Goal: Task Accomplishment & Management: Manage account settings

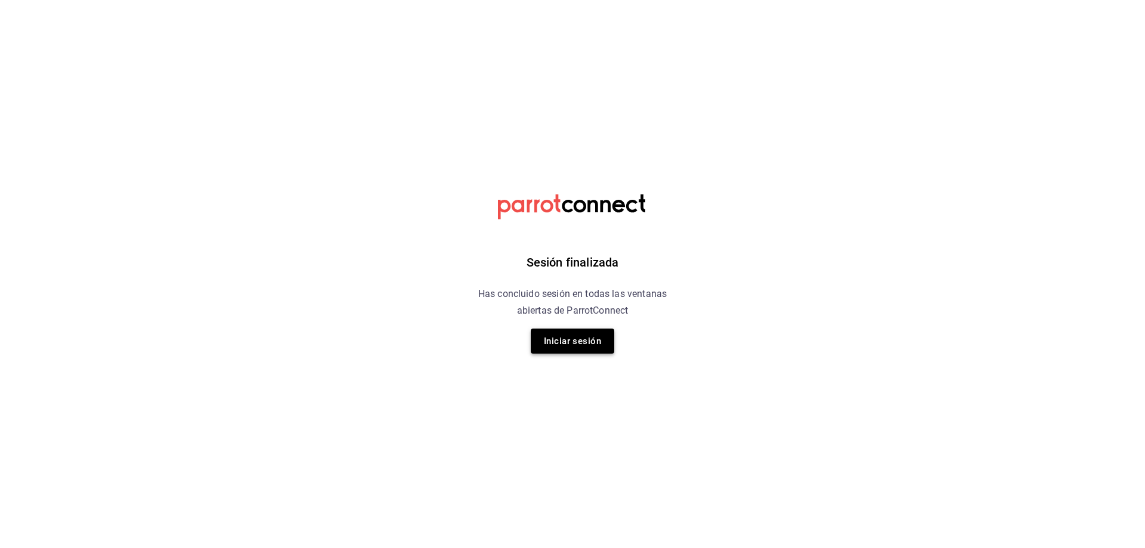
click at [586, 342] on button "Iniciar sesión" at bounding box center [572, 340] width 83 height 25
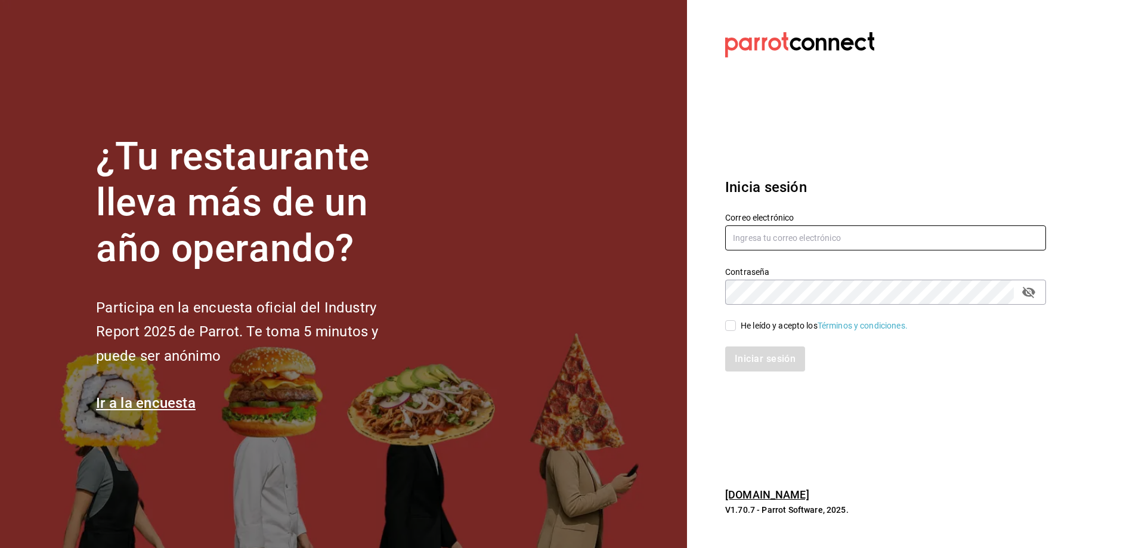
click at [815, 248] on input "text" at bounding box center [885, 237] width 321 height 25
type input "cofkiaurora@gmail.com"
click at [727, 328] on input "He leído y acepto los Términos y condiciones." at bounding box center [730, 325] width 11 height 11
checkbox input "true"
click at [764, 361] on button "Iniciar sesión" at bounding box center [765, 358] width 81 height 25
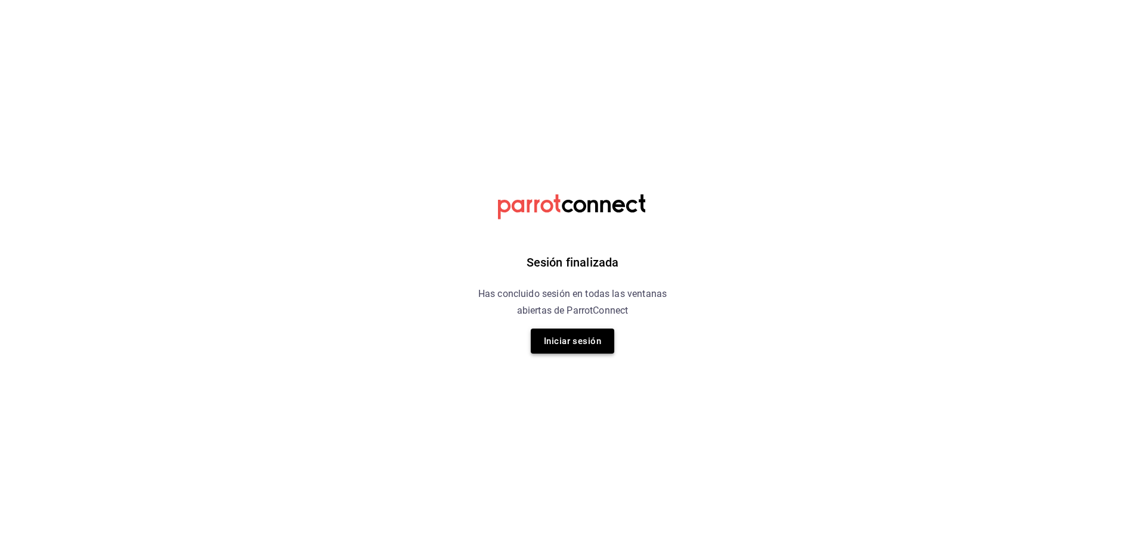
click at [582, 344] on button "Iniciar sesión" at bounding box center [572, 340] width 83 height 25
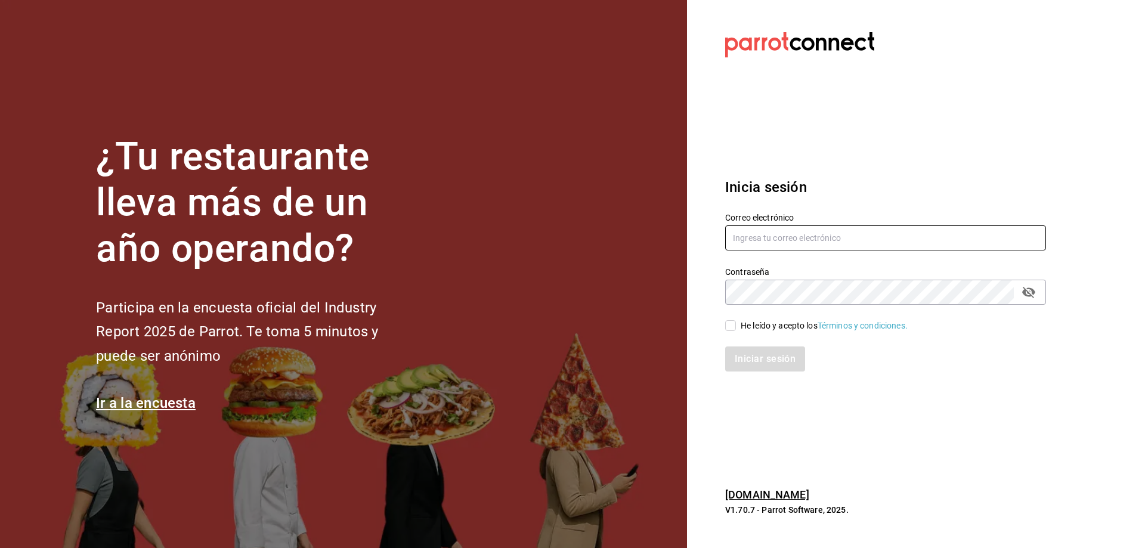
click at [851, 243] on input "text" at bounding box center [885, 237] width 321 height 25
type input "cofkiaurora@gmail.com"
click at [732, 325] on input "He leído y acepto los Términos y condiciones." at bounding box center [730, 325] width 11 height 11
checkbox input "true"
click at [751, 360] on button "Iniciar sesión" at bounding box center [765, 358] width 81 height 25
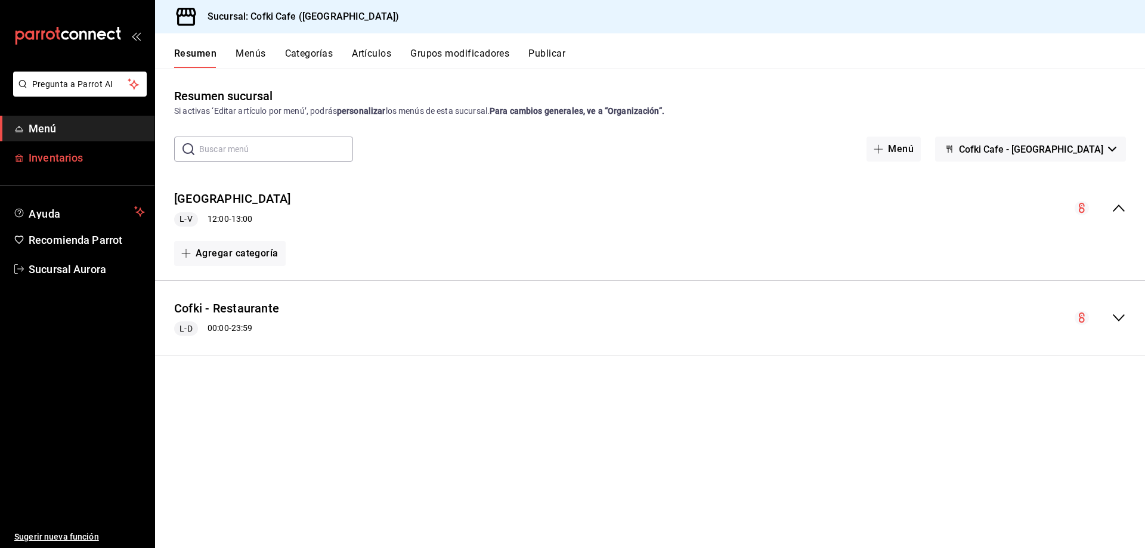
click at [109, 162] on span "Inventarios" at bounding box center [87, 158] width 116 height 16
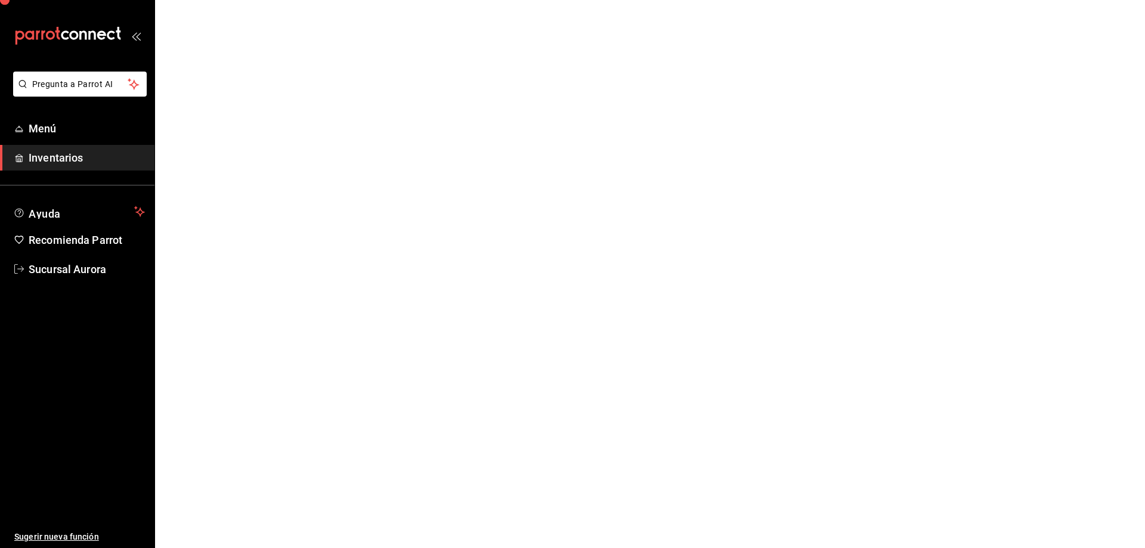
click at [102, 157] on span "Inventarios" at bounding box center [87, 158] width 116 height 16
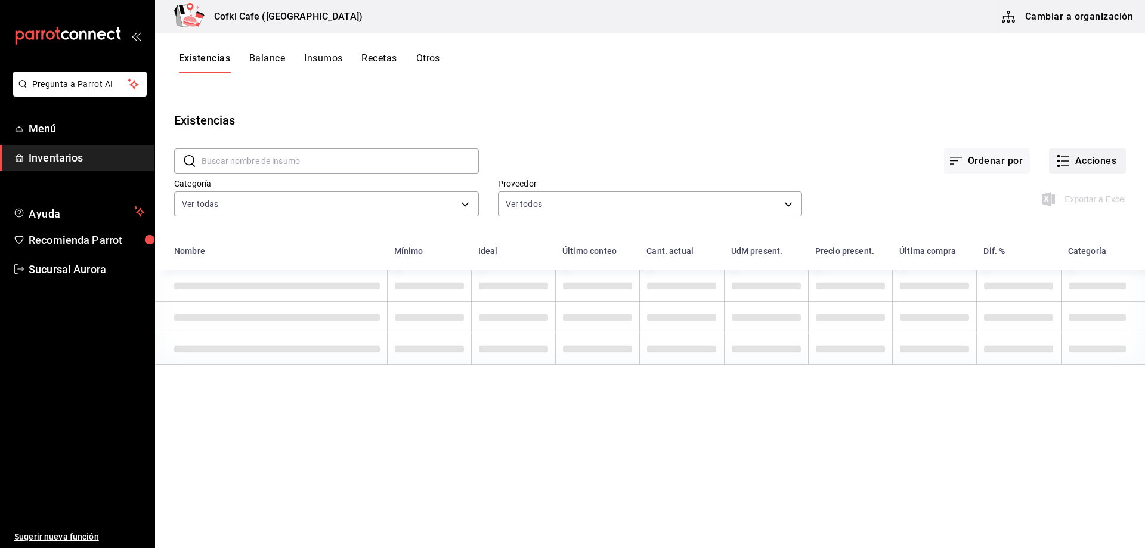
click at [1098, 166] on button "Acciones" at bounding box center [1087, 160] width 77 height 25
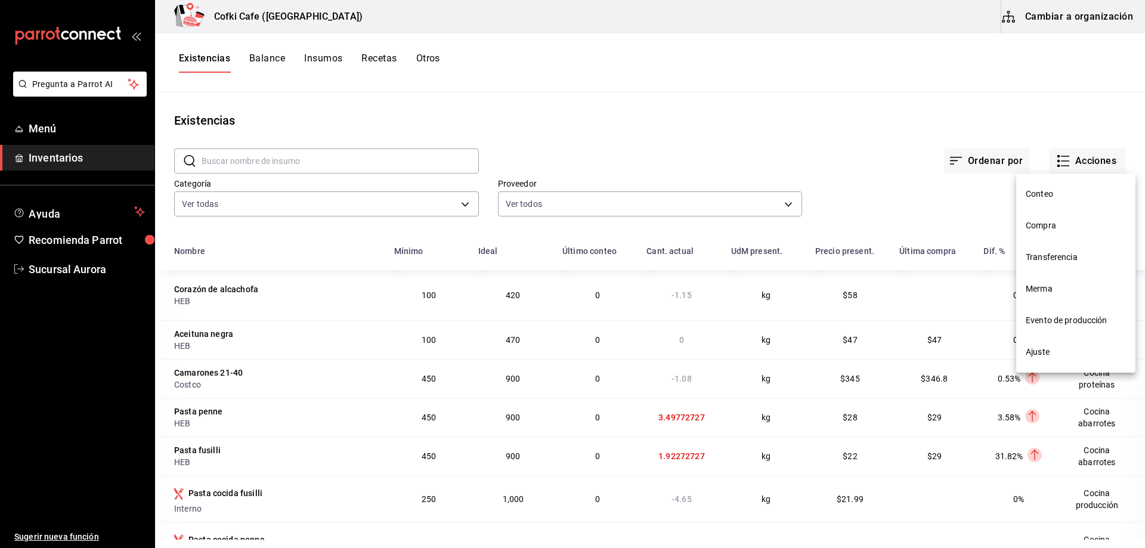
click at [1061, 227] on span "Compra" at bounding box center [1075, 225] width 100 height 13
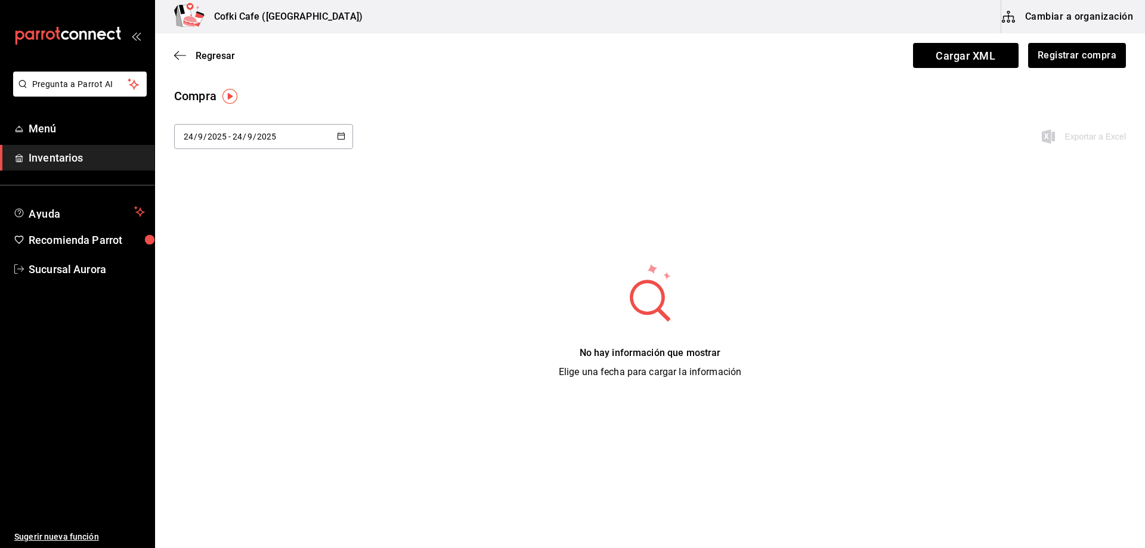
click at [305, 120] on div "Compra [DATE] [DATE] - [DATE] [DATE] Exportar a Excel" at bounding box center [650, 125] width 990 height 76
click at [308, 129] on div "[DATE] [DATE] - [DATE] [DATE]" at bounding box center [263, 136] width 179 height 25
click at [259, 167] on li "Hoy" at bounding box center [230, 174] width 113 height 27
click at [1083, 65] on button "Registrar compra" at bounding box center [1076, 55] width 99 height 25
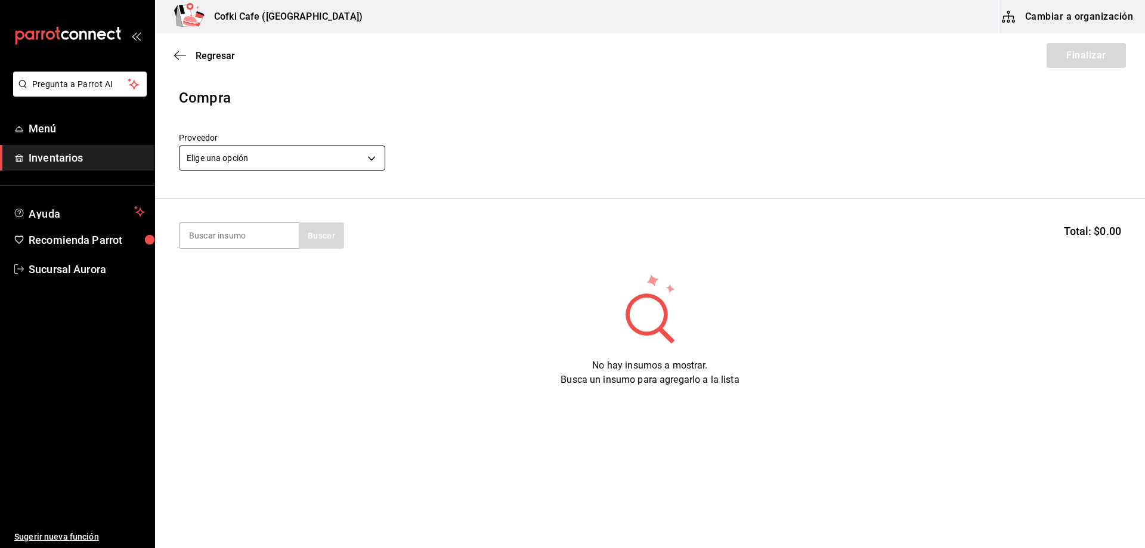
click at [346, 166] on body "Pregunta a Parrot AI Menú Inventarios Ayuda Recomienda Parrot Sucursal Aurora S…" at bounding box center [572, 240] width 1145 height 480
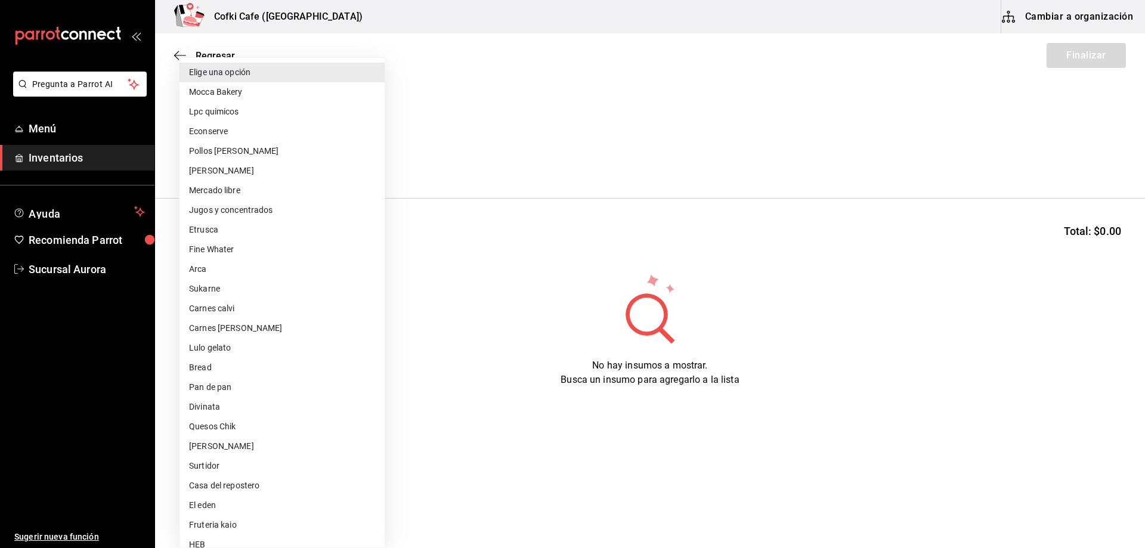
click at [264, 168] on li "[PERSON_NAME]" at bounding box center [281, 171] width 205 height 20
type input "d2021c40-9247-4f3e-9112-9c4e99f34d44"
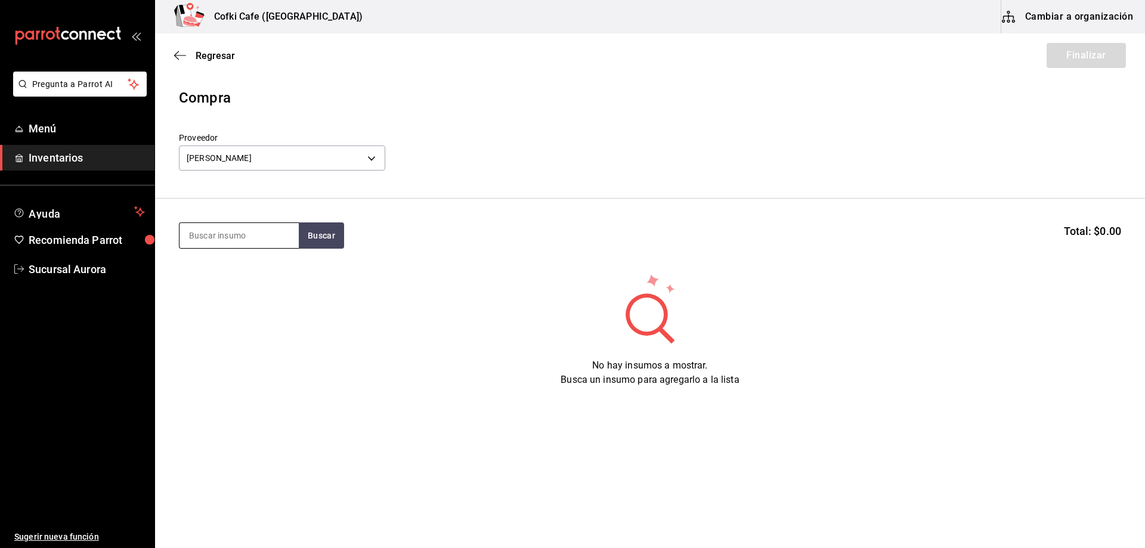
click at [249, 227] on input at bounding box center [238, 235] width 119 height 25
type input "galleta"
click at [234, 286] on div "Presentación - Omar" at bounding box center [239, 289] width 100 height 25
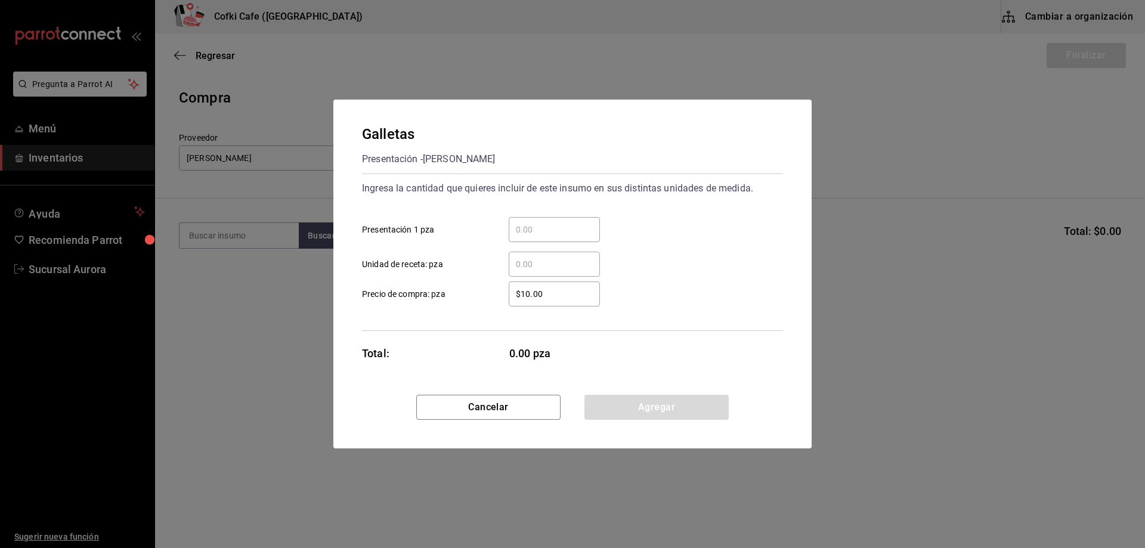
click at [545, 238] on div "​" at bounding box center [554, 229] width 91 height 25
click at [545, 237] on input "​ Presentación 1 pza" at bounding box center [554, 229] width 91 height 14
type input "12"
click at [774, 346] on div "Galletas Presentación - Omar Ingresa la cantidad que quieres incluir de este in…" at bounding box center [572, 247] width 478 height 295
click at [643, 400] on button "Agregar" at bounding box center [656, 407] width 144 height 25
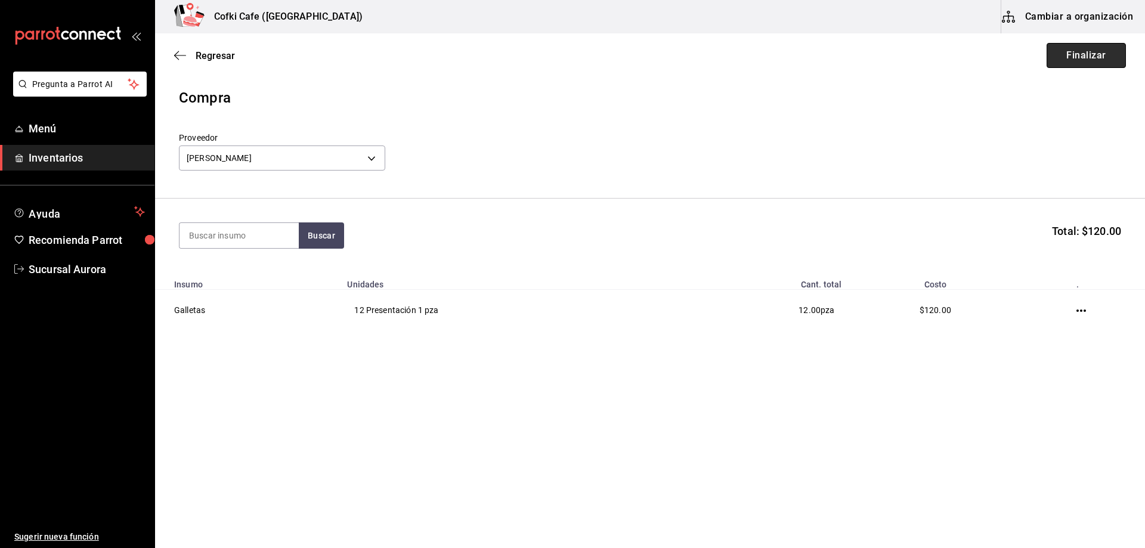
click at [1086, 51] on button "Finalizar" at bounding box center [1085, 55] width 79 height 25
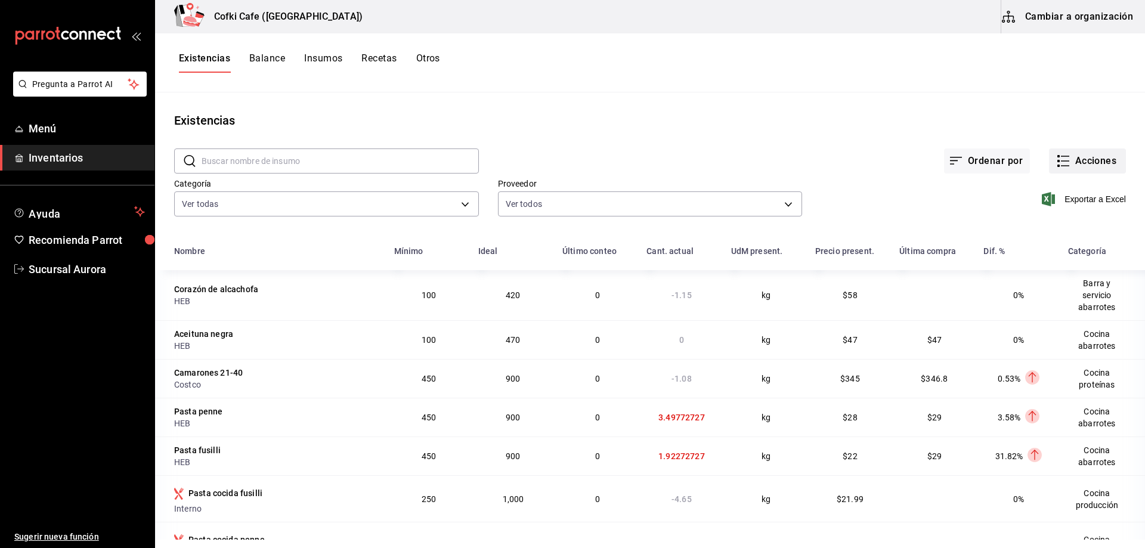
click at [1059, 158] on icon "button" at bounding box center [1063, 161] width 14 height 14
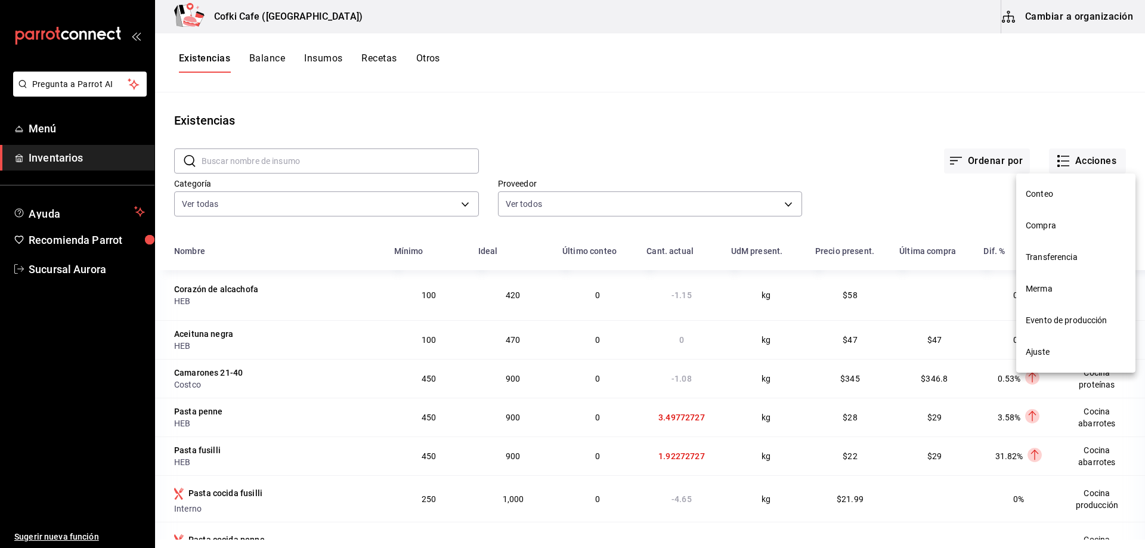
click at [1079, 258] on span "Transferencia" at bounding box center [1075, 257] width 100 height 13
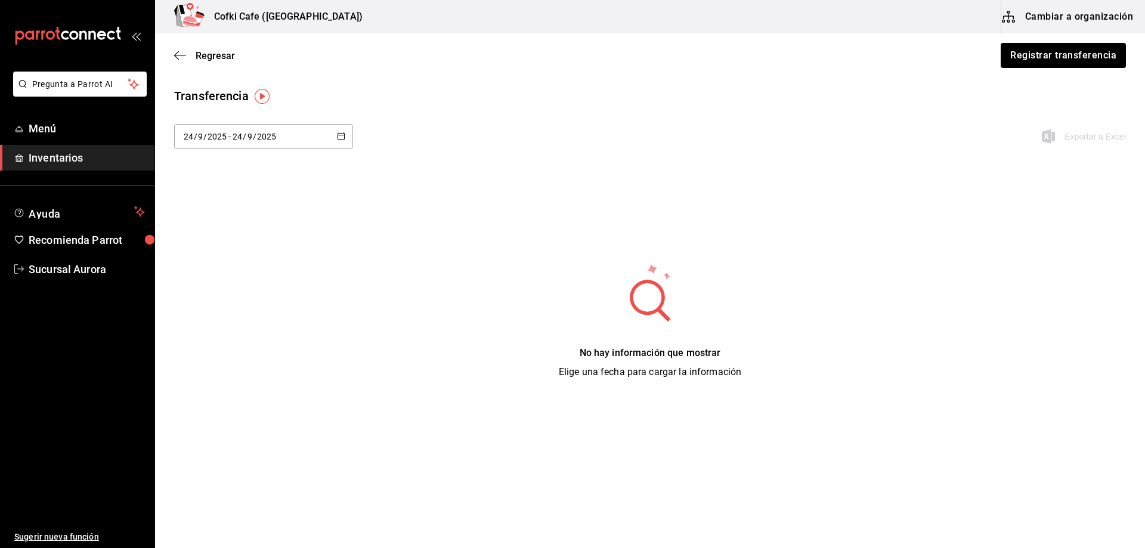
click at [281, 132] on div "[DATE] [DATE] - [DATE] [DATE]" at bounding box center [263, 136] width 179 height 25
click at [241, 168] on li "Hoy" at bounding box center [230, 174] width 113 height 27
click at [1048, 57] on button "Registrar transferencia" at bounding box center [1062, 55] width 126 height 25
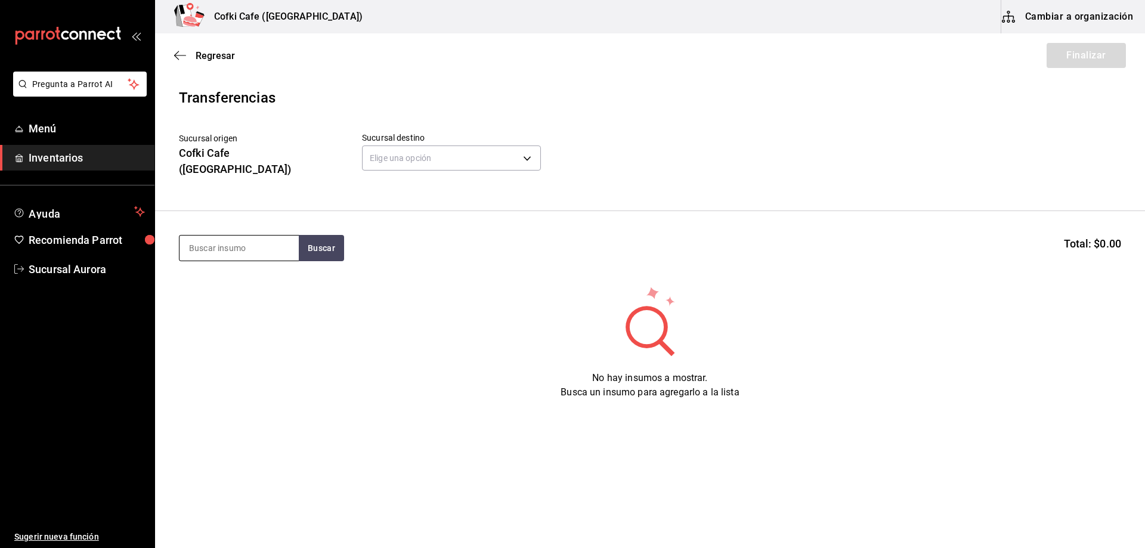
click at [249, 246] on input at bounding box center [238, 247] width 119 height 25
click at [176, 60] on icon "button" at bounding box center [180, 55] width 12 height 11
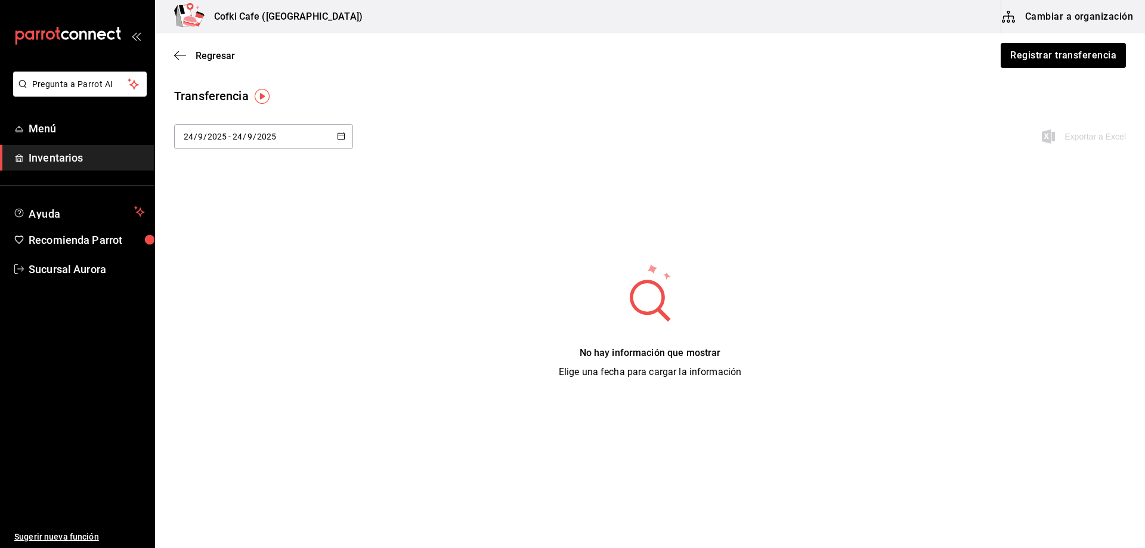
click at [176, 60] on icon "button" at bounding box center [180, 55] width 12 height 11
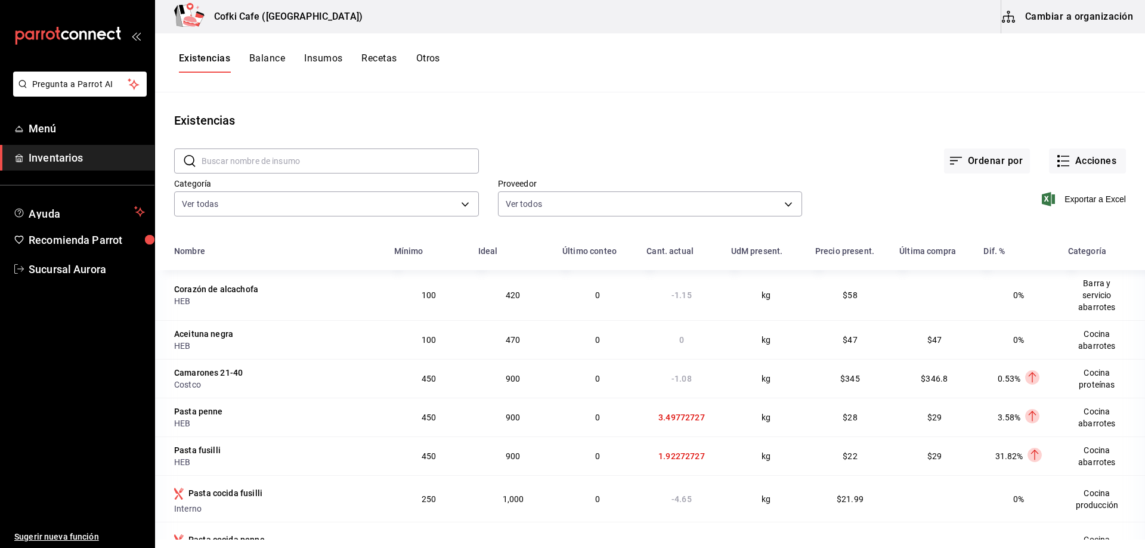
click at [285, 163] on input "text" at bounding box center [339, 161] width 277 height 24
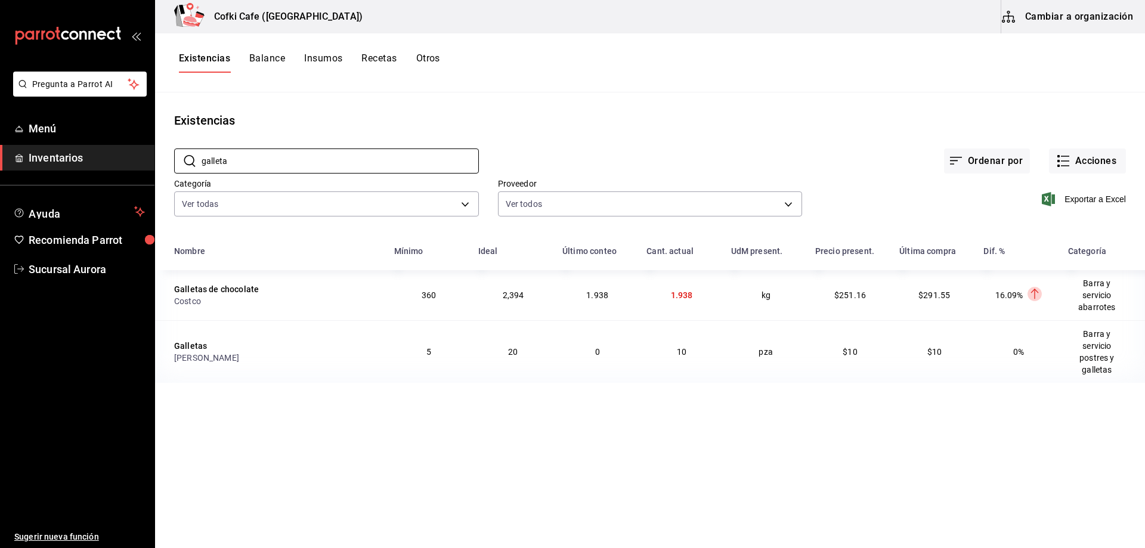
type input "galleta"
click at [307, 15] on h3 "Cofki Cafe ([GEOGRAPHIC_DATA])" at bounding box center [283, 17] width 158 height 14
drag, startPoint x: 260, startPoint y: 23, endPoint x: 278, endPoint y: 37, distance: 23.0
click at [265, 27] on div "Cofki Cafe ([GEOGRAPHIC_DATA])" at bounding box center [266, 16] width 203 height 33
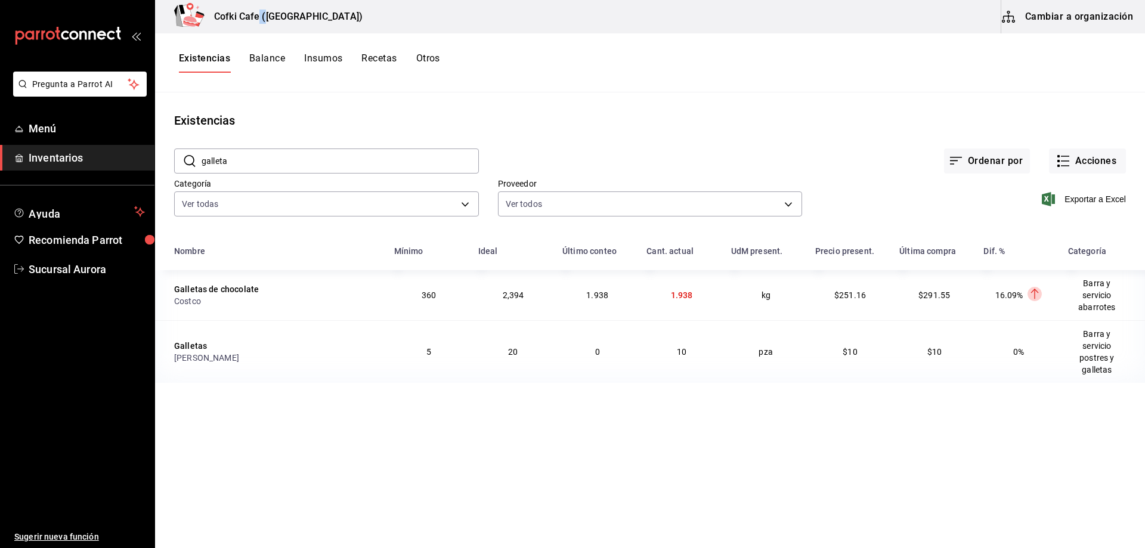
click at [135, 38] on icon "open_drawer_menu" at bounding box center [136, 36] width 10 height 10
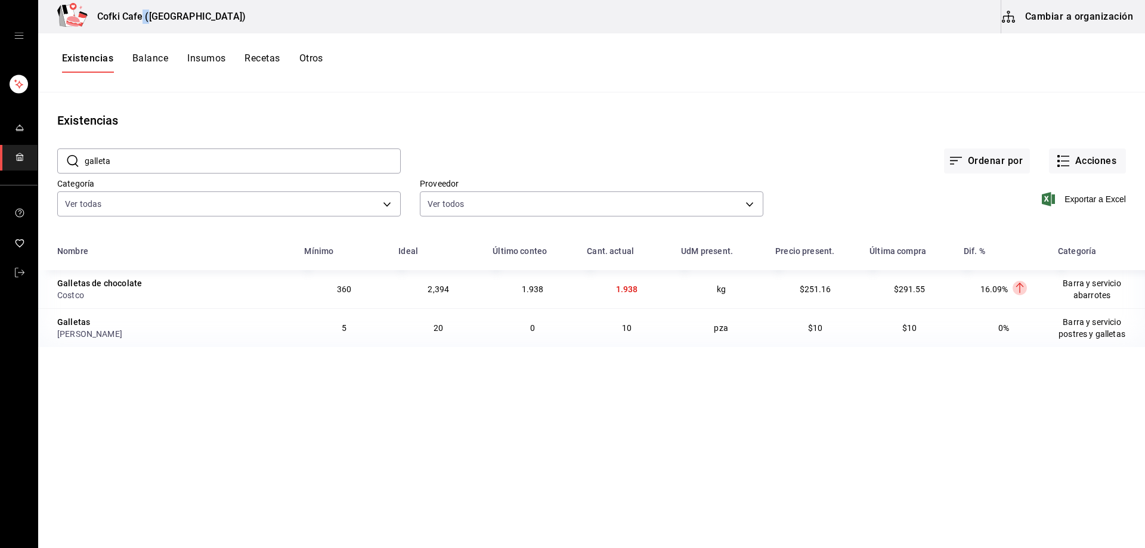
click at [22, 39] on icon "open drawer" at bounding box center [19, 36] width 10 height 10
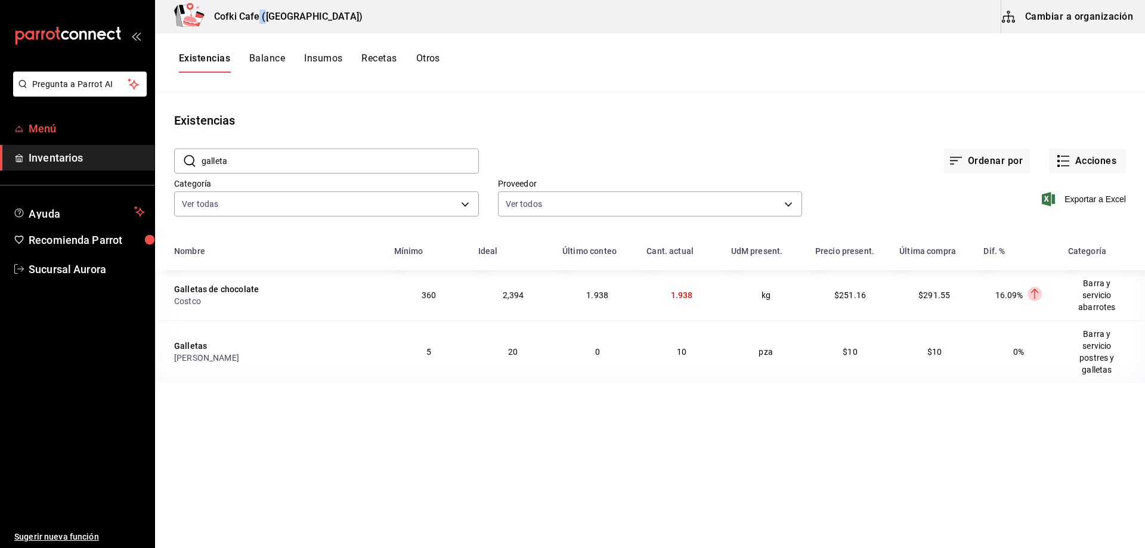
click at [68, 131] on span "Menú" at bounding box center [87, 128] width 116 height 16
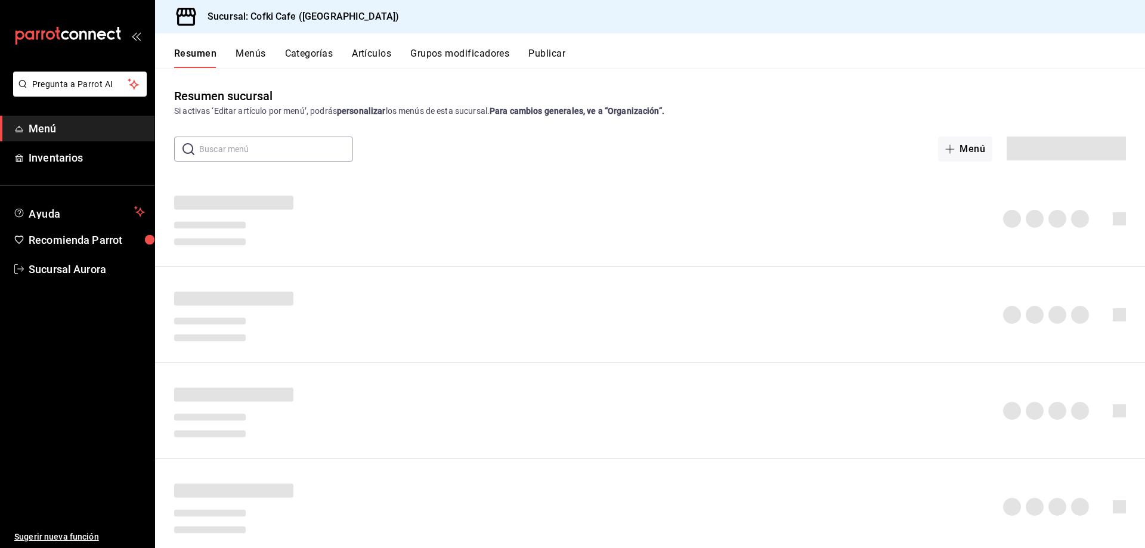
click at [263, 17] on h3 "Sucursal: Cofki Cafe ([GEOGRAPHIC_DATA])" at bounding box center [298, 17] width 201 height 14
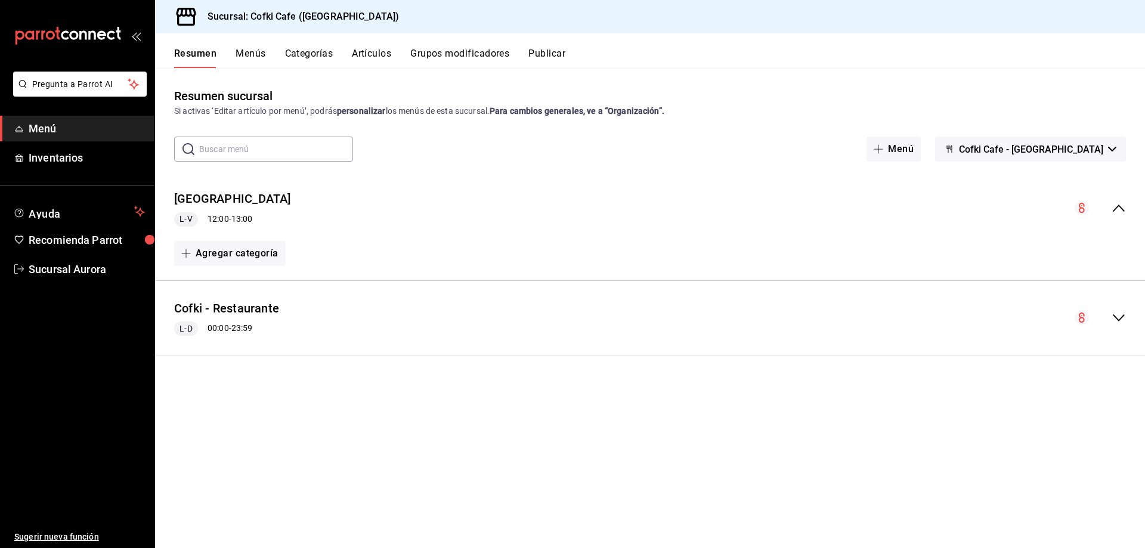
click at [110, 117] on link "Menú" at bounding box center [77, 129] width 154 height 26
click at [112, 148] on link "Inventarios" at bounding box center [77, 158] width 154 height 26
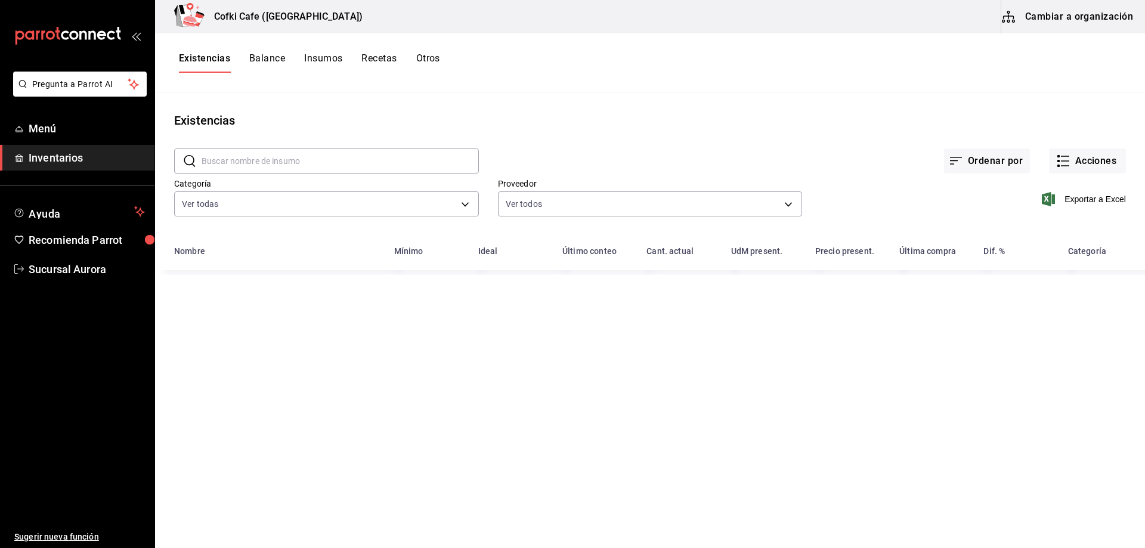
click at [275, 18] on h3 "Cofki Cafe ([GEOGRAPHIC_DATA])" at bounding box center [283, 17] width 158 height 14
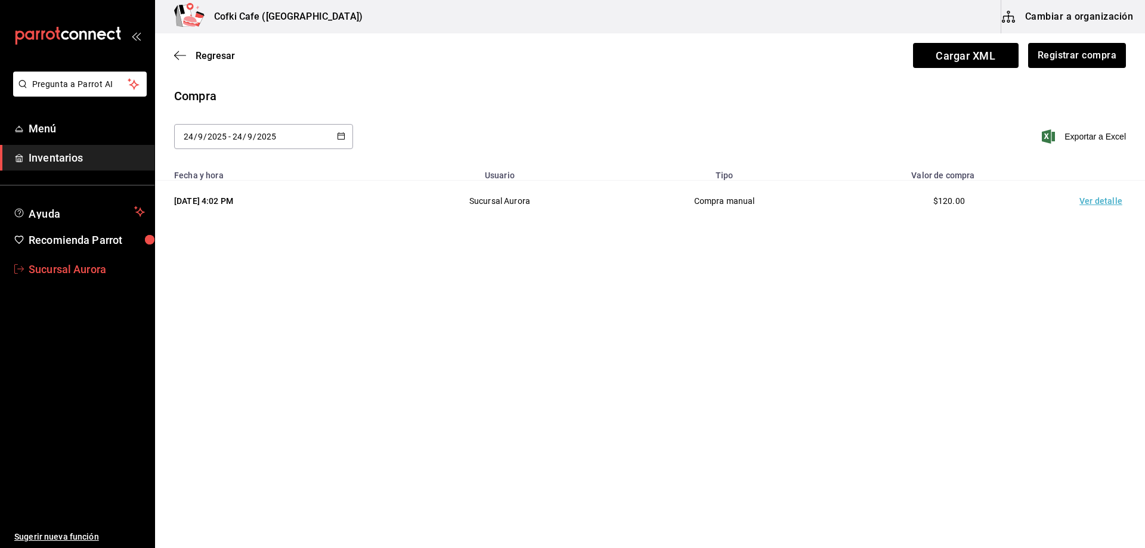
click at [89, 265] on span "Sucursal Aurora" at bounding box center [87, 269] width 116 height 16
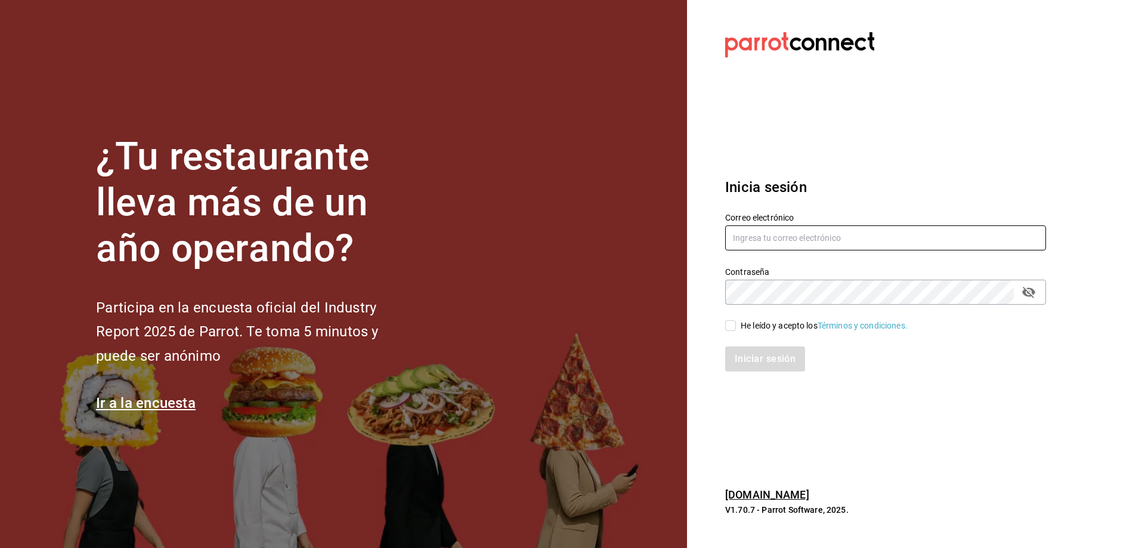
click at [851, 234] on input "text" at bounding box center [885, 237] width 321 height 25
type input "oscar_ahuilar.93@hotmail.com"
click at [733, 327] on input "He leído y acepto los Términos y condiciones." at bounding box center [730, 325] width 11 height 11
checkbox input "true"
click at [759, 358] on button "Iniciar sesión" at bounding box center [765, 358] width 81 height 25
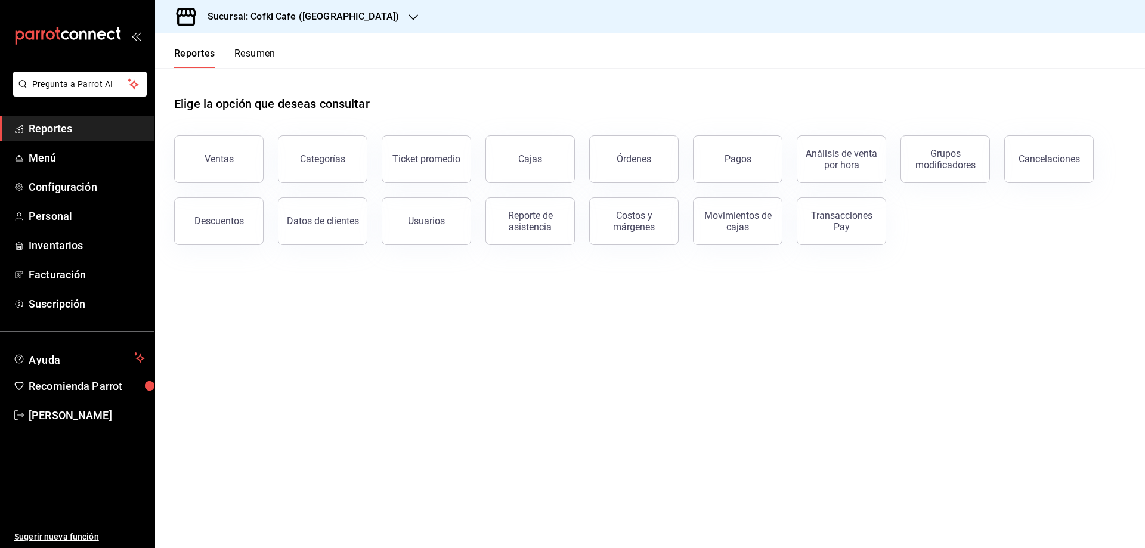
click at [356, 17] on div "Sucursal: Cofki Cafe ([GEOGRAPHIC_DATA])" at bounding box center [294, 16] width 258 height 33
click at [265, 76] on span "Cofki Kid-Friendly Café (MTY)" at bounding box center [220, 78] width 110 height 13
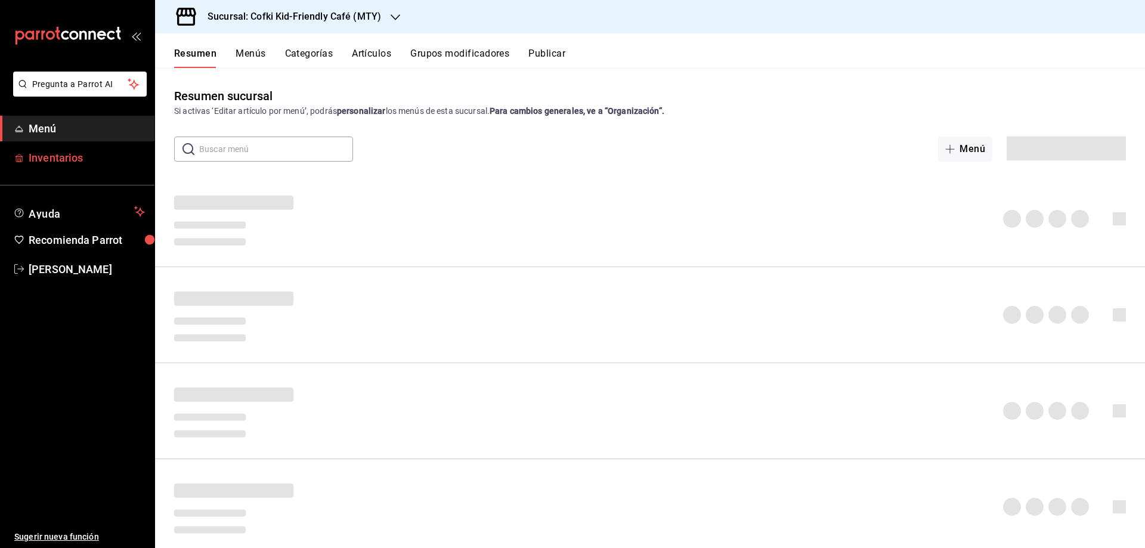
click at [75, 163] on span "Inventarios" at bounding box center [87, 158] width 116 height 16
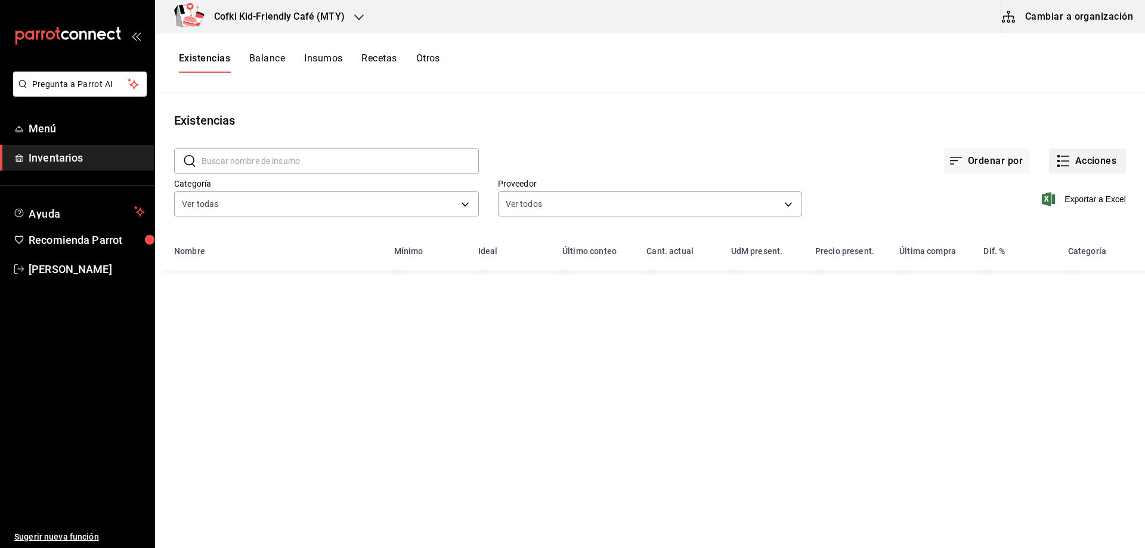
click at [1085, 160] on button "Acciones" at bounding box center [1087, 160] width 77 height 25
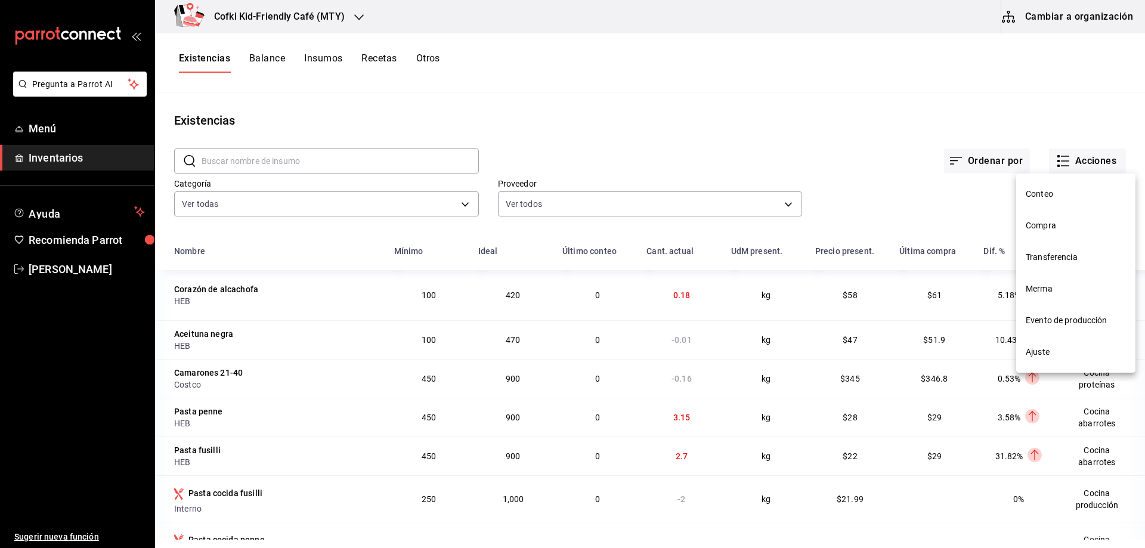
click at [1067, 220] on span "Compra" at bounding box center [1075, 225] width 100 height 13
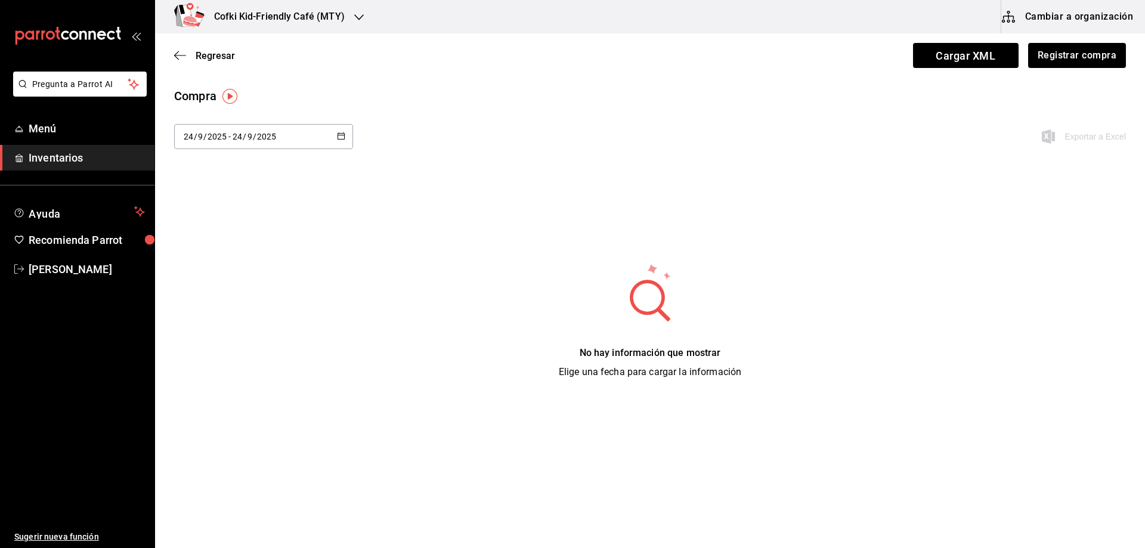
click at [299, 129] on div "[DATE] [DATE] - [DATE] [DATE]" at bounding box center [263, 136] width 179 height 25
click at [248, 170] on li "Hoy" at bounding box center [230, 174] width 113 height 27
click at [1081, 58] on button "Registrar compra" at bounding box center [1076, 55] width 99 height 25
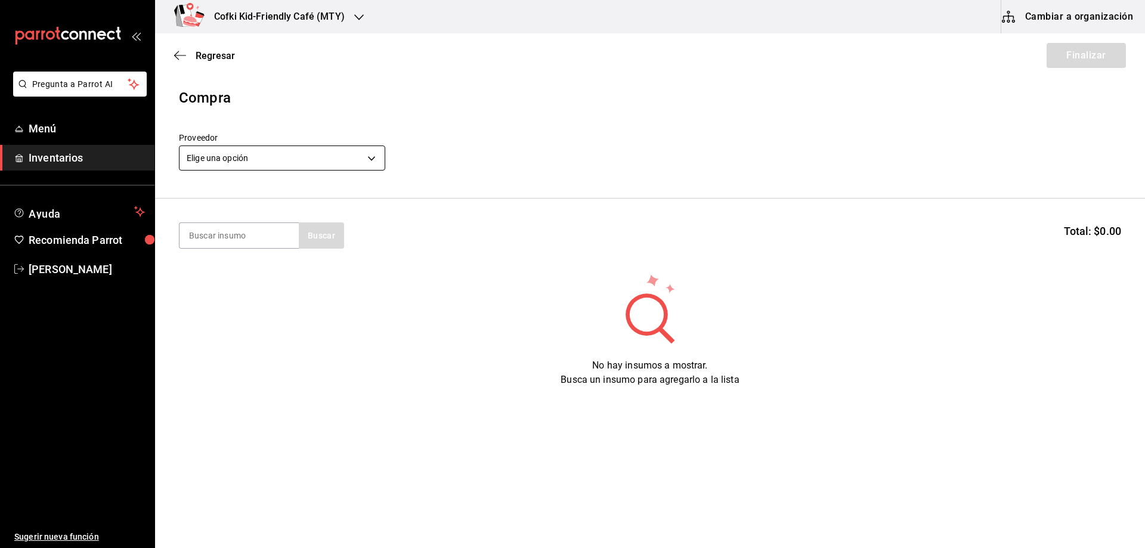
click at [314, 155] on body "Pregunta a Parrot AI Menú Inventarios Ayuda Recomienda Parrot [PERSON_NAME] Sug…" at bounding box center [572, 240] width 1145 height 480
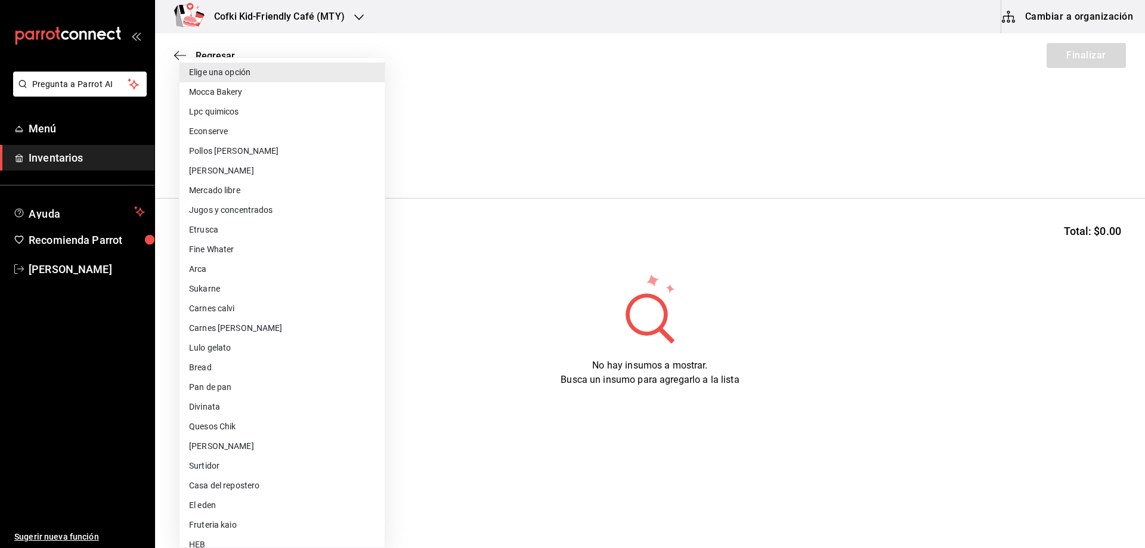
click at [241, 167] on li "[PERSON_NAME]" at bounding box center [281, 171] width 205 height 20
type input "d2021c40-9247-4f3e-9112-9c4e99f34d44"
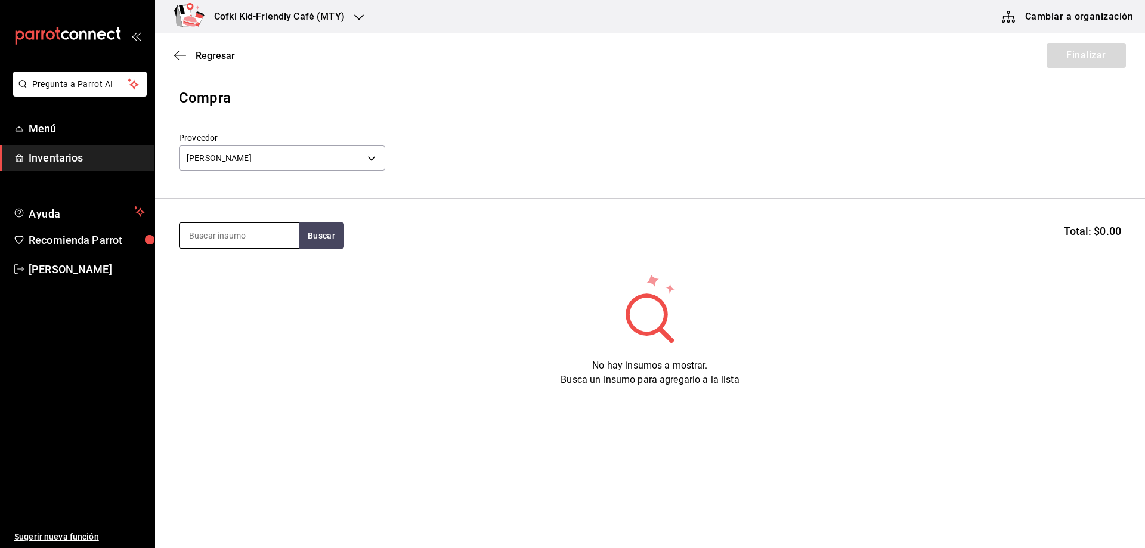
click at [228, 228] on input at bounding box center [238, 235] width 119 height 25
type input "gall"
click at [310, 237] on button "Buscar" at bounding box center [321, 235] width 45 height 26
click at [285, 268] on div "Galletas Presentación - [PERSON_NAME]" at bounding box center [238, 282] width 119 height 58
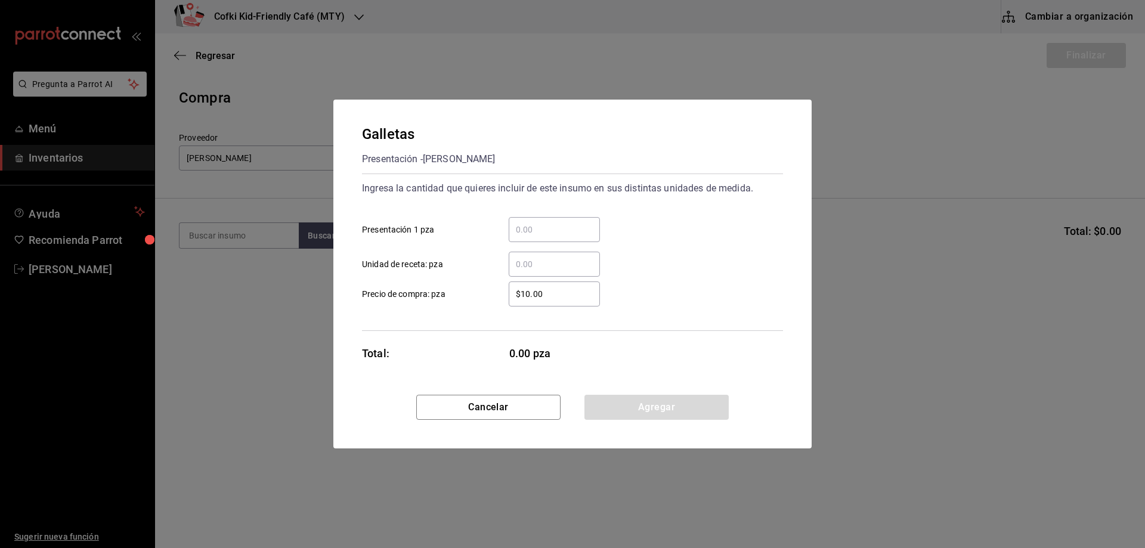
click at [563, 228] on input "​ Presentación 1 pza" at bounding box center [554, 229] width 91 height 14
type input "12"
click at [646, 403] on button "Agregar" at bounding box center [656, 407] width 144 height 25
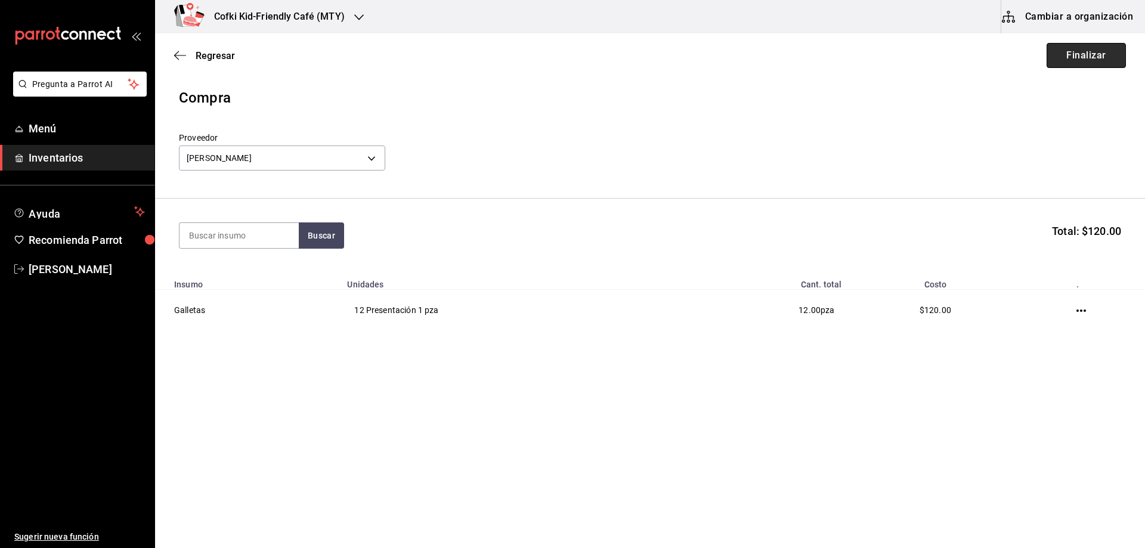
click at [1077, 53] on button "Finalizar" at bounding box center [1085, 55] width 79 height 25
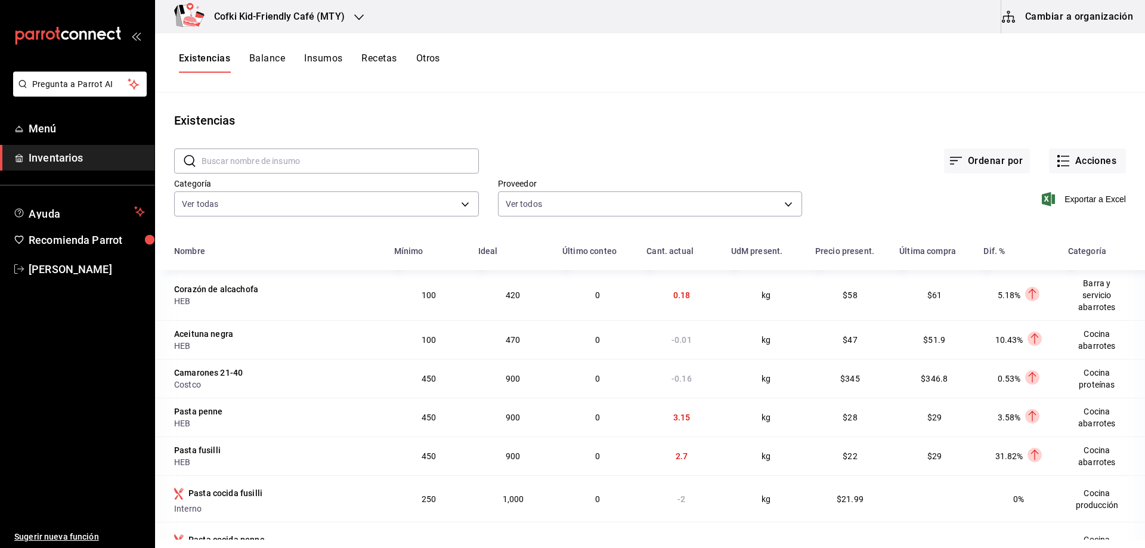
click at [278, 173] on input "text" at bounding box center [339, 161] width 277 height 24
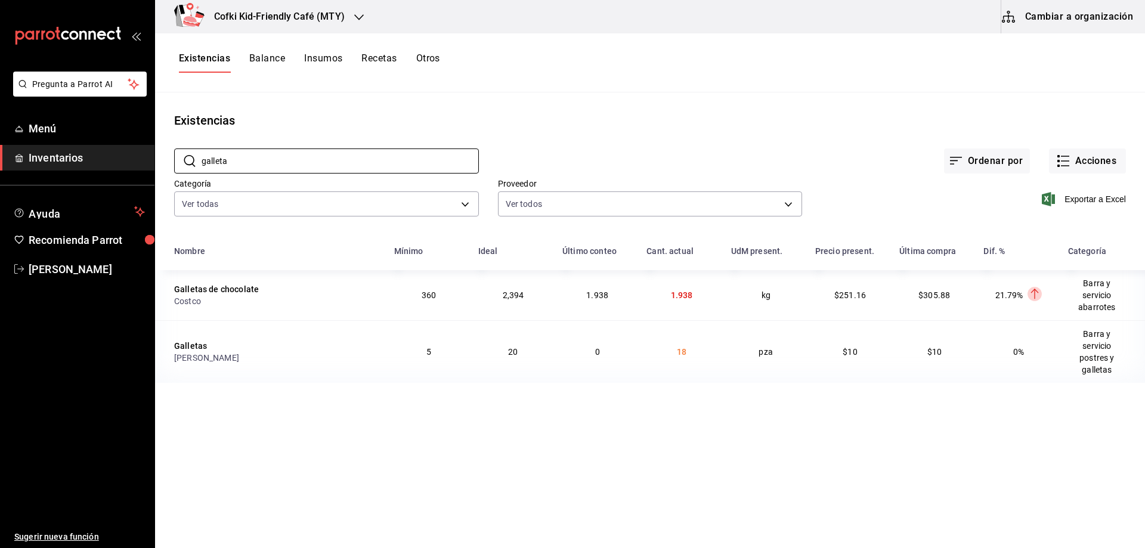
type input "galleta"
click at [116, 150] on span "Inventarios" at bounding box center [87, 158] width 116 height 16
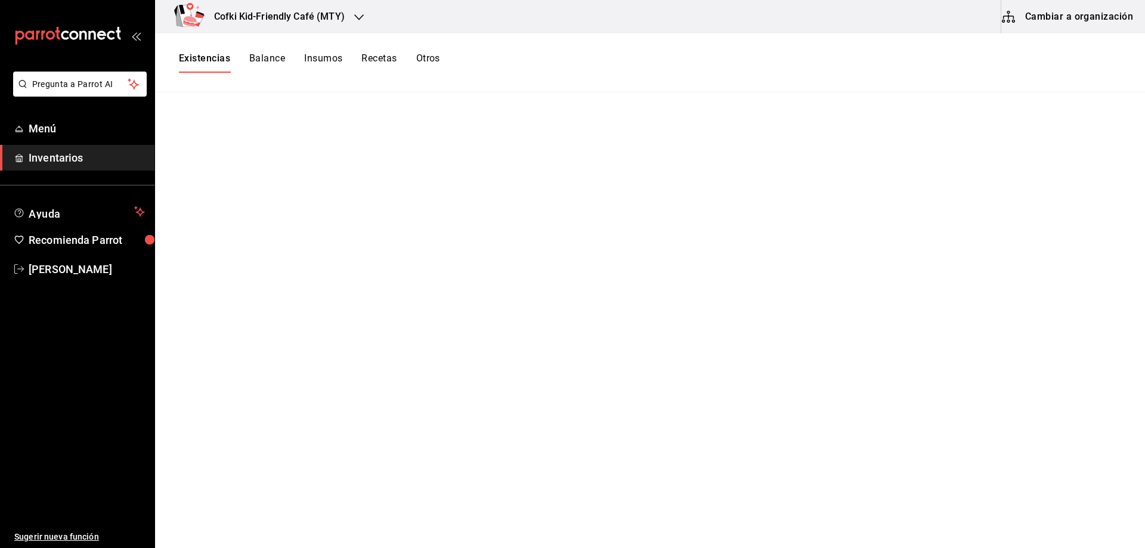
click at [94, 160] on span "Inventarios" at bounding box center [87, 158] width 116 height 16
click at [354, 18] on icon "button" at bounding box center [359, 18] width 10 height 10
click at [237, 79] on span "Cofki Kid-Friendly Café (MTY)" at bounding box center [220, 78] width 110 height 13
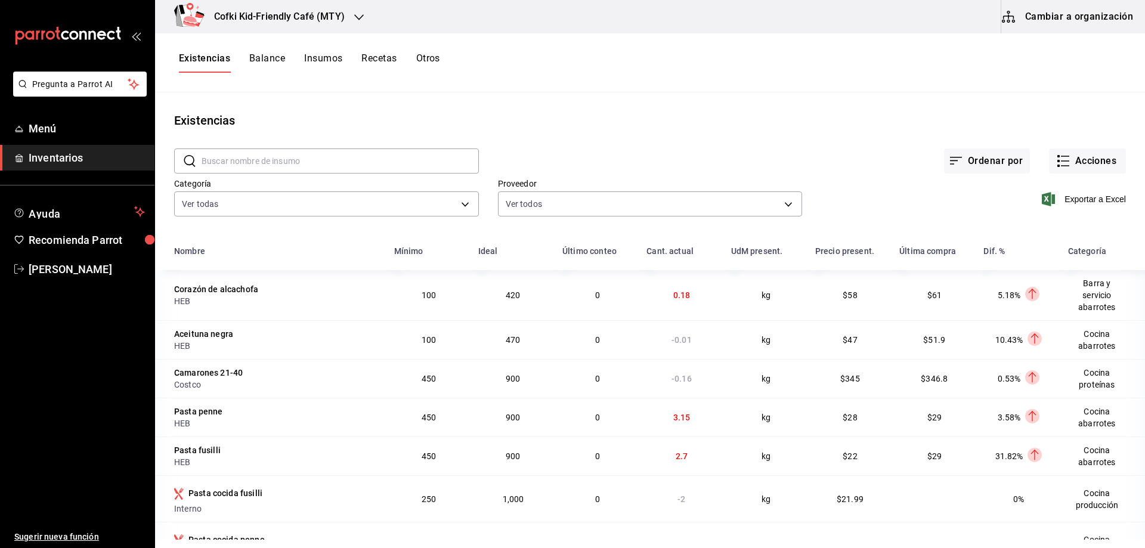
click at [320, 159] on input "text" at bounding box center [339, 161] width 277 height 24
click at [528, 108] on main "Existencias ​ ​ Ordenar por Acciones Categoría Ver todas 4c1c7c43-2959-4713-a3b…" at bounding box center [650, 315] width 990 height 447
click at [1073, 163] on button "Acciones" at bounding box center [1087, 160] width 77 height 25
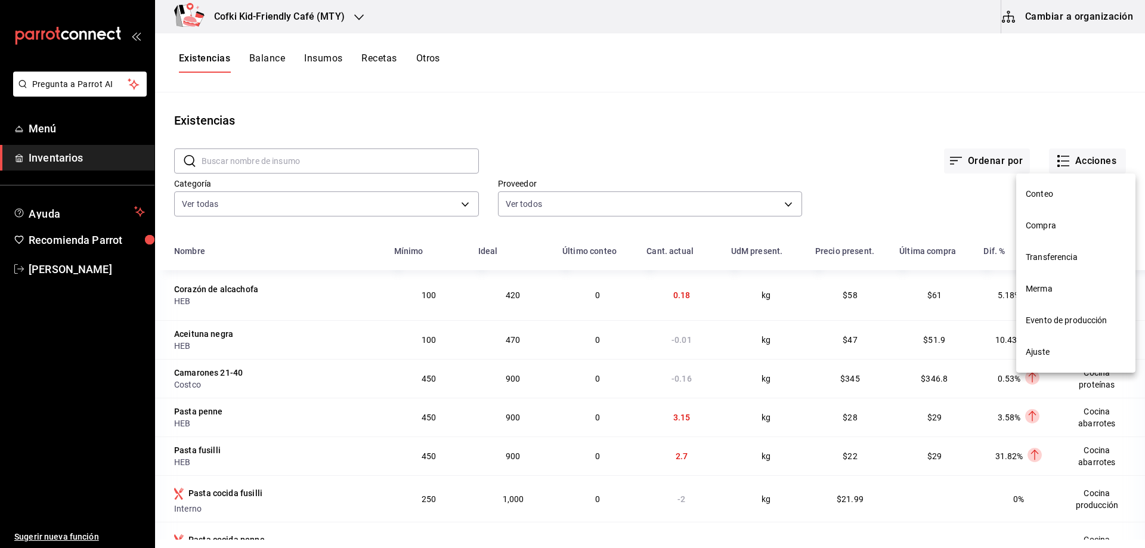
click at [1067, 231] on span "Compra" at bounding box center [1075, 225] width 100 height 13
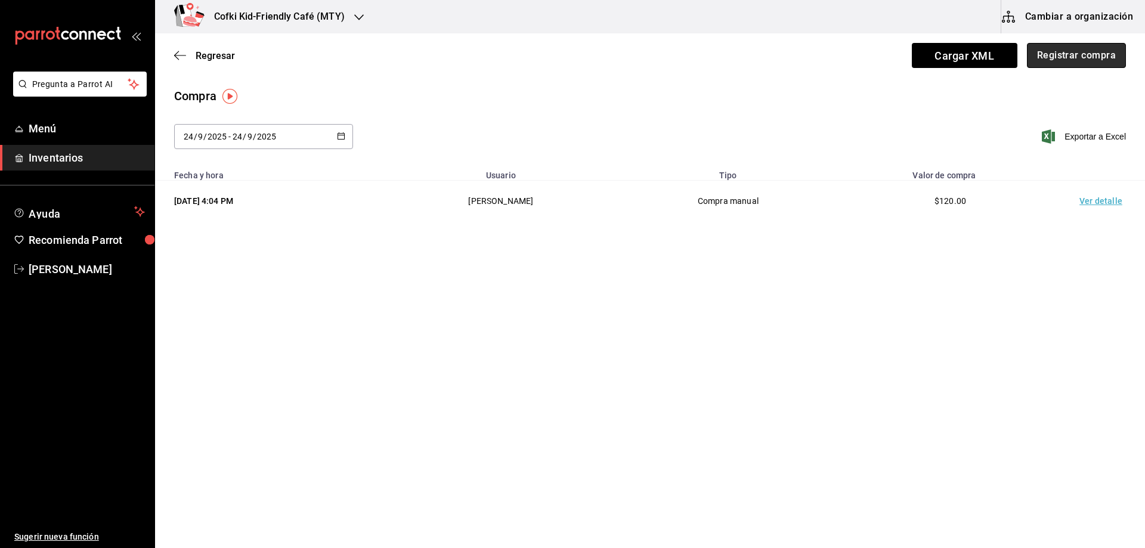
click at [1056, 60] on button "Registrar compra" at bounding box center [1076, 55] width 99 height 25
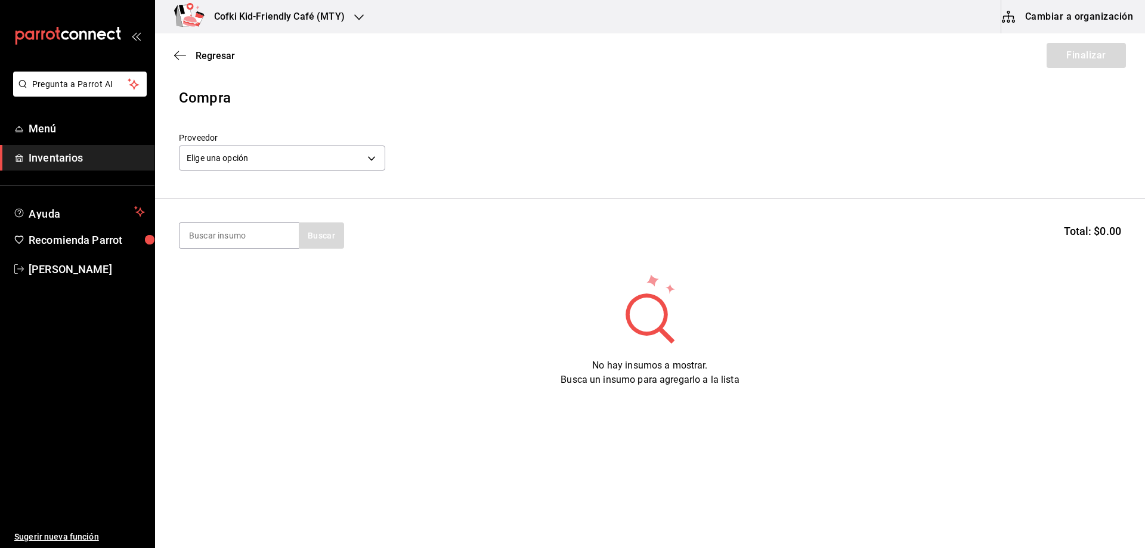
click at [322, 172] on div "Elige una opción default" at bounding box center [282, 157] width 206 height 32
click at [323, 163] on body "Pregunta a Parrot AI Menú Inventarios Ayuda Recomienda Parrot Oscar Aguilar Sug…" at bounding box center [572, 240] width 1145 height 480
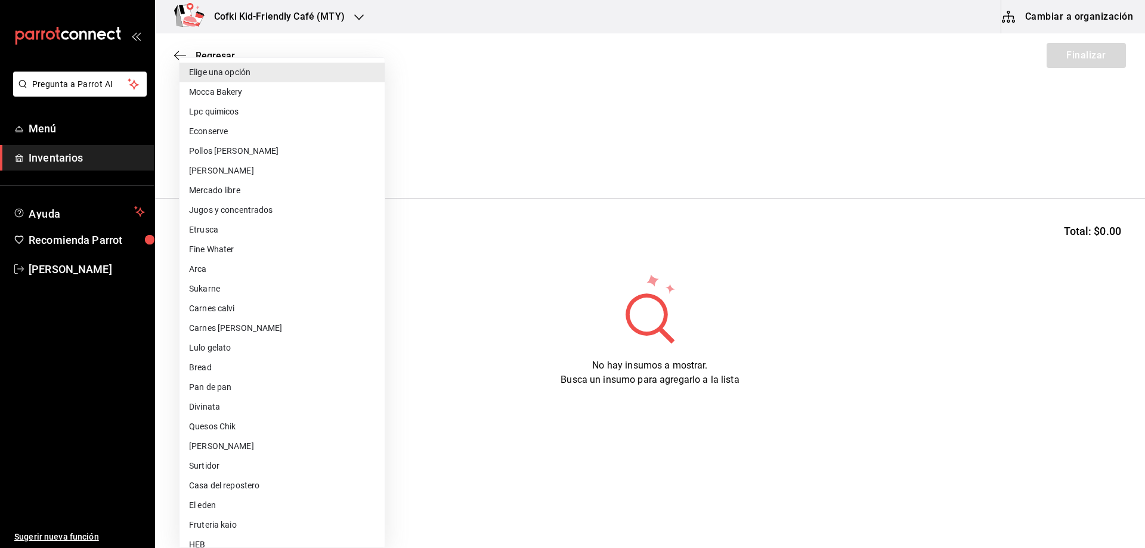
click at [237, 342] on li "Lulo gelato" at bounding box center [281, 348] width 205 height 20
type input "101bae78-5788-4980-888c-6b882a349ac7"
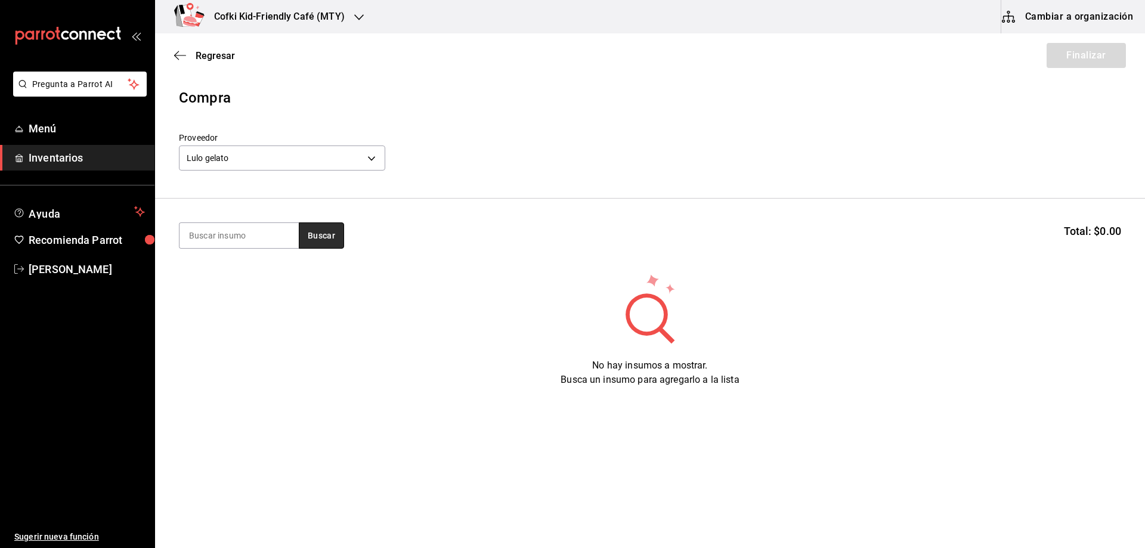
click at [329, 236] on button "Buscar" at bounding box center [321, 235] width 45 height 26
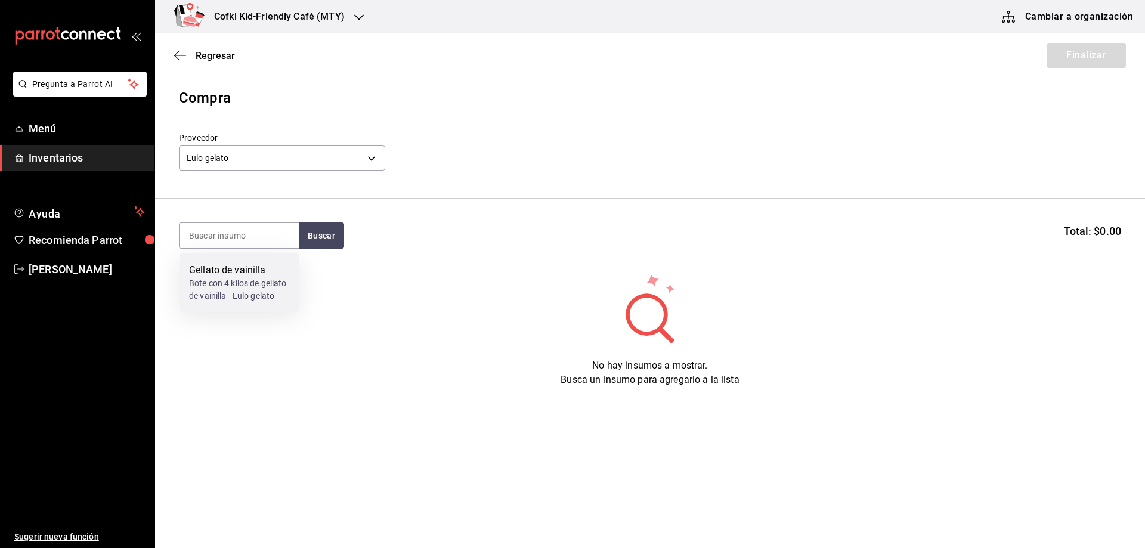
click at [210, 290] on div "Bote con 4 kilos de gellato de vainilla - Lulo gelato" at bounding box center [239, 289] width 100 height 25
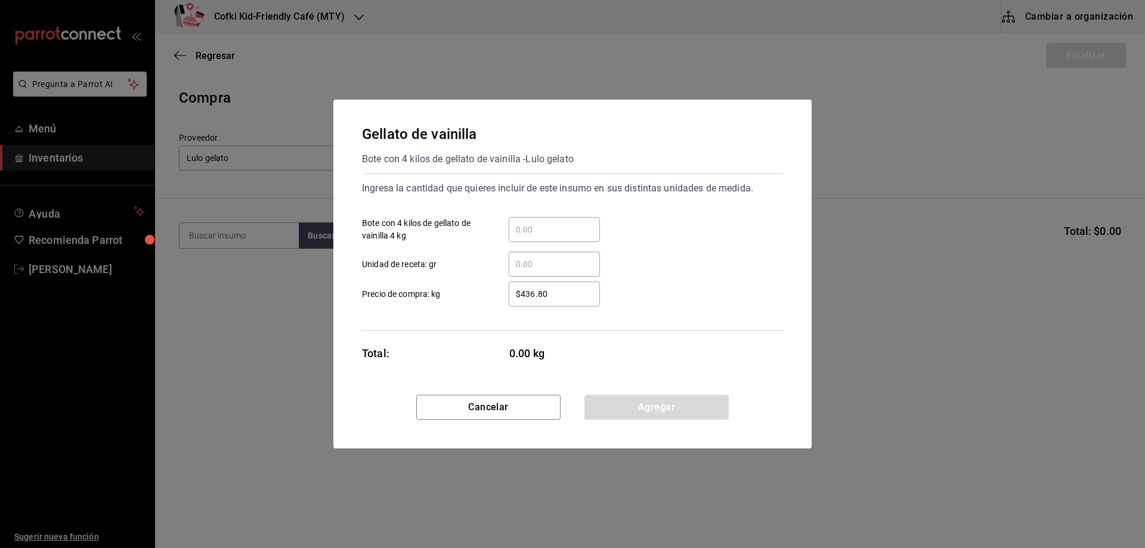
click at [549, 227] on input "​ Bote con 4 kilos de gellato de vainilla 4 kg" at bounding box center [554, 229] width 91 height 14
type input "2"
click at [709, 269] on div "​ Unidad de receta: gr" at bounding box center [567, 259] width 430 height 35
click at [654, 395] on button "Agregar" at bounding box center [656, 407] width 144 height 25
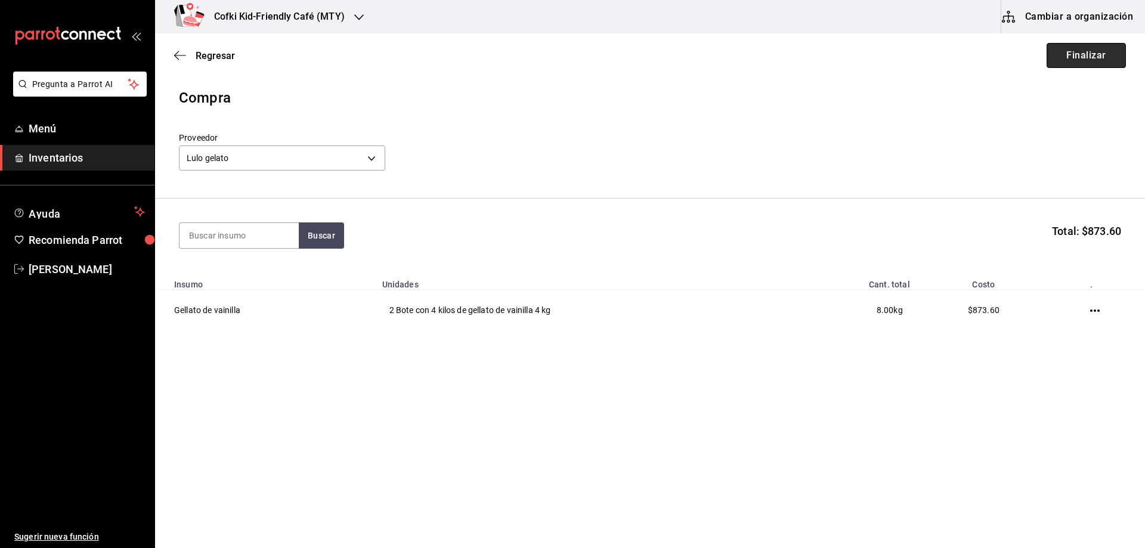
click at [1070, 52] on button "Finalizar" at bounding box center [1085, 55] width 79 height 25
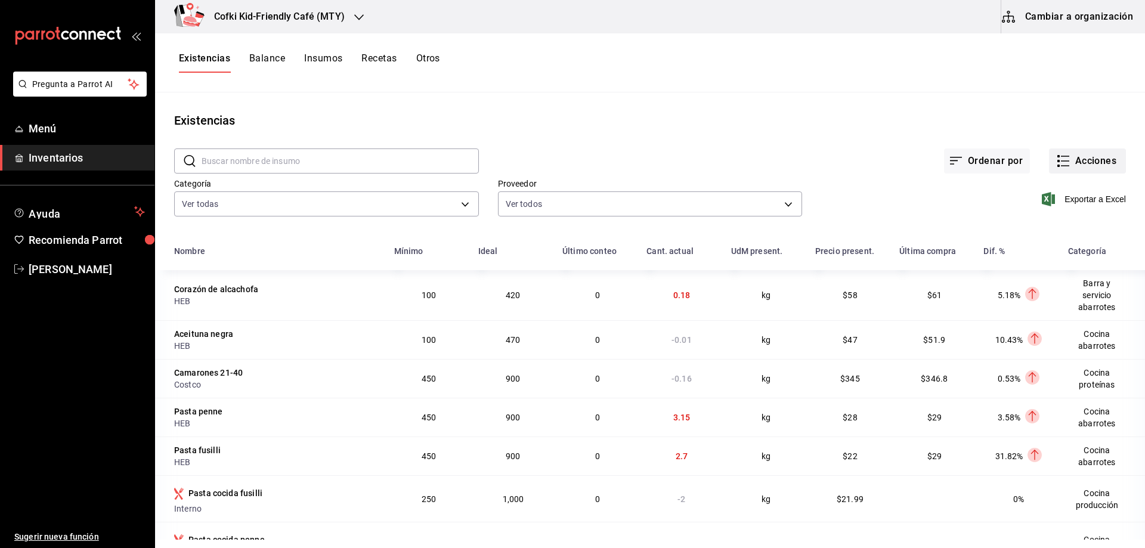
click at [1061, 151] on button "Acciones" at bounding box center [1087, 160] width 77 height 25
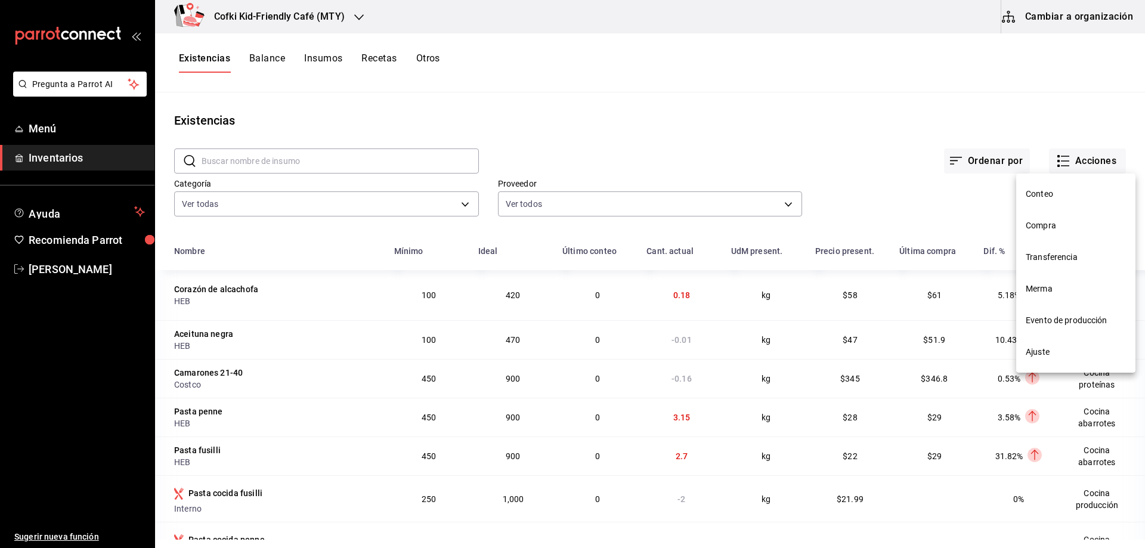
click at [1068, 230] on span "Compra" at bounding box center [1075, 225] width 100 height 13
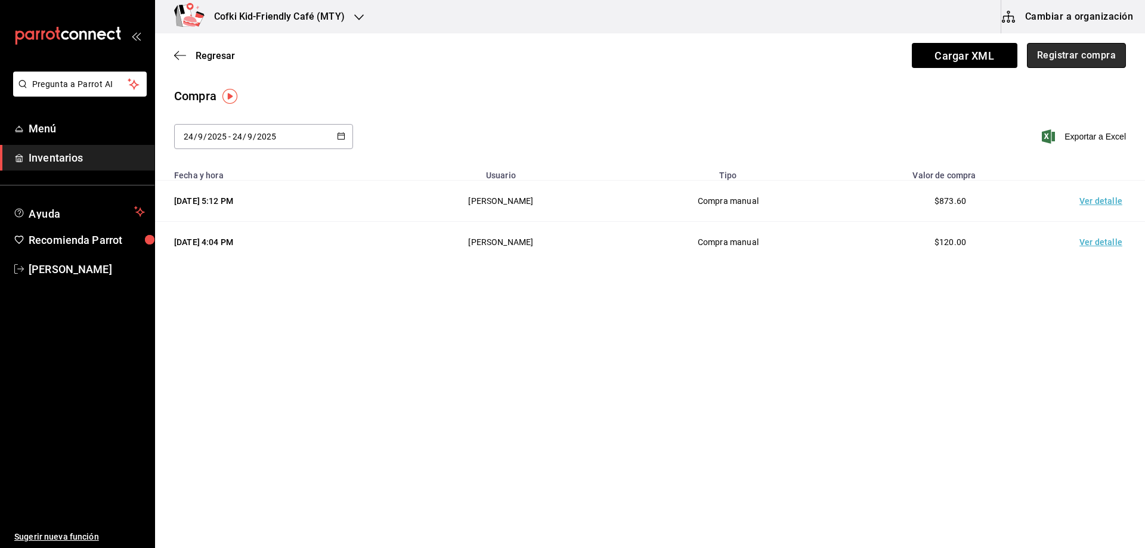
click at [1064, 53] on button "Registrar compra" at bounding box center [1076, 55] width 99 height 25
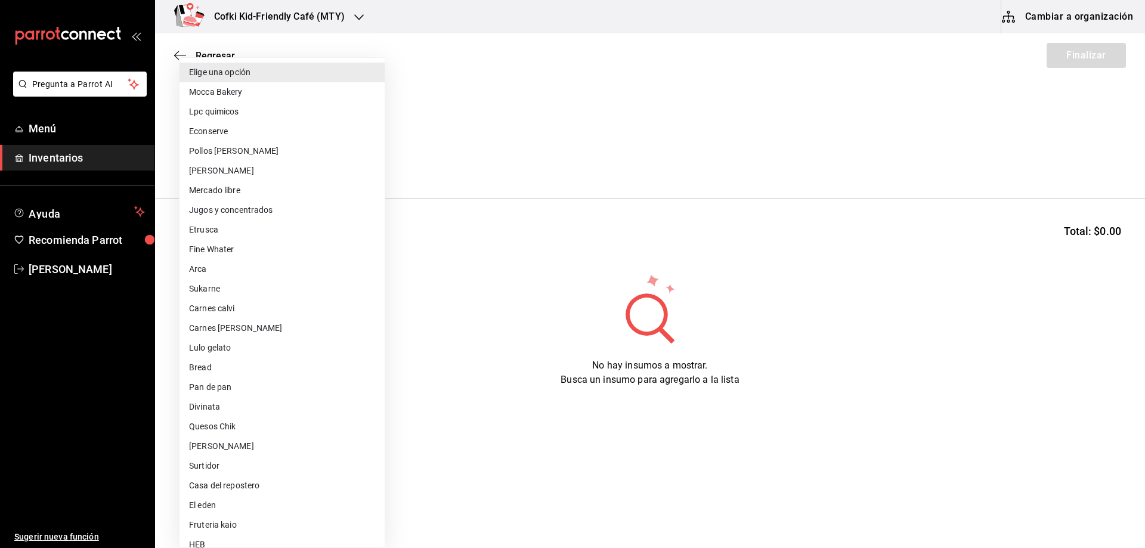
click at [342, 150] on body "Pregunta a Parrot AI Menú Inventarios Ayuda Recomienda Parrot Oscar Aguilar Sug…" at bounding box center [572, 240] width 1145 height 480
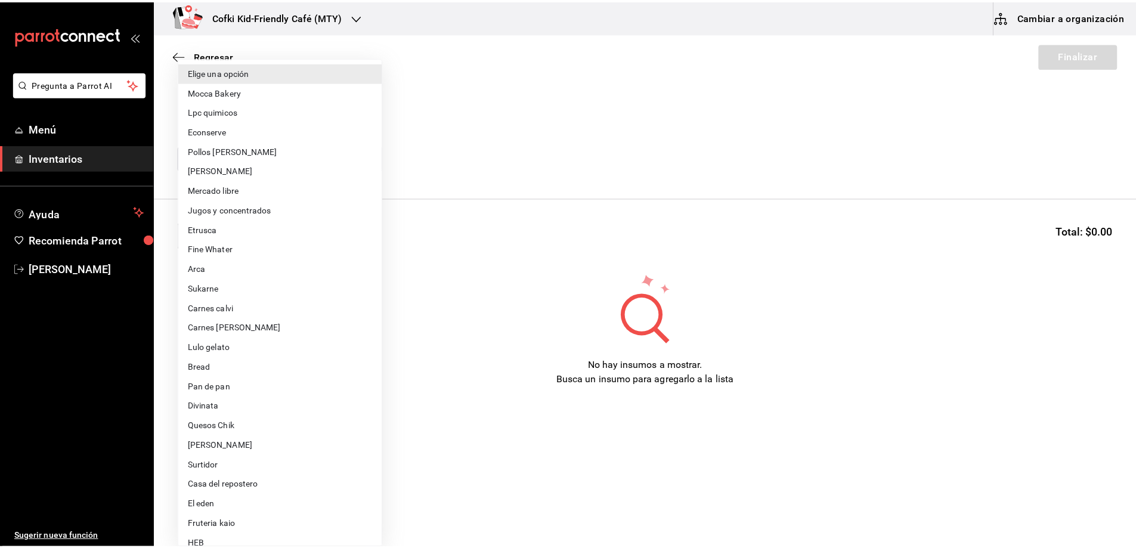
scroll to position [60, 0]
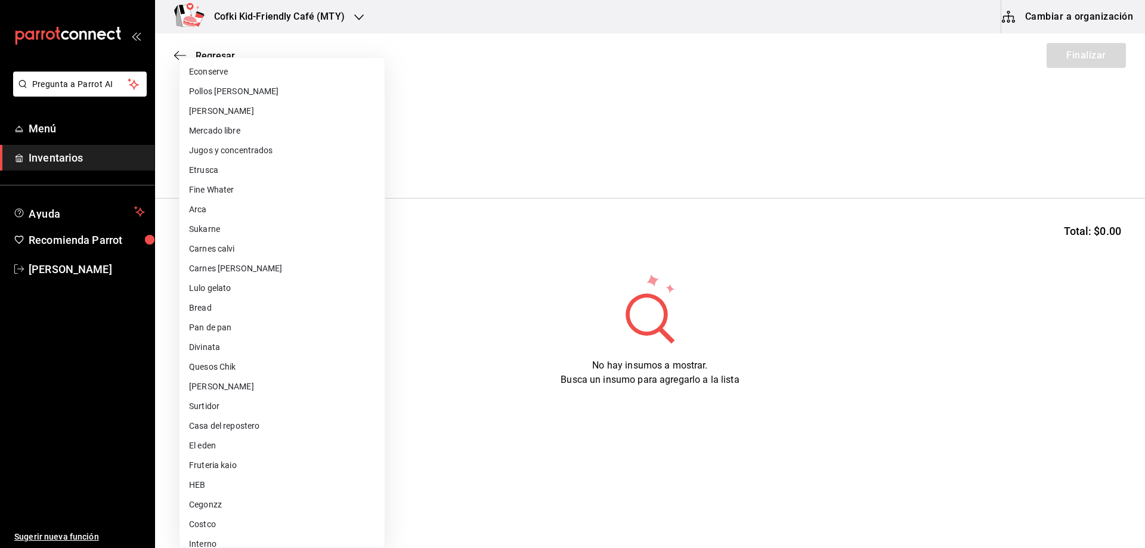
click at [232, 438] on li "El eden" at bounding box center [281, 446] width 205 height 20
type input "e4d077a9-1449-4856-9c58-da9147a0ae06"
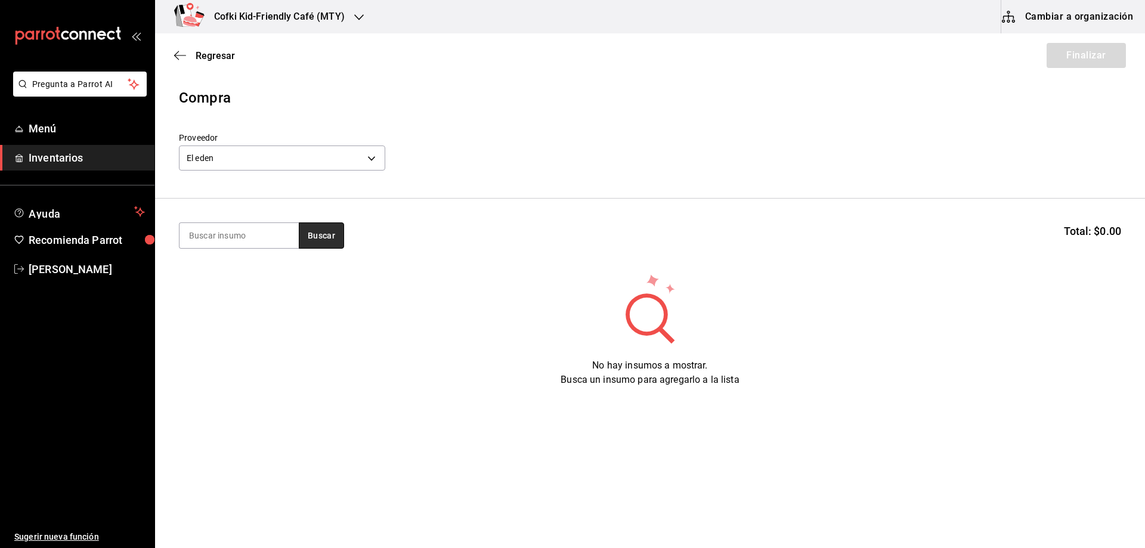
click at [334, 237] on button "Buscar" at bounding box center [321, 235] width 45 height 26
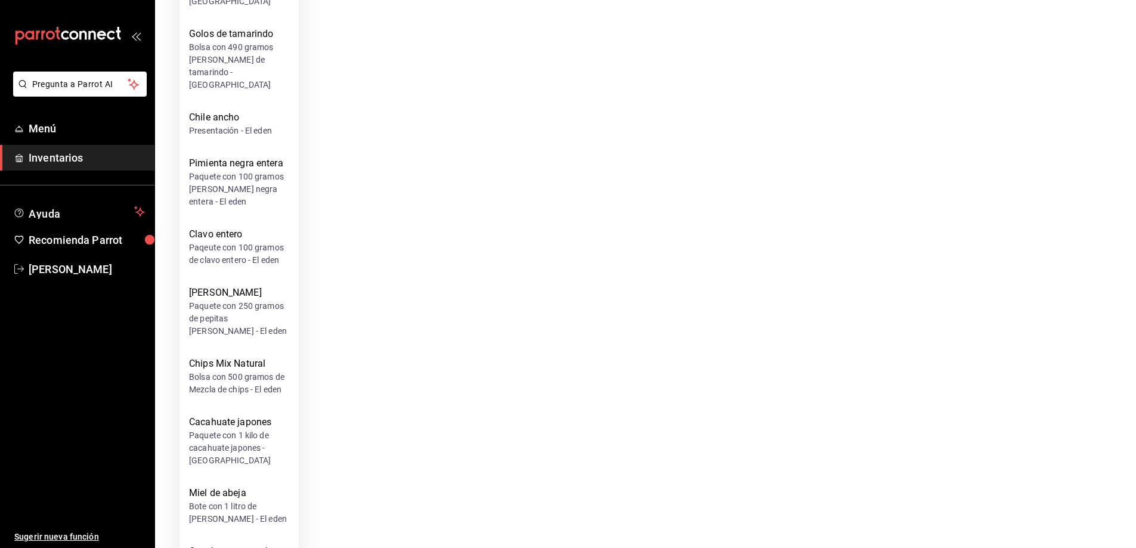
scroll to position [375, 0]
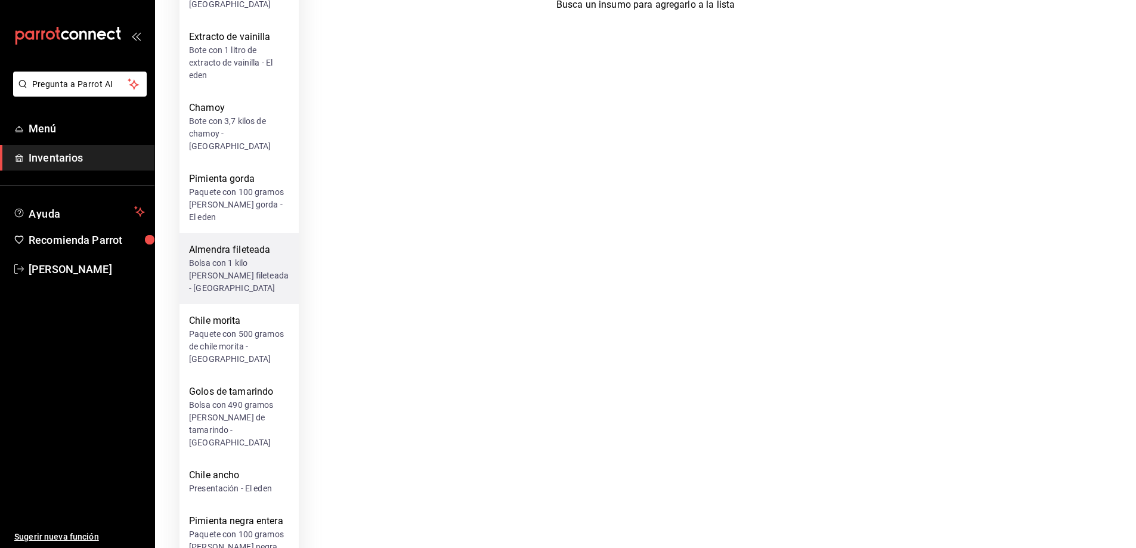
click at [239, 257] on div "Bolsa con 1 kilo de almendra fileteada - El eden" at bounding box center [239, 276] width 100 height 38
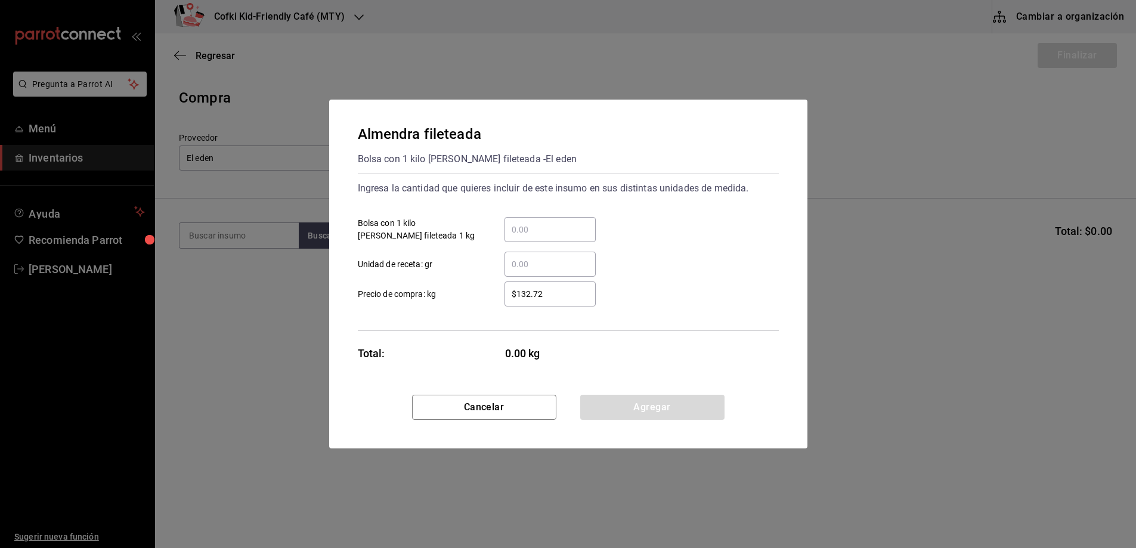
scroll to position [0, 0]
click at [541, 228] on input "​ Bolsa con 1 kilo de almendra fileteada 1 kg" at bounding box center [554, 229] width 91 height 14
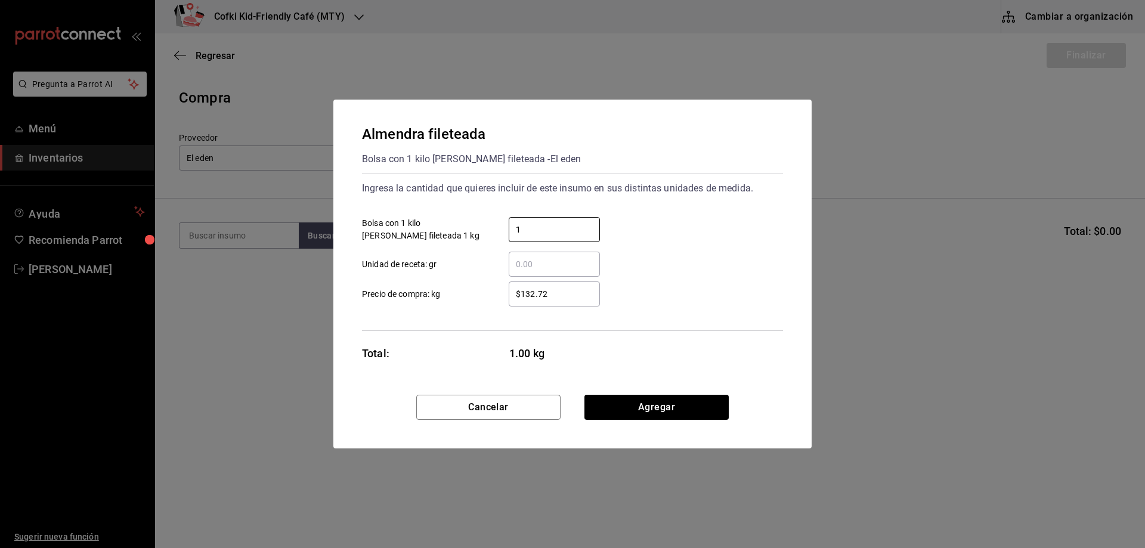
type input "1"
click at [680, 228] on div "1 ​ Bolsa con 1 kilo de almendra fileteada 1 kg" at bounding box center [567, 224] width 430 height 35
click at [647, 402] on button "Agregar" at bounding box center [656, 407] width 144 height 25
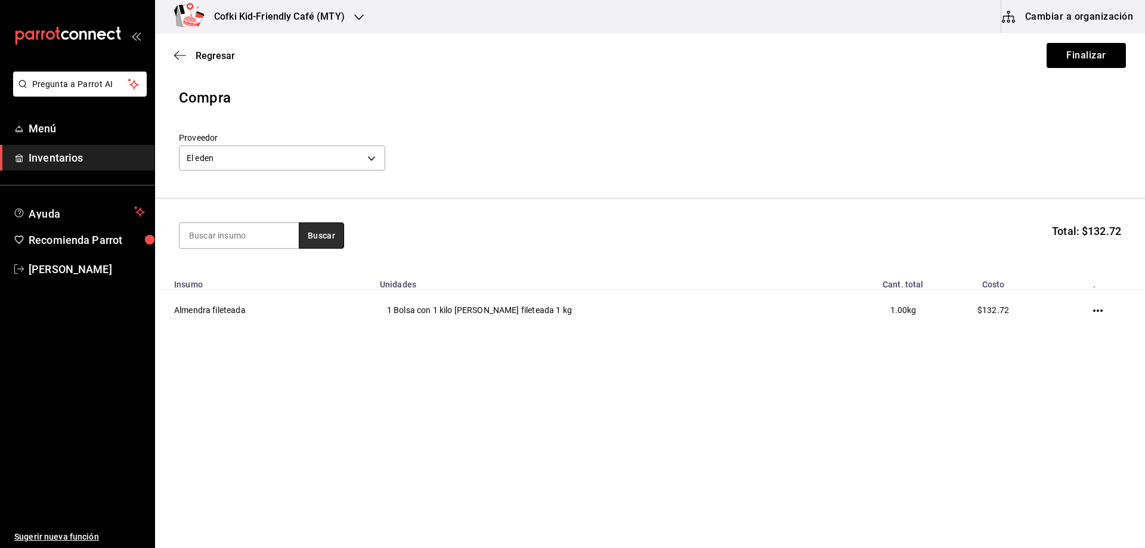
click at [321, 226] on button "Buscar" at bounding box center [321, 235] width 45 height 26
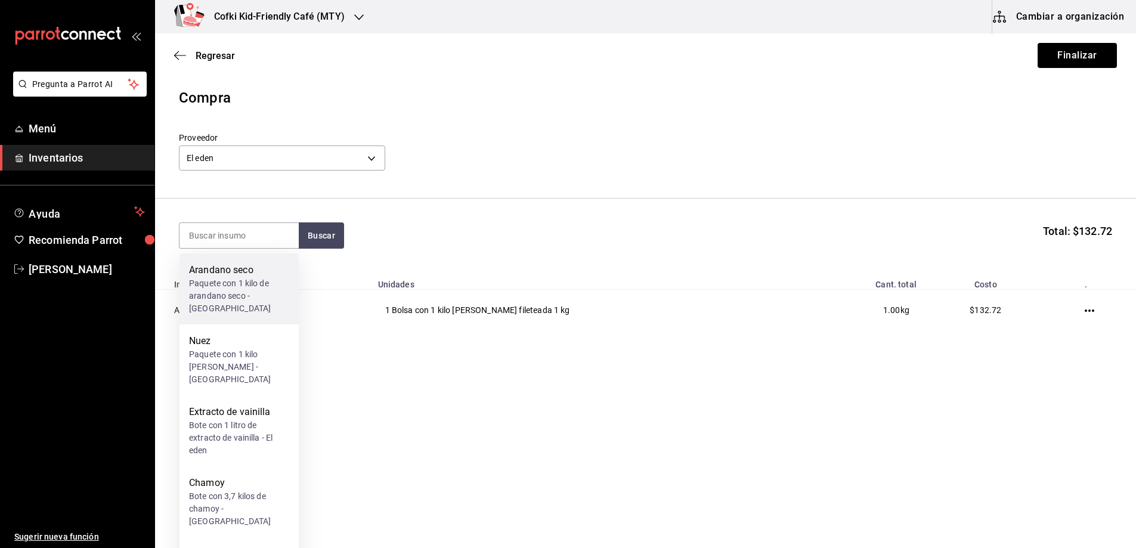
click at [246, 287] on div "Paquete con 1 kilo de arandano seco - El eden" at bounding box center [239, 296] width 100 height 38
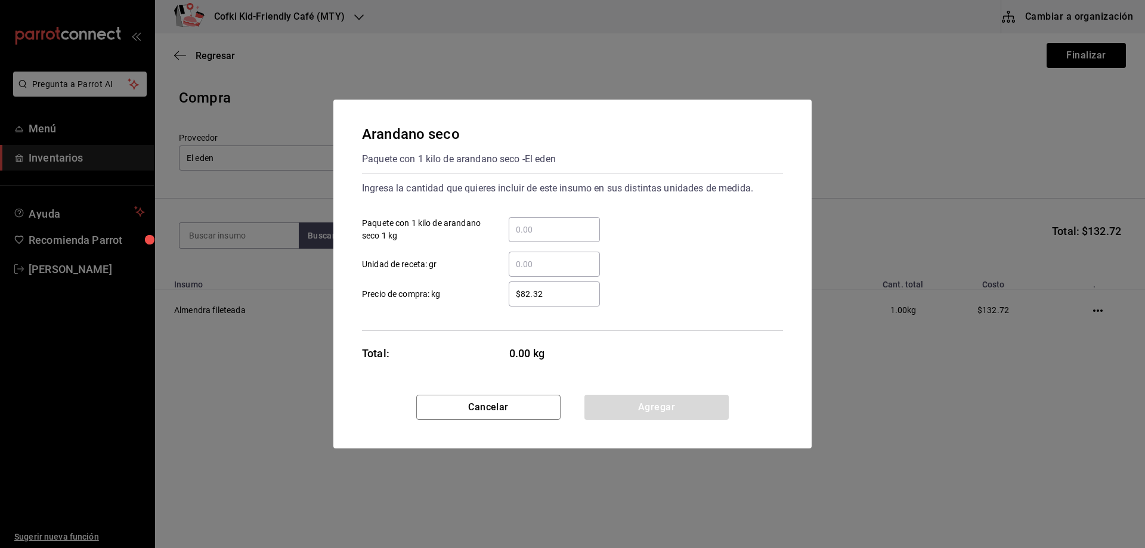
click at [519, 230] on input "​ Paquete con 1 kilo de arandano seco 1 kg" at bounding box center [554, 229] width 91 height 14
type input "2"
click at [746, 228] on div "2 ​ Paquete con 1 kilo de arandano seco 1 kg" at bounding box center [567, 224] width 430 height 35
click at [659, 409] on button "Agregar" at bounding box center [656, 407] width 144 height 25
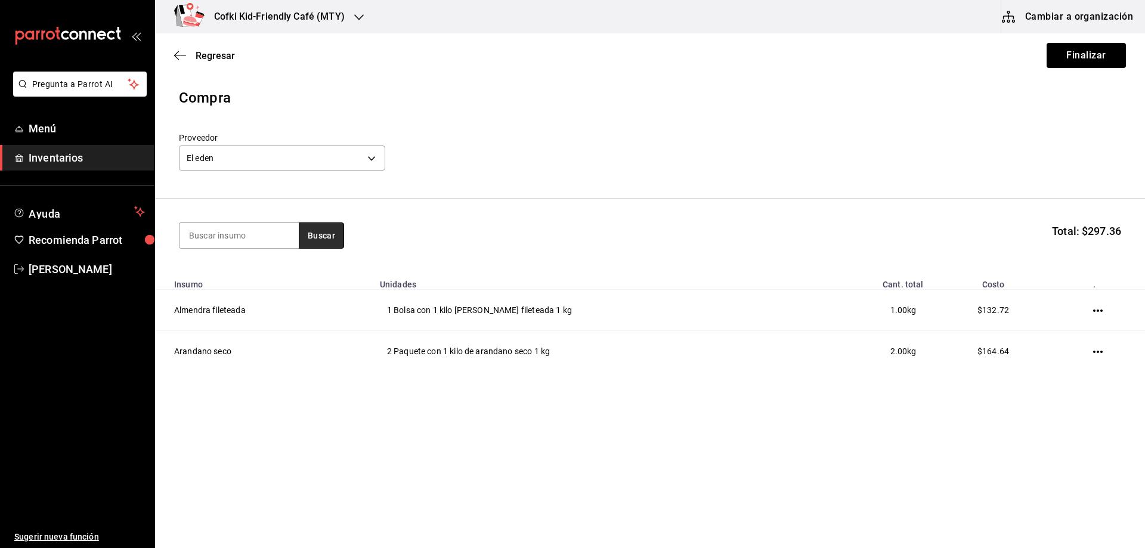
click at [323, 225] on button "Buscar" at bounding box center [321, 235] width 45 height 26
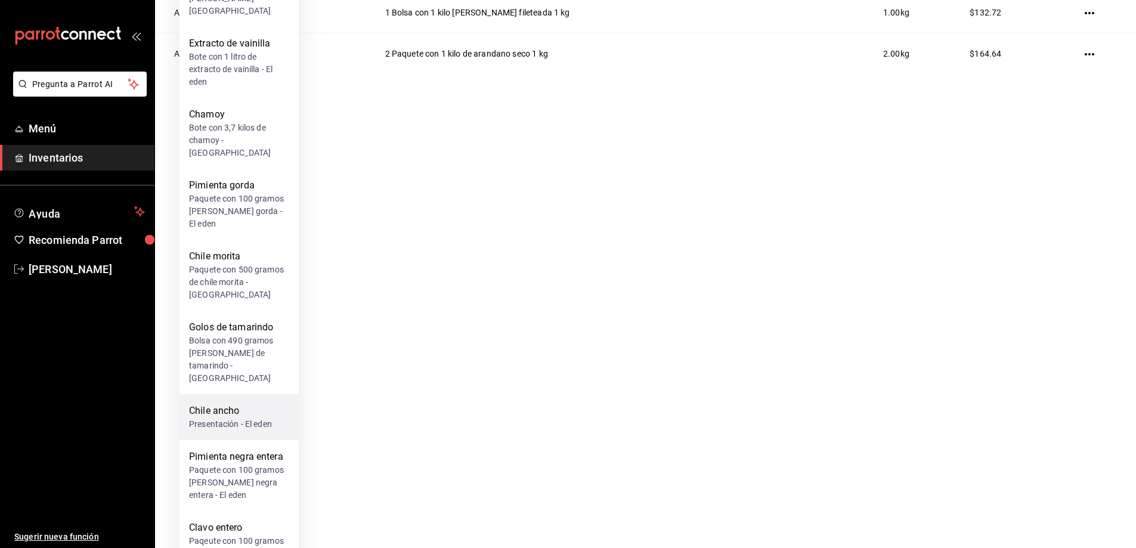
scroll to position [298, 0]
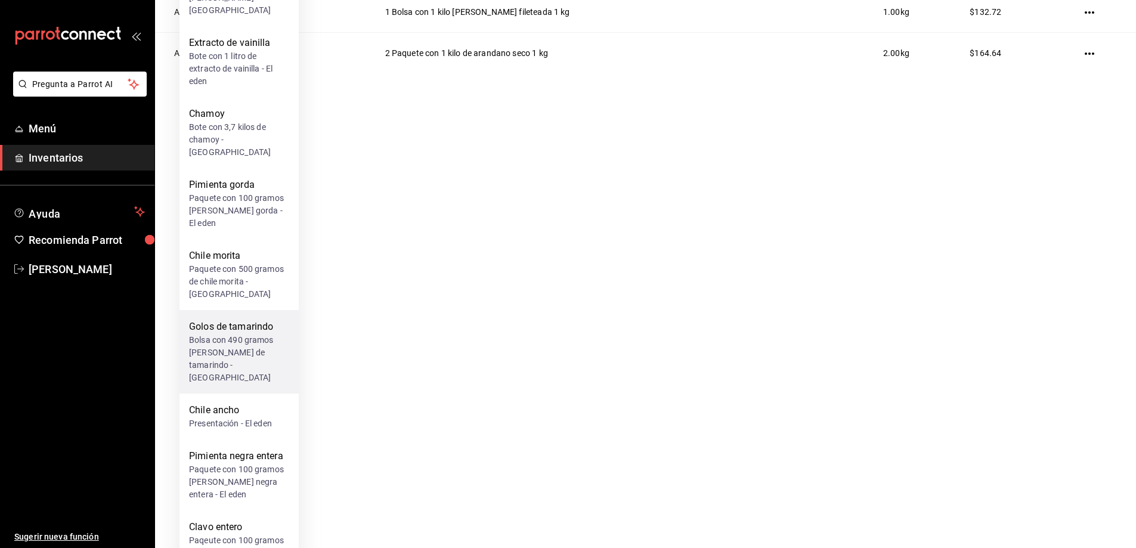
click at [236, 334] on div "Bolsa con 490 gramos de golos de tamarindo - El eden" at bounding box center [239, 359] width 100 height 50
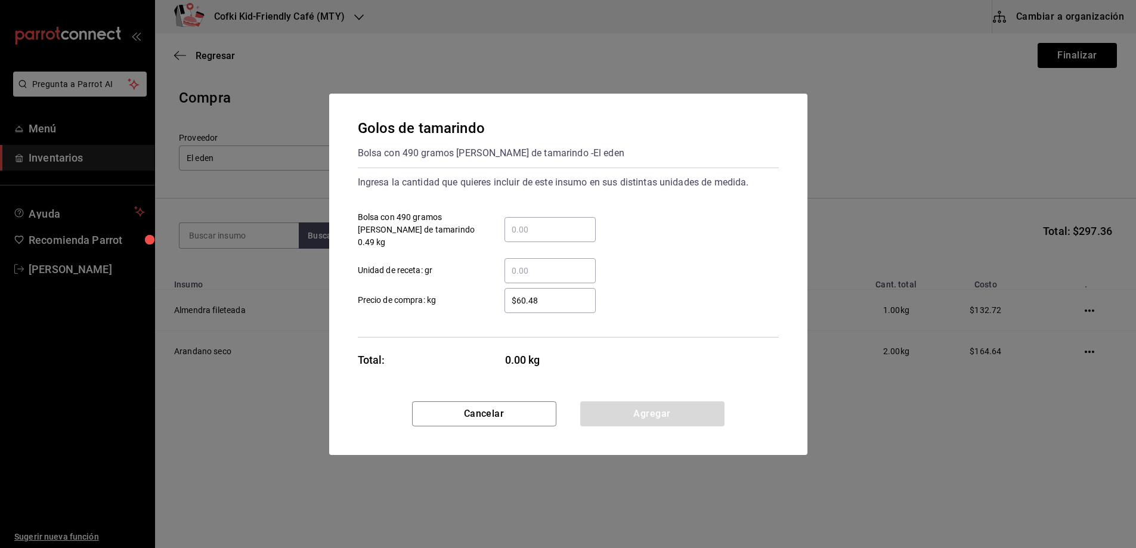
scroll to position [0, 0]
click at [529, 221] on div "​" at bounding box center [554, 229] width 91 height 25
click at [529, 222] on input "​ Bolsa con 490 gramos de golos de tamarindo 0.49 kg" at bounding box center [554, 229] width 91 height 14
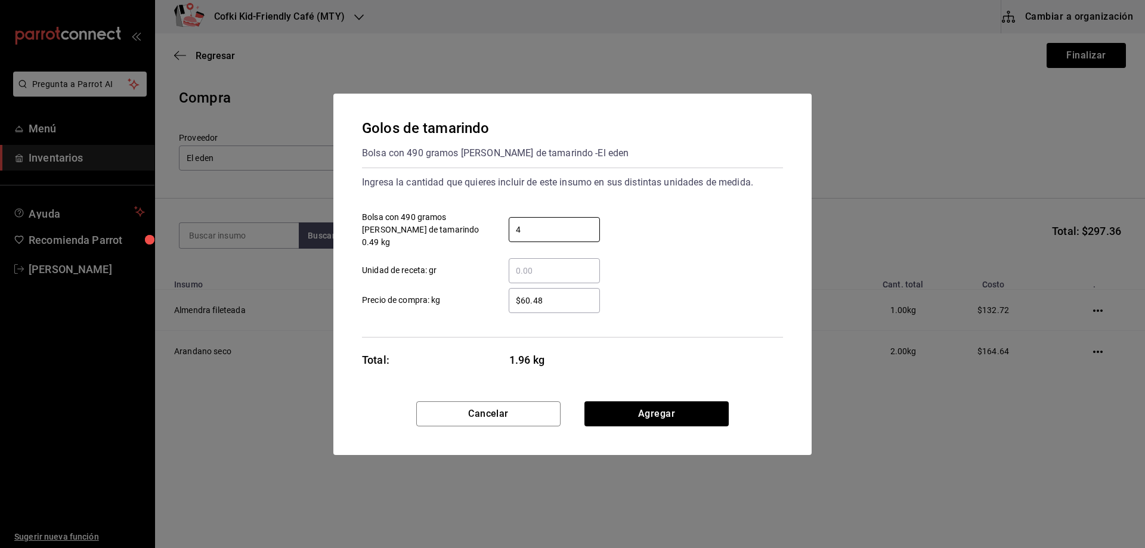
type input "4"
click at [678, 222] on div "4 ​ Bolsa con 490 gramos de golos de tamarindo 0.49 kg" at bounding box center [567, 224] width 430 height 47
click at [661, 404] on button "Agregar" at bounding box center [656, 413] width 144 height 25
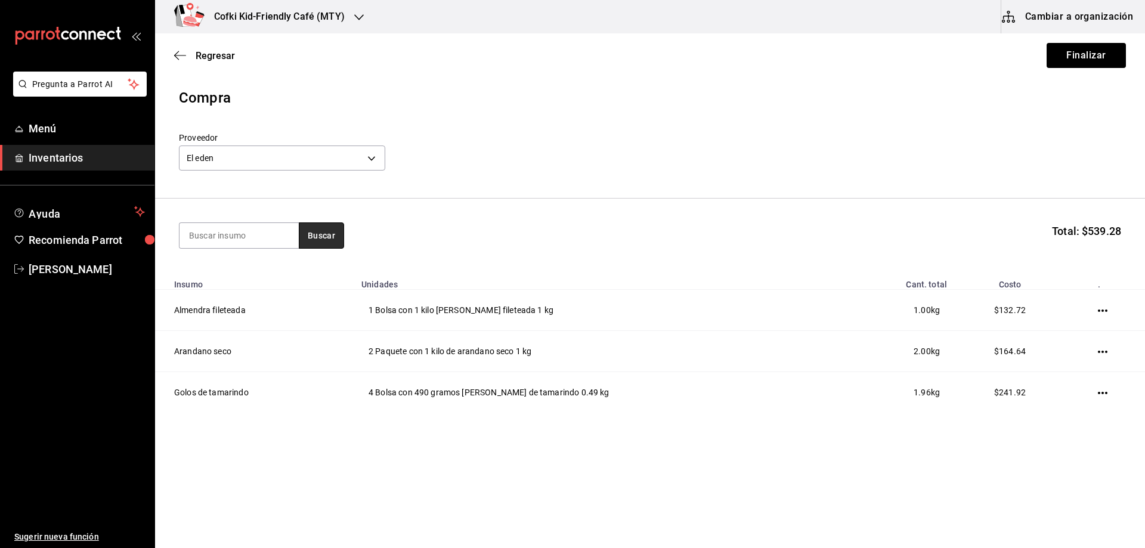
click at [315, 238] on button "Buscar" at bounding box center [321, 235] width 45 height 26
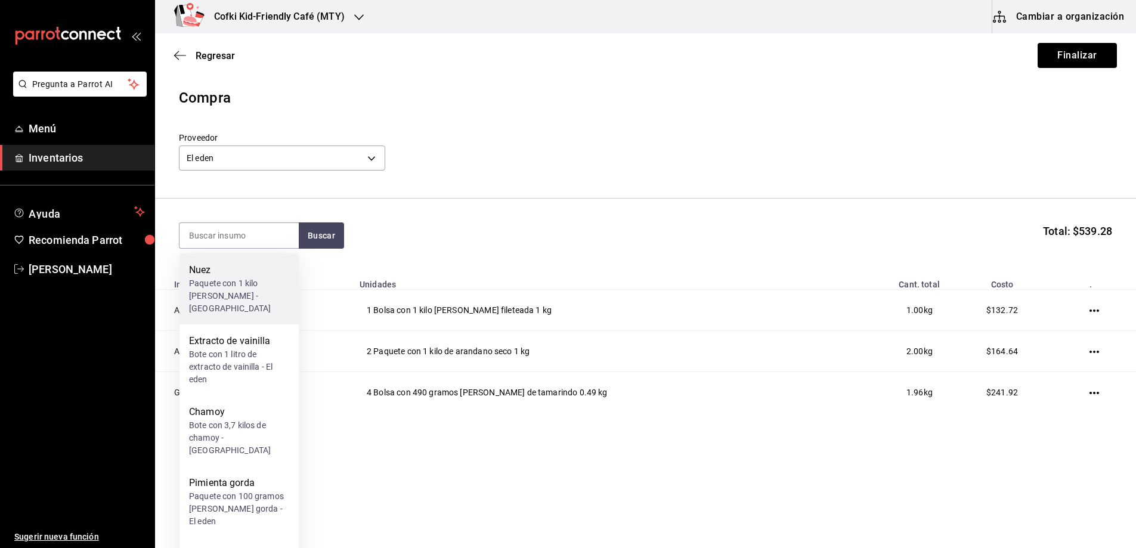
click at [238, 286] on div "Paquete con 1 kilo de nuez - El eden" at bounding box center [239, 296] width 100 height 38
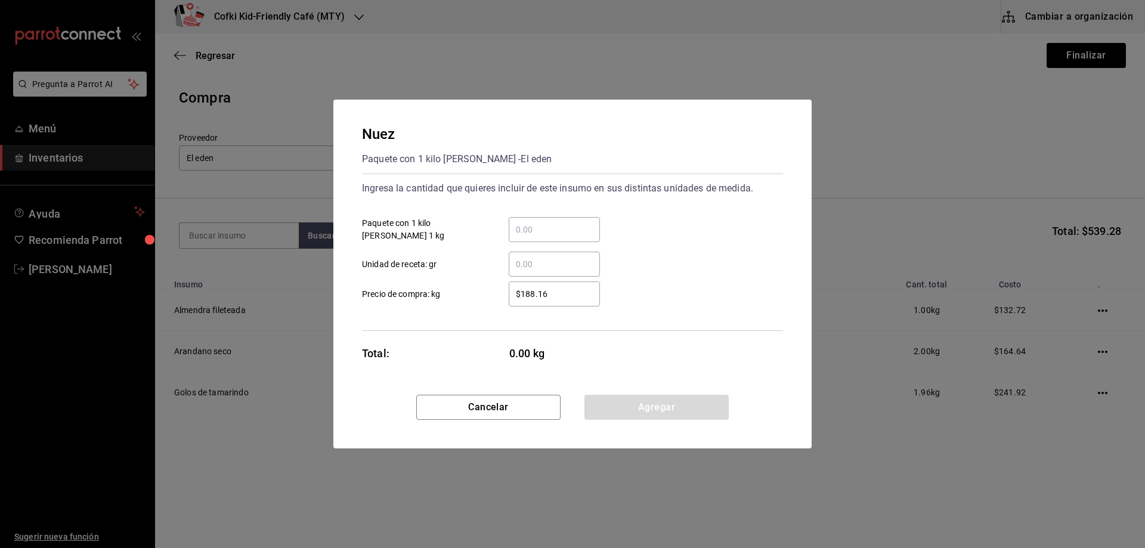
click at [575, 230] on input "​ Paquete con 1 kilo de nuez 1 kg" at bounding box center [554, 229] width 91 height 14
type input "1"
click at [690, 228] on div "1 ​ Paquete con 1 kilo de nuez 1 kg" at bounding box center [567, 224] width 430 height 35
click at [664, 406] on button "Agregar" at bounding box center [656, 407] width 144 height 25
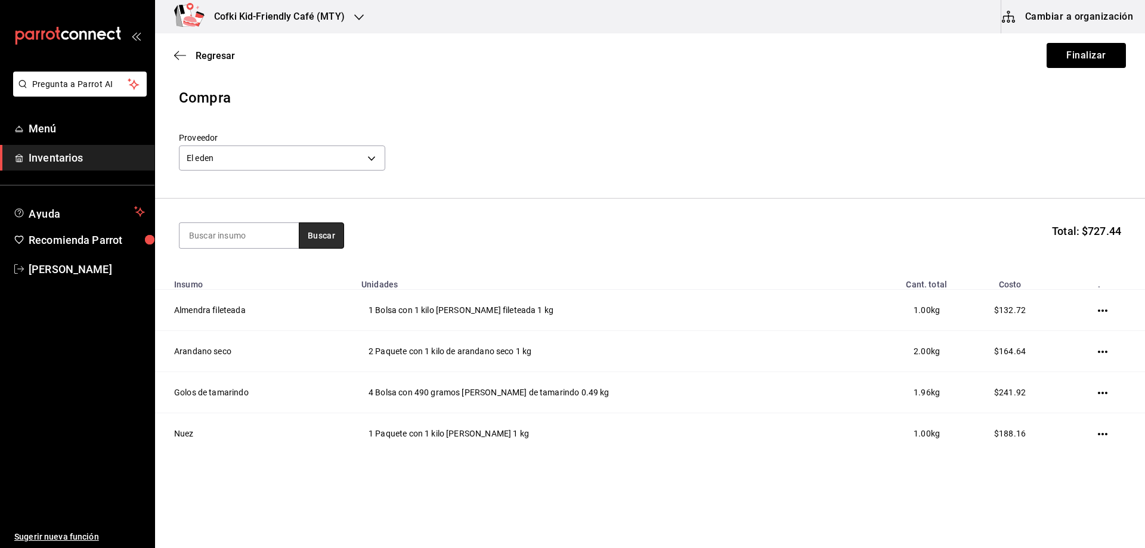
click at [317, 232] on button "Buscar" at bounding box center [321, 235] width 45 height 26
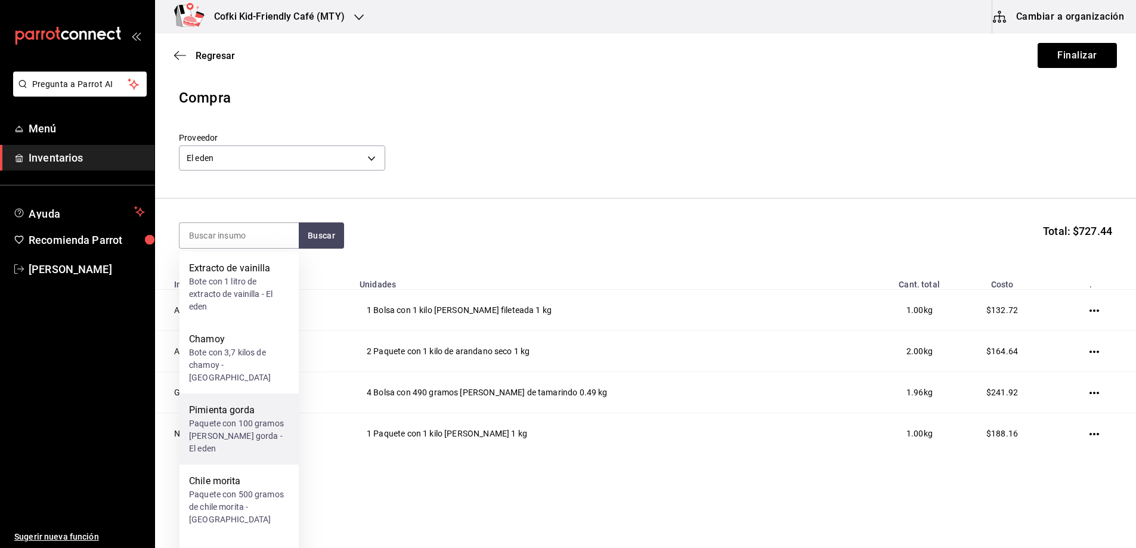
scroll to position [12, 0]
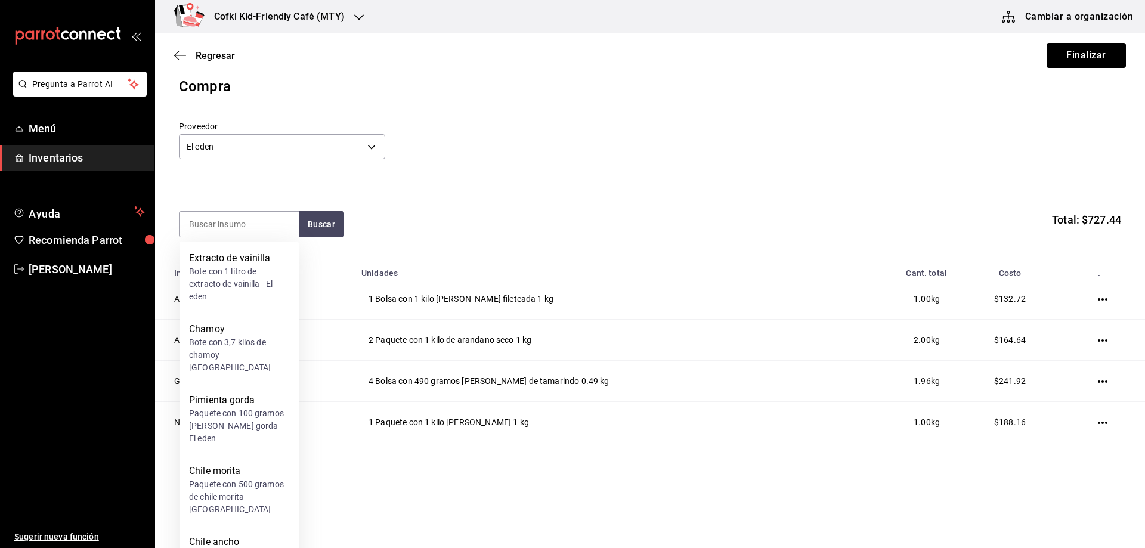
click at [393, 206] on section "Buscar Total: $727.44" at bounding box center [650, 224] width 990 height 74
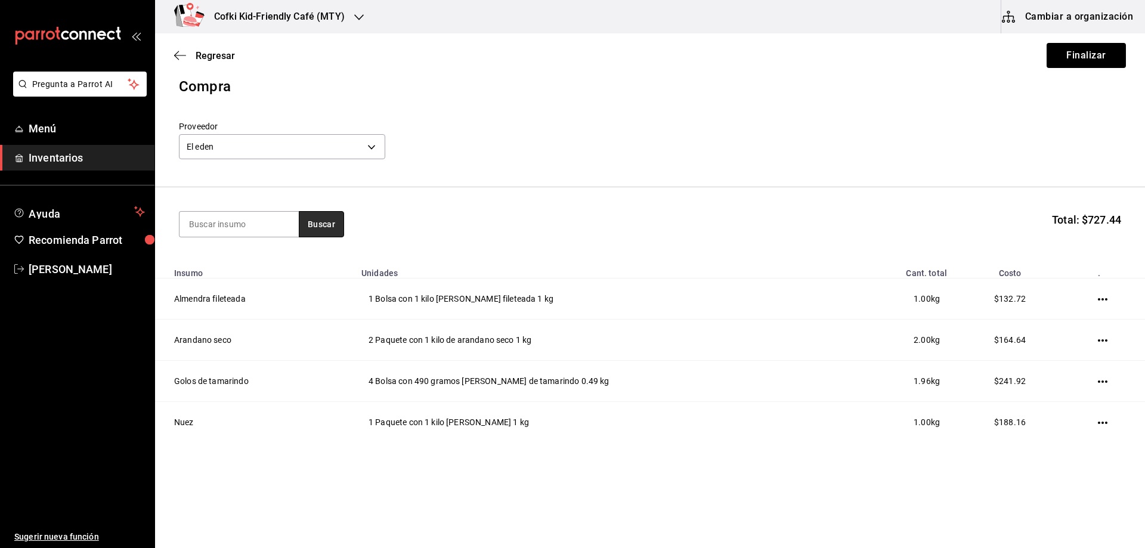
click at [330, 221] on button "Buscar" at bounding box center [321, 224] width 45 height 26
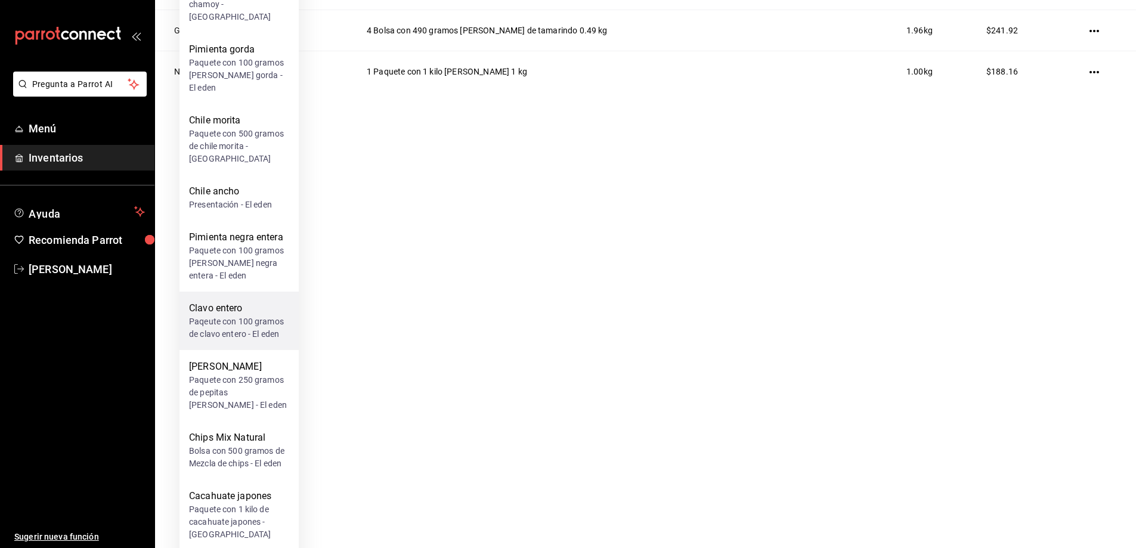
scroll to position [358, 0]
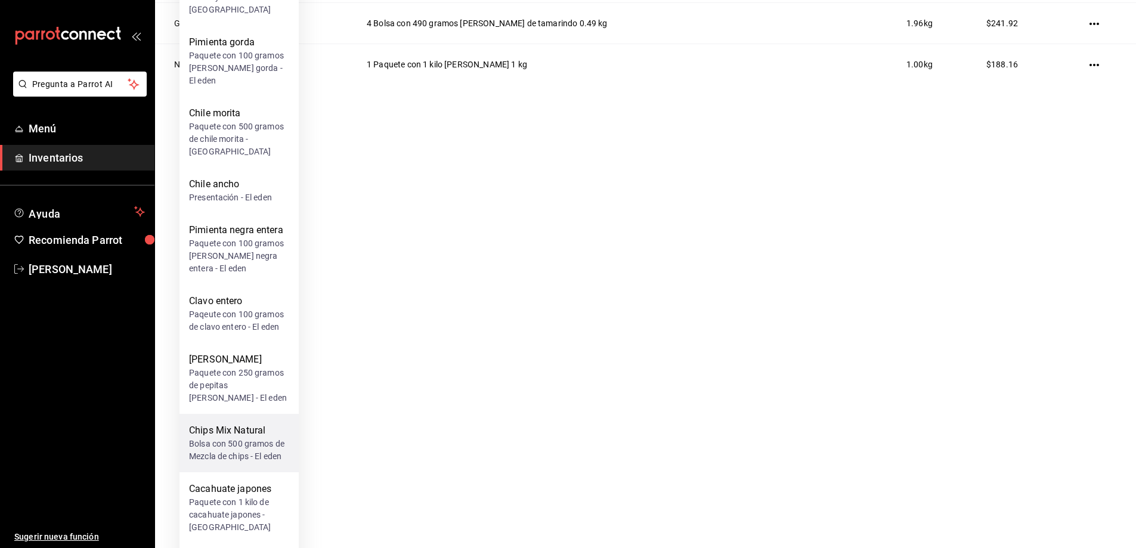
click at [238, 438] on div "Bolsa con 500 gramos de Mezcla de chips - El eden" at bounding box center [239, 450] width 100 height 25
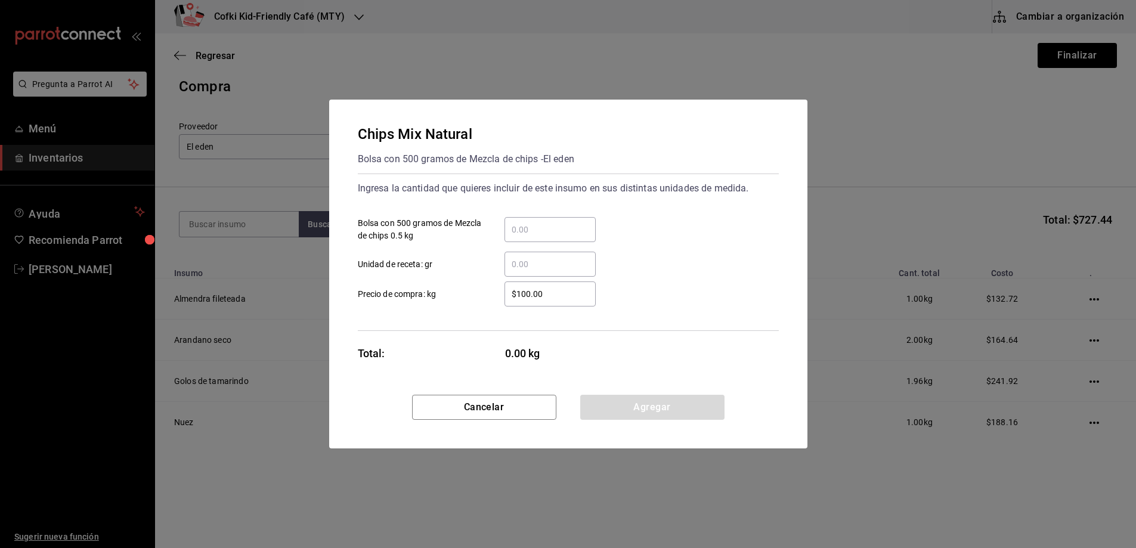
scroll to position [0, 0]
click at [535, 221] on div "​" at bounding box center [554, 229] width 91 height 25
click at [535, 222] on input "​ Bolsa con 500 gramos de Mezcla de chips 0.5 kg" at bounding box center [554, 229] width 91 height 14
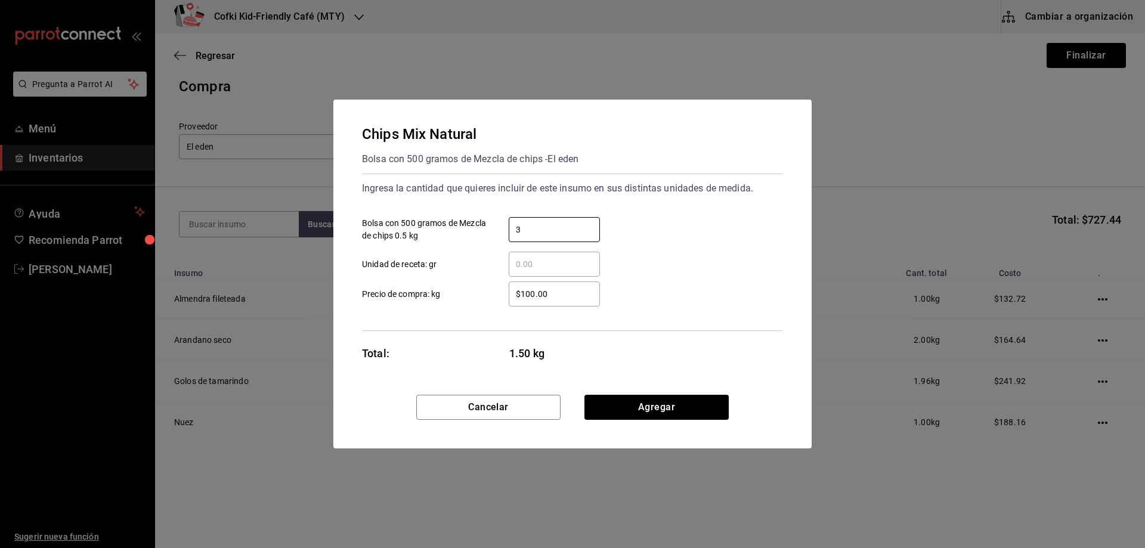
type input "3"
click at [706, 212] on div "3 ​ Bolsa con 500 gramos de Mezcla de chips 0.5 kg" at bounding box center [567, 224] width 430 height 35
click at [660, 409] on button "Agregar" at bounding box center [656, 407] width 144 height 25
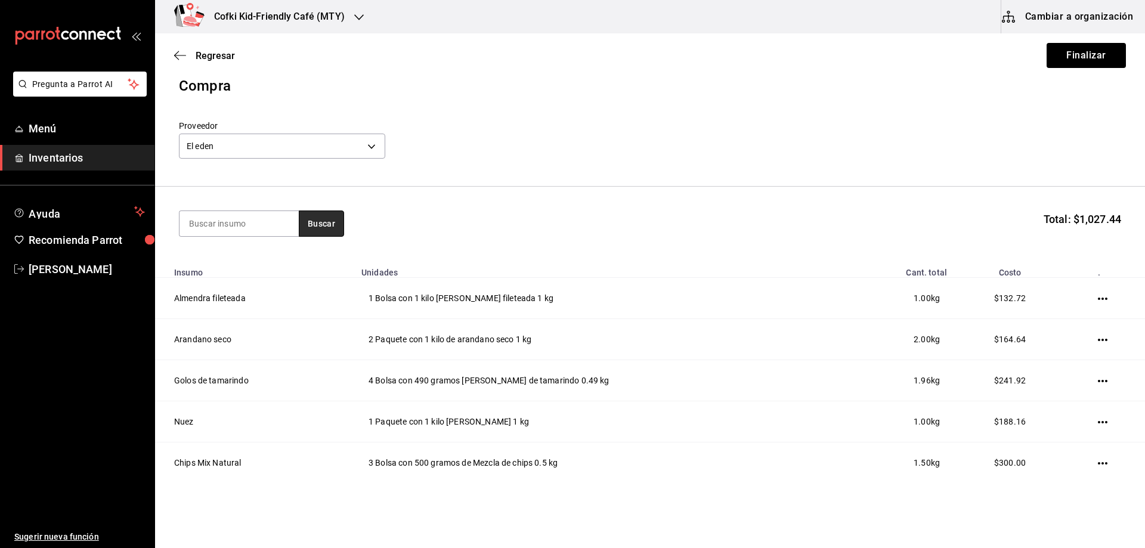
click at [333, 229] on button "Buscar" at bounding box center [321, 223] width 45 height 26
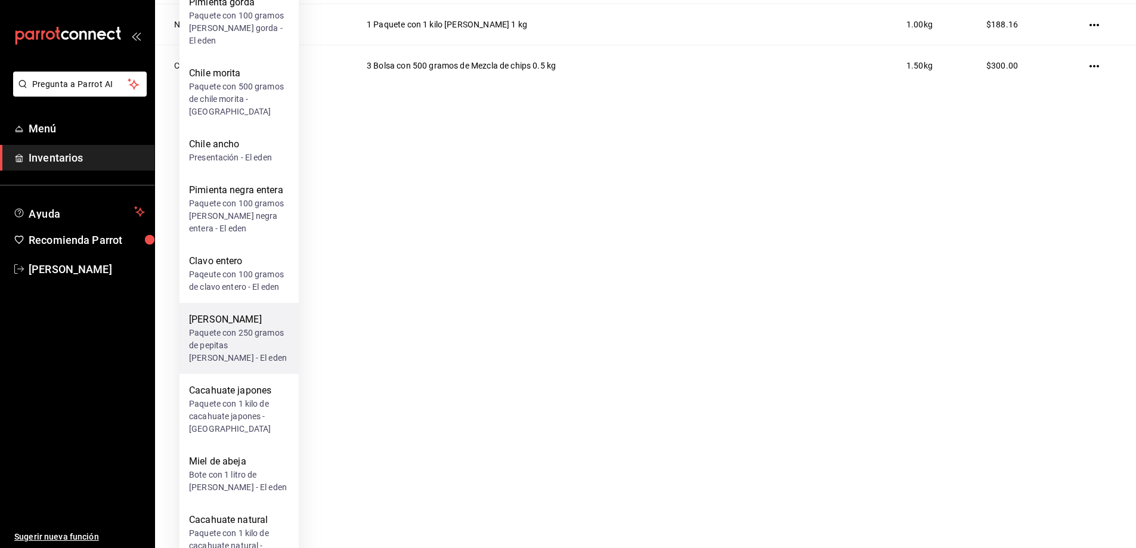
scroll to position [358, 0]
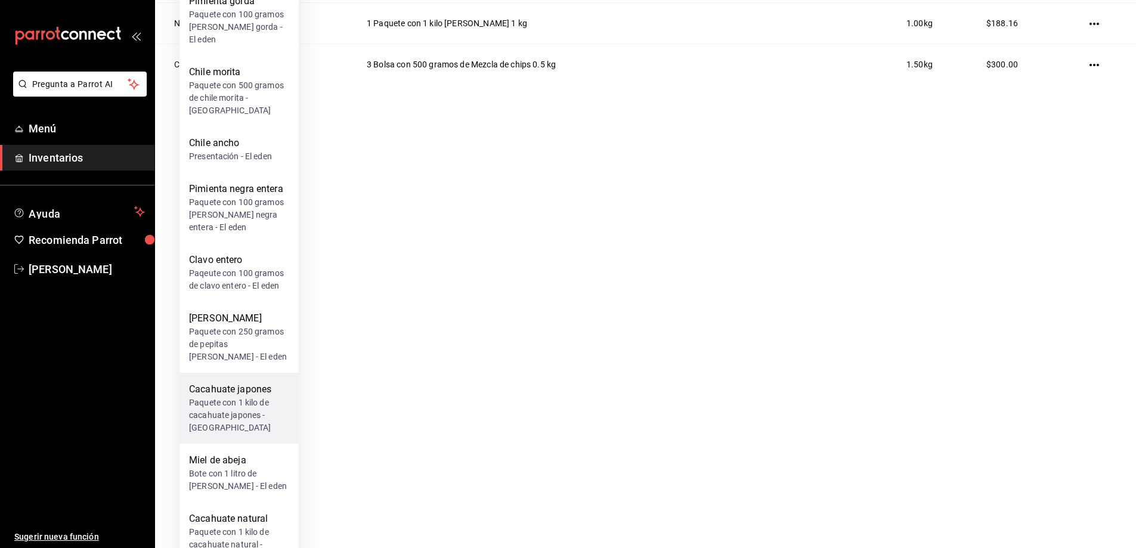
click at [240, 396] on div "Paquete con 1 kilo de cacahuate japones - El eden" at bounding box center [239, 415] width 100 height 38
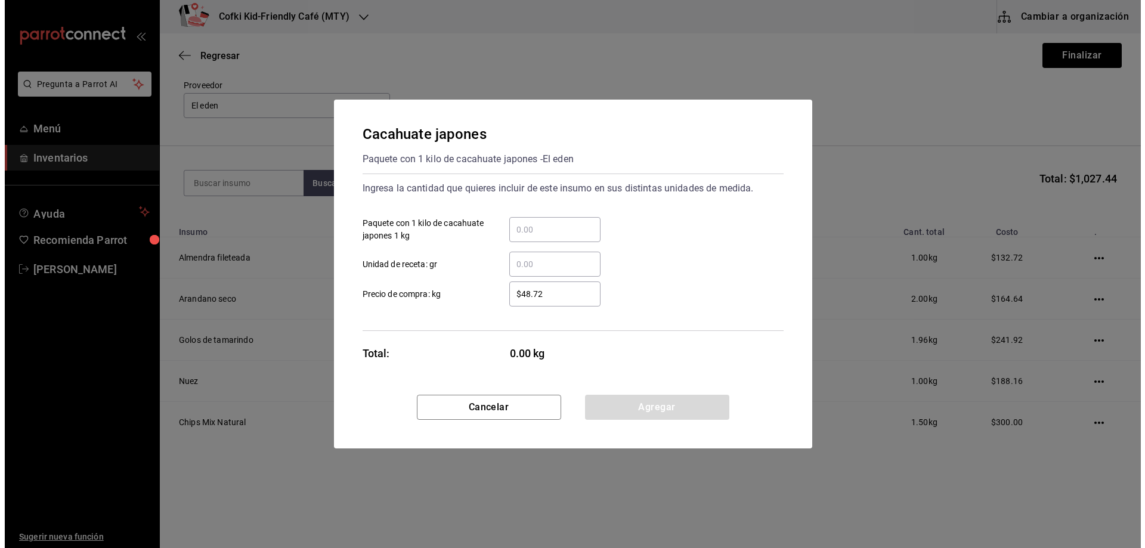
scroll to position [0, 0]
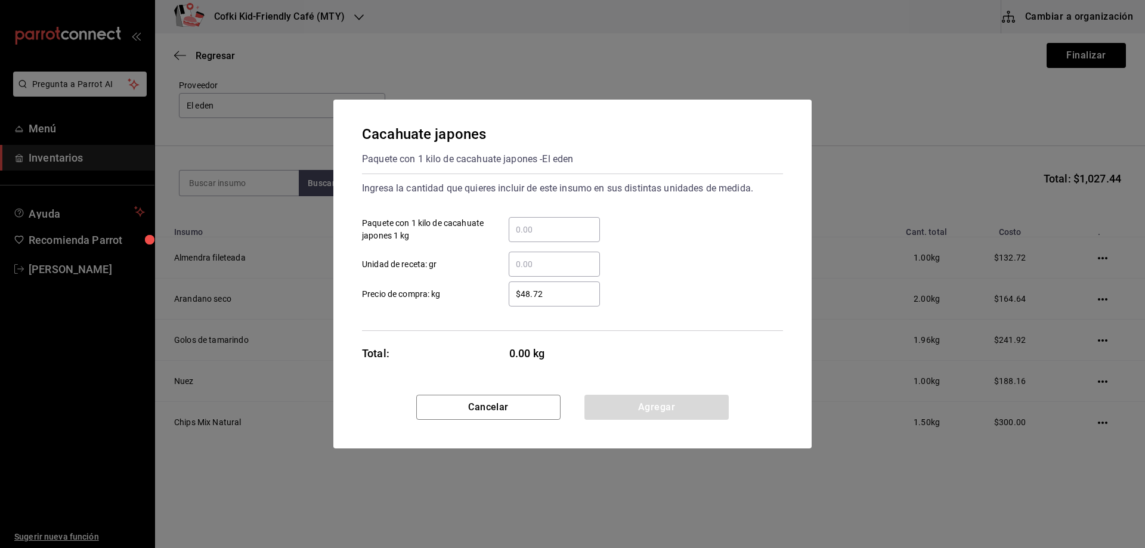
click at [555, 222] on div "​" at bounding box center [554, 229] width 91 height 25
click at [555, 222] on input "​ Paquete con 1 kilo de cacahuate japones 1 kg" at bounding box center [554, 229] width 91 height 14
type input "3"
click at [762, 218] on div "3 ​ Paquete con 1 kilo de cacahuate japones 1 kg" at bounding box center [567, 224] width 430 height 35
click at [650, 405] on button "Agregar" at bounding box center [656, 407] width 144 height 25
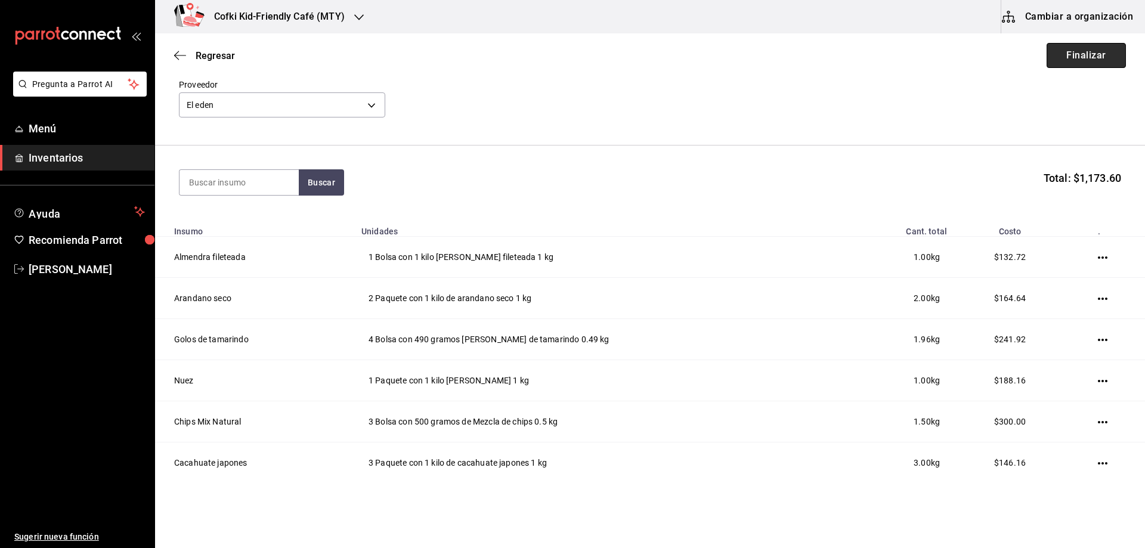
click at [1071, 54] on button "Finalizar" at bounding box center [1085, 55] width 79 height 25
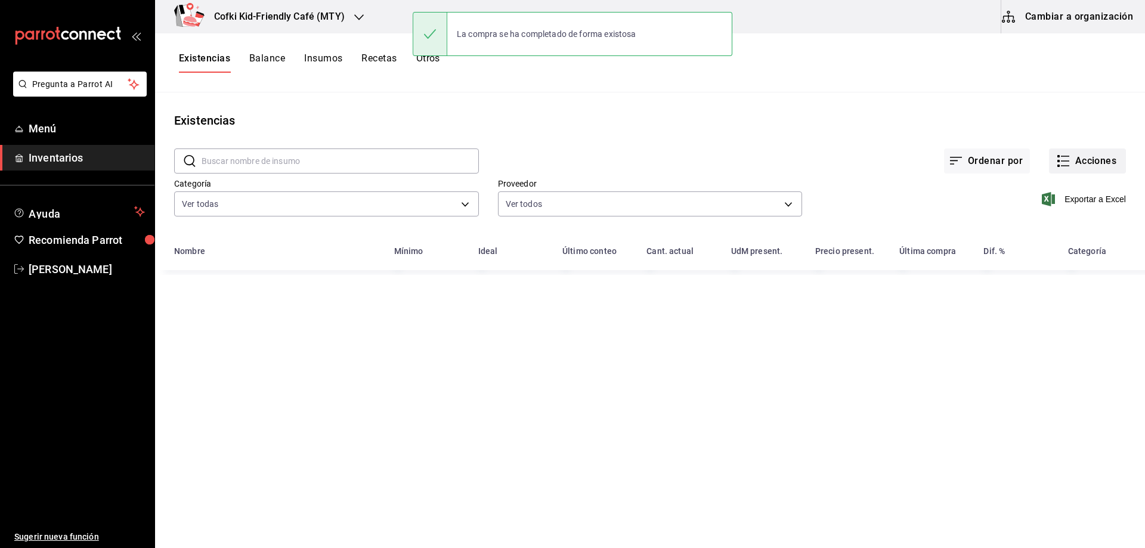
click at [1090, 151] on button "Acciones" at bounding box center [1087, 160] width 77 height 25
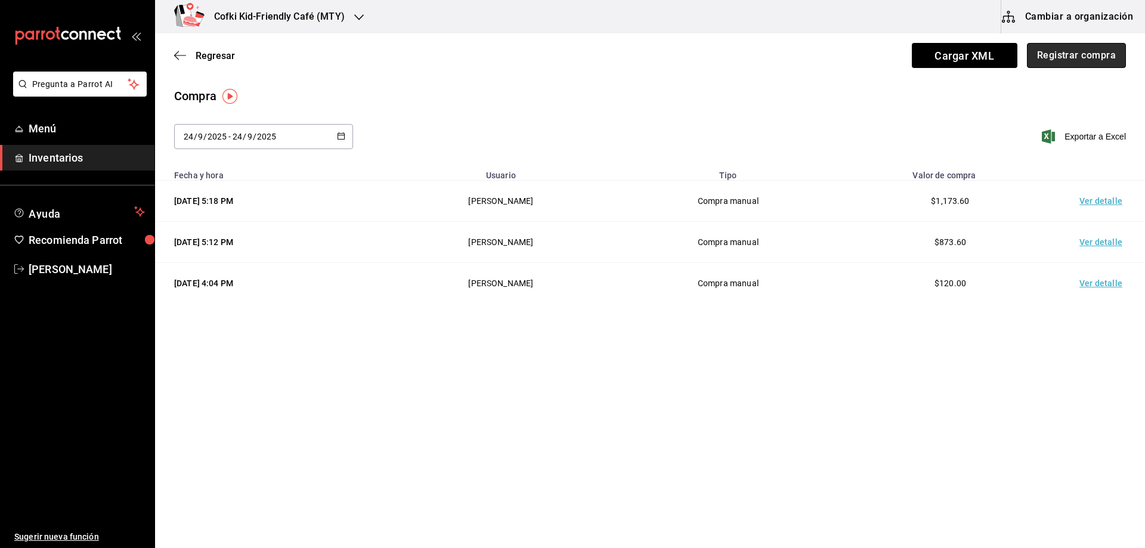
click at [1061, 56] on button "Registrar compra" at bounding box center [1076, 55] width 99 height 25
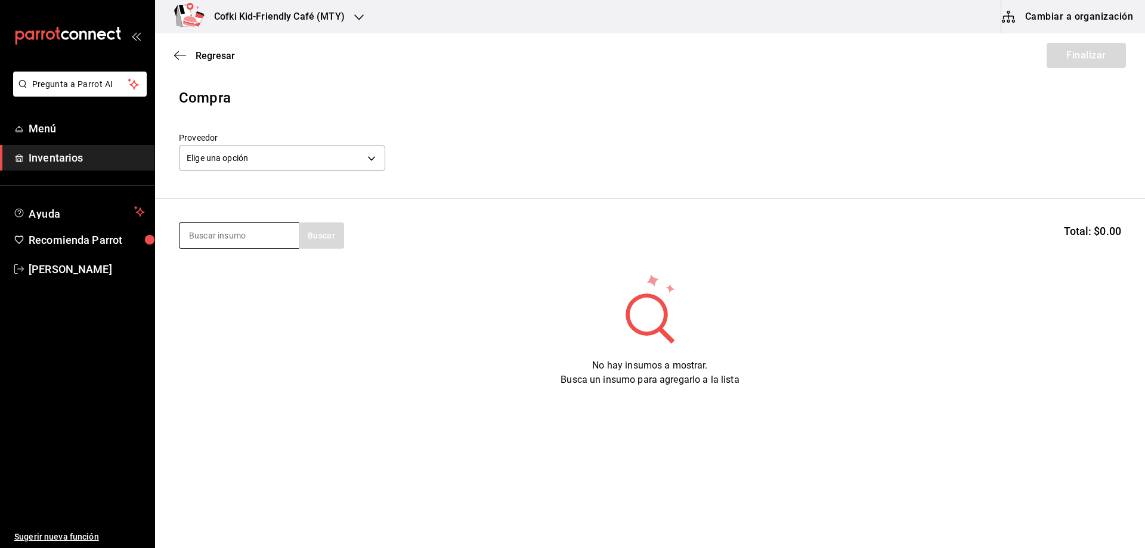
click at [258, 237] on input at bounding box center [238, 235] width 119 height 25
click at [285, 159] on body "Pregunta a Parrot AI Menú Inventarios Ayuda Recomienda Parrot Oscar Aguilar Sug…" at bounding box center [572, 240] width 1145 height 480
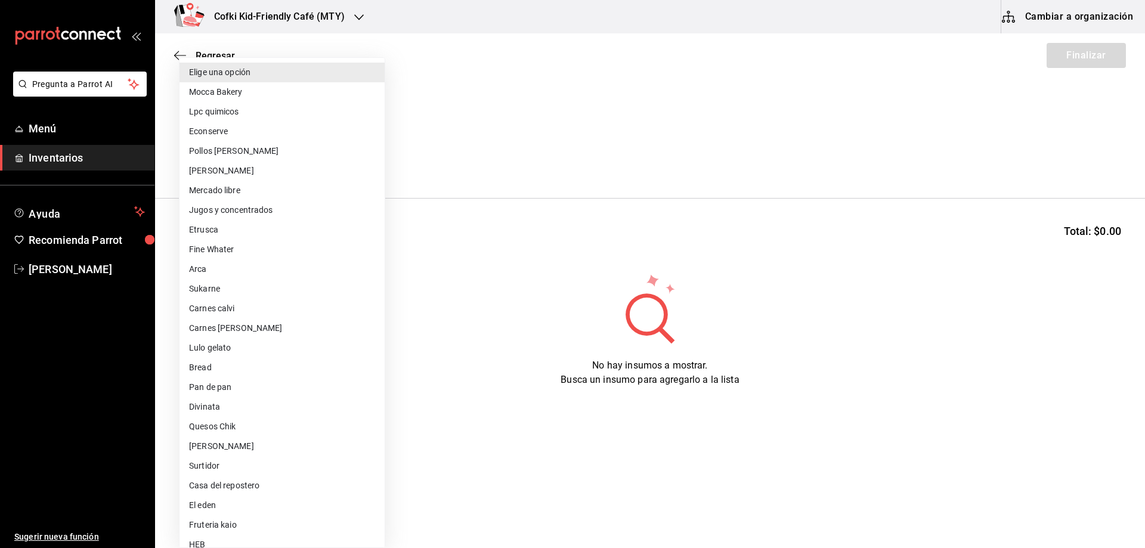
click at [249, 404] on li "Divinata" at bounding box center [281, 407] width 205 height 20
type input "56cb1cbf-a939-4db0-af4e-7eb35537459e"
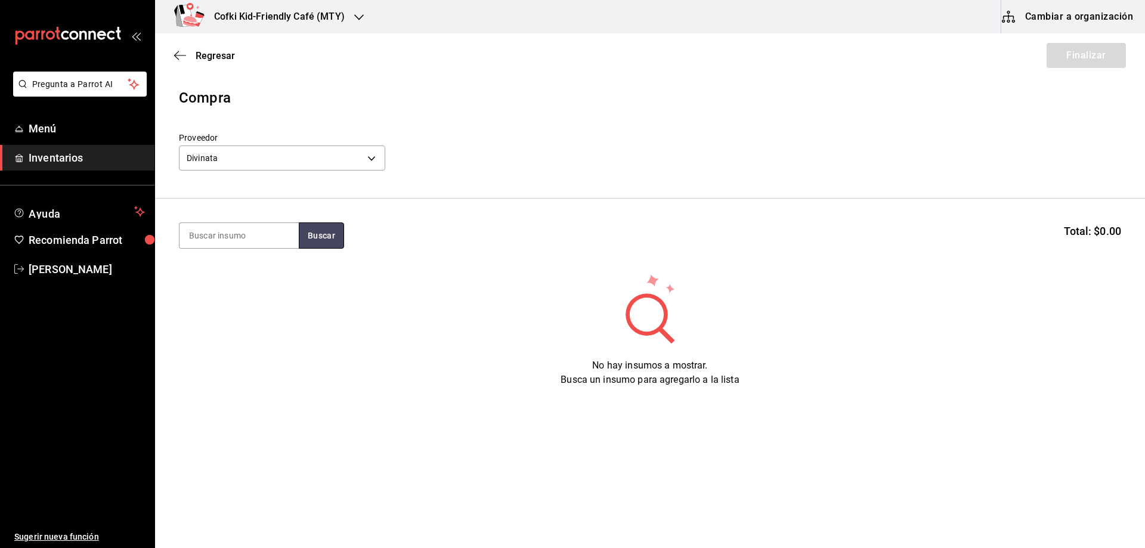
click at [308, 230] on button "Buscar" at bounding box center [321, 235] width 45 height 26
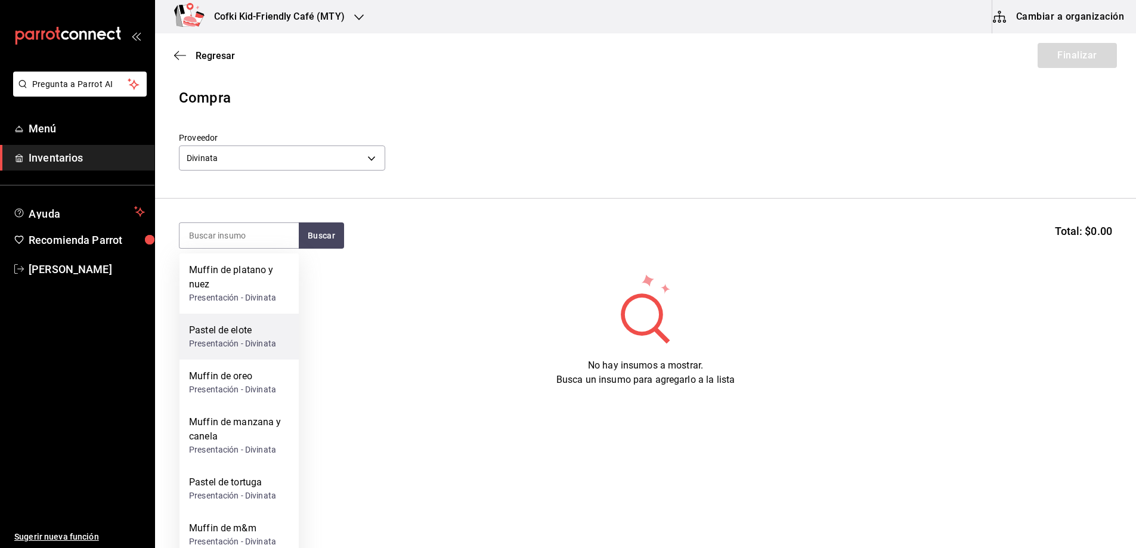
click at [252, 332] on div "Pastel de elote" at bounding box center [232, 330] width 87 height 14
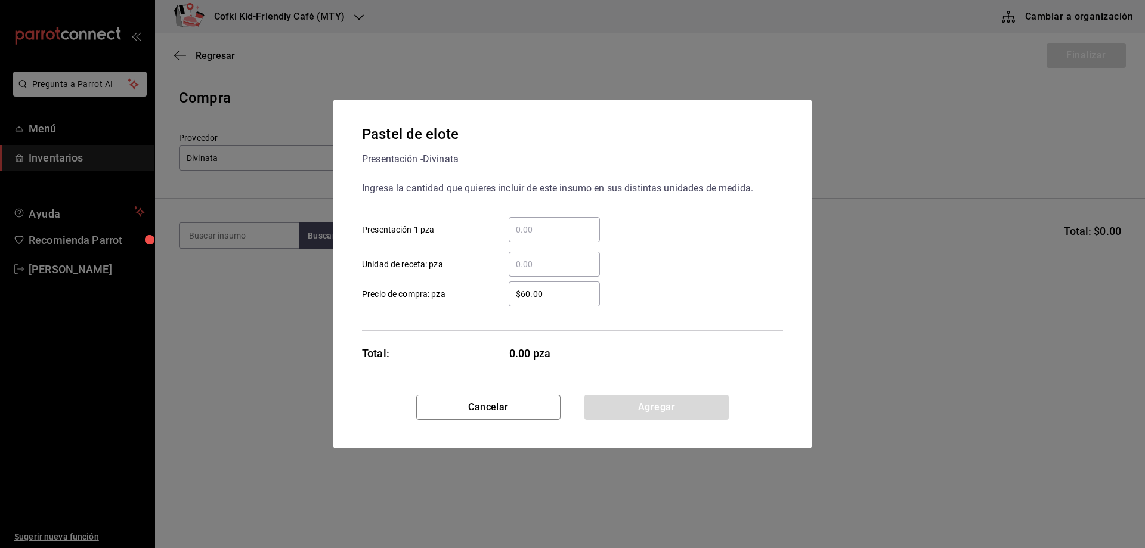
click at [562, 227] on input "​ Presentación 1 pza" at bounding box center [554, 229] width 91 height 14
type input "4"
click at [672, 228] on div "4 ​ Presentación 1 pza" at bounding box center [567, 224] width 430 height 35
click at [672, 398] on button "Agregar" at bounding box center [656, 407] width 144 height 25
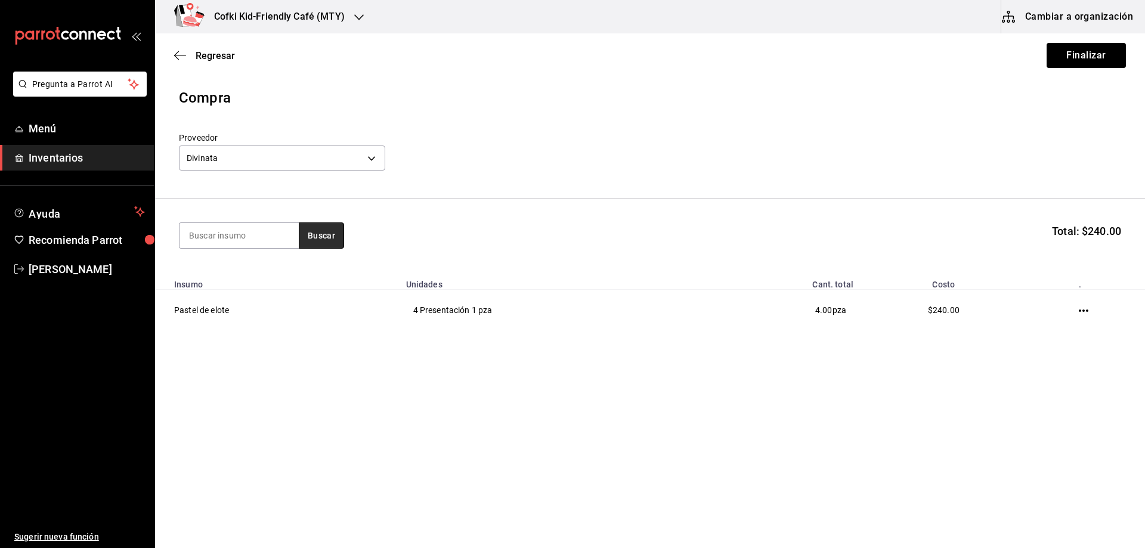
click at [323, 240] on button "Buscar" at bounding box center [321, 235] width 45 height 26
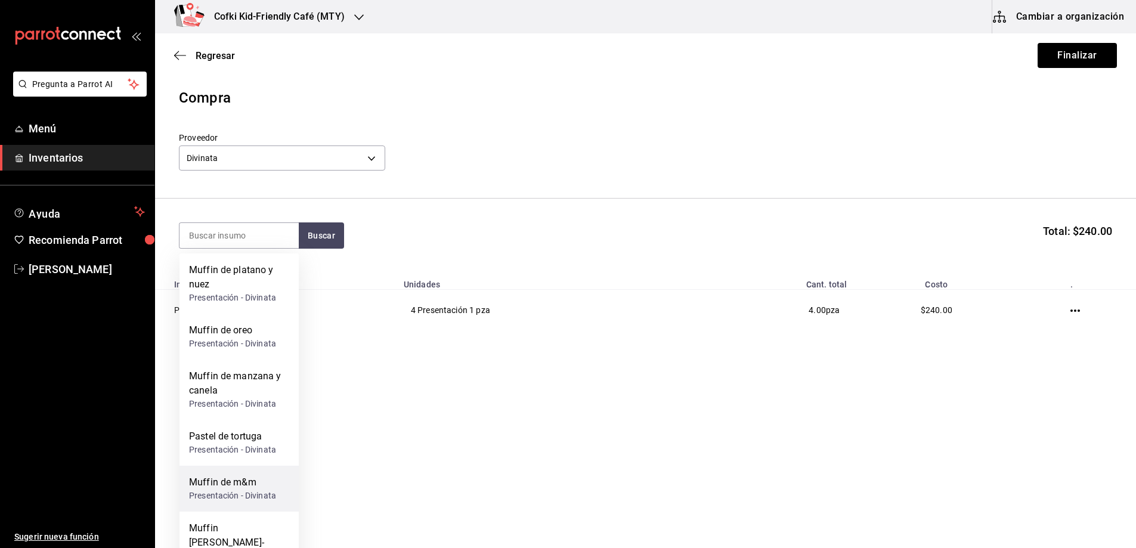
click at [252, 493] on div "Presentación - Divinata" at bounding box center [232, 495] width 87 height 13
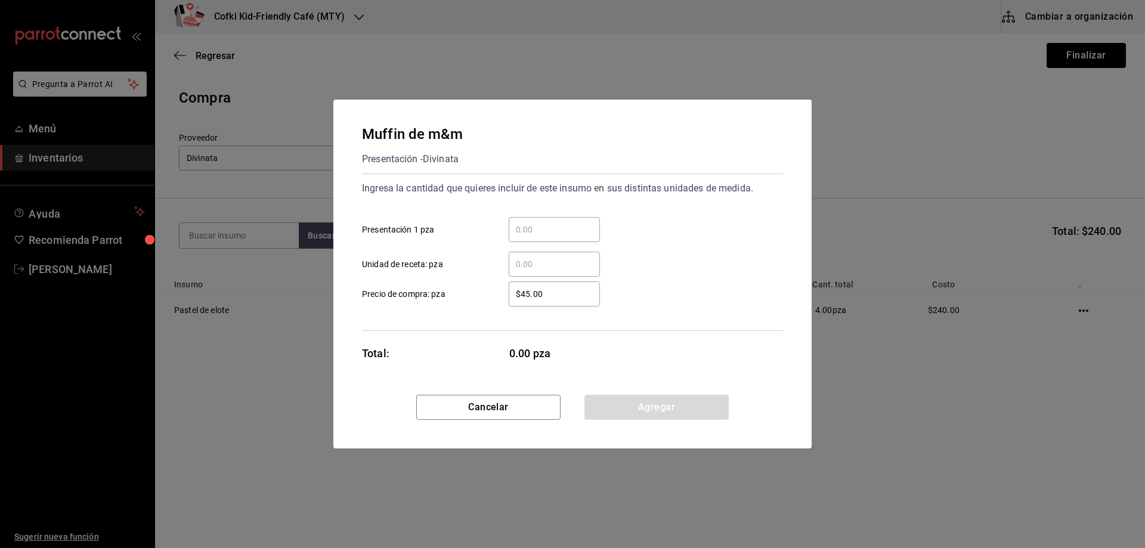
click at [538, 234] on input "​ Presentación 1 pza" at bounding box center [554, 229] width 91 height 14
type input "8"
click at [696, 232] on div "8 ​ Presentación 1 pza" at bounding box center [567, 224] width 430 height 35
click at [669, 403] on button "Agregar" at bounding box center [656, 407] width 144 height 25
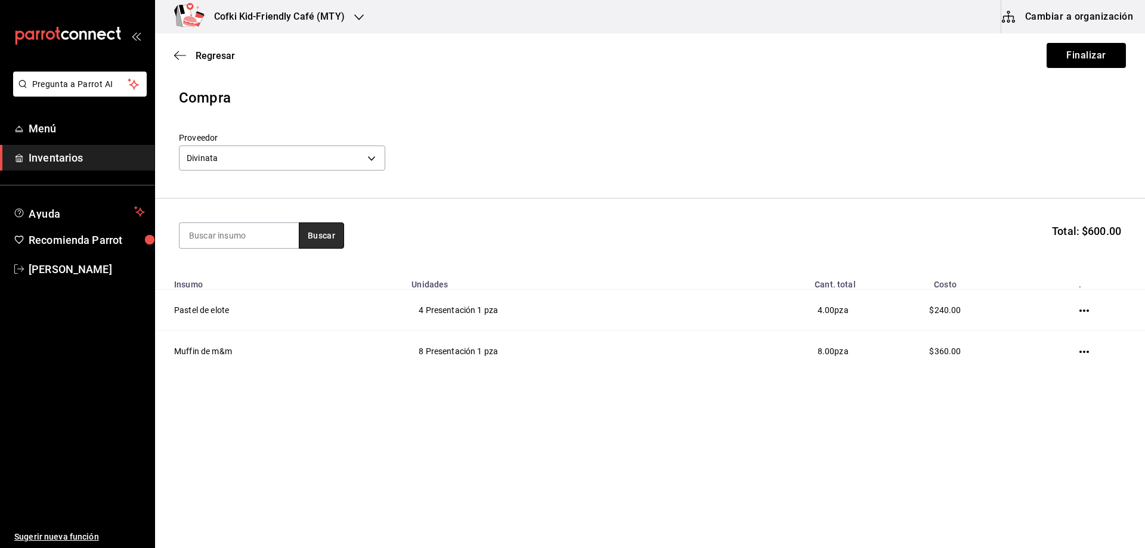
click at [314, 232] on button "Buscar" at bounding box center [321, 235] width 45 height 26
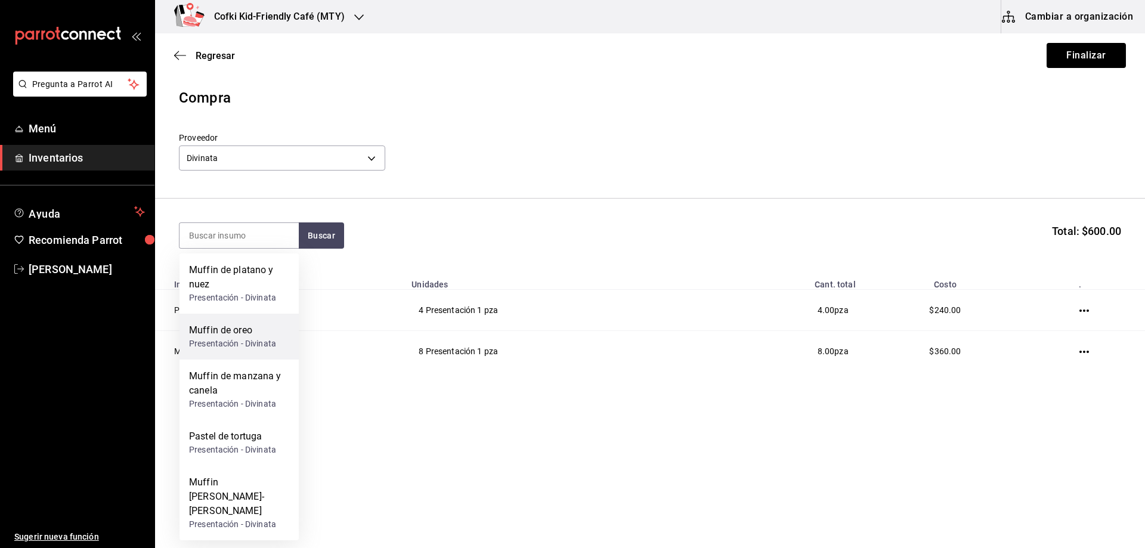
click at [256, 333] on div "Muffin de oreo" at bounding box center [232, 330] width 87 height 14
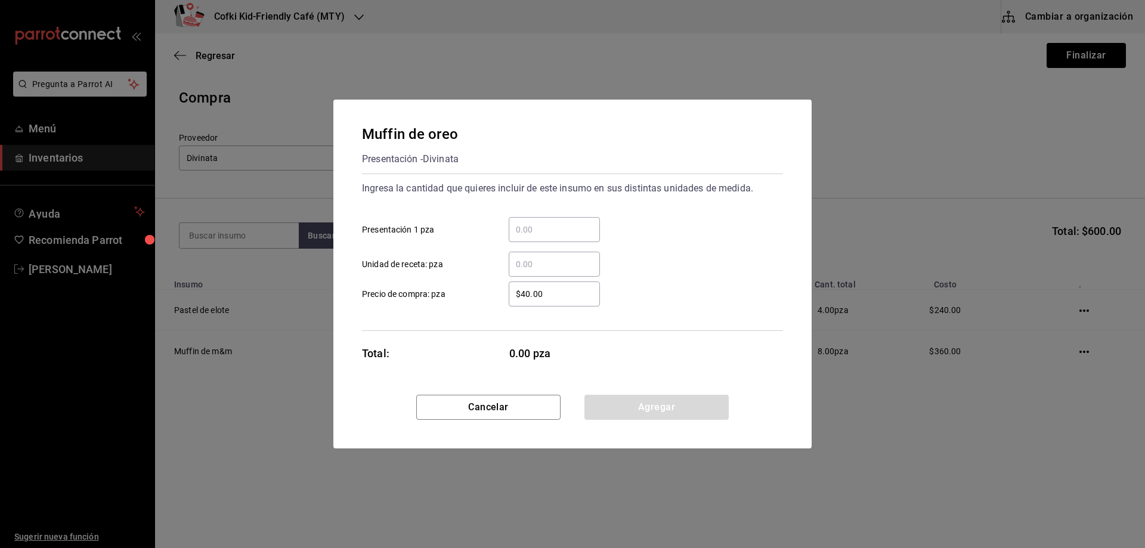
click at [576, 231] on input "​ Presentación 1 pza" at bounding box center [554, 229] width 91 height 14
type input "6"
click at [699, 229] on div "6 ​ Presentación 1 pza" at bounding box center [567, 224] width 430 height 35
click at [674, 404] on button "Agregar" at bounding box center [656, 407] width 144 height 25
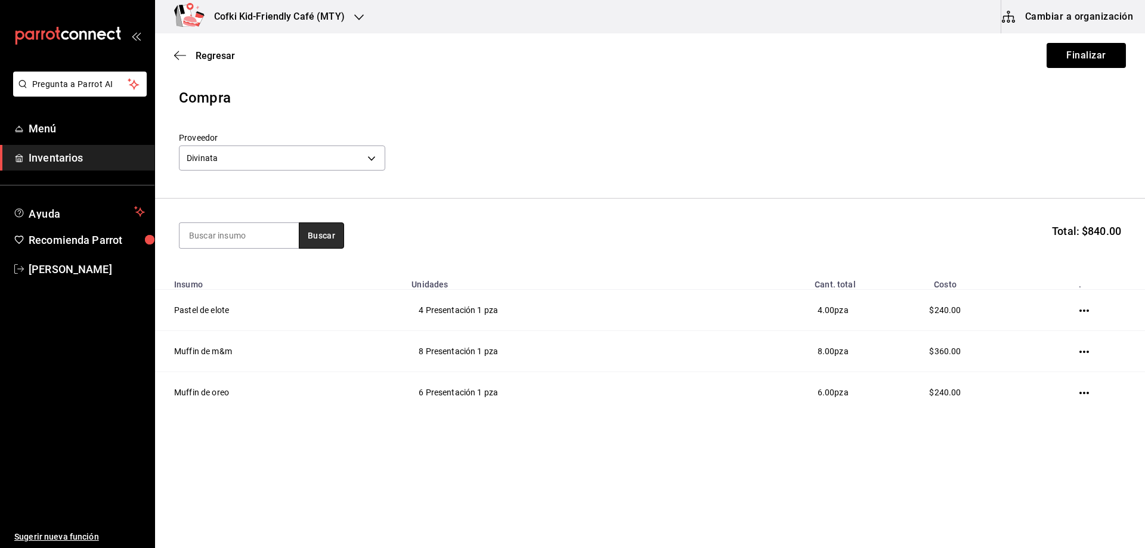
click at [338, 235] on button "Buscar" at bounding box center [321, 235] width 45 height 26
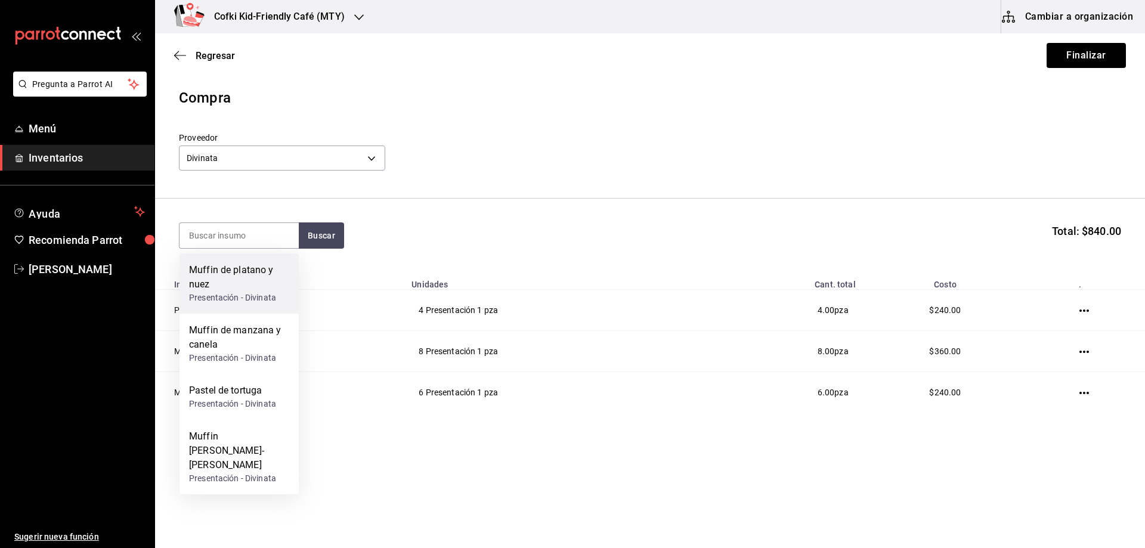
click at [245, 288] on div "Muffin de platano y nuez" at bounding box center [239, 277] width 100 height 29
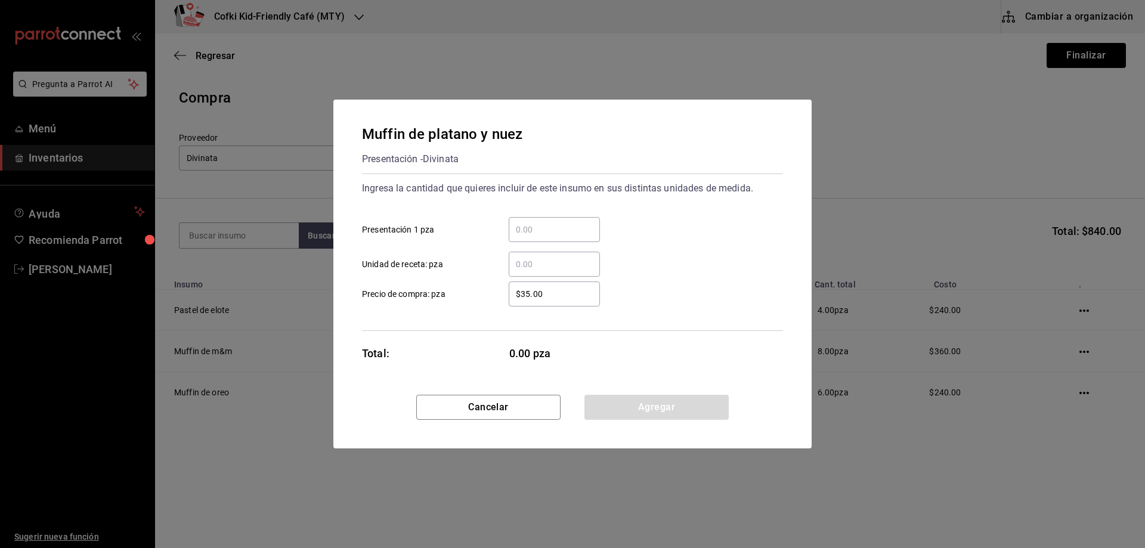
drag, startPoint x: 504, startPoint y: 228, endPoint x: 521, endPoint y: 227, distance: 16.7
click at [511, 228] on div "​" at bounding box center [544, 229] width 110 height 25
click at [522, 227] on input "​ Presentación 1 pza" at bounding box center [554, 229] width 91 height 14
type input "8"
click at [725, 232] on div "8 ​ Presentación 1 pza" at bounding box center [567, 224] width 430 height 35
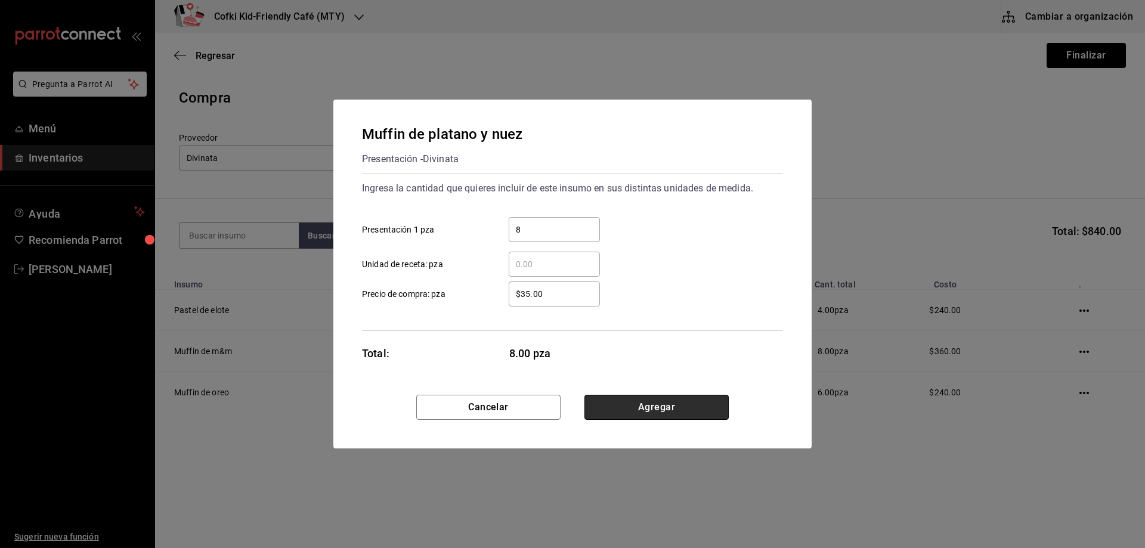
click at [659, 404] on button "Agregar" at bounding box center [656, 407] width 144 height 25
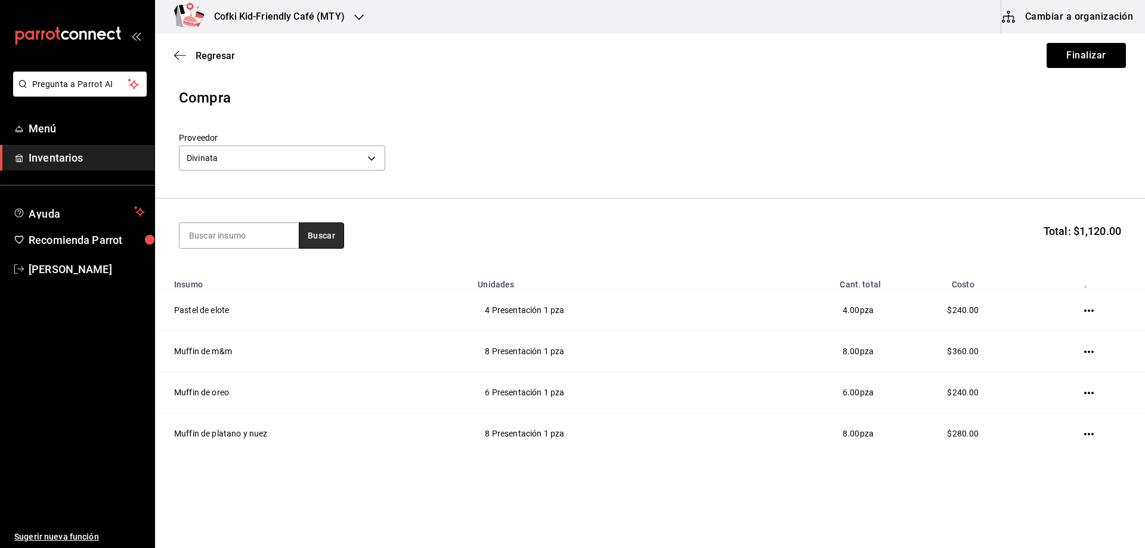
click at [341, 239] on button "Buscar" at bounding box center [321, 235] width 45 height 26
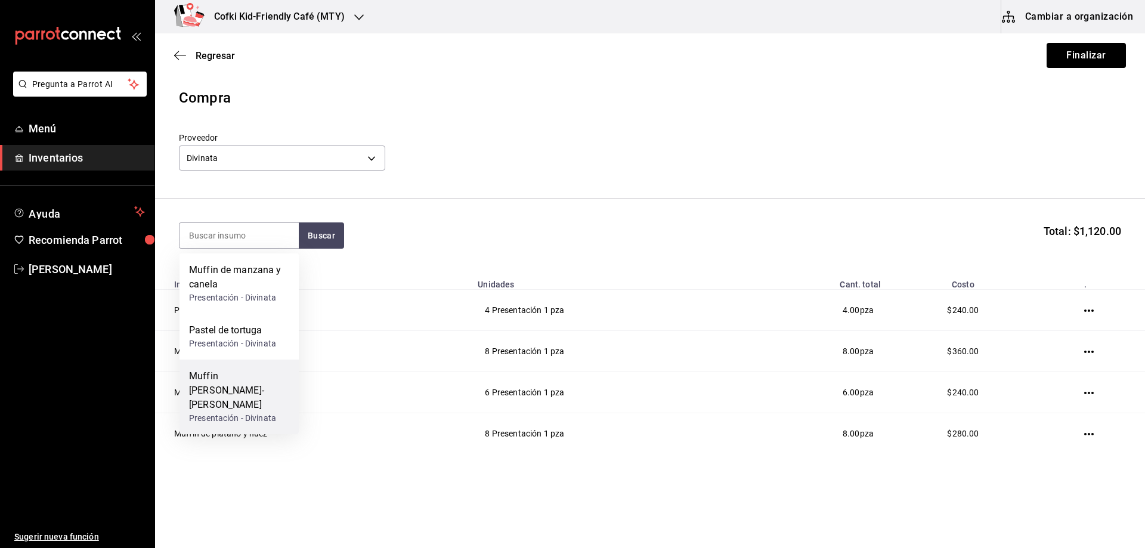
click at [247, 382] on div "Muffin de coco-almendra" at bounding box center [239, 390] width 100 height 43
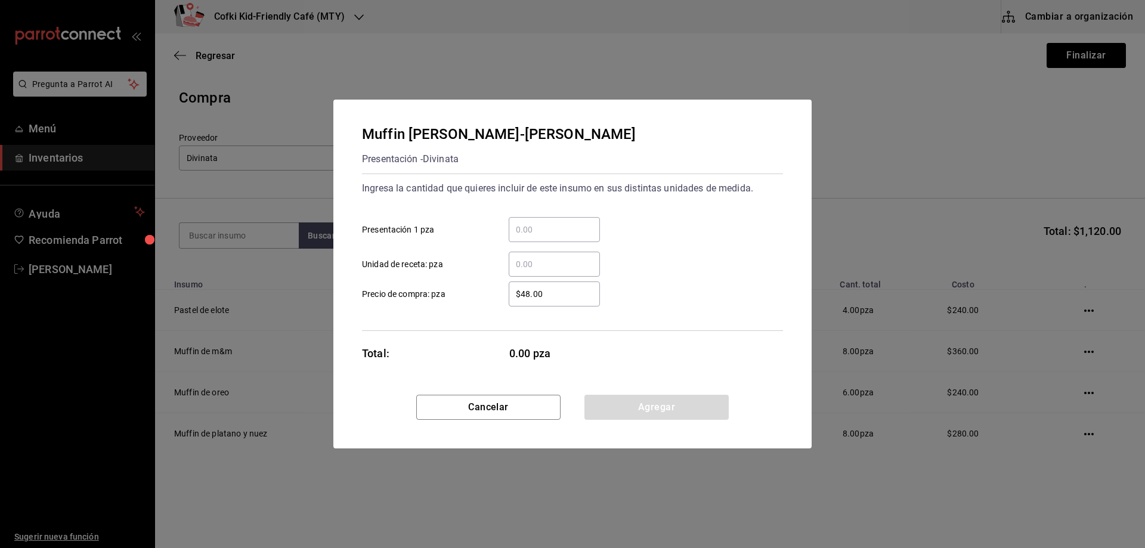
click at [540, 229] on input "​ Presentación 1 pza" at bounding box center [554, 229] width 91 height 14
type input "6"
click at [727, 240] on div "6 ​ Presentación 1 pza" at bounding box center [567, 224] width 430 height 35
click at [631, 416] on button "Agregar" at bounding box center [656, 407] width 144 height 25
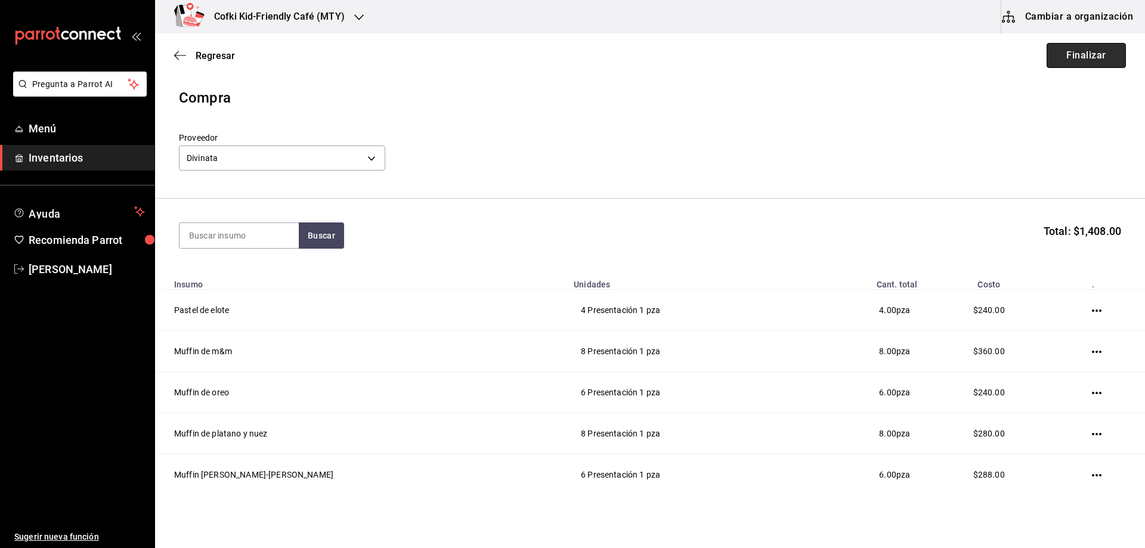
click at [1079, 60] on button "Finalizar" at bounding box center [1085, 55] width 79 height 25
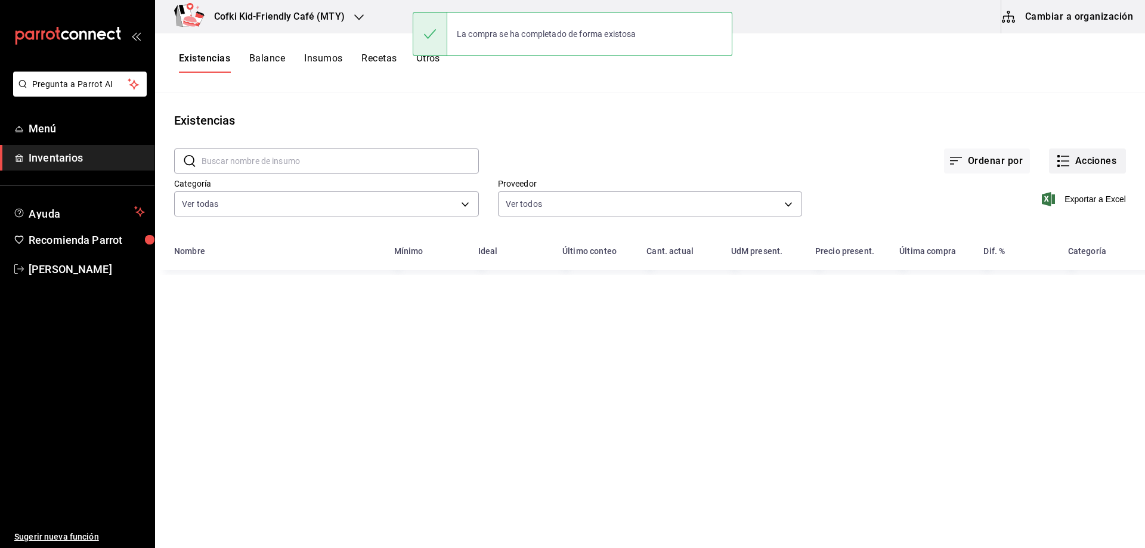
click at [1098, 167] on button "Acciones" at bounding box center [1087, 160] width 77 height 25
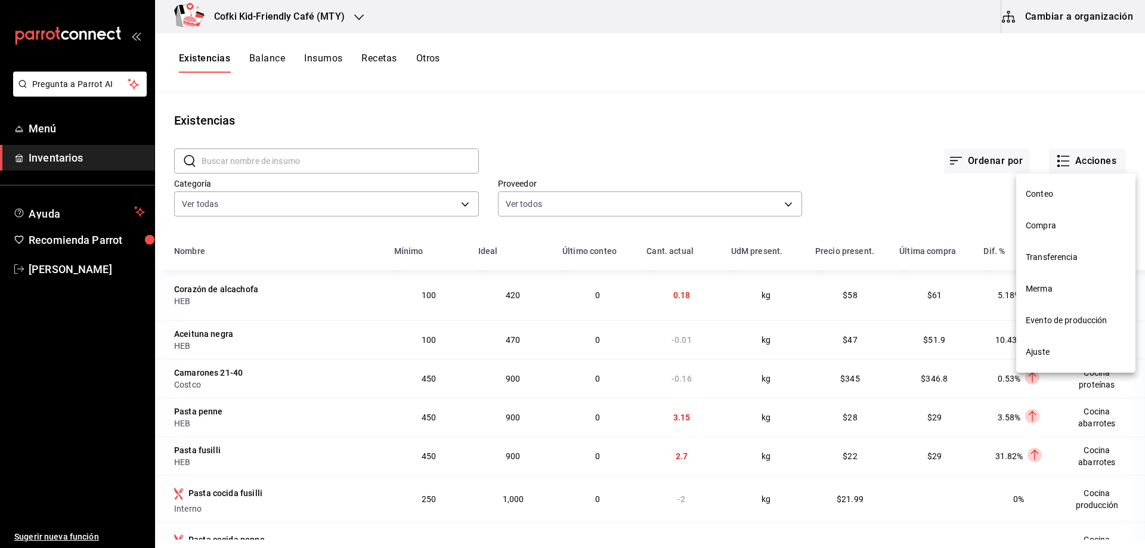
click at [1056, 225] on span "Compra" at bounding box center [1075, 225] width 100 height 13
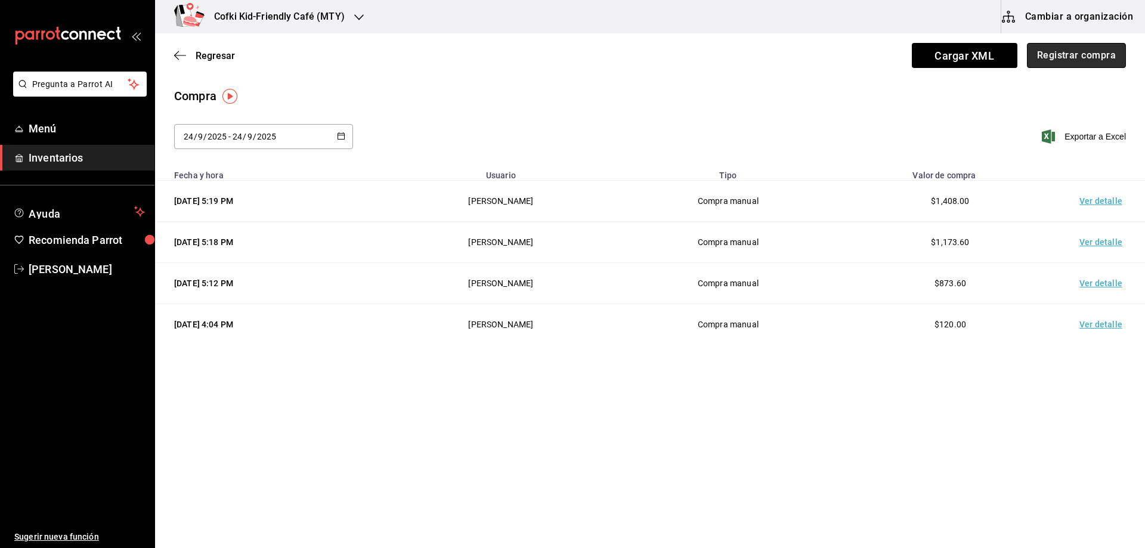
click at [1072, 51] on button "Registrar compra" at bounding box center [1076, 55] width 99 height 25
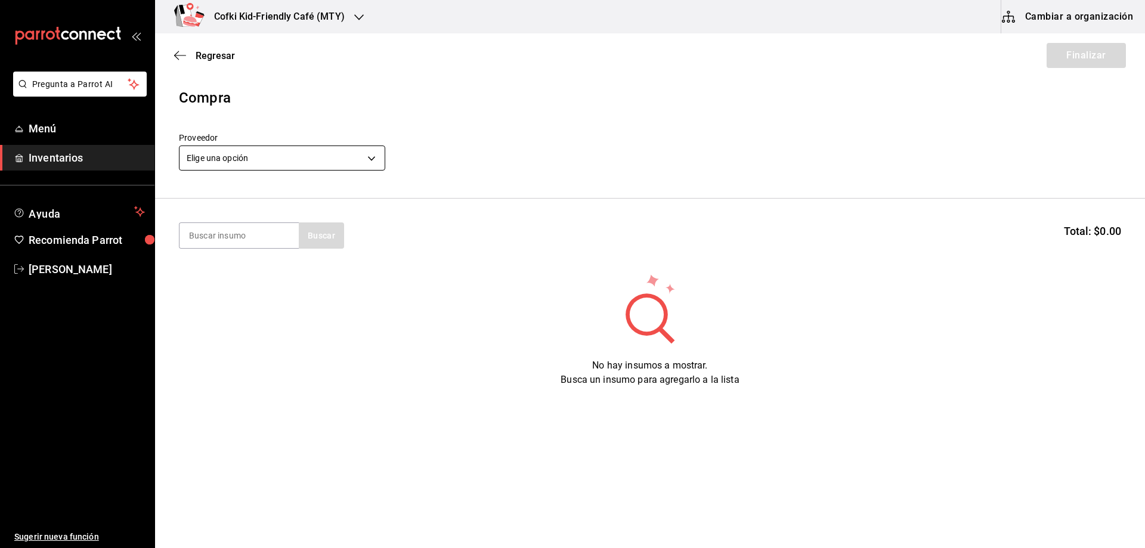
click at [286, 163] on body "Pregunta a Parrot AI Menú Inventarios Ayuda Recomienda Parrot Oscar Aguilar Sug…" at bounding box center [572, 240] width 1145 height 480
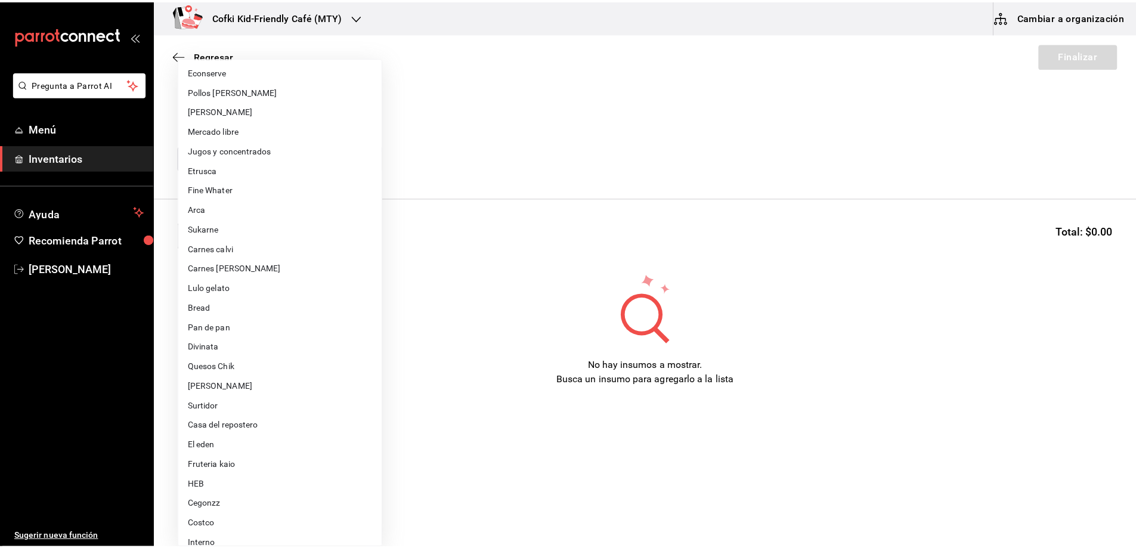
scroll to position [71, 0]
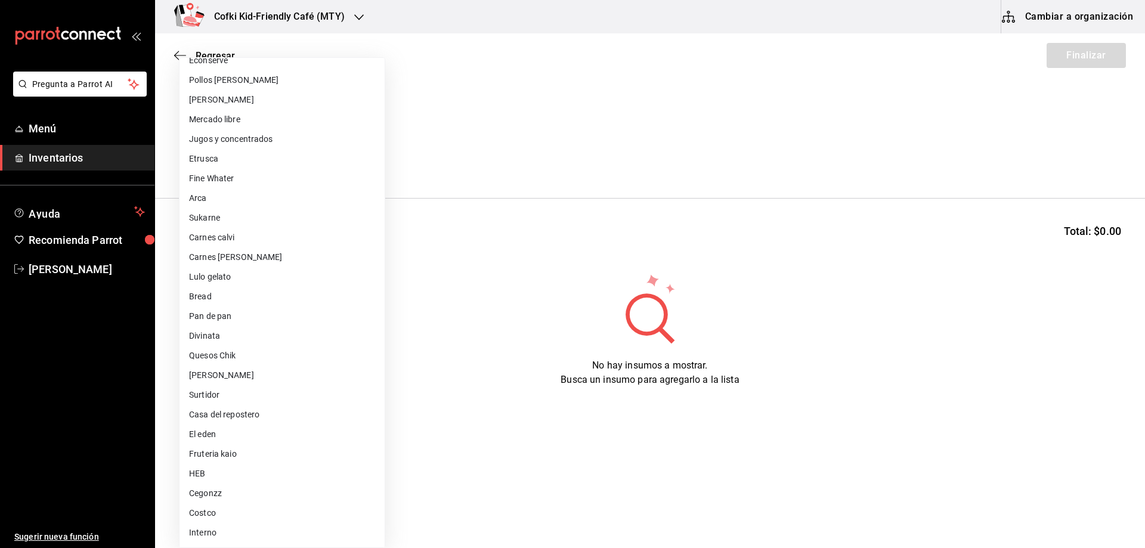
click at [250, 458] on li "Fruteria kaio" at bounding box center [281, 454] width 205 height 20
type input "9879f438-935c-4600-9fdc-ceea3fe8ffa7"
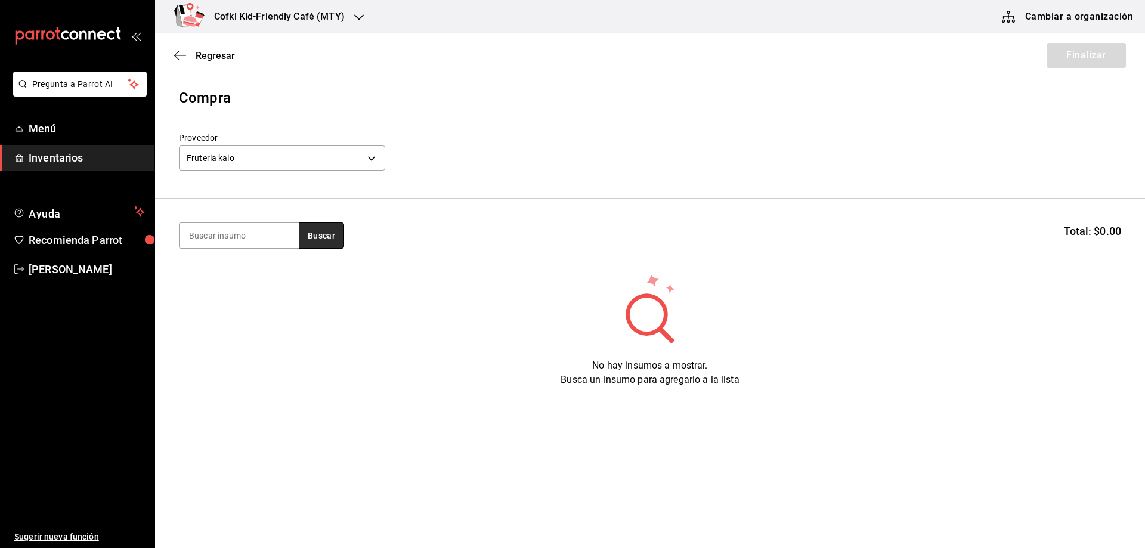
click at [312, 237] on button "Buscar" at bounding box center [321, 235] width 45 height 26
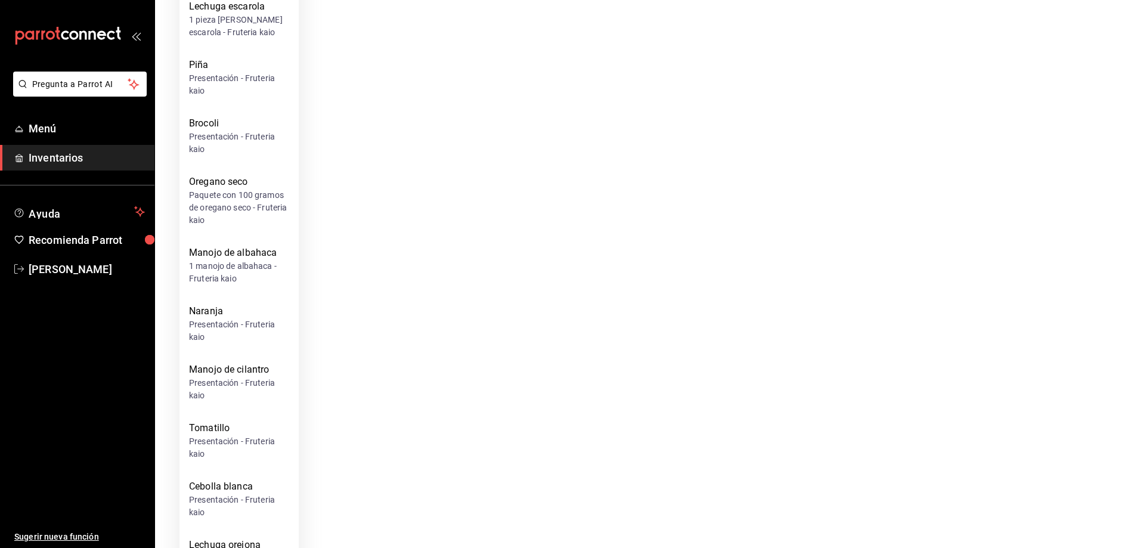
scroll to position [3128, 0]
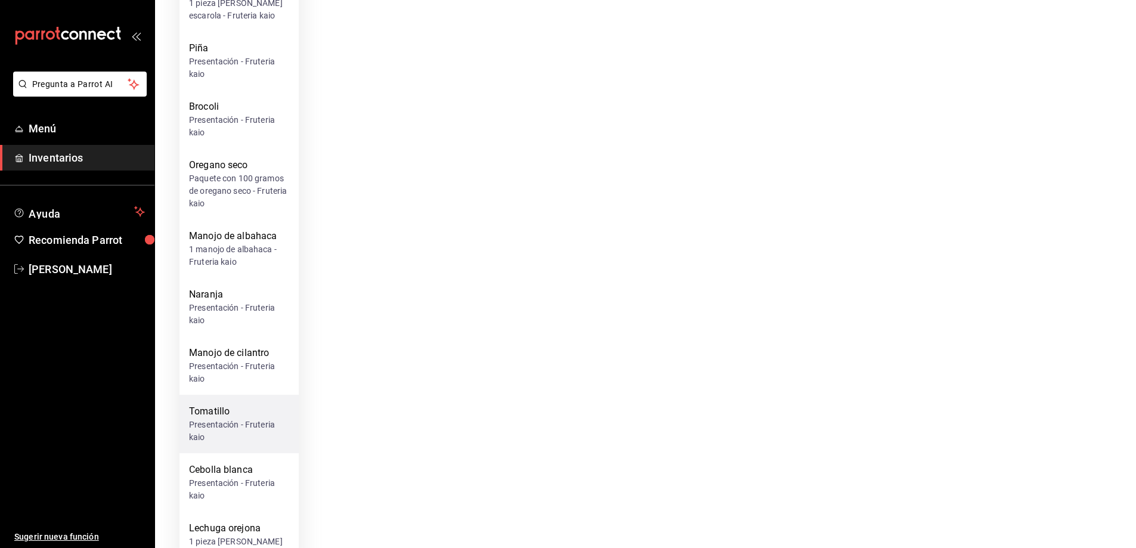
click at [239, 418] on div "Presentación - Fruteria kaio" at bounding box center [239, 430] width 100 height 25
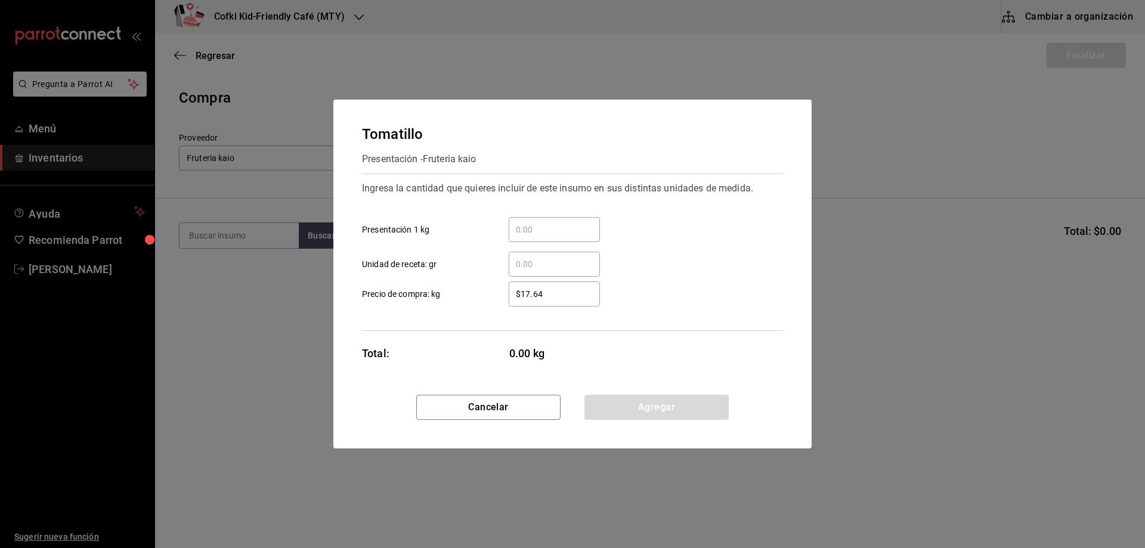
click at [540, 231] on input "​ Presentación 1 kg" at bounding box center [554, 229] width 91 height 14
type input "22"
click at [647, 233] on div "22 ​ Presentación 1 kg" at bounding box center [567, 224] width 430 height 35
click at [651, 403] on button "Agregar" at bounding box center [656, 407] width 144 height 25
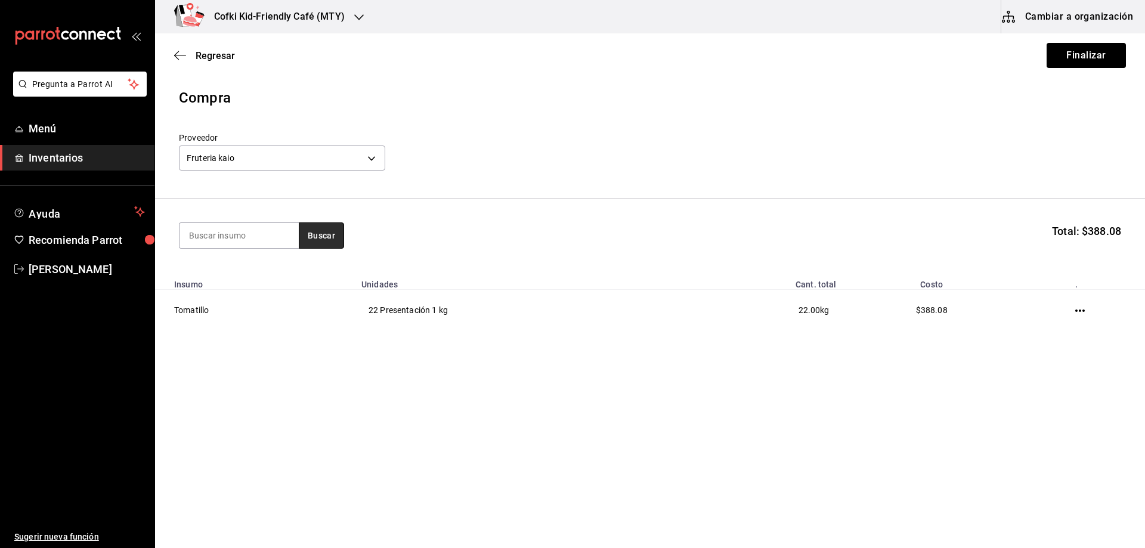
click at [324, 232] on button "Buscar" at bounding box center [321, 235] width 45 height 26
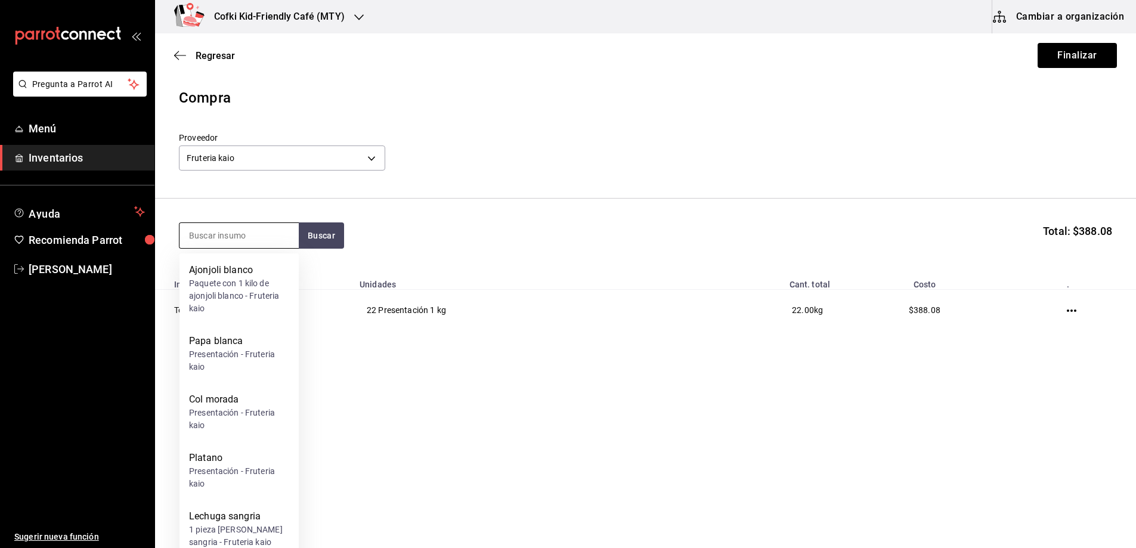
click at [245, 232] on input at bounding box center [238, 235] width 119 height 25
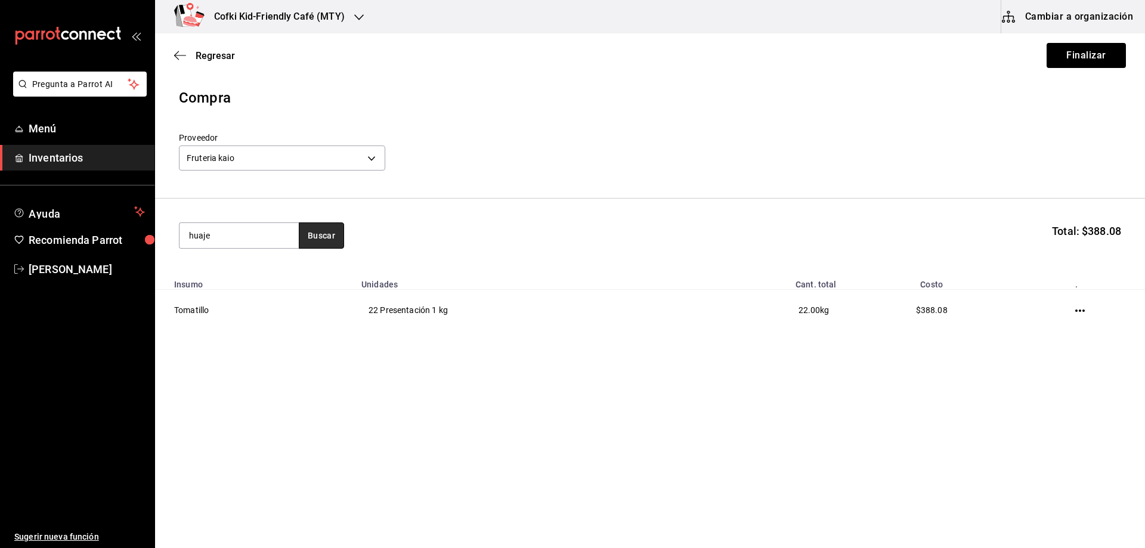
click at [327, 232] on button "Buscar" at bounding box center [321, 235] width 45 height 26
click at [271, 232] on input "huaje" at bounding box center [238, 235] width 119 height 25
type input "h"
type input "tomate"
click at [325, 218] on section "tomate Buscar Total: $388.08" at bounding box center [650, 236] width 990 height 74
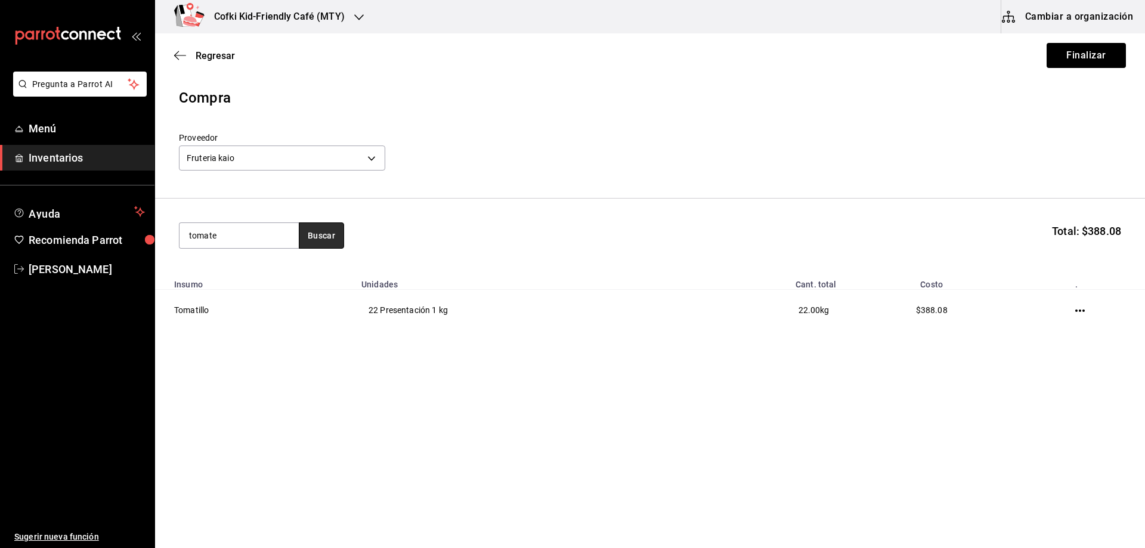
click at [326, 233] on button "Buscar" at bounding box center [321, 235] width 45 height 26
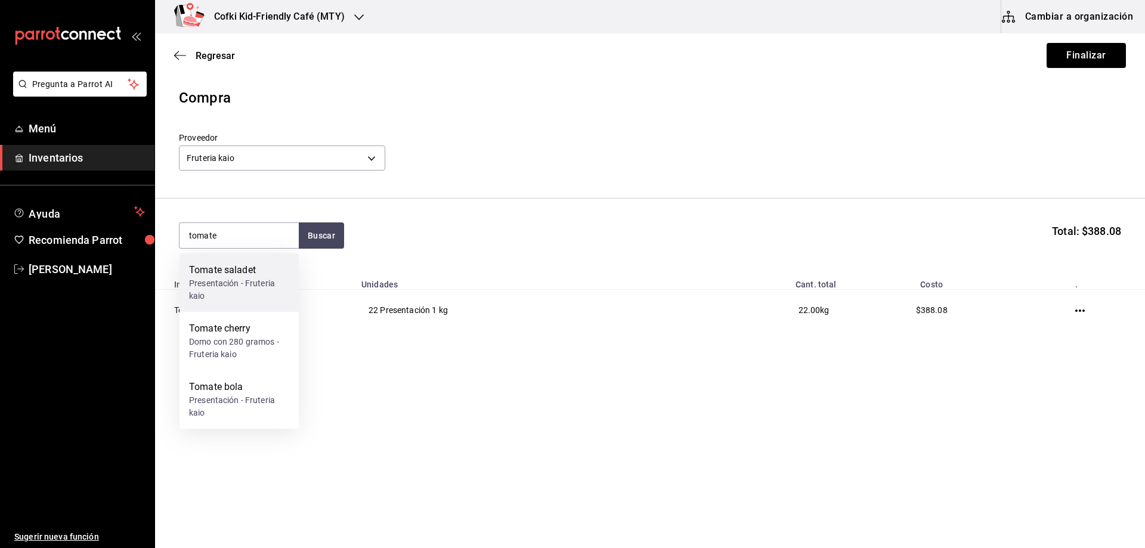
click at [258, 279] on div "Presentación - Fruteria kaio" at bounding box center [239, 289] width 100 height 25
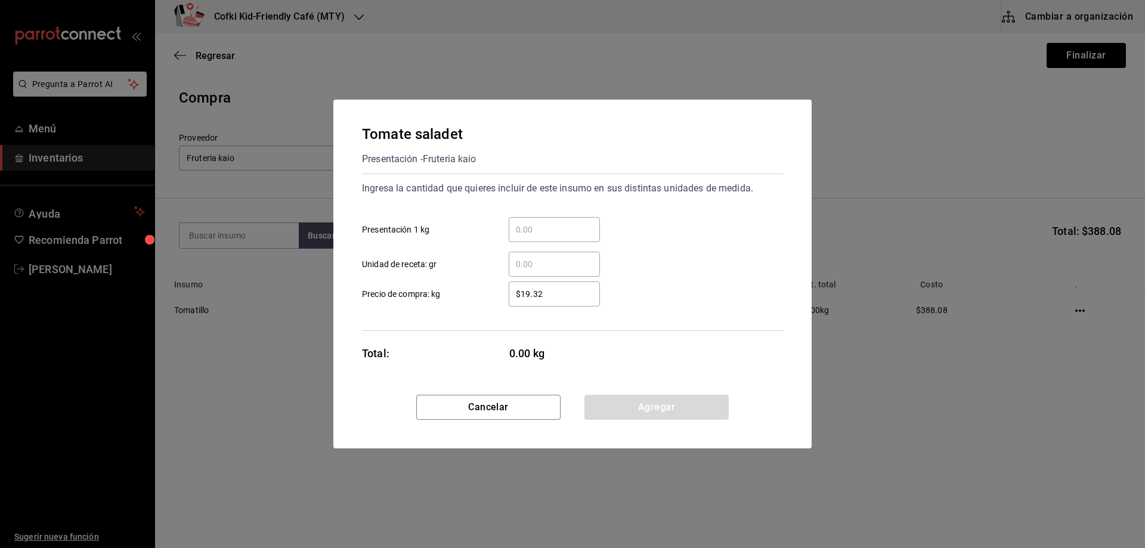
click at [523, 235] on input "​ Presentación 1 kg" at bounding box center [554, 229] width 91 height 14
type input "15"
click at [663, 234] on div "15 ​ Presentación 1 kg" at bounding box center [567, 224] width 430 height 35
click at [666, 407] on button "Agregar" at bounding box center [656, 407] width 144 height 25
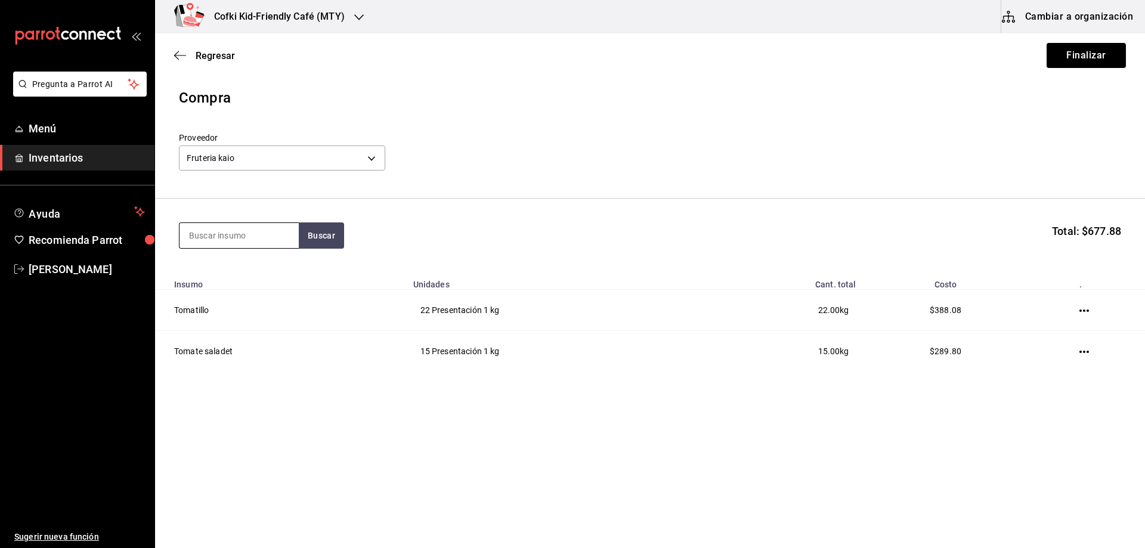
click at [220, 237] on input at bounding box center [238, 235] width 119 height 25
type input "serrano"
click at [227, 271] on div "Chile serrano" at bounding box center [239, 270] width 100 height 14
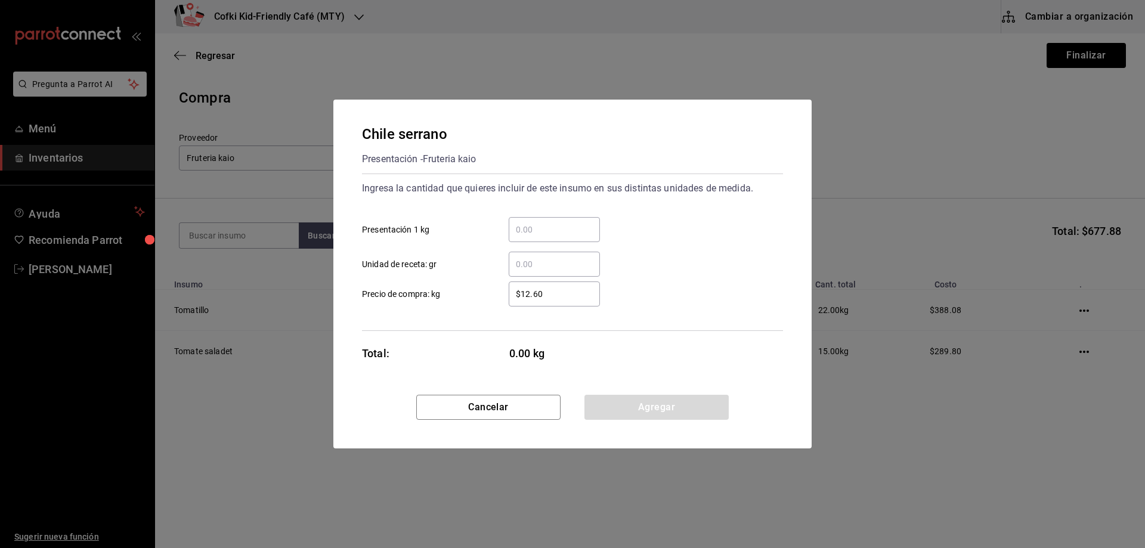
click at [550, 223] on input "​ Presentación 1 kg" at bounding box center [554, 229] width 91 height 14
click at [555, 228] on input ".27" at bounding box center [554, 229] width 91 height 14
type input "0.27"
click at [643, 232] on div "0.27 ​ Presentación 1 kg" at bounding box center [567, 224] width 430 height 35
click at [644, 402] on button "Agregar" at bounding box center [656, 407] width 144 height 25
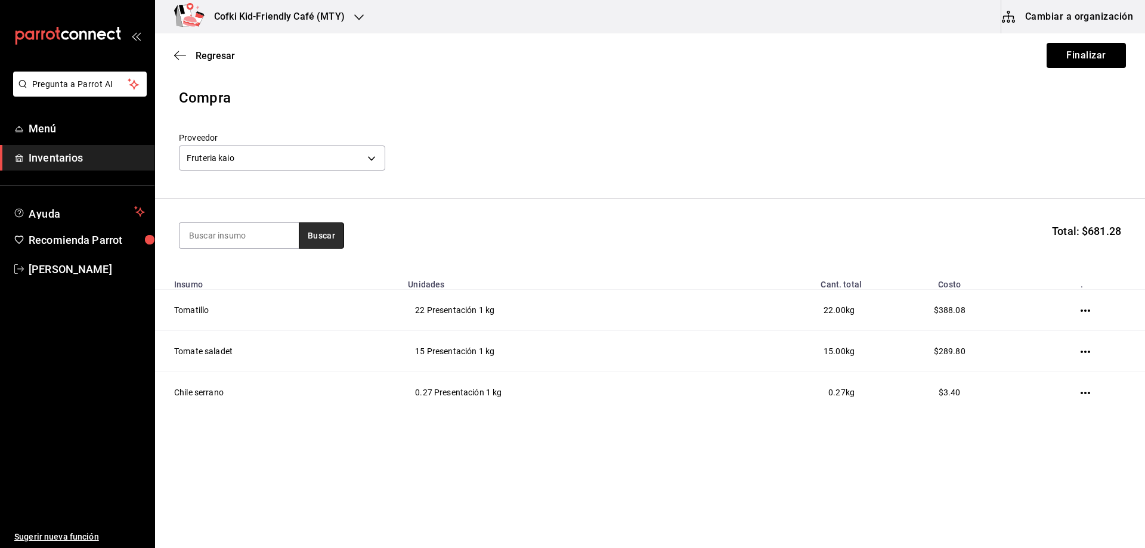
click at [308, 237] on button "Buscar" at bounding box center [321, 235] width 45 height 26
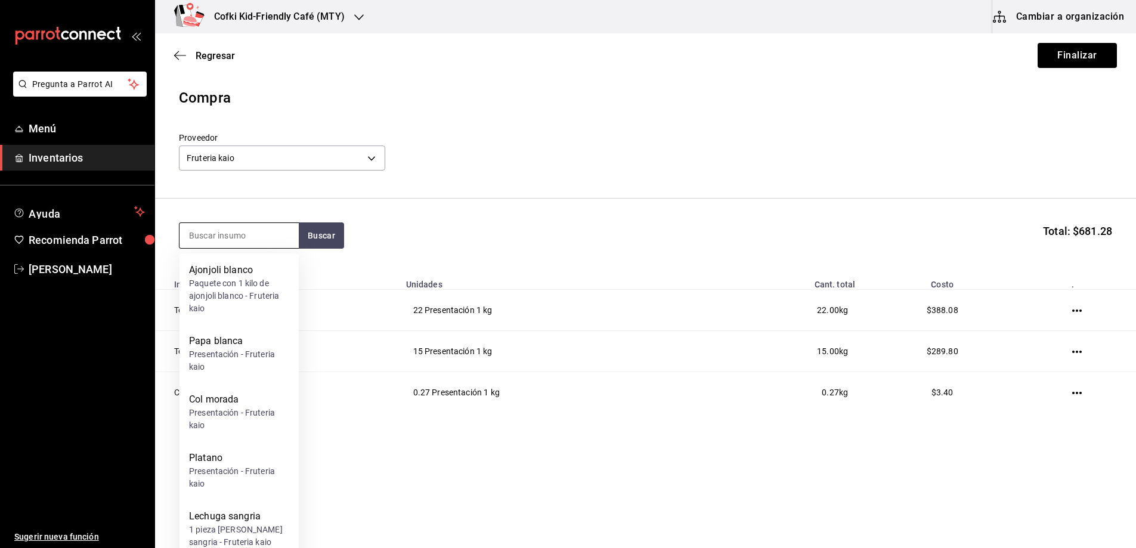
click at [261, 230] on input at bounding box center [238, 235] width 119 height 25
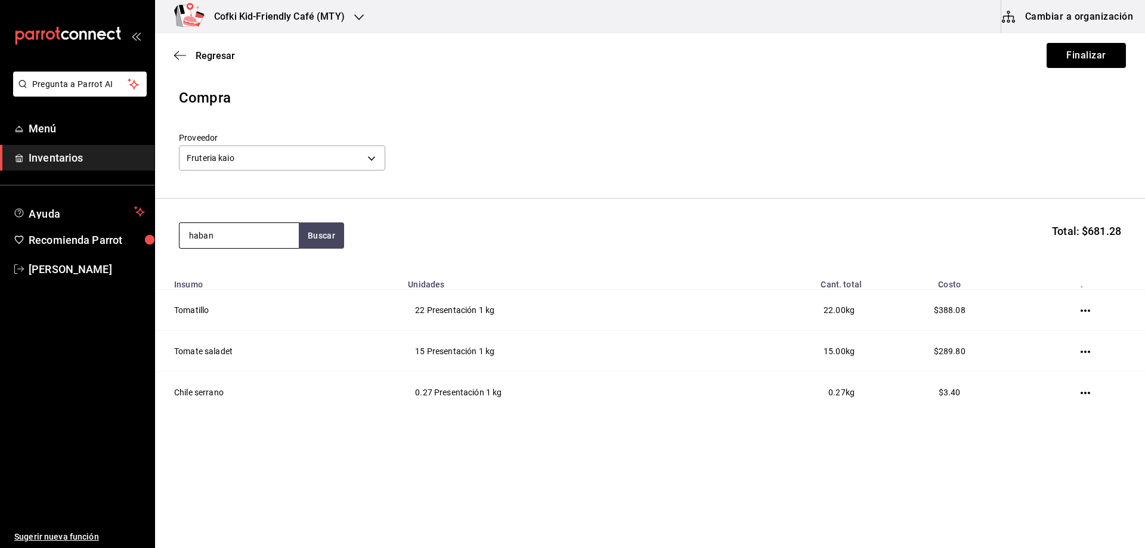
type input "haban"
click at [254, 286] on div "Presentación - Fruteria kaio" at bounding box center [239, 289] width 100 height 25
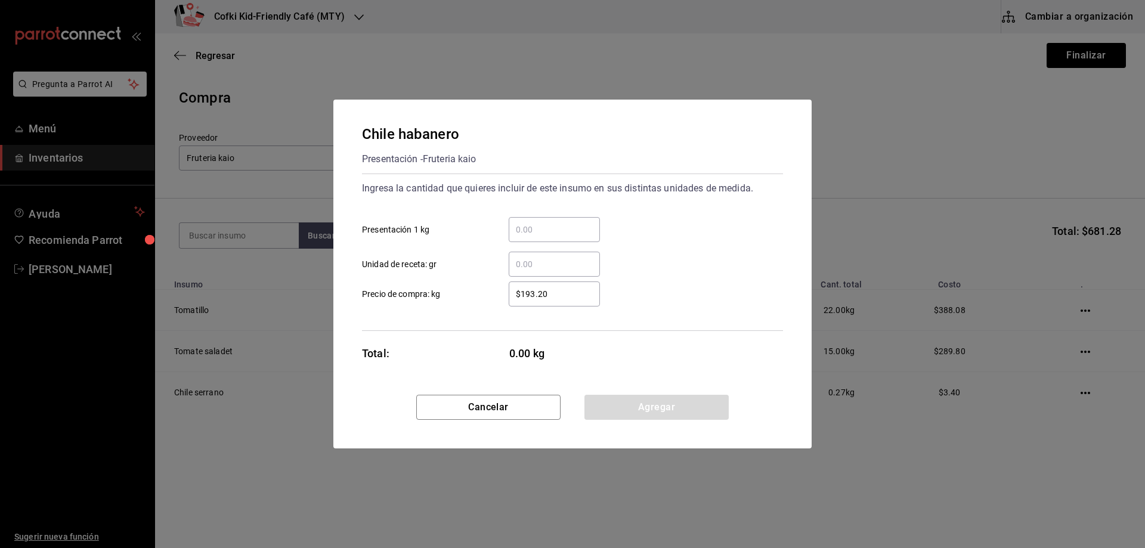
click at [545, 226] on input "​ Presentación 1 kg" at bounding box center [554, 229] width 91 height 14
click at [533, 234] on input "​ Presentación 1 kg" at bounding box center [554, 229] width 91 height 14
type input "0.57"
click at [639, 250] on div "​ Unidad de receta: gr" at bounding box center [567, 259] width 430 height 35
click at [663, 399] on button "Agregar" at bounding box center [656, 407] width 144 height 25
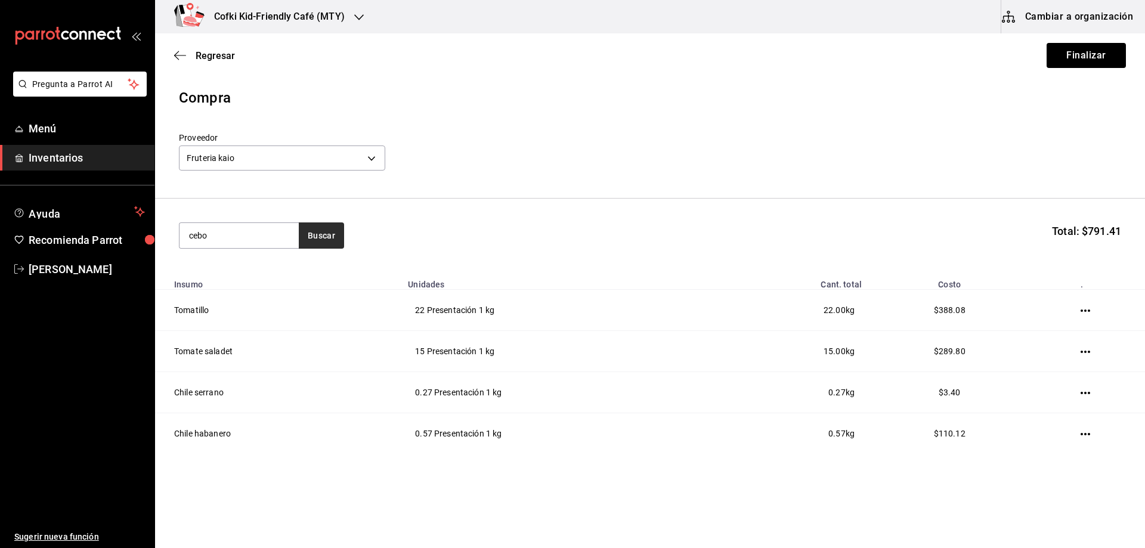
type input "cebo"
click at [309, 235] on button "Buscar" at bounding box center [321, 235] width 45 height 26
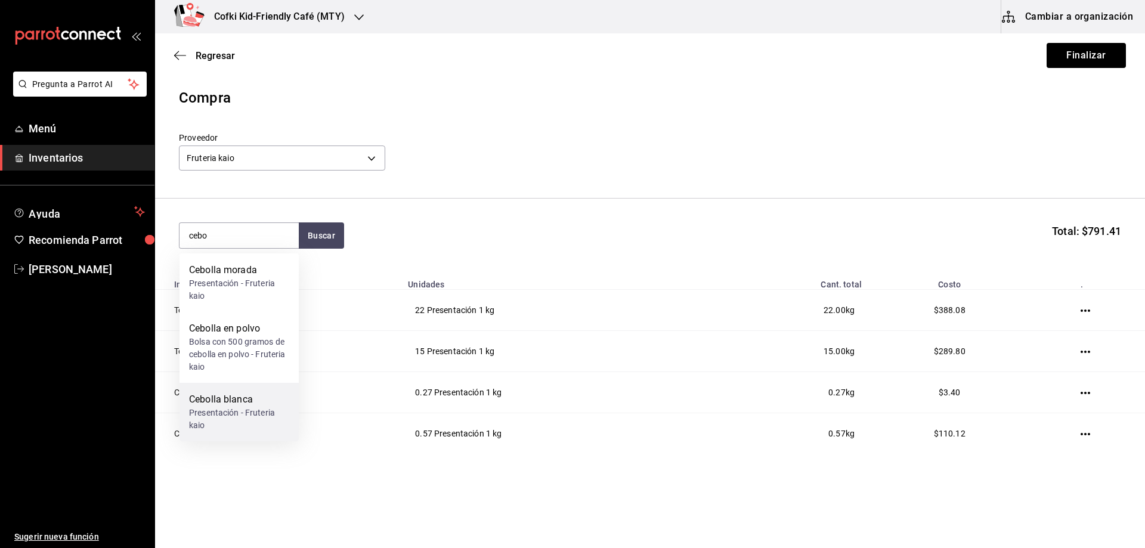
click at [260, 419] on div "Presentación - Fruteria kaio" at bounding box center [239, 419] width 100 height 25
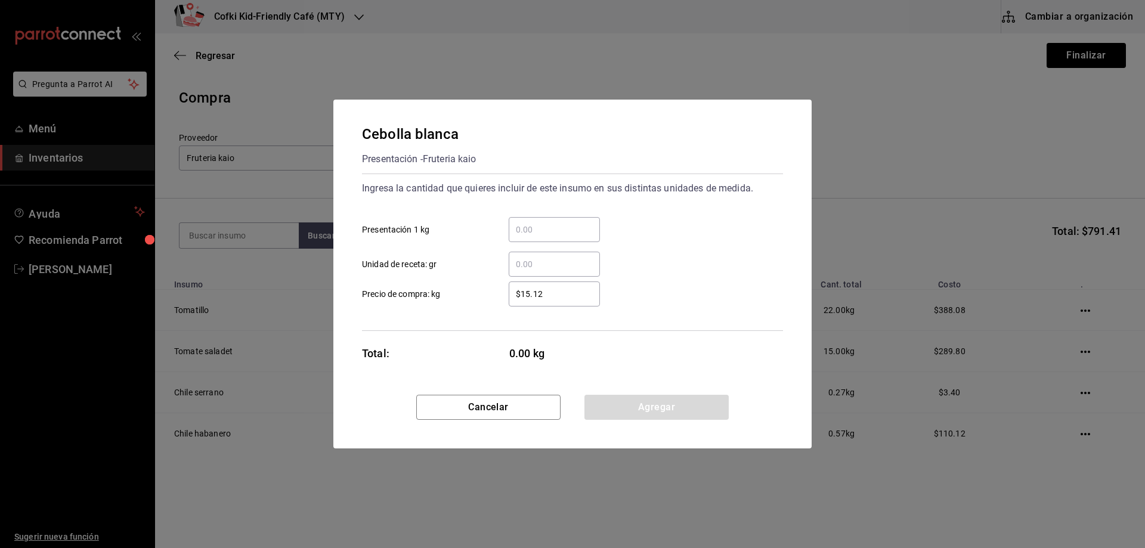
click at [532, 229] on input "​ Presentación 1 kg" at bounding box center [554, 229] width 91 height 14
type input "2.04"
click at [641, 232] on div "2.04 ​ Presentación 1 kg" at bounding box center [567, 224] width 430 height 35
click at [639, 403] on button "Agregar" at bounding box center [656, 407] width 144 height 25
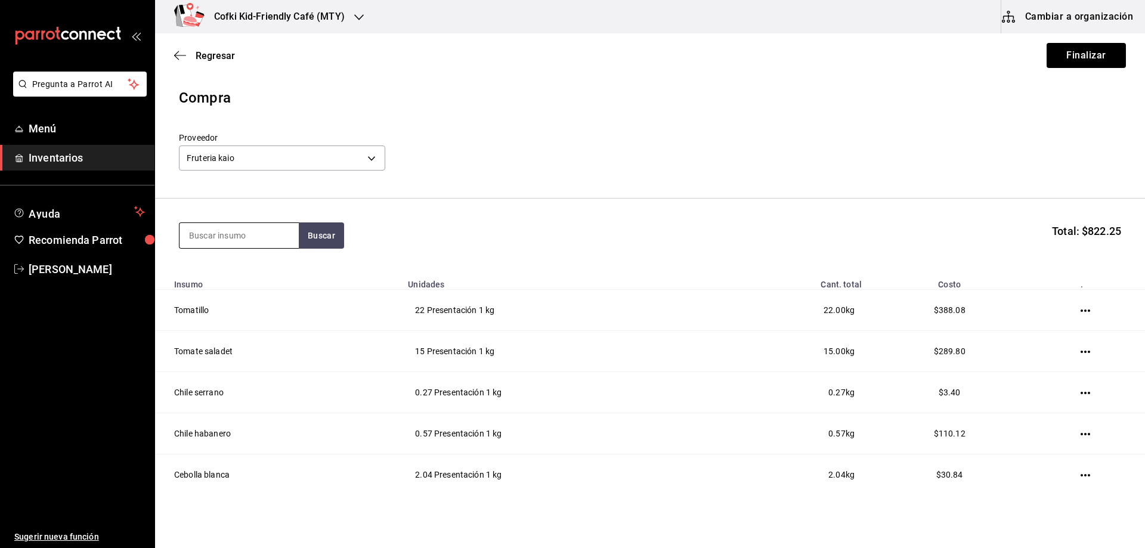
click at [256, 235] on input at bounding box center [238, 235] width 119 height 25
drag, startPoint x: 232, startPoint y: 232, endPoint x: 147, endPoint y: 232, distance: 85.3
click at [147, 232] on body "Pregunta a Parrot AI Menú Inventarios Ayuda Recomienda Parrot Oscar Aguilar Sug…" at bounding box center [572, 240] width 1145 height 480
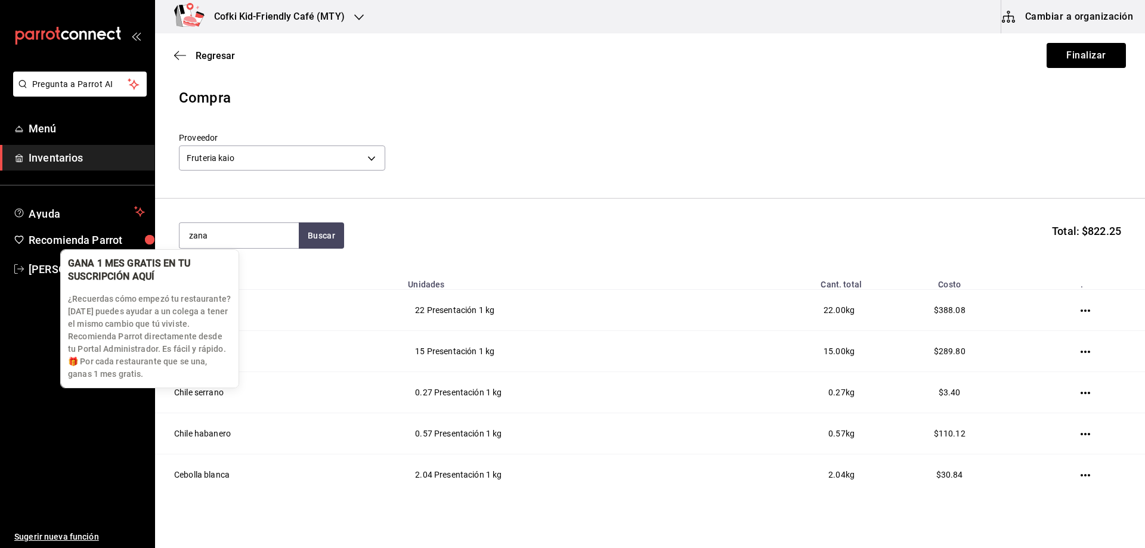
type input "zana"
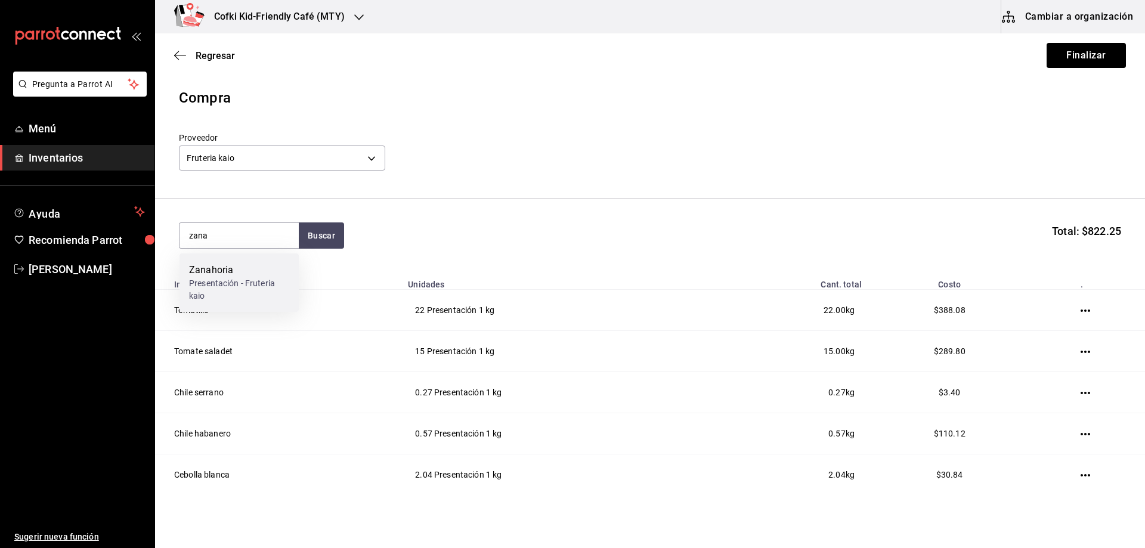
click at [219, 284] on div "Presentación - Fruteria kaio" at bounding box center [239, 289] width 100 height 25
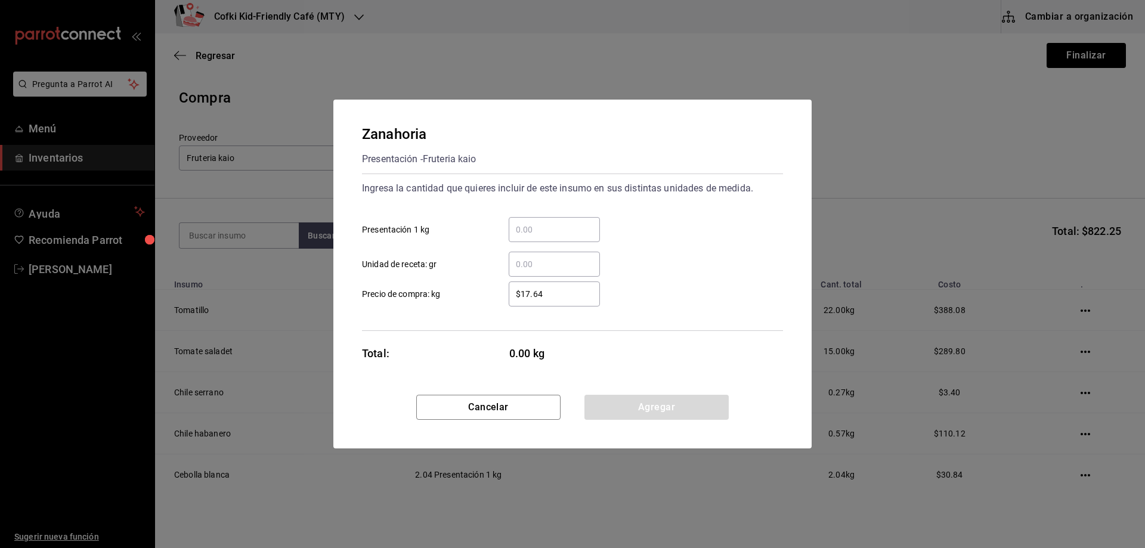
click at [540, 232] on input "​ Presentación 1 kg" at bounding box center [554, 229] width 91 height 14
type input "2.15"
click at [642, 234] on div "2.15 ​ Presentación 1 kg" at bounding box center [567, 224] width 430 height 35
click at [644, 405] on button "Agregar" at bounding box center [656, 407] width 144 height 25
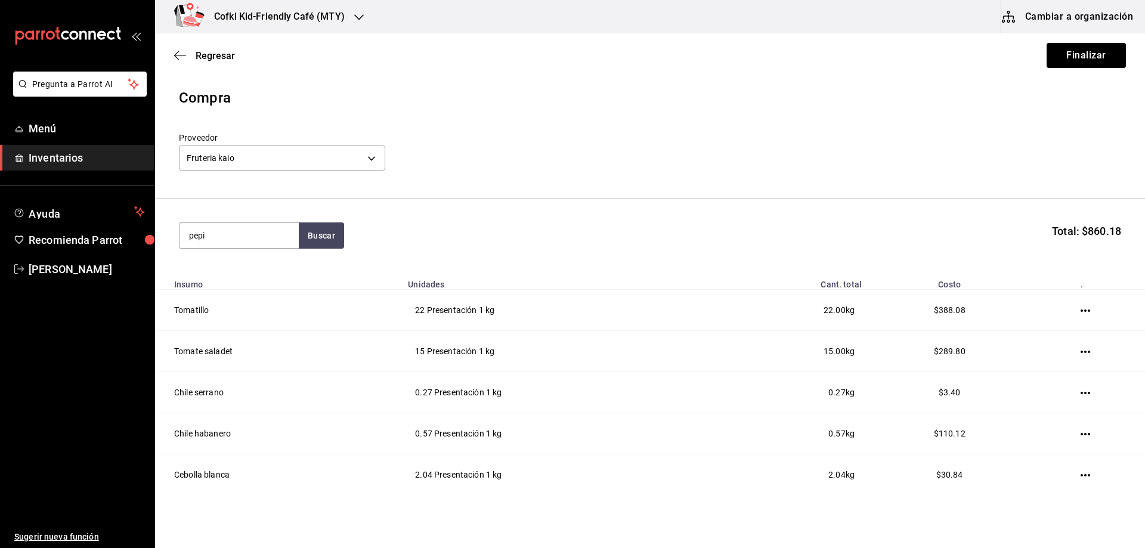
type input "pepi"
click at [246, 277] on div "Pepino" at bounding box center [239, 270] width 100 height 14
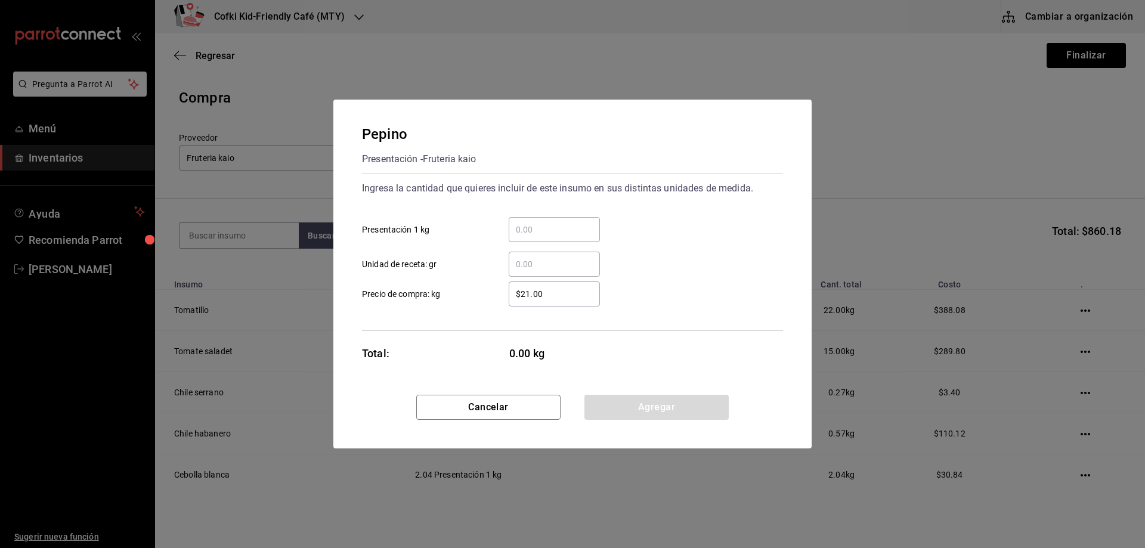
click at [514, 222] on input "​ Presentación 1 kg" at bounding box center [554, 229] width 91 height 14
type input "3.46"
click at [645, 410] on button "Agregar" at bounding box center [656, 407] width 144 height 25
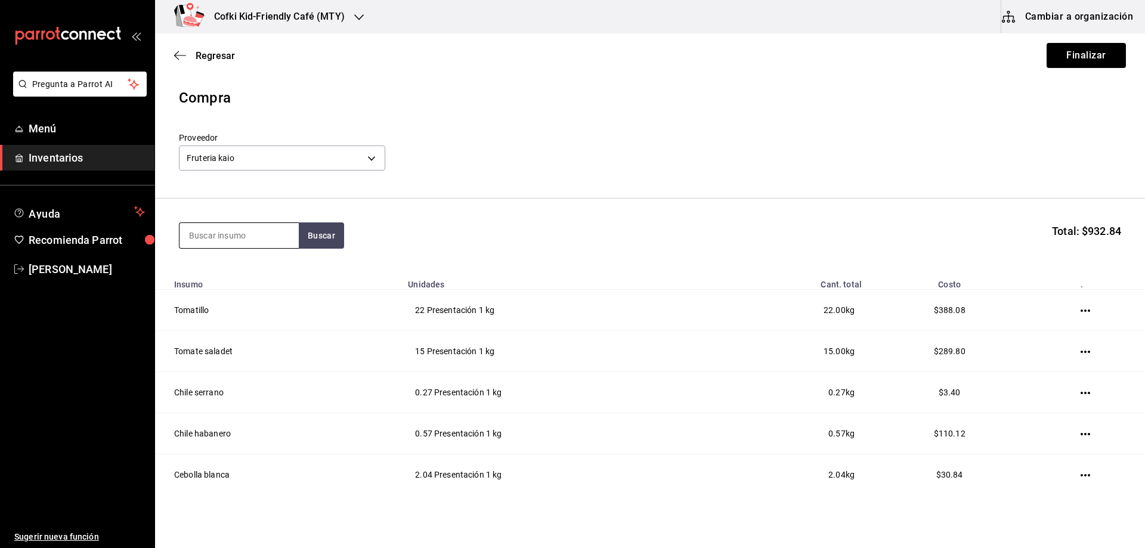
click at [280, 232] on input at bounding box center [238, 235] width 119 height 25
type input "huevo"
click at [238, 283] on div "Domo con 30 piezas de huevo - Fruteria kaio" at bounding box center [239, 289] width 100 height 25
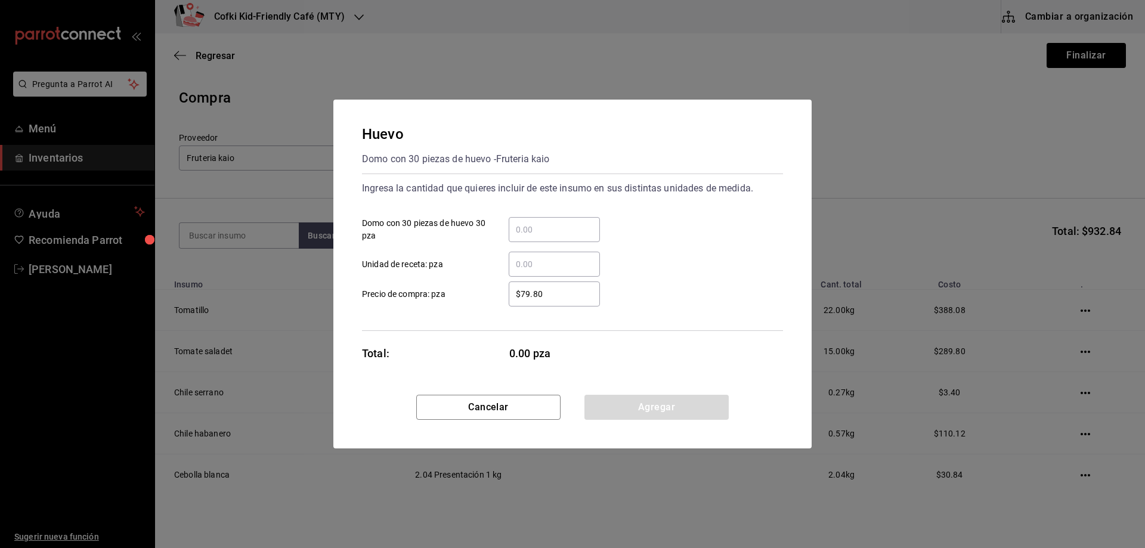
click at [529, 230] on input "​ Domo con 30 piezas de huevo 30 pza" at bounding box center [554, 229] width 91 height 14
type input "2"
click at [646, 231] on div "2 ​ Domo con 30 piezas de huevo 30 pza" at bounding box center [567, 224] width 430 height 35
click at [652, 398] on button "Agregar" at bounding box center [656, 407] width 144 height 25
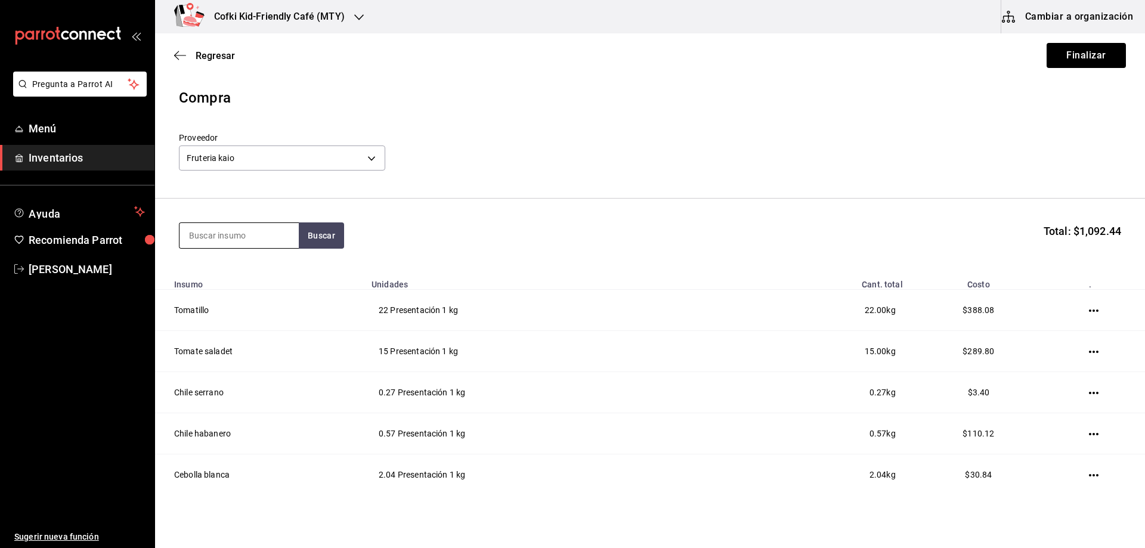
click at [274, 232] on input at bounding box center [238, 235] width 119 height 25
type input "blue"
click at [252, 271] on div "Blueberry" at bounding box center [239, 270] width 100 height 14
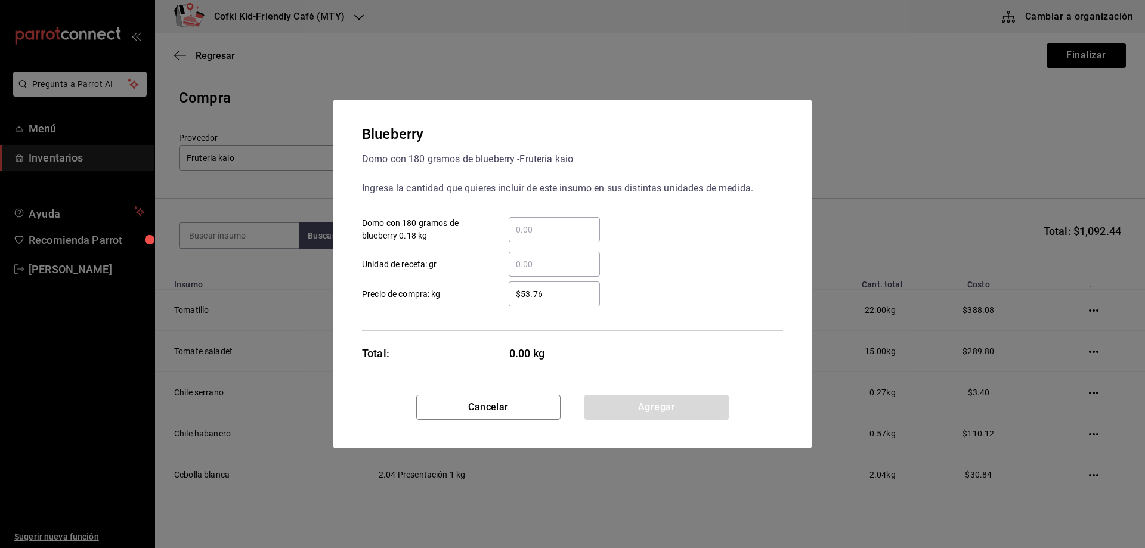
click at [522, 228] on input "​ Domo con 180 gramos de blueberry 0.18 kg" at bounding box center [554, 229] width 91 height 14
type input "2"
click at [704, 248] on div "​ Unidad de receta: gr" at bounding box center [567, 259] width 430 height 35
click at [645, 401] on button "Agregar" at bounding box center [656, 407] width 144 height 25
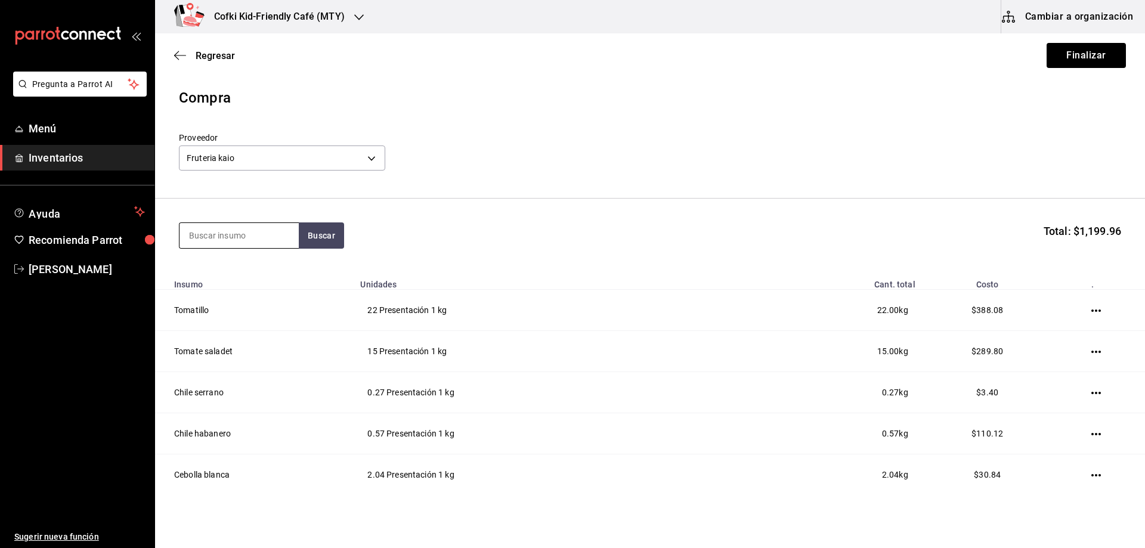
click at [274, 242] on input at bounding box center [238, 235] width 119 height 25
type input "platano"
click at [241, 272] on div "Platano" at bounding box center [239, 270] width 100 height 14
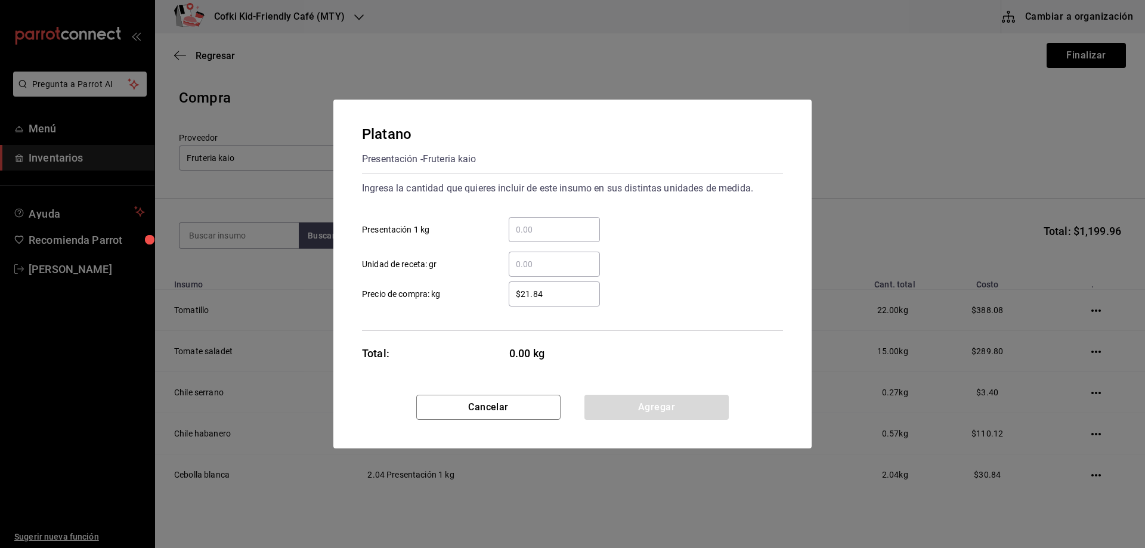
click at [521, 228] on input "​ Presentación 1 kg" at bounding box center [554, 229] width 91 height 14
type input "0.66"
click at [651, 228] on div "0.66 ​ Presentación 1 kg" at bounding box center [567, 224] width 430 height 35
click at [670, 399] on button "Agregar" at bounding box center [656, 407] width 144 height 25
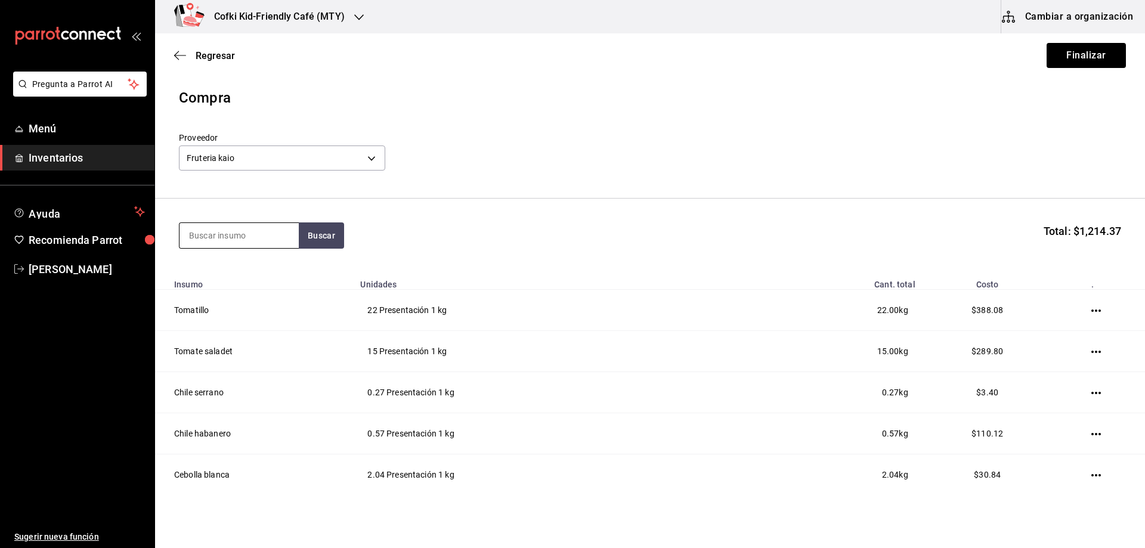
click at [250, 232] on input at bounding box center [238, 235] width 119 height 25
type input "cilantro"
click at [228, 272] on div "Manojo de cilantro" at bounding box center [239, 270] width 100 height 14
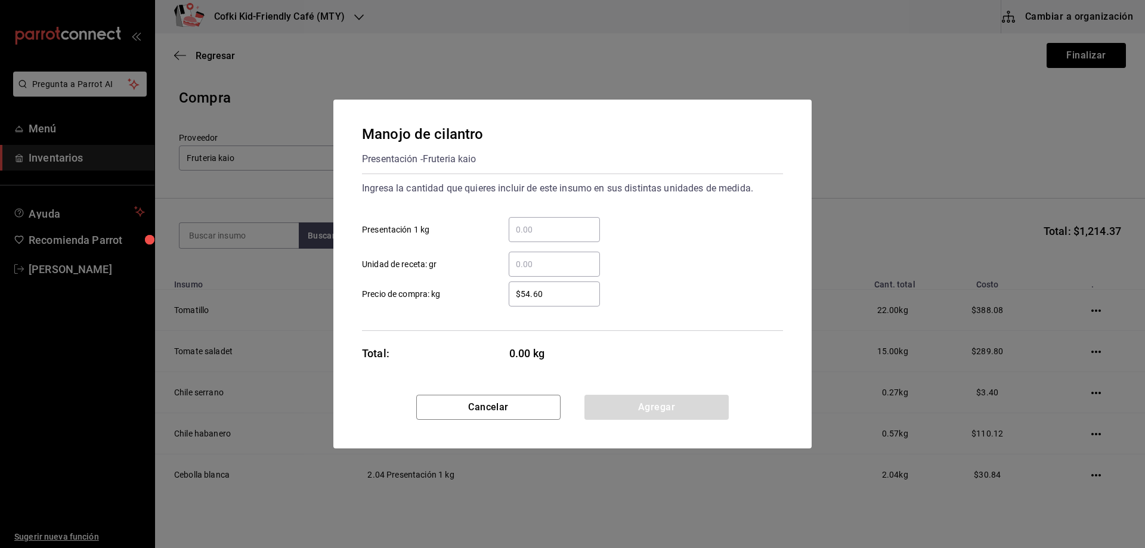
click at [544, 238] on div "​" at bounding box center [554, 229] width 91 height 25
click at [544, 237] on input "​ Presentación 1 kg" at bounding box center [554, 229] width 91 height 14
type input "0.60"
click at [694, 231] on div "0.60 ​ Presentación 1 kg" at bounding box center [567, 224] width 430 height 35
click at [658, 398] on button "Agregar" at bounding box center [656, 407] width 144 height 25
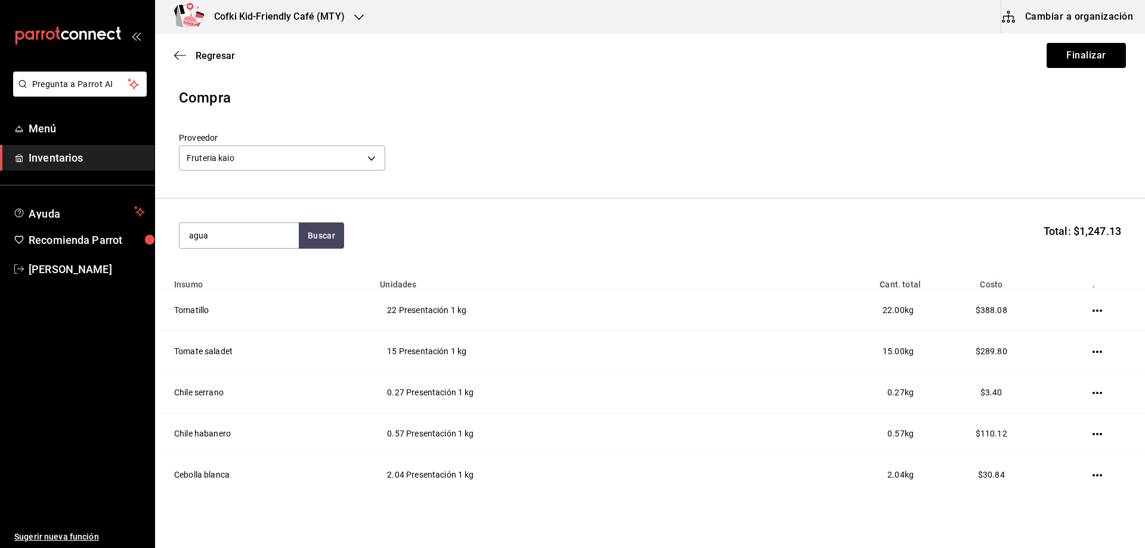
type input "agua"
click at [256, 281] on div "Presentación - Fruteria kaio" at bounding box center [239, 289] width 100 height 25
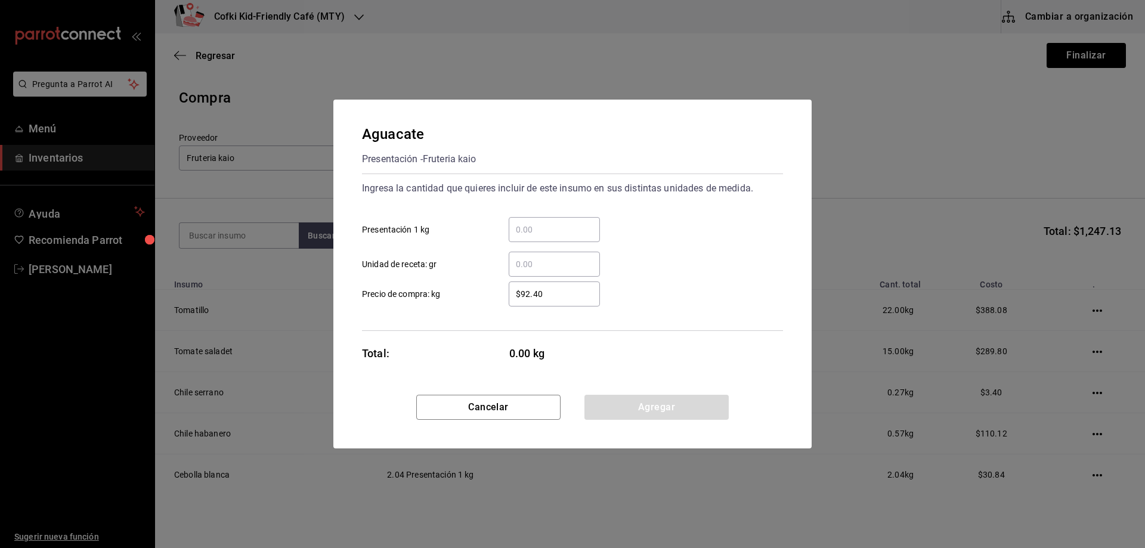
click at [544, 235] on input "​ Presentación 1 kg" at bounding box center [554, 229] width 91 height 14
type input "2.2"
click at [711, 244] on div "​ Unidad de receta: gr" at bounding box center [567, 259] width 430 height 35
click at [647, 408] on button "Agregar" at bounding box center [656, 407] width 144 height 25
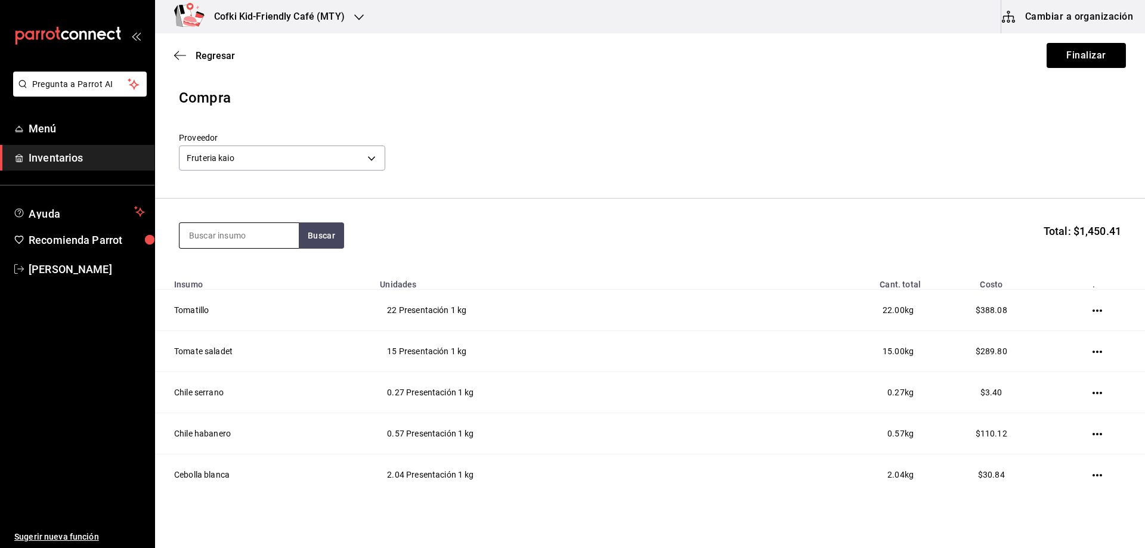
click at [263, 235] on input at bounding box center [238, 235] width 119 height 25
type input "aru"
click at [247, 293] on div "Domo con 142 gramos con arugula - Fruteria kaio" at bounding box center [239, 289] width 100 height 25
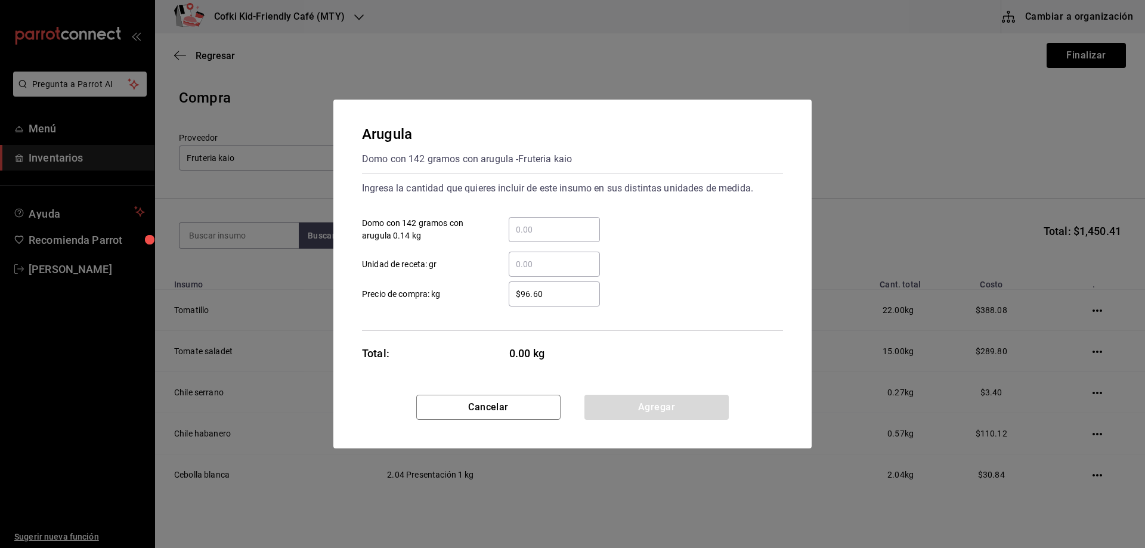
click at [529, 231] on input "​ Domo con 142 gramos con arugula 0.14 kg" at bounding box center [554, 229] width 91 height 14
type input "2"
click at [750, 281] on div "$96.60 ​ Precio de compra: kg" at bounding box center [567, 289] width 430 height 35
click at [657, 398] on button "Agregar" at bounding box center [656, 407] width 144 height 25
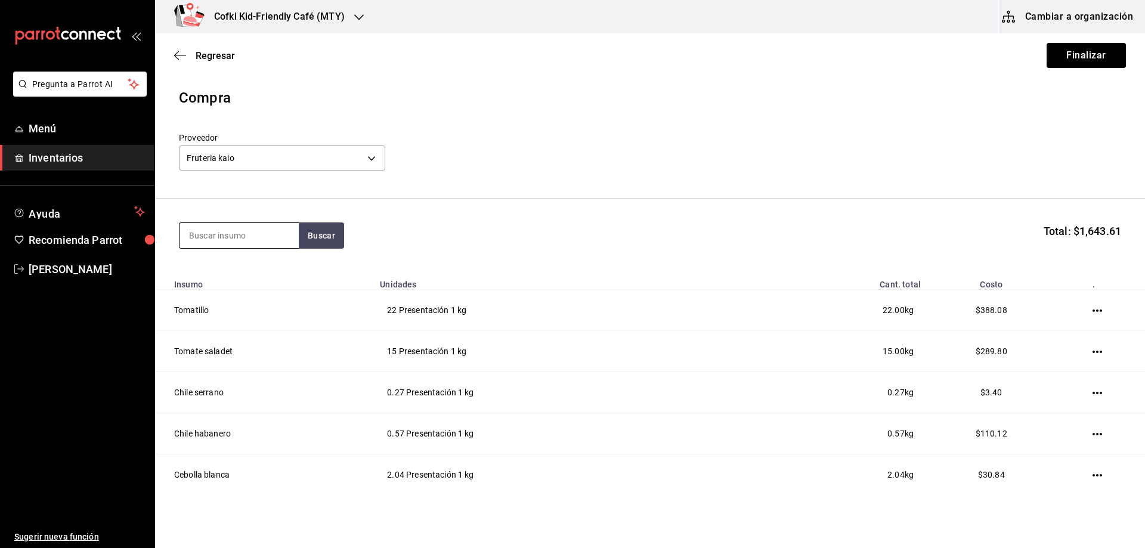
click at [234, 235] on input at bounding box center [238, 235] width 119 height 25
type input "m"
type input "c"
type input "pimiento"
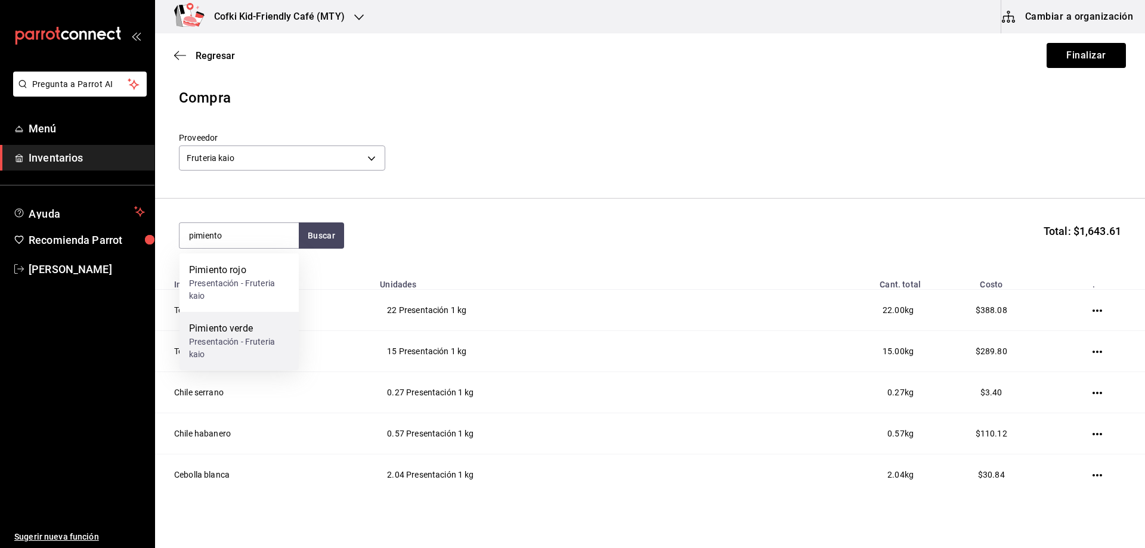
click at [238, 327] on div "Pimiento verde" at bounding box center [239, 328] width 100 height 14
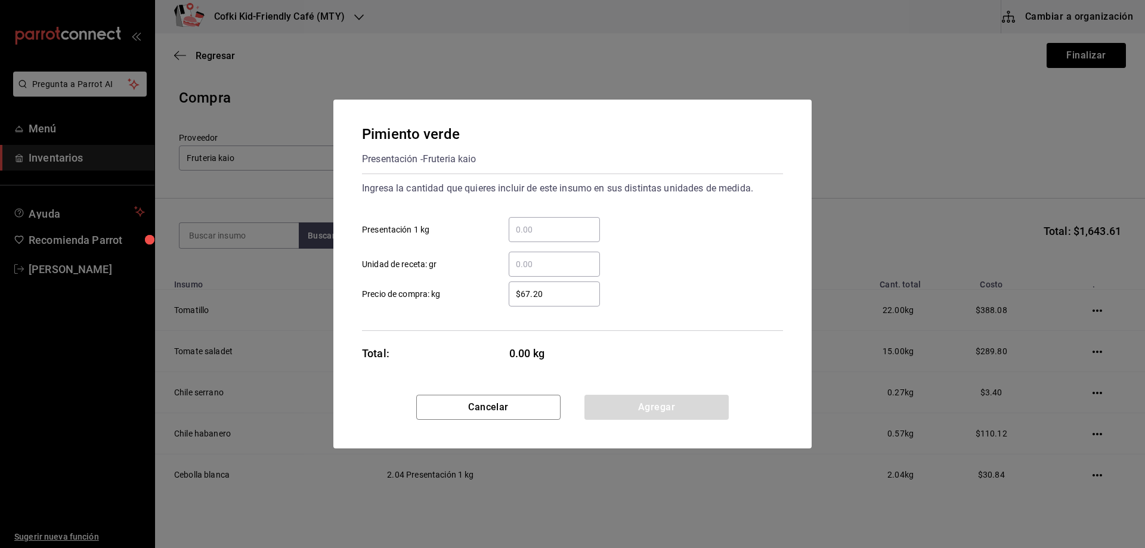
click at [541, 234] on input "​ Presentación 1 kg" at bounding box center [554, 229] width 91 height 14
type input "0.47"
click at [671, 241] on div "0.47 ​ Presentación 1 kg" at bounding box center [567, 224] width 430 height 35
click at [633, 410] on button "Agregar" at bounding box center [656, 407] width 144 height 25
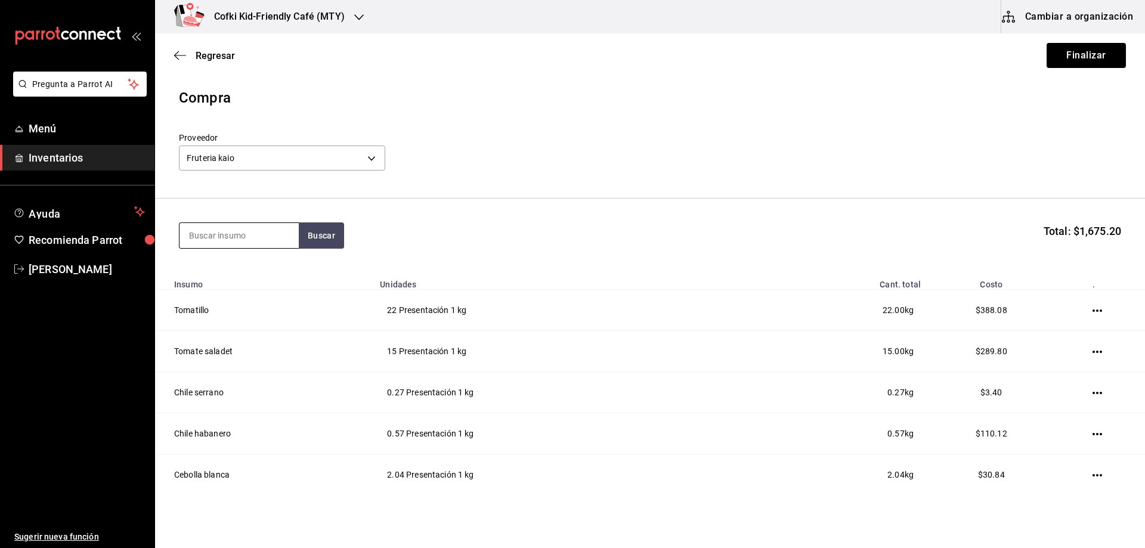
click at [266, 230] on input at bounding box center [238, 235] width 119 height 25
click at [320, 228] on button "Buscar" at bounding box center [321, 235] width 45 height 26
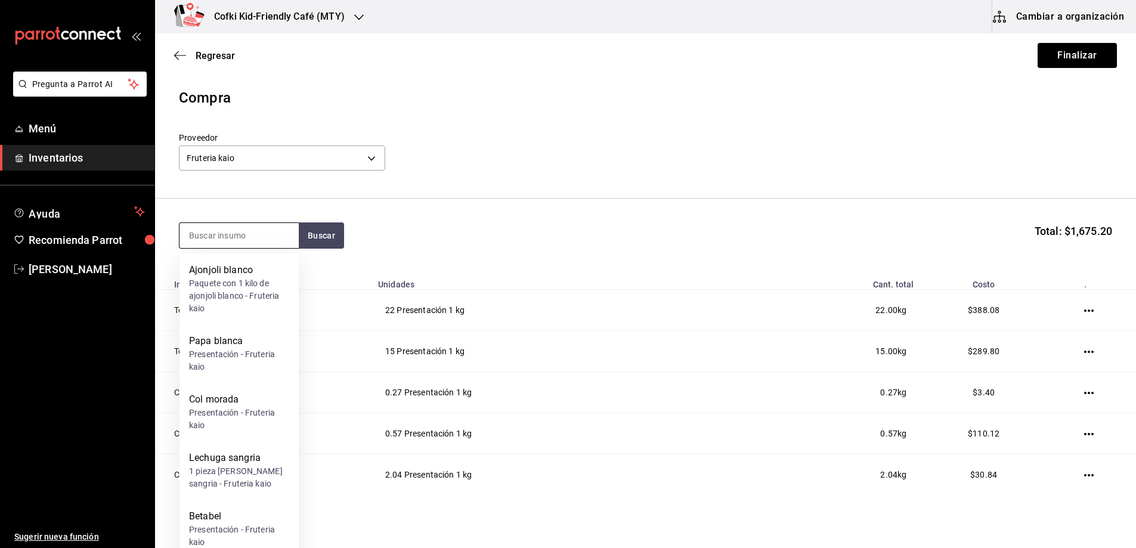
click at [255, 229] on input at bounding box center [238, 235] width 119 height 25
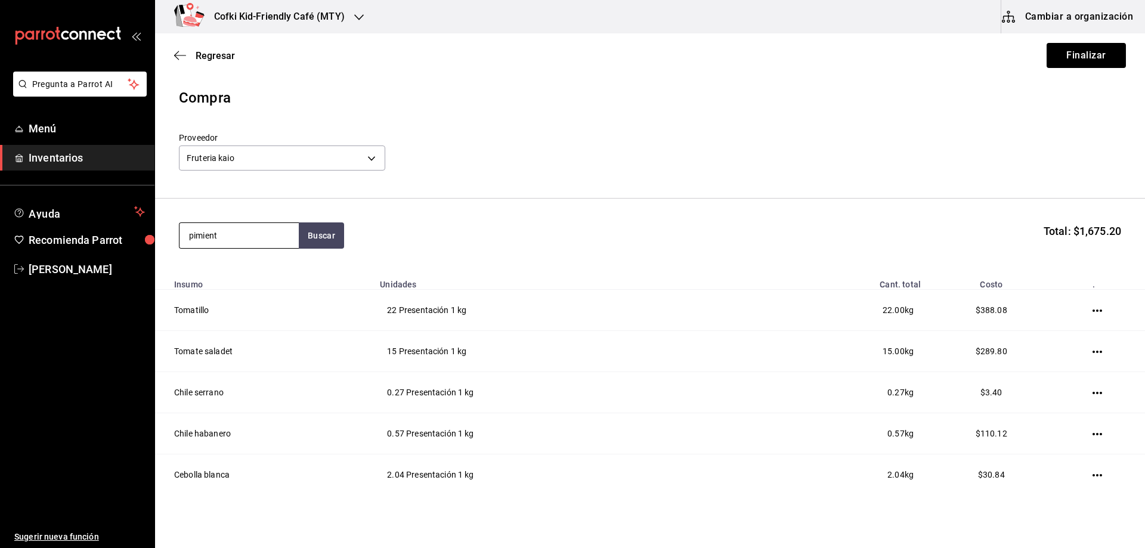
type input "pimiento"
click at [249, 289] on div "Presentación - Fruteria kaio" at bounding box center [239, 289] width 100 height 25
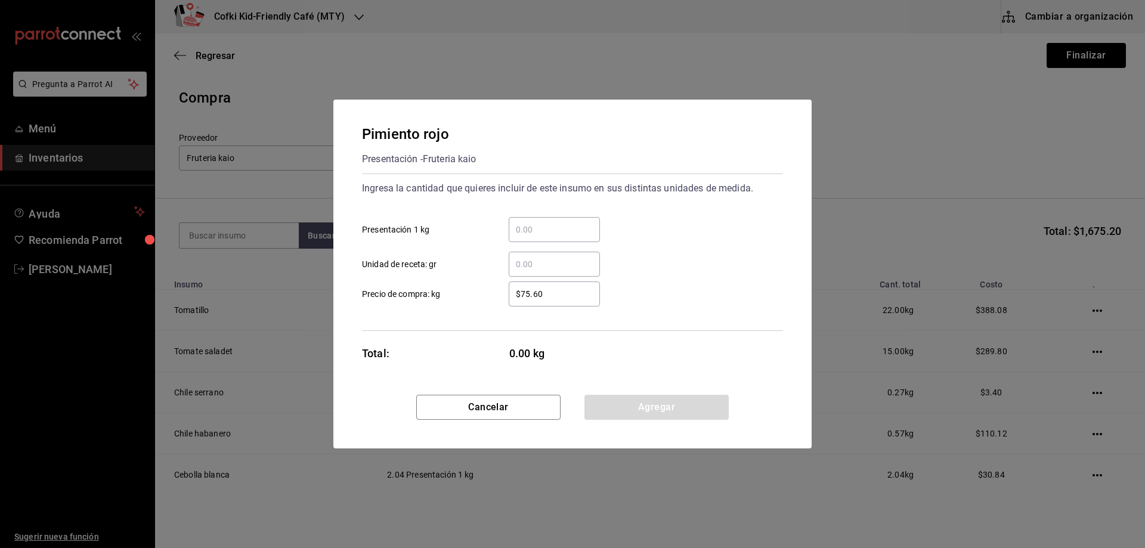
click at [544, 232] on input "​ Presentación 1 kg" at bounding box center [554, 229] width 91 height 14
type input "0.4"
click at [683, 234] on div "0.4 ​ Presentación 1 kg" at bounding box center [567, 224] width 430 height 35
click at [668, 402] on button "Agregar" at bounding box center [656, 407] width 144 height 25
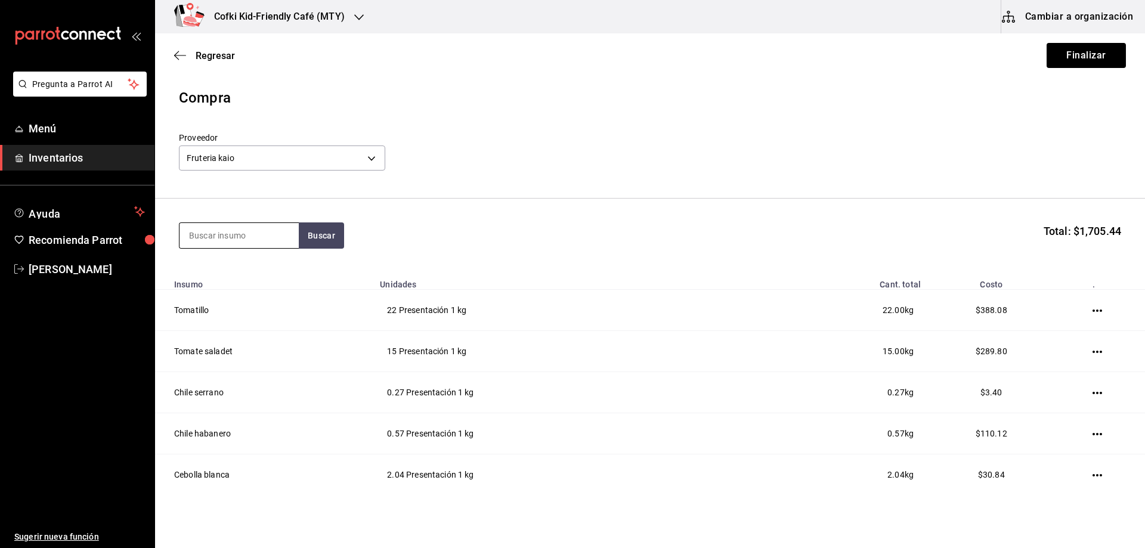
click at [269, 243] on input at bounding box center [238, 235] width 119 height 25
type input "jicama"
click at [238, 277] on div "Jicama" at bounding box center [239, 270] width 100 height 14
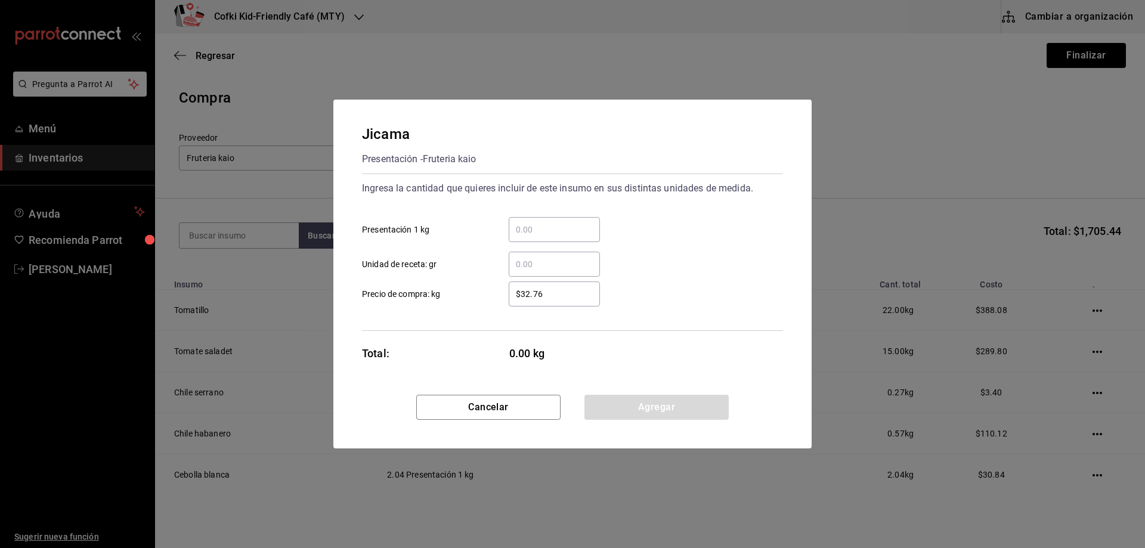
click at [540, 231] on input "​ Presentación 1 kg" at bounding box center [554, 229] width 91 height 14
type input "1.42"
click at [673, 266] on div "​ Unidad de receta: gr" at bounding box center [567, 259] width 430 height 35
click at [672, 410] on button "Agregar" at bounding box center [656, 407] width 144 height 25
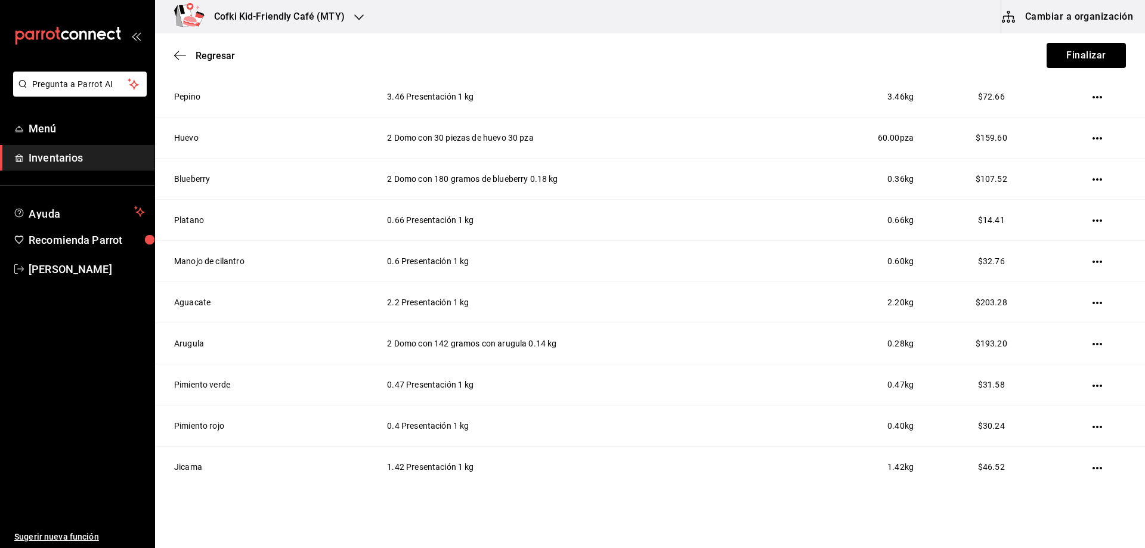
scroll to position [506, 0]
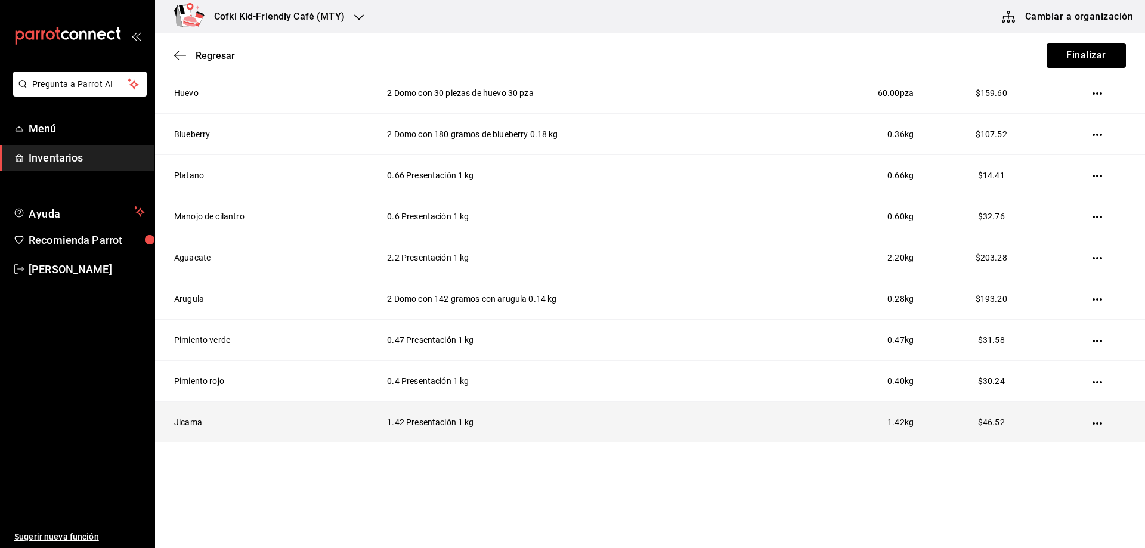
click at [1092, 425] on icon "button" at bounding box center [1097, 423] width 10 height 10
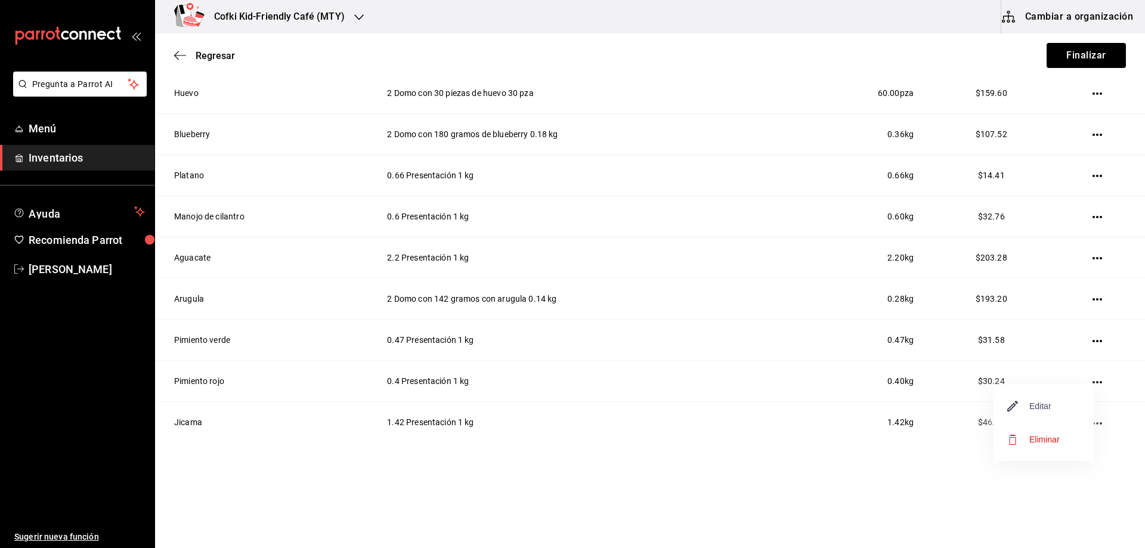
click at [1030, 411] on span "Editar" at bounding box center [1029, 406] width 44 height 14
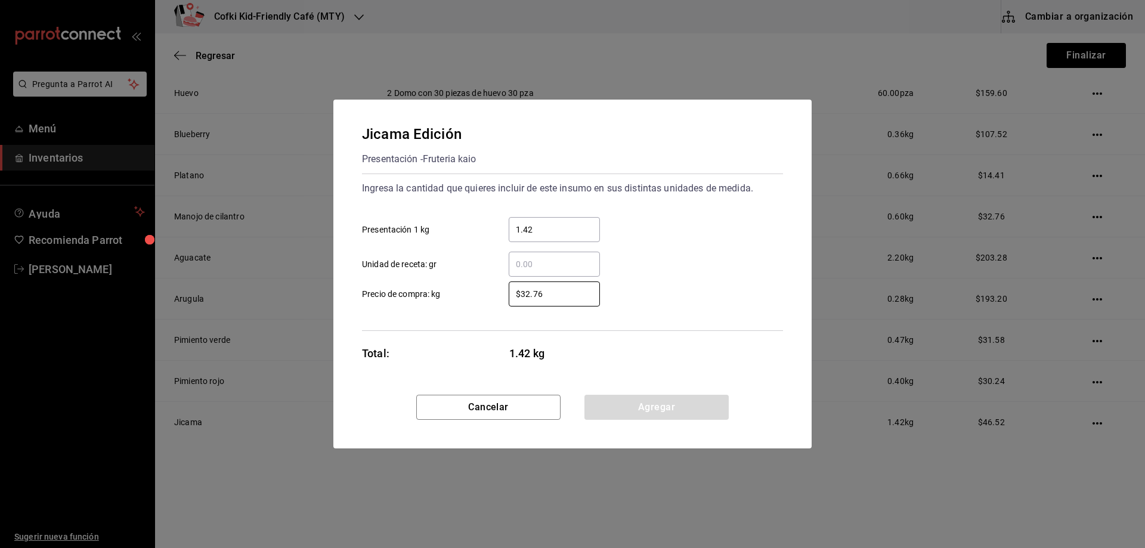
drag, startPoint x: 563, startPoint y: 294, endPoint x: 488, endPoint y: 294, distance: 75.1
click at [488, 294] on label "$32.76 ​ Precio de compra: kg" at bounding box center [481, 293] width 238 height 25
type input "$22"
click at [669, 312] on div "Ingresa la cantidad que quieres incluir de este insumo en sus distintas unidade…" at bounding box center [572, 251] width 421 height 157
click at [702, 408] on button "Agregar" at bounding box center [656, 407] width 144 height 25
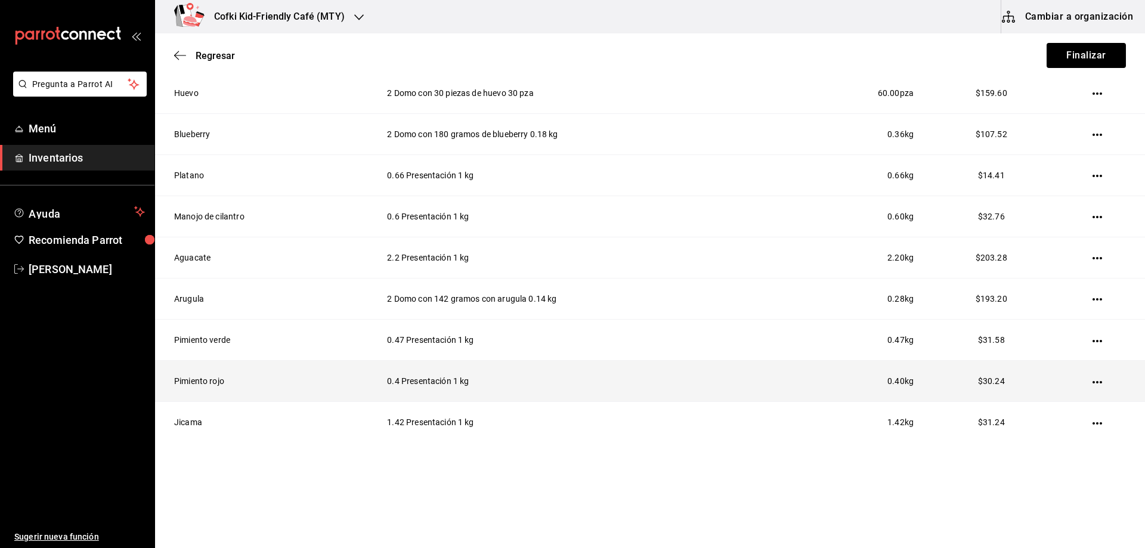
click at [1092, 382] on icon "button" at bounding box center [1097, 382] width 10 height 2
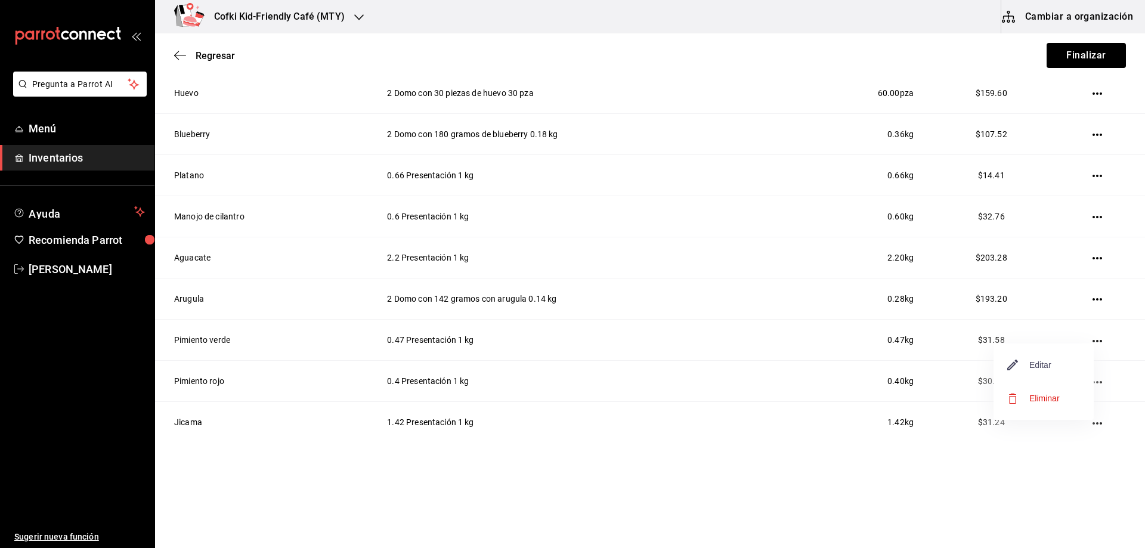
click at [1041, 368] on span "Editar" at bounding box center [1029, 365] width 44 height 14
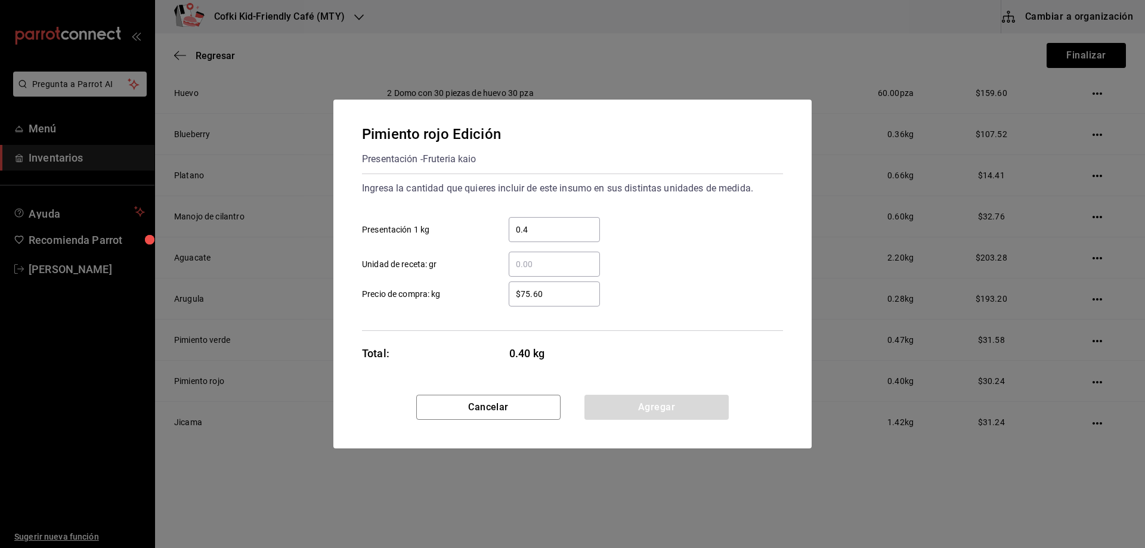
drag, startPoint x: 556, startPoint y: 299, endPoint x: 519, endPoint y: 297, distance: 37.0
click at [519, 297] on input "$75.60" at bounding box center [554, 294] width 91 height 14
type input "$42"
click at [706, 297] on div "$42 ​ Precio de compra: kg" at bounding box center [567, 289] width 430 height 35
click at [675, 400] on button "Agregar" at bounding box center [656, 407] width 144 height 25
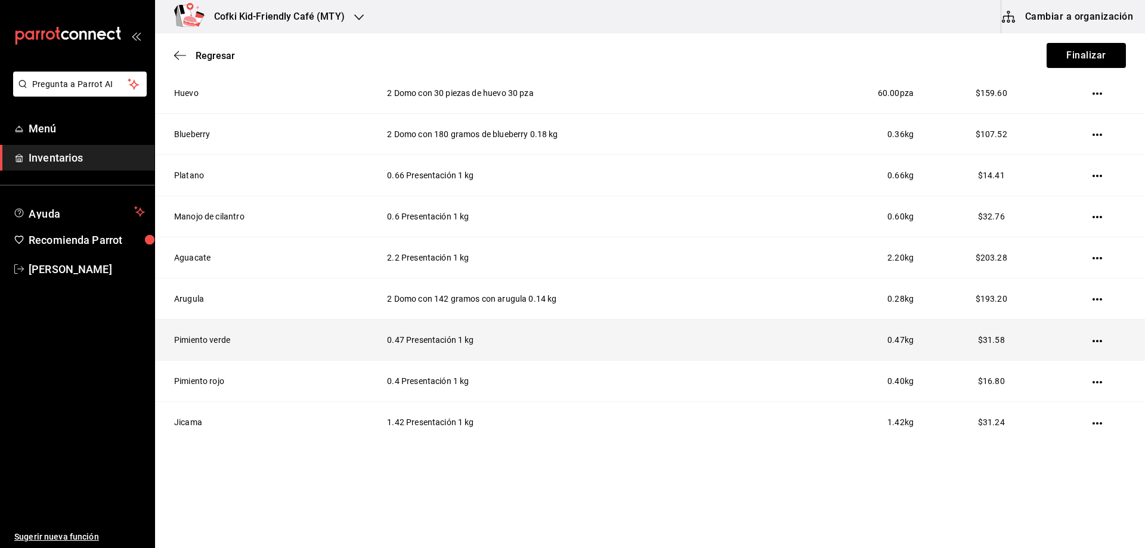
click at [1092, 338] on icon "button" at bounding box center [1097, 341] width 10 height 10
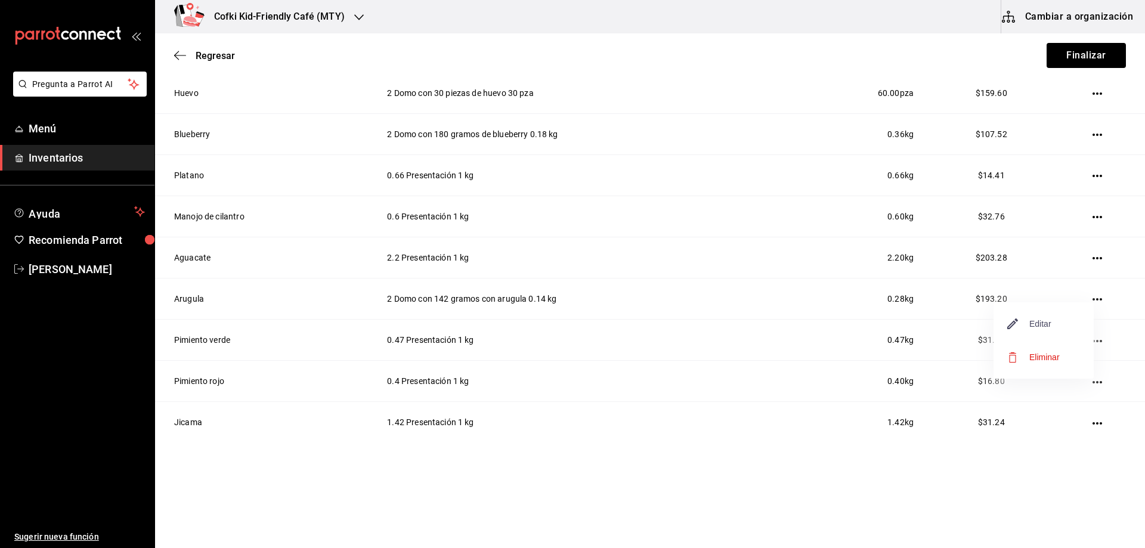
click at [1041, 329] on span "Editar" at bounding box center [1029, 324] width 44 height 14
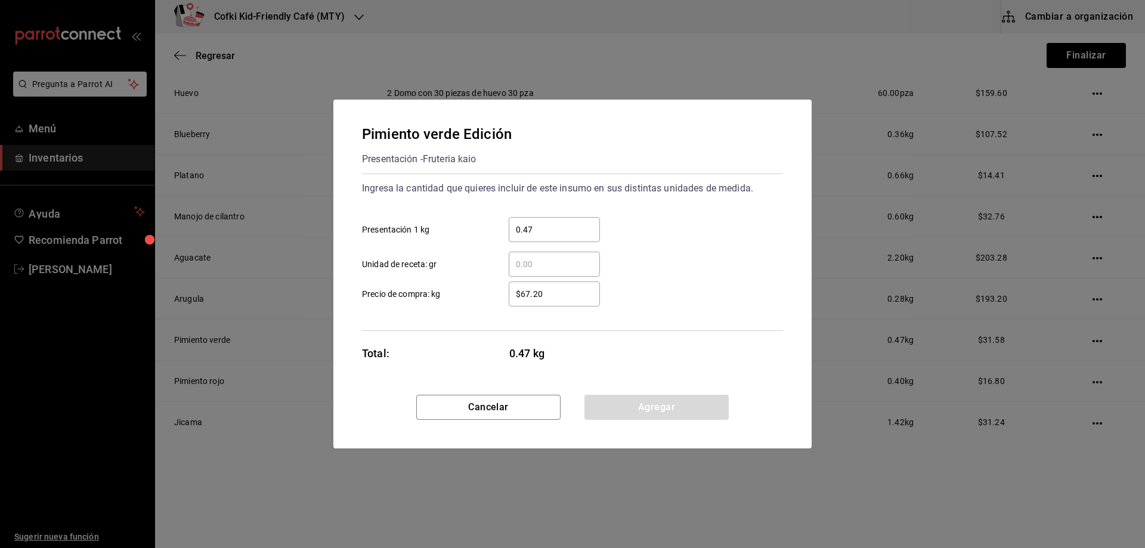
click at [572, 223] on input "0.47" at bounding box center [554, 229] width 91 height 14
drag, startPoint x: 571, startPoint y: 294, endPoint x: 557, endPoint y: 307, distance: 19.0
click at [557, 307] on div "Ingresa la cantidad que quieres incluir de este insumo en sus distintas unidade…" at bounding box center [572, 251] width 421 height 157
drag, startPoint x: 557, startPoint y: 307, endPoint x: 496, endPoint y: 290, distance: 63.2
click at [501, 288] on div "Ingresa la cantidad que quieres incluir de este insumo en sus distintas unidade…" at bounding box center [572, 251] width 421 height 157
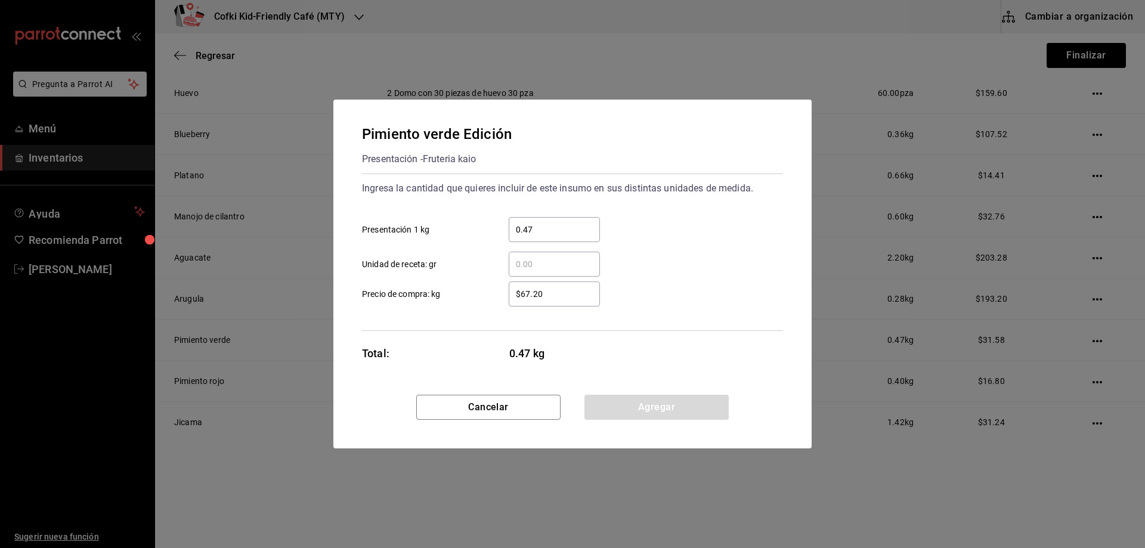
drag, startPoint x: 728, startPoint y: 287, endPoint x: 673, endPoint y: 287, distance: 55.4
click at [724, 287] on div "$67.20 ​ Precio de compra: kg" at bounding box center [567, 289] width 430 height 35
drag, startPoint x: 547, startPoint y: 299, endPoint x: 473, endPoint y: 292, distance: 74.9
click at [473, 292] on label "$67.20 ​ Precio de compra: kg" at bounding box center [481, 293] width 238 height 25
type input "$42"
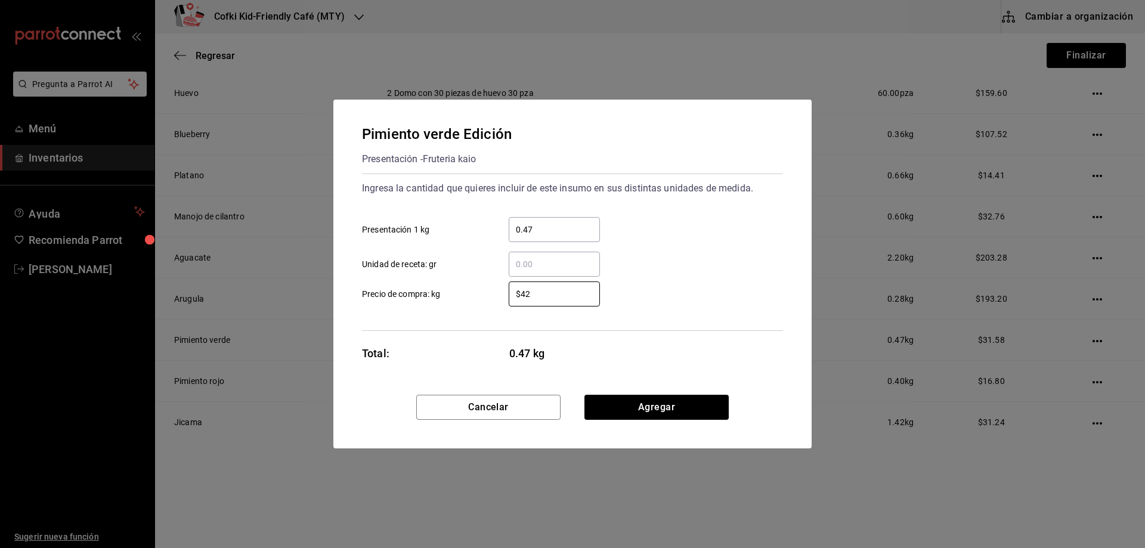
click at [719, 294] on div "$42 ​ Precio de compra: kg" at bounding box center [567, 289] width 430 height 35
click at [675, 405] on button "Agregar" at bounding box center [656, 407] width 144 height 25
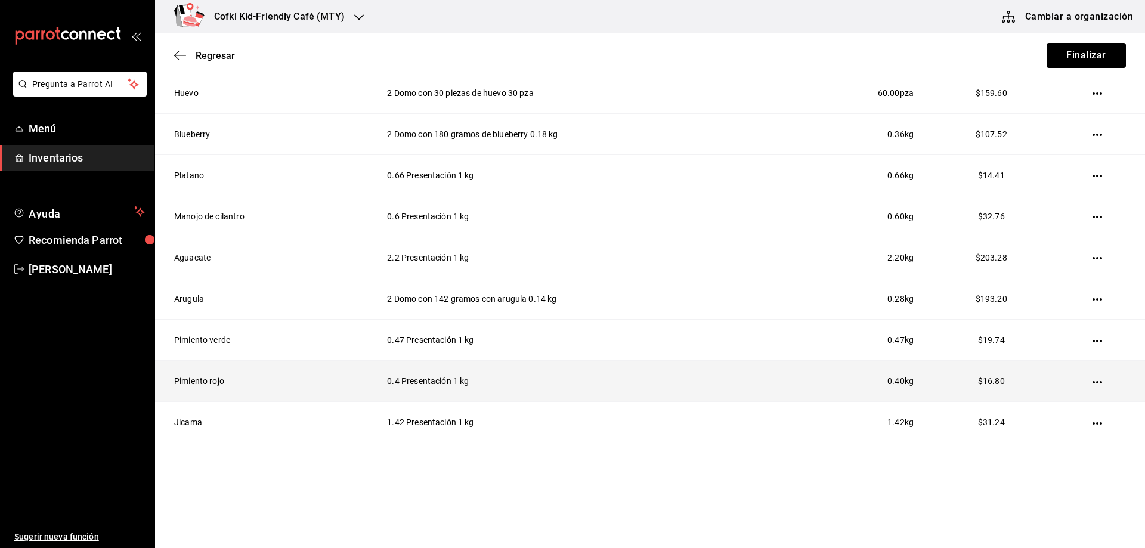
click at [1092, 380] on icon "button" at bounding box center [1097, 382] width 10 height 10
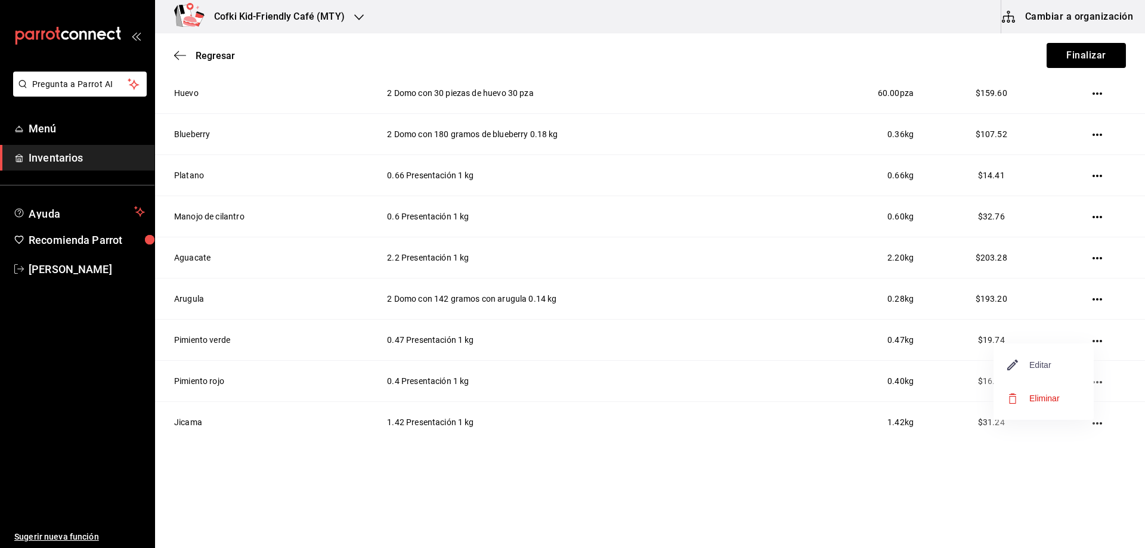
click at [1034, 366] on span "Editar" at bounding box center [1029, 365] width 44 height 14
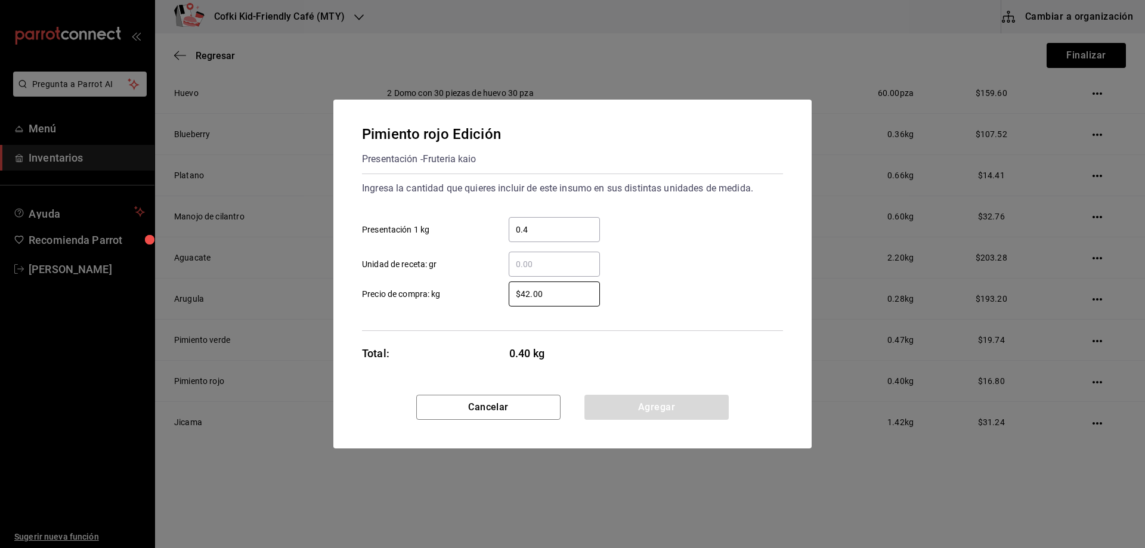
drag, startPoint x: 560, startPoint y: 289, endPoint x: 471, endPoint y: 289, distance: 89.4
click at [471, 289] on label "$42.00 ​ Precio de compra: kg" at bounding box center [481, 293] width 238 height 25
type input "$46"
click at [728, 287] on div "$46 ​ Precio de compra: kg" at bounding box center [567, 289] width 430 height 35
click at [690, 407] on button "Agregar" at bounding box center [656, 407] width 144 height 25
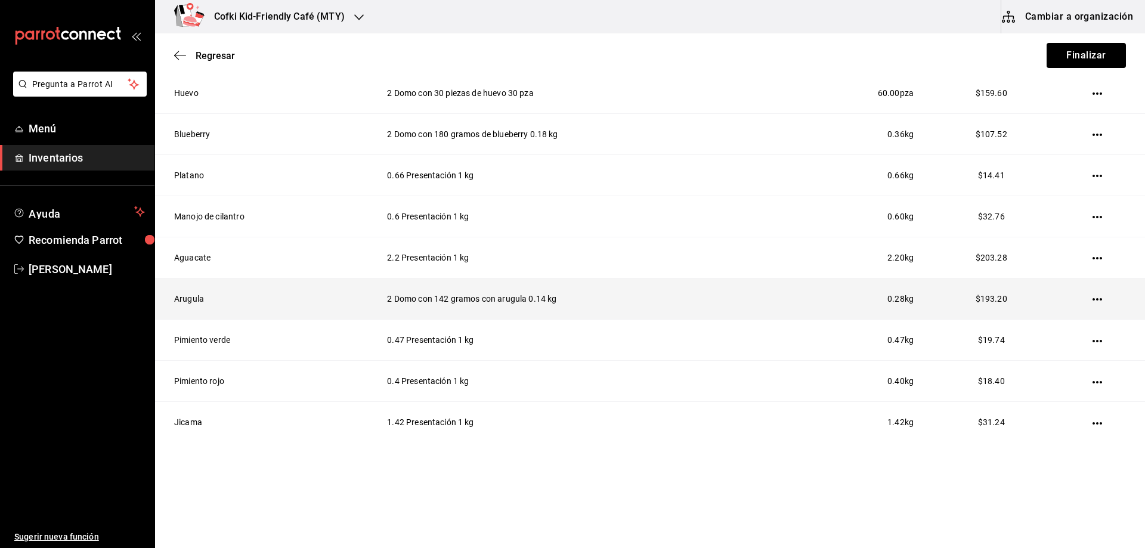
click at [1098, 299] on td at bounding box center [1100, 298] width 90 height 41
click at [1092, 299] on icon "button" at bounding box center [1097, 299] width 10 height 2
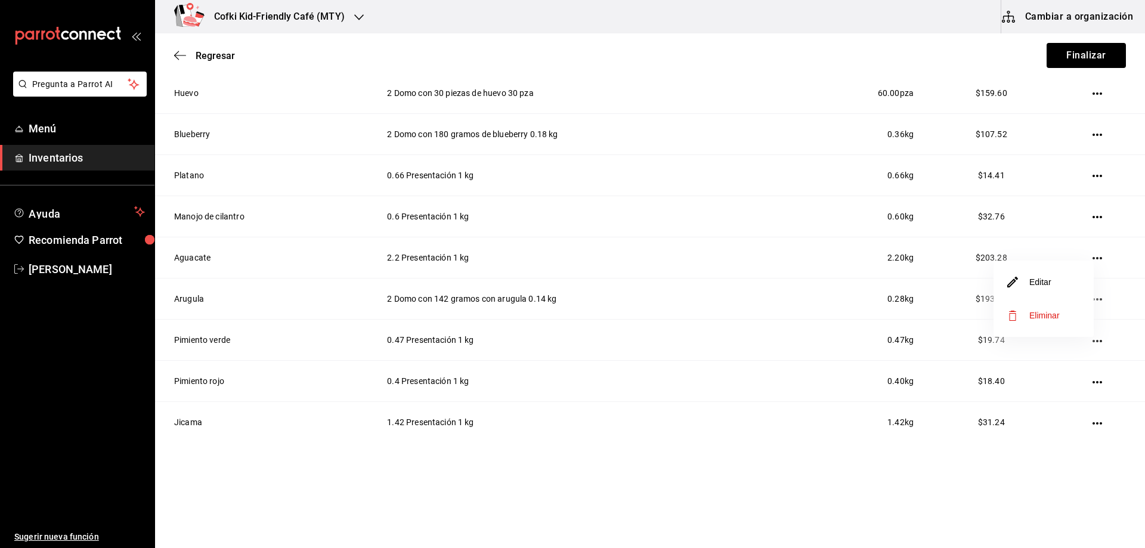
click at [1062, 280] on li "Editar" at bounding box center [1043, 281] width 100 height 33
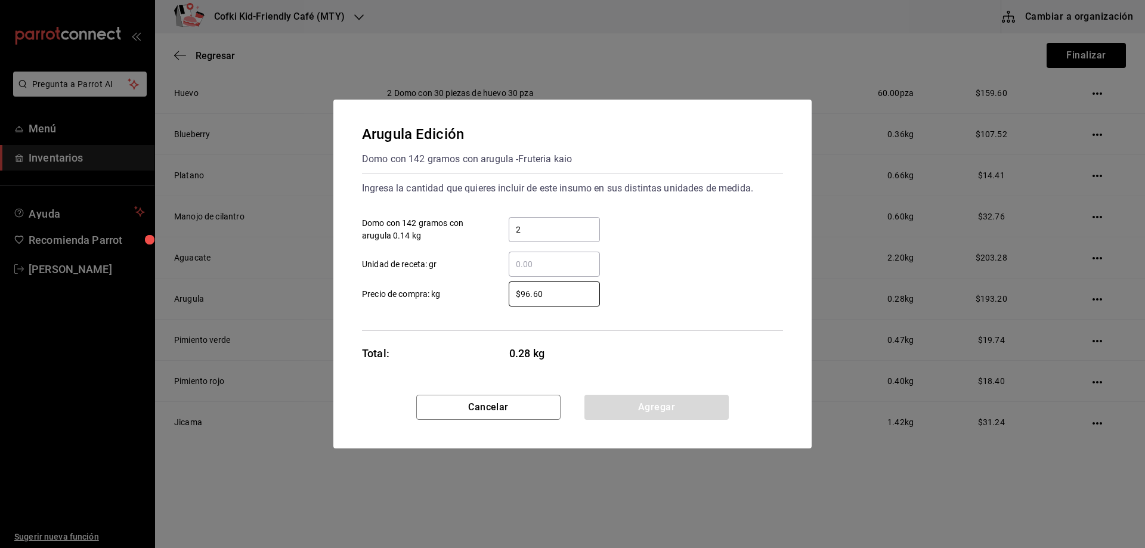
drag, startPoint x: 559, startPoint y: 293, endPoint x: 489, endPoint y: 286, distance: 70.7
click at [489, 286] on label "$96.60 ​ Precio de compra: kg" at bounding box center [481, 293] width 238 height 25
type input "$91"
click at [627, 280] on div "$91 ​ Precio de compra: kg" at bounding box center [567, 289] width 430 height 35
click at [671, 404] on button "Agregar" at bounding box center [656, 407] width 144 height 25
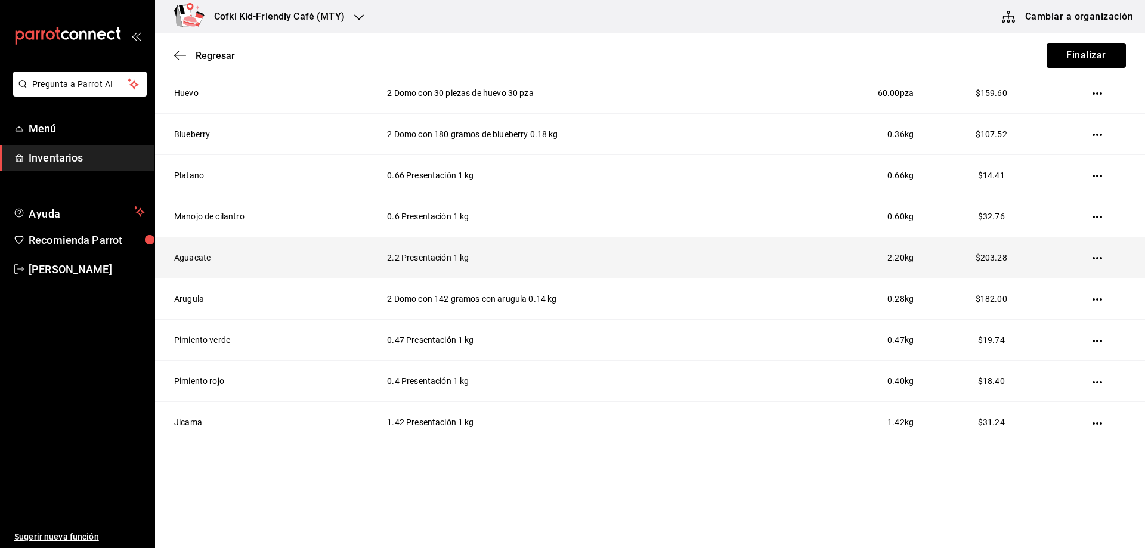
click at [1092, 253] on icon "button" at bounding box center [1097, 258] width 10 height 10
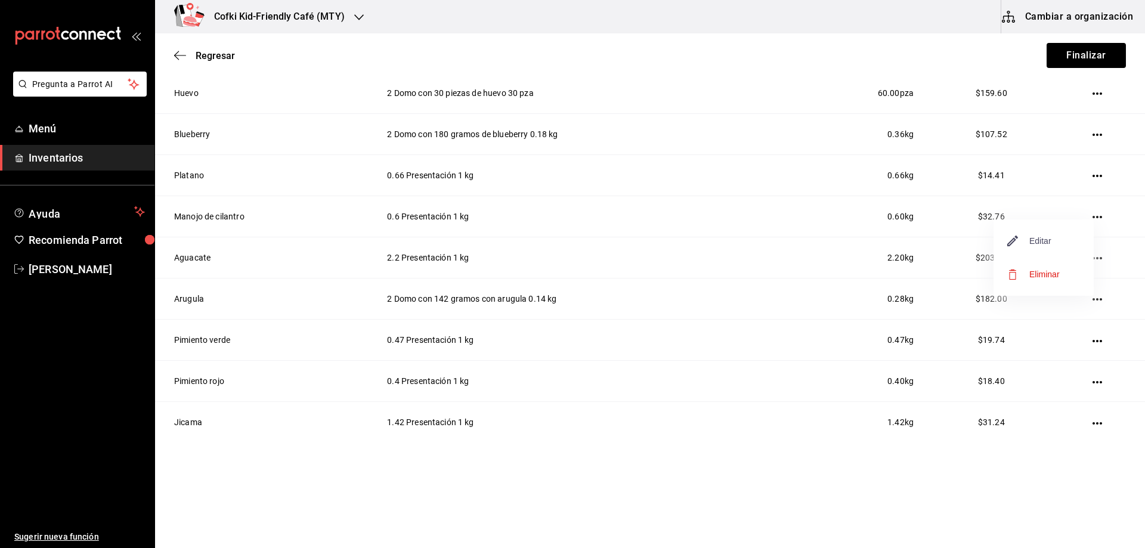
click at [1038, 244] on span "Editar" at bounding box center [1029, 241] width 44 height 14
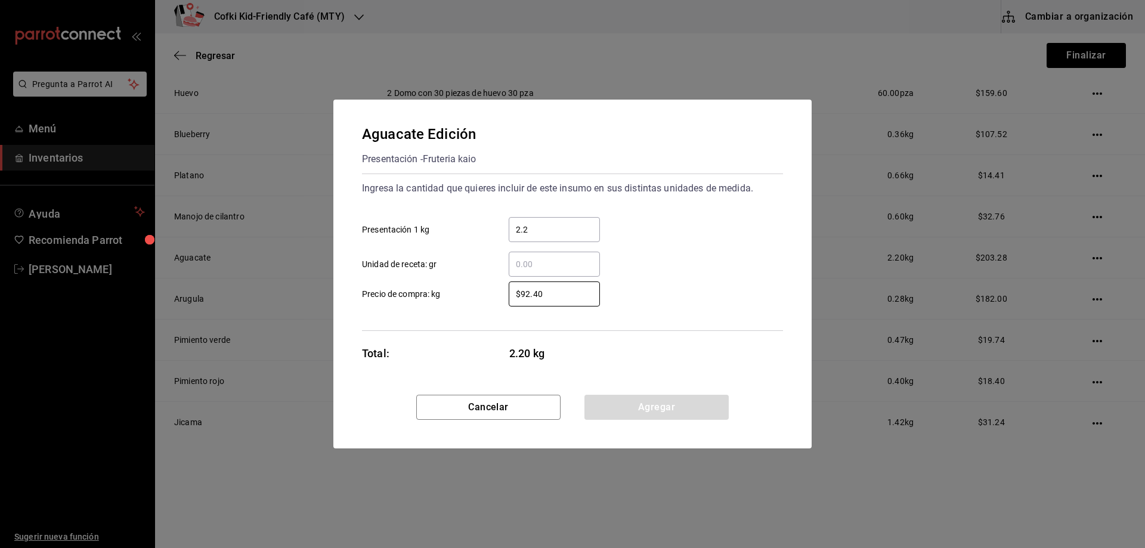
drag, startPoint x: 566, startPoint y: 292, endPoint x: 482, endPoint y: 292, distance: 84.1
click at [482, 292] on label "$92.40 ​ Precio de compra: kg" at bounding box center [481, 293] width 238 height 25
type input "$58"
click at [674, 334] on div "Aguacate Edición Presentación - Fruteria kaio Ingresa la cantidad que quieres i…" at bounding box center [572, 247] width 478 height 295
click at [669, 411] on button "Agregar" at bounding box center [656, 407] width 144 height 25
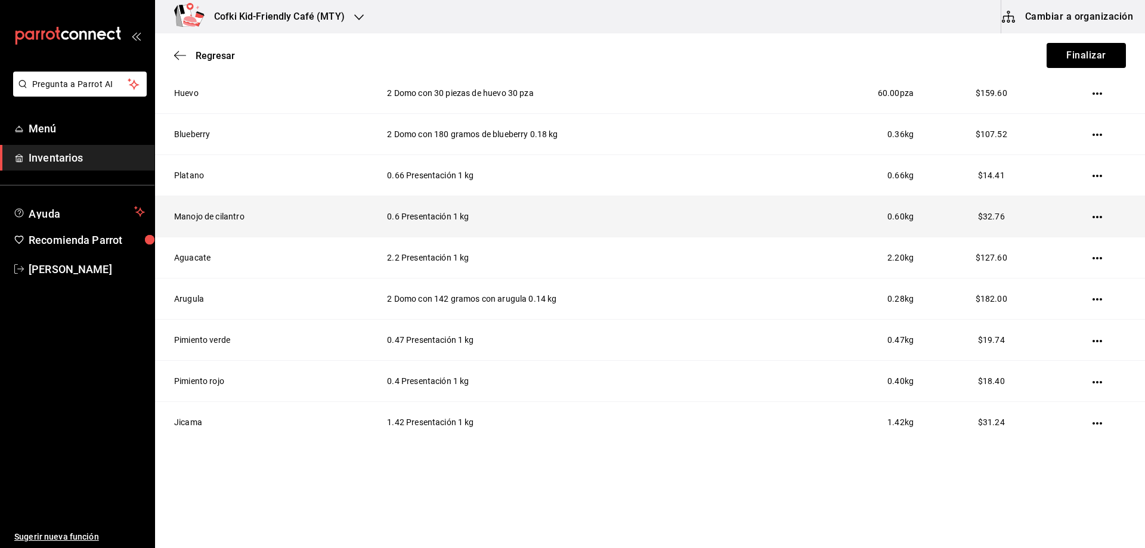
click at [1092, 212] on icon "button" at bounding box center [1097, 217] width 10 height 10
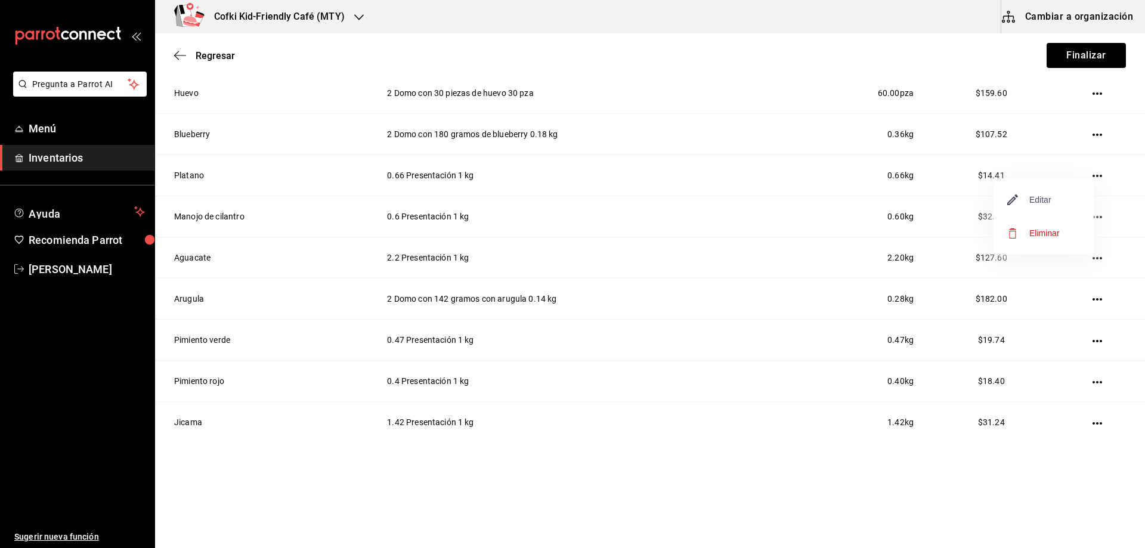
click at [1036, 201] on span "Editar" at bounding box center [1029, 200] width 44 height 14
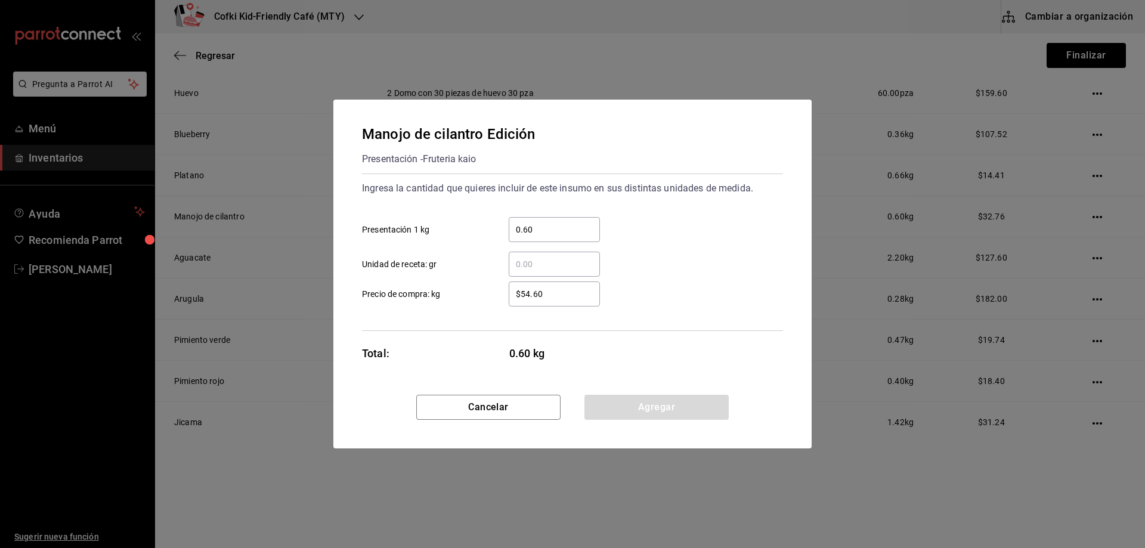
drag, startPoint x: 555, startPoint y: 286, endPoint x: 470, endPoint y: 289, distance: 85.3
click at [470, 289] on label "$54.60 ​ Precio de compra: kg" at bounding box center [481, 293] width 238 height 25
click at [509, 289] on input "$54.60" at bounding box center [554, 294] width 91 height 14
drag, startPoint x: 544, startPoint y: 299, endPoint x: 503, endPoint y: 292, distance: 41.1
click at [503, 292] on div "$54.60 ​" at bounding box center [544, 293] width 110 height 25
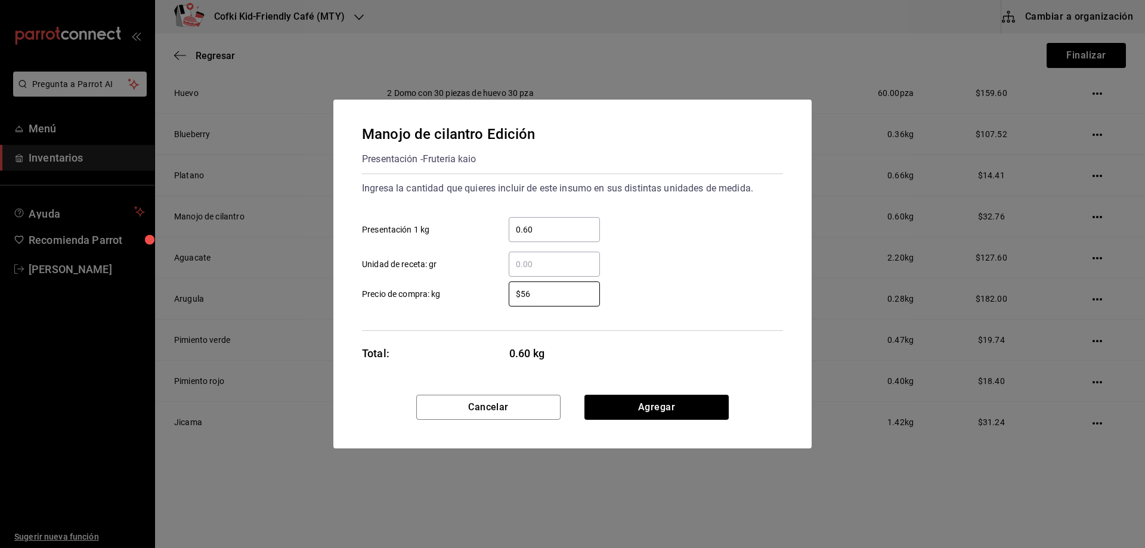
type input "$56"
click at [684, 288] on div "$56 ​ Precio de compra: kg" at bounding box center [567, 289] width 430 height 35
click at [675, 404] on button "Agregar" at bounding box center [656, 407] width 144 height 25
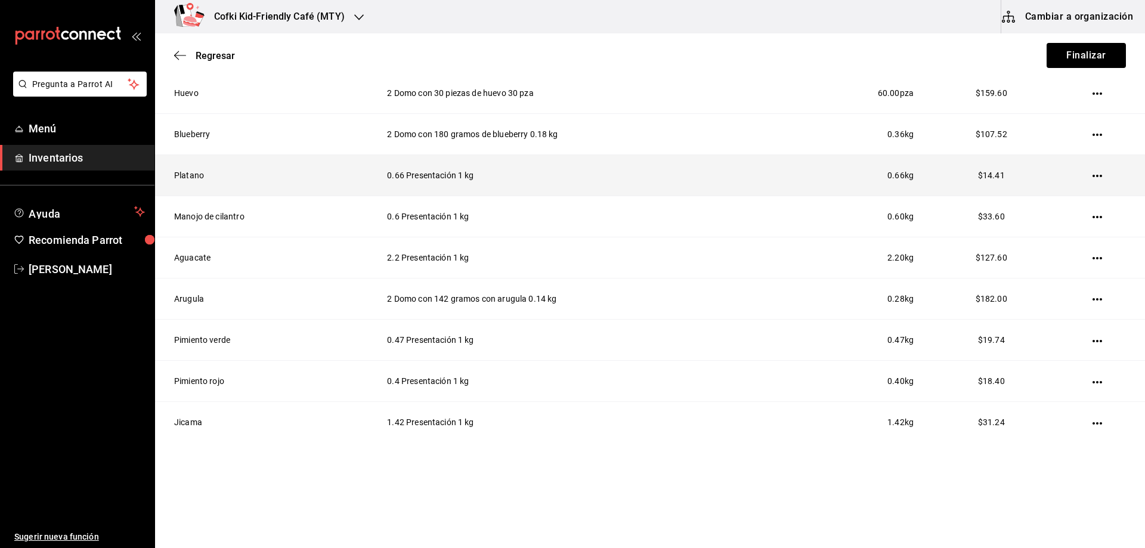
click at [1092, 174] on icon "button" at bounding box center [1097, 176] width 10 height 10
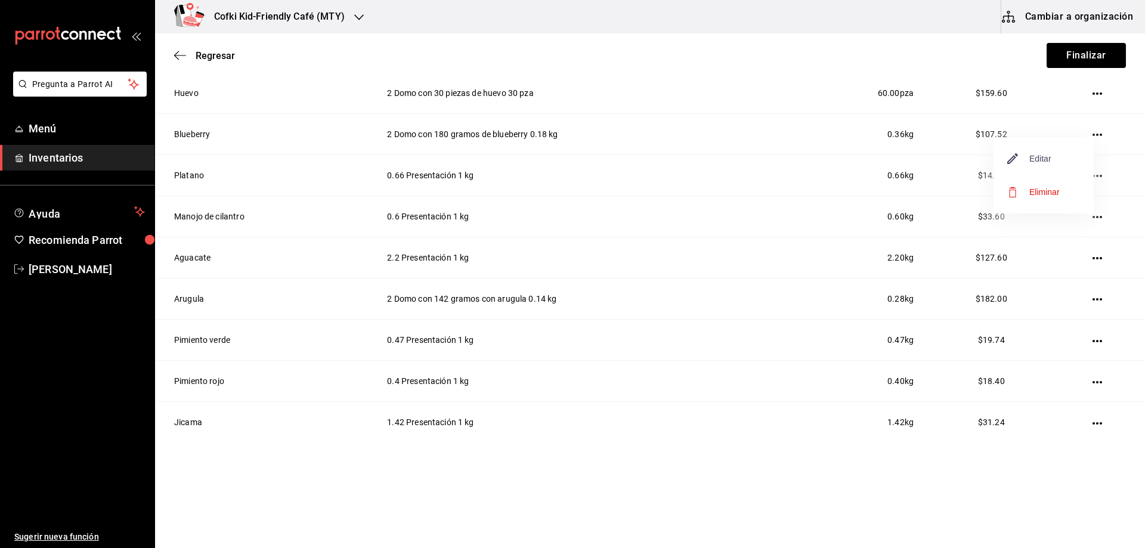
click at [1037, 156] on span "Editar" at bounding box center [1029, 158] width 44 height 14
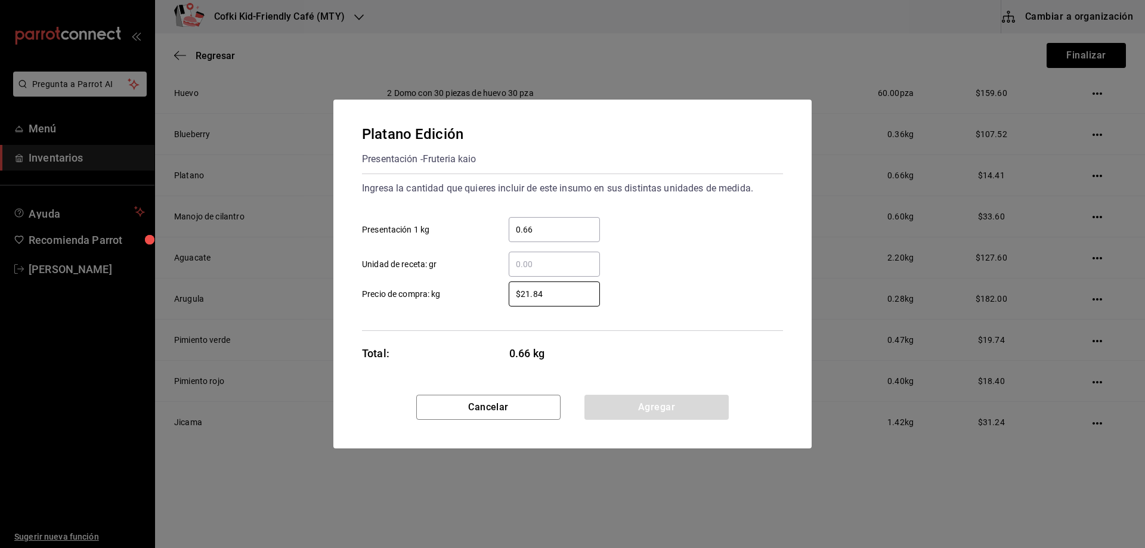
drag, startPoint x: 557, startPoint y: 292, endPoint x: 496, endPoint y: 294, distance: 60.8
click at [496, 294] on div "$21.84 ​" at bounding box center [544, 293] width 110 height 25
type input "$18"
click at [669, 286] on div "$18 ​ Precio de compra: kg" at bounding box center [567, 289] width 430 height 35
click at [668, 405] on button "Agregar" at bounding box center [656, 407] width 144 height 25
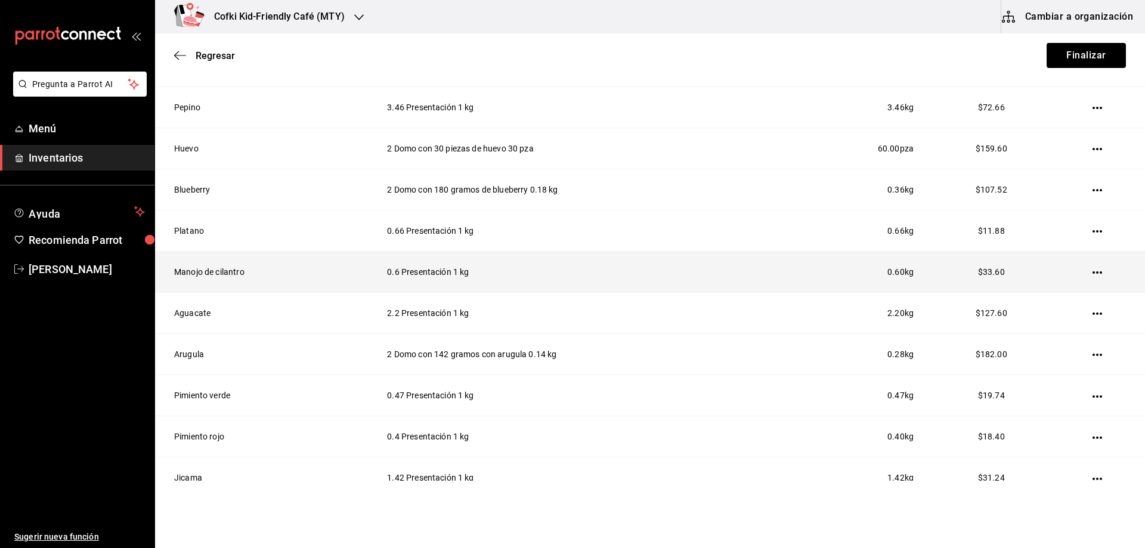
scroll to position [386, 0]
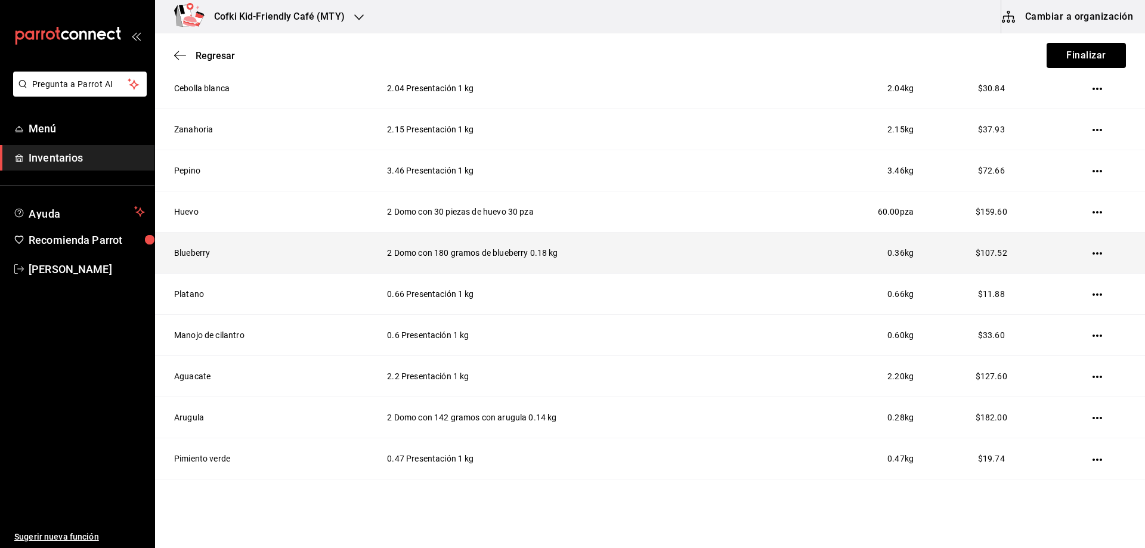
click at [1092, 254] on icon "button" at bounding box center [1097, 253] width 10 height 2
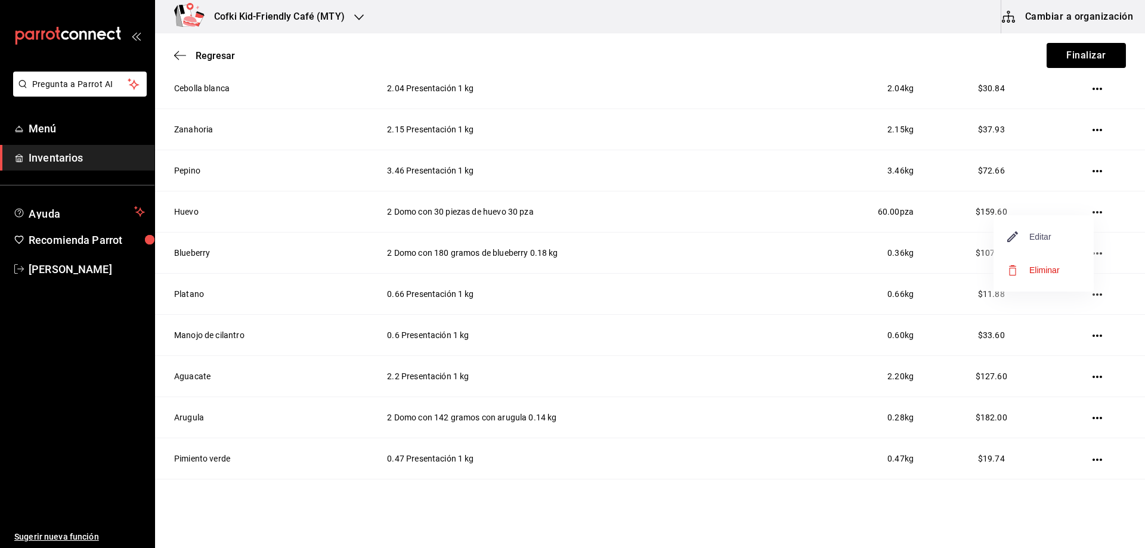
click at [1031, 241] on span "Editar" at bounding box center [1029, 237] width 44 height 14
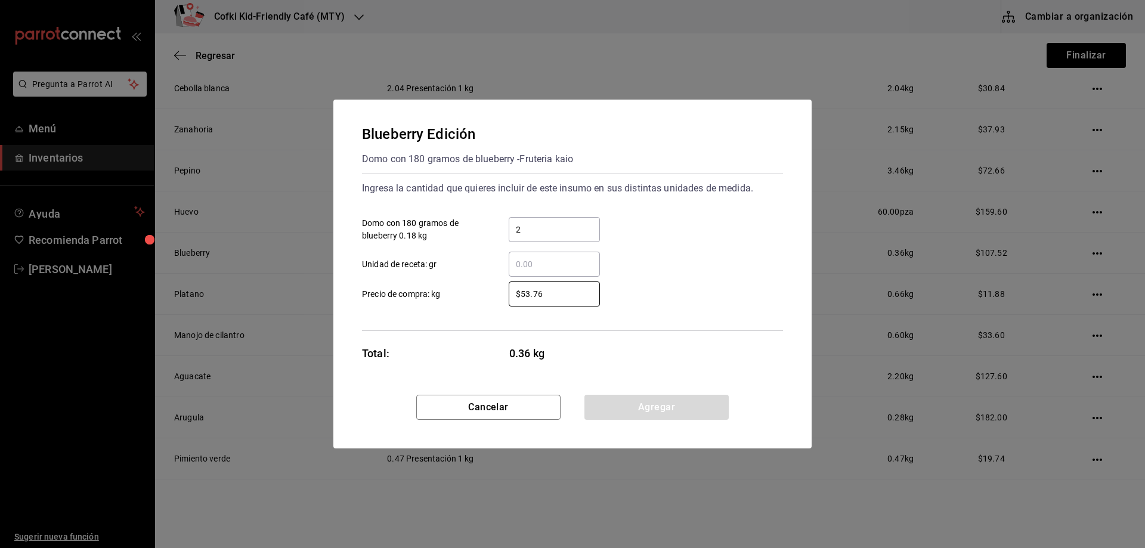
drag, startPoint x: 570, startPoint y: 299, endPoint x: 488, endPoint y: 294, distance: 81.8
click at [488, 294] on label "$53.76 ​ Precio de compra: kg" at bounding box center [481, 293] width 238 height 25
type input "$68"
click at [693, 270] on div "​ Unidad de receta: gr" at bounding box center [567, 259] width 430 height 35
click at [680, 401] on button "Agregar" at bounding box center [656, 407] width 144 height 25
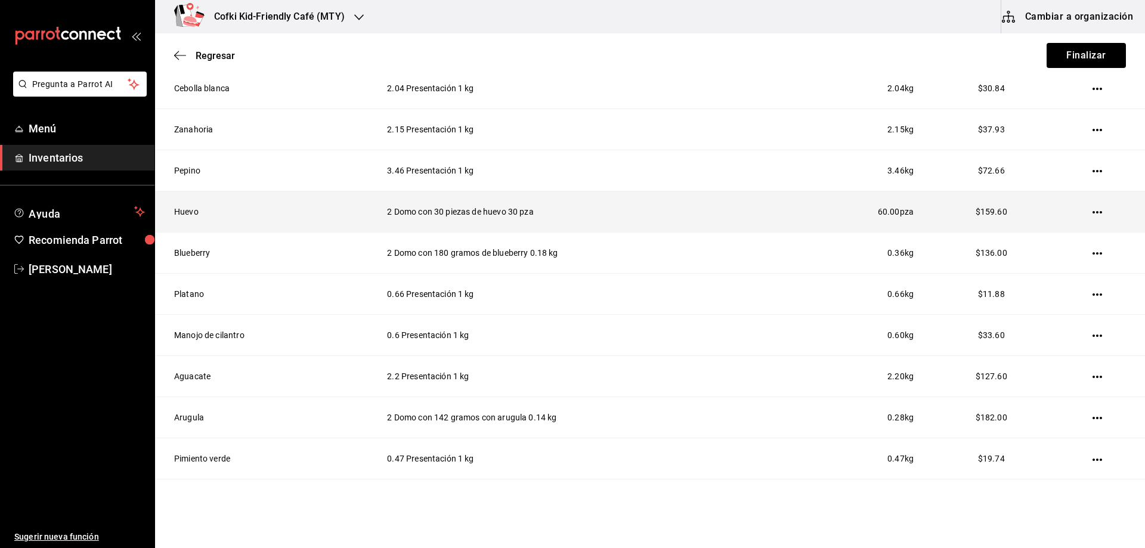
click at [1092, 212] on icon "button" at bounding box center [1097, 212] width 10 height 2
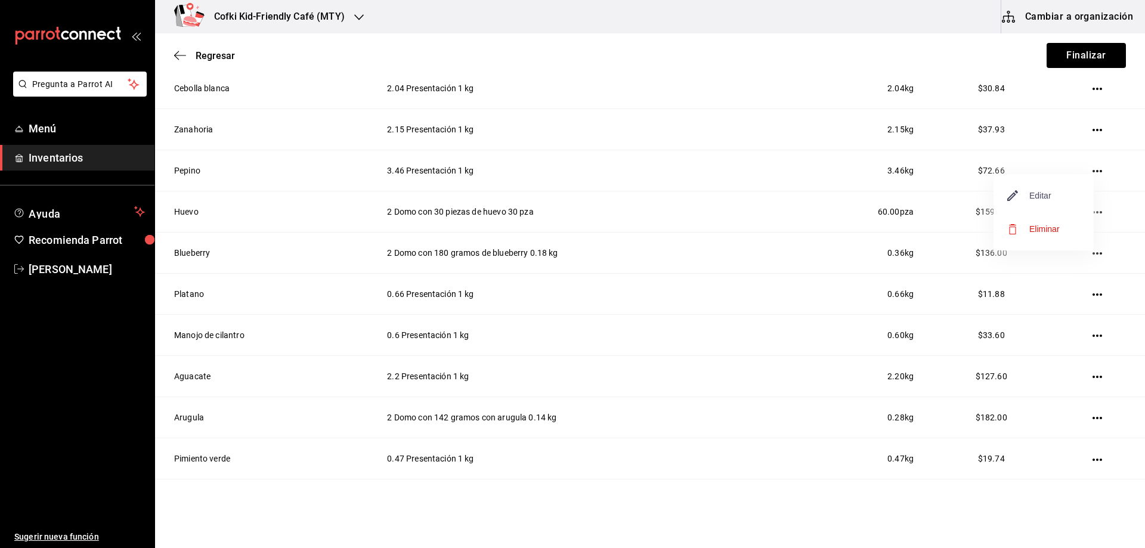
click at [1040, 198] on span "Editar" at bounding box center [1029, 195] width 44 height 14
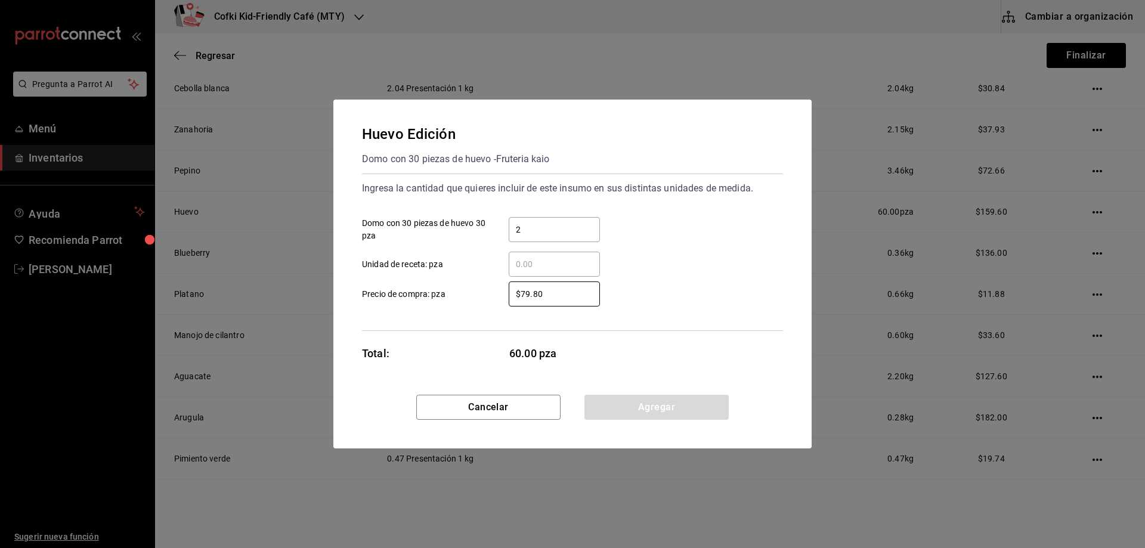
drag, startPoint x: 537, startPoint y: 298, endPoint x: 505, endPoint y: 298, distance: 31.6
click at [505, 298] on div "$79.80 ​" at bounding box center [544, 293] width 110 height 25
type input "$113"
click at [700, 285] on div "$113 ​ Precio de compra: pza" at bounding box center [567, 289] width 430 height 35
click at [677, 405] on button "Agregar" at bounding box center [656, 407] width 144 height 25
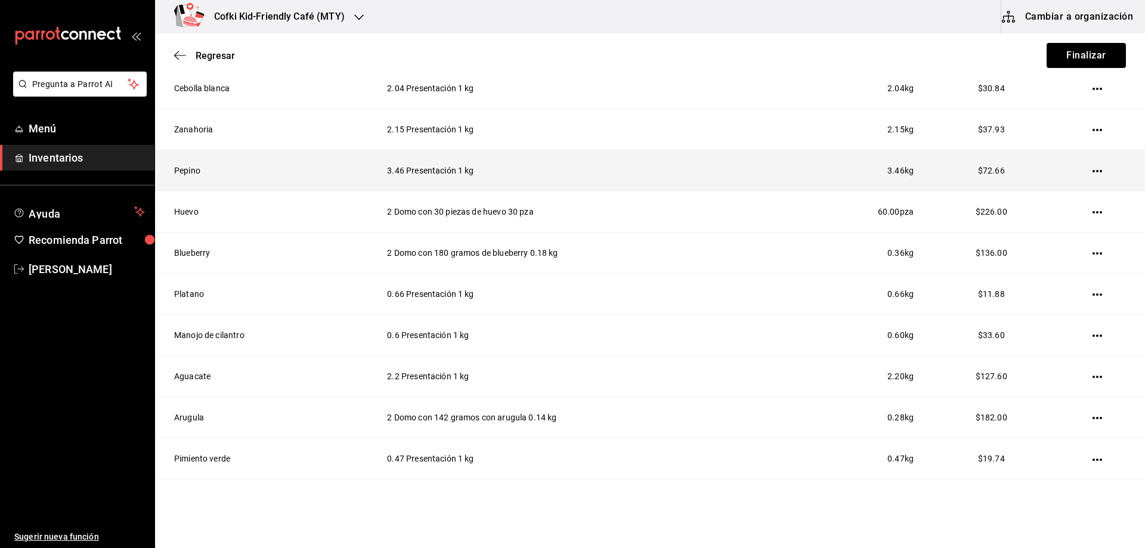
click at [1092, 175] on icon "button" at bounding box center [1097, 171] width 10 height 10
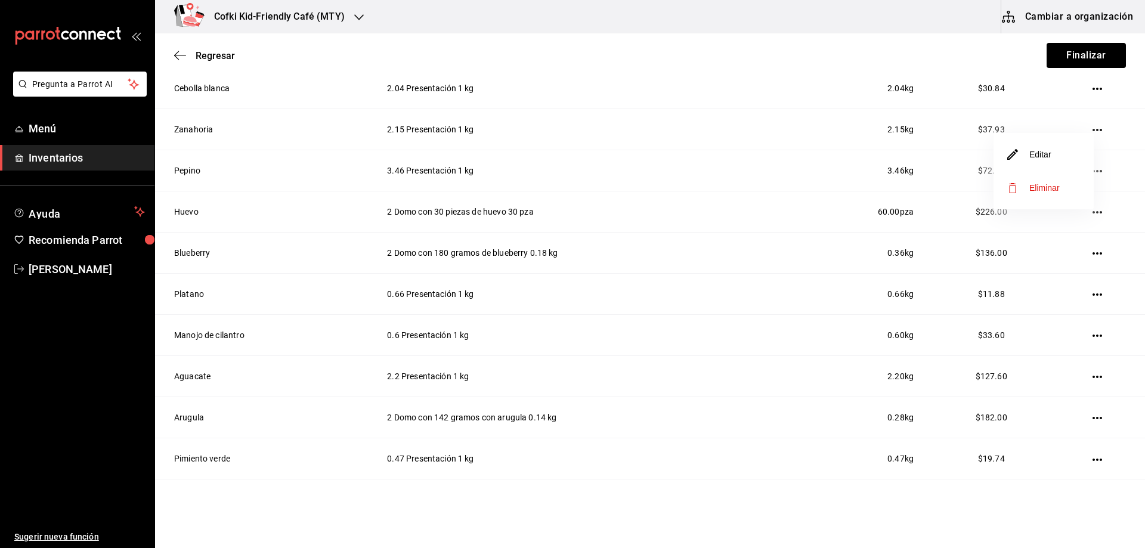
click at [1064, 159] on li "Editar" at bounding box center [1043, 154] width 100 height 33
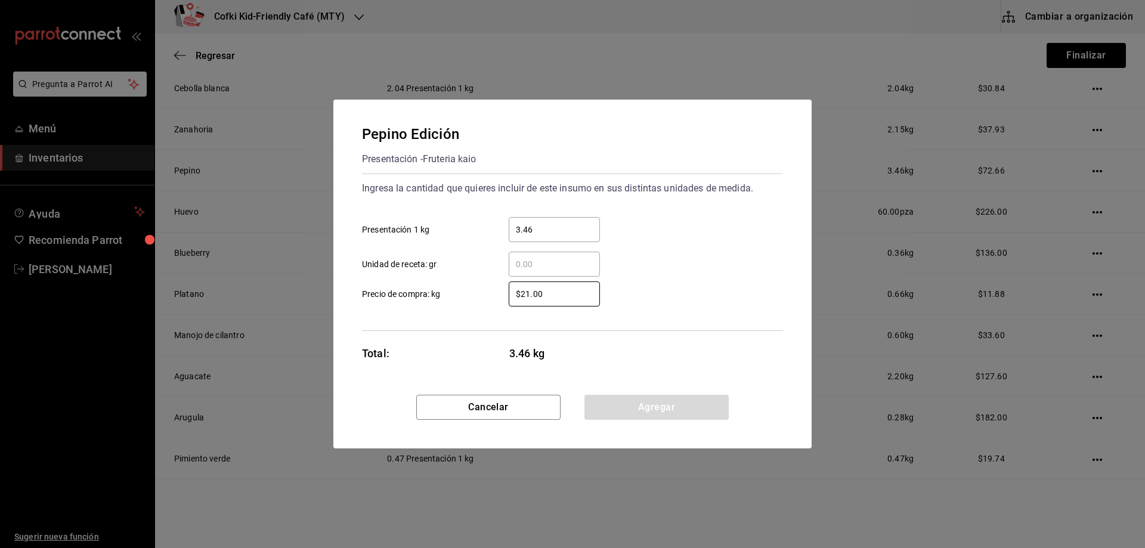
drag, startPoint x: 551, startPoint y: 299, endPoint x: 478, endPoint y: 294, distance: 73.5
click at [478, 294] on label "$21.00 ​ Precio de compra: kg" at bounding box center [481, 293] width 238 height 25
type input "$26"
click at [691, 279] on div "$26 ​ Precio de compra: kg" at bounding box center [567, 289] width 430 height 35
click at [664, 402] on button "Agregar" at bounding box center [656, 407] width 144 height 25
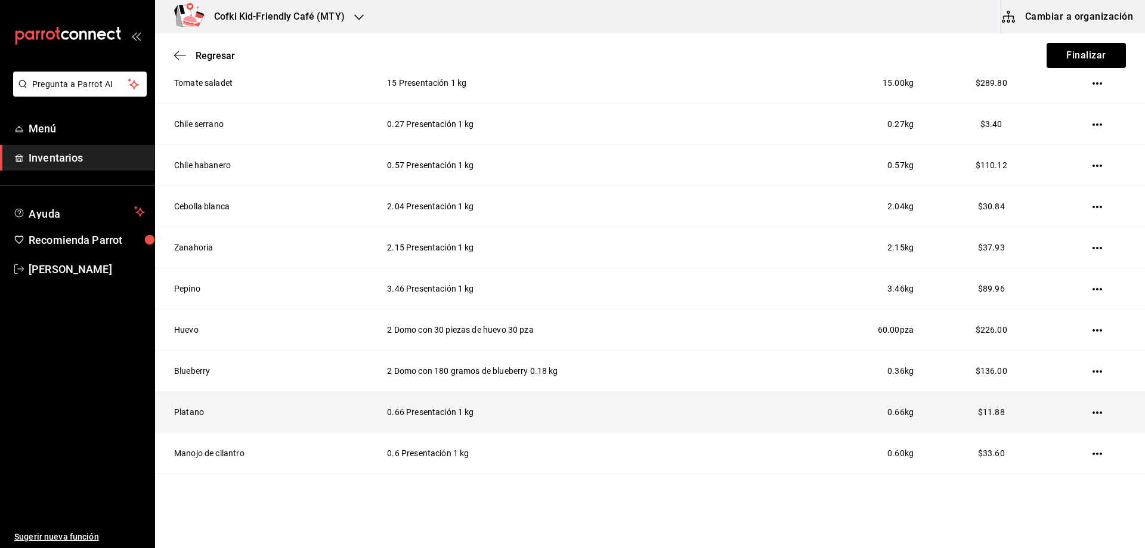
scroll to position [267, 0]
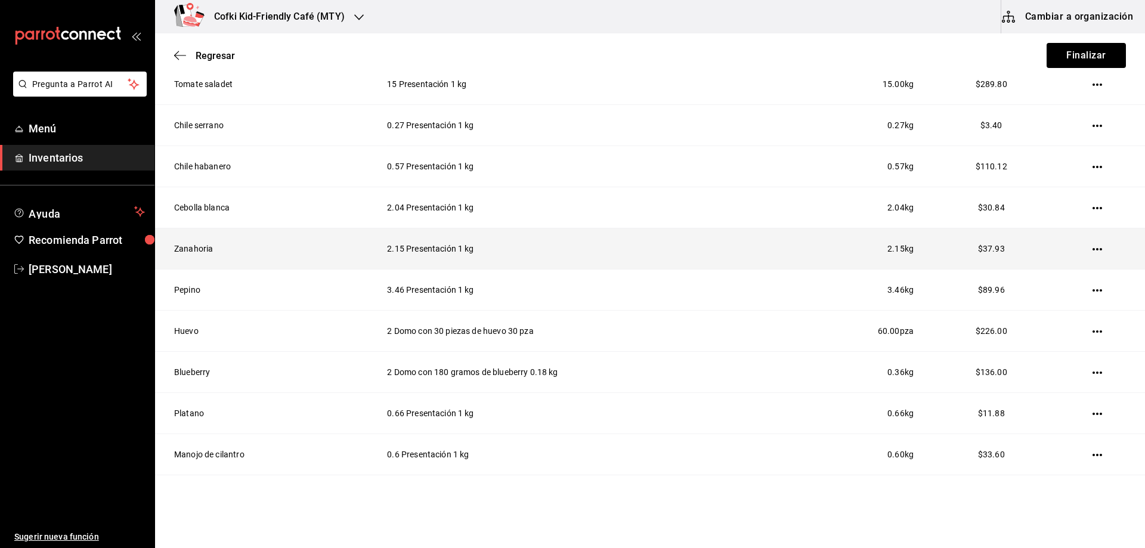
click at [1092, 247] on icon "button" at bounding box center [1097, 249] width 10 height 10
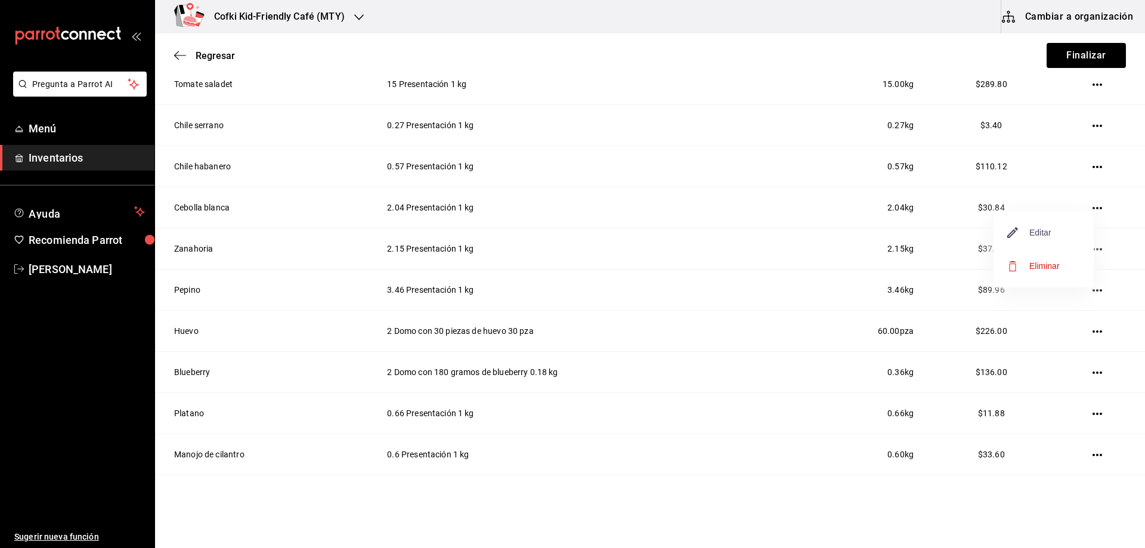
click at [1033, 235] on span "Editar" at bounding box center [1029, 232] width 44 height 14
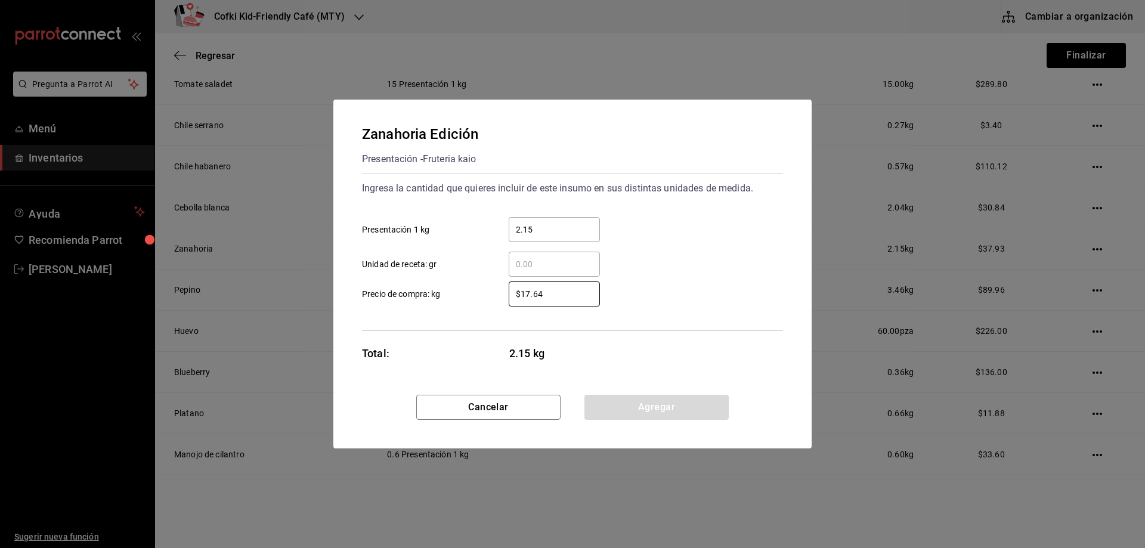
drag, startPoint x: 545, startPoint y: 293, endPoint x: 487, endPoint y: 294, distance: 58.4
click at [487, 294] on label "$17.64 ​ Precio de compra: kg" at bounding box center [481, 293] width 238 height 25
type input "$20"
click at [661, 286] on div "$20 ​ Precio de compra: kg" at bounding box center [567, 289] width 430 height 35
click at [669, 401] on button "Agregar" at bounding box center [656, 407] width 144 height 25
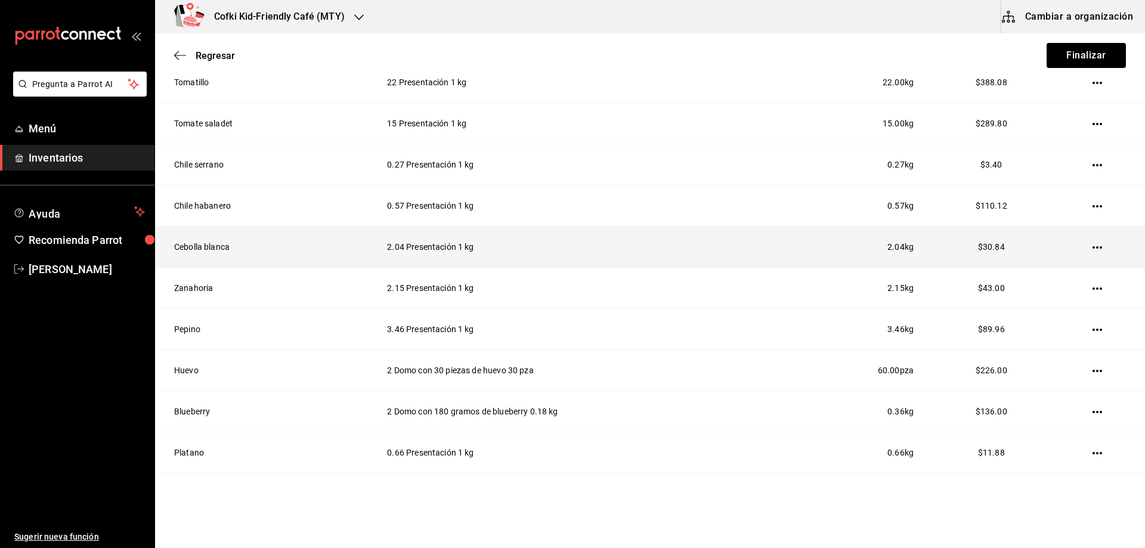
scroll to position [207, 0]
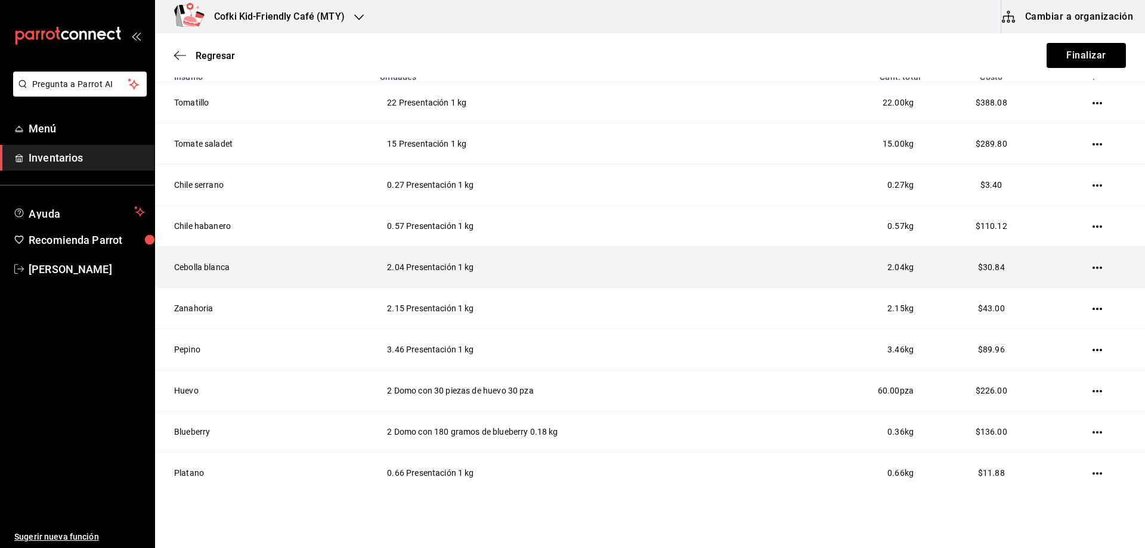
click at [1093, 269] on icon "button" at bounding box center [1097, 268] width 10 height 10
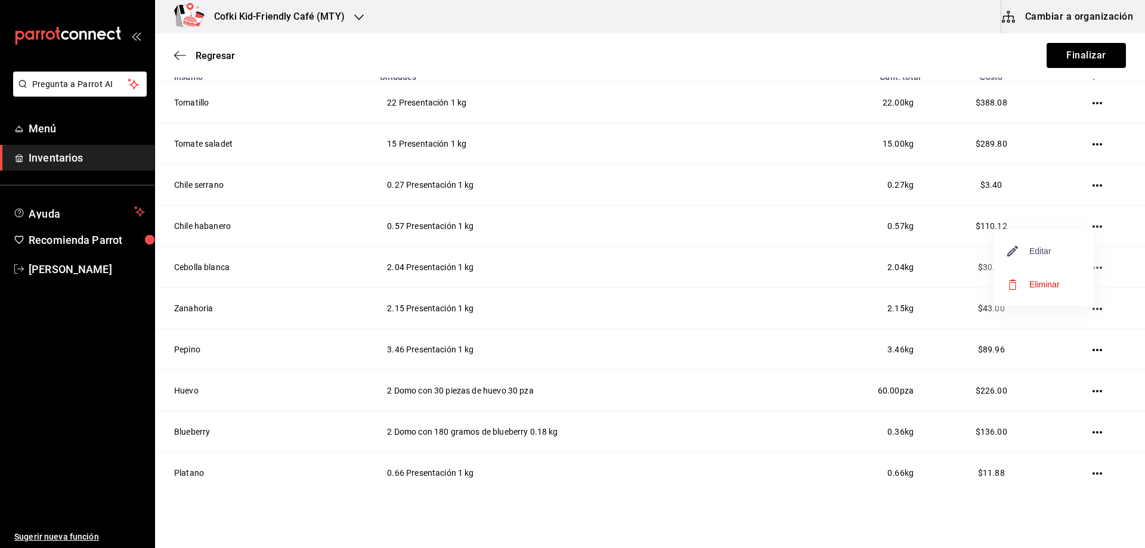
click at [1043, 246] on span "Editar" at bounding box center [1029, 251] width 44 height 14
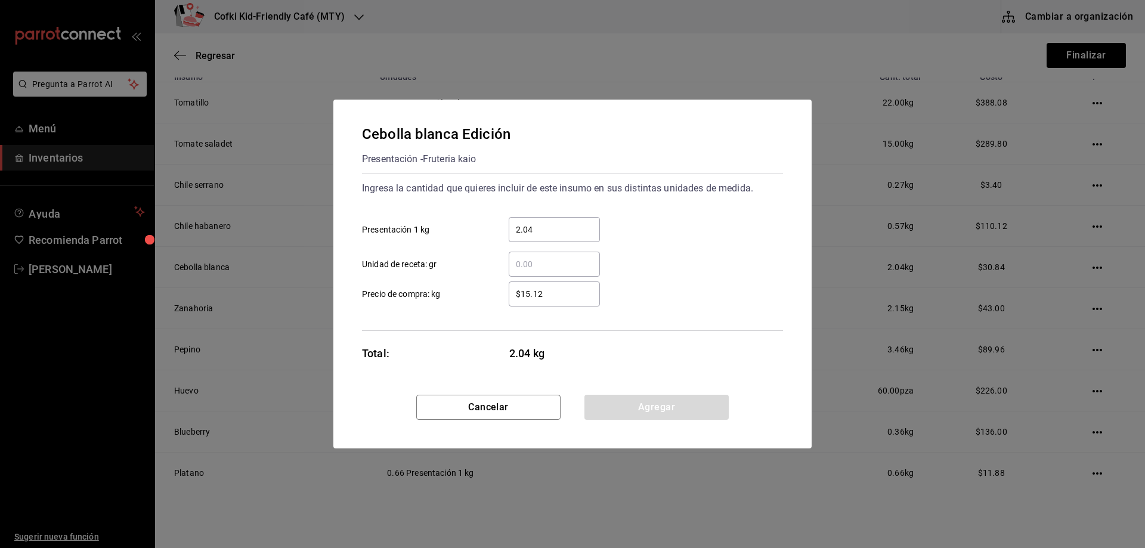
drag, startPoint x: 551, startPoint y: 292, endPoint x: 512, endPoint y: 292, distance: 39.4
click at [512, 292] on input "$15.12" at bounding box center [554, 294] width 91 height 14
type input "$16"
click at [675, 282] on div "$16 ​ Precio de compra: kg" at bounding box center [567, 289] width 430 height 35
click at [676, 399] on button "Agregar" at bounding box center [656, 407] width 144 height 25
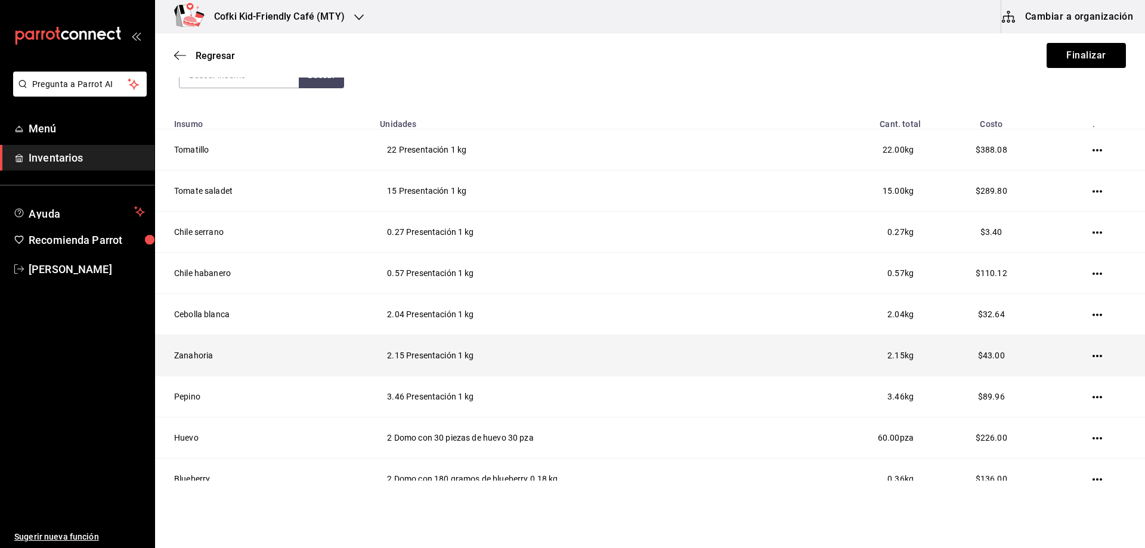
scroll to position [148, 0]
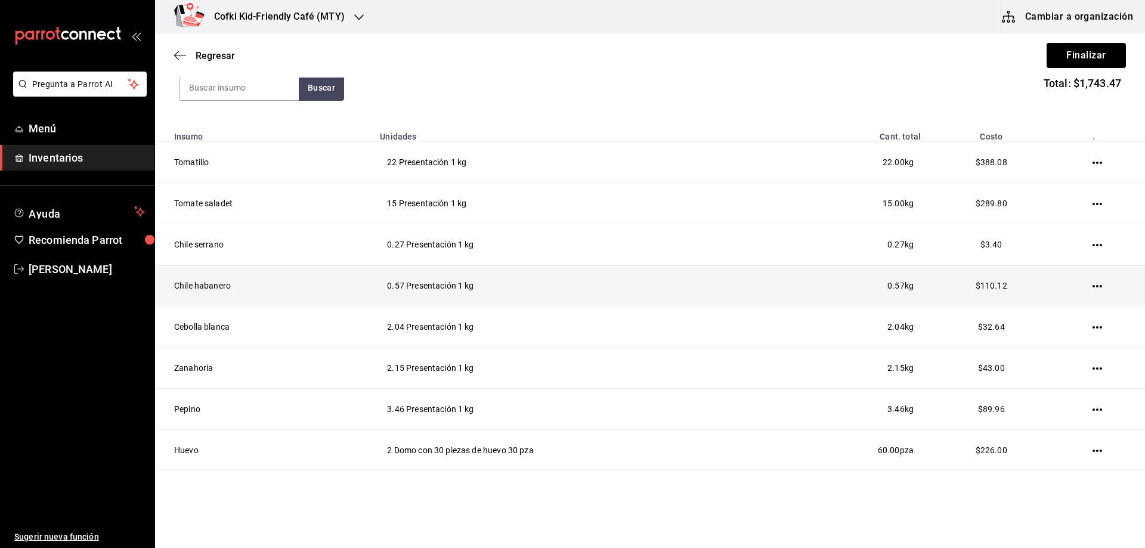
click at [1092, 288] on icon "button" at bounding box center [1097, 286] width 10 height 10
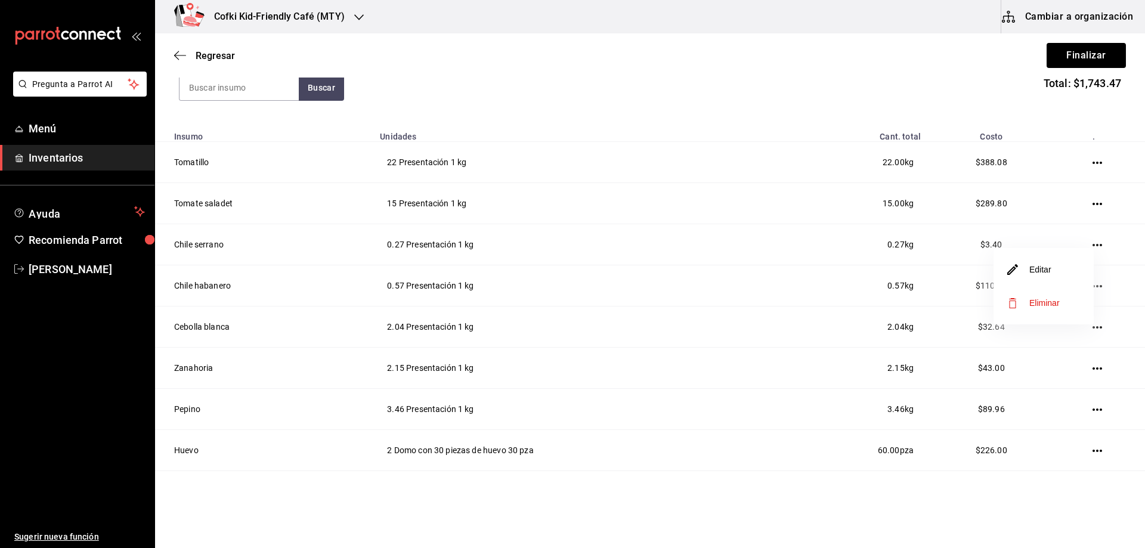
click at [1061, 277] on li "Editar" at bounding box center [1043, 269] width 100 height 33
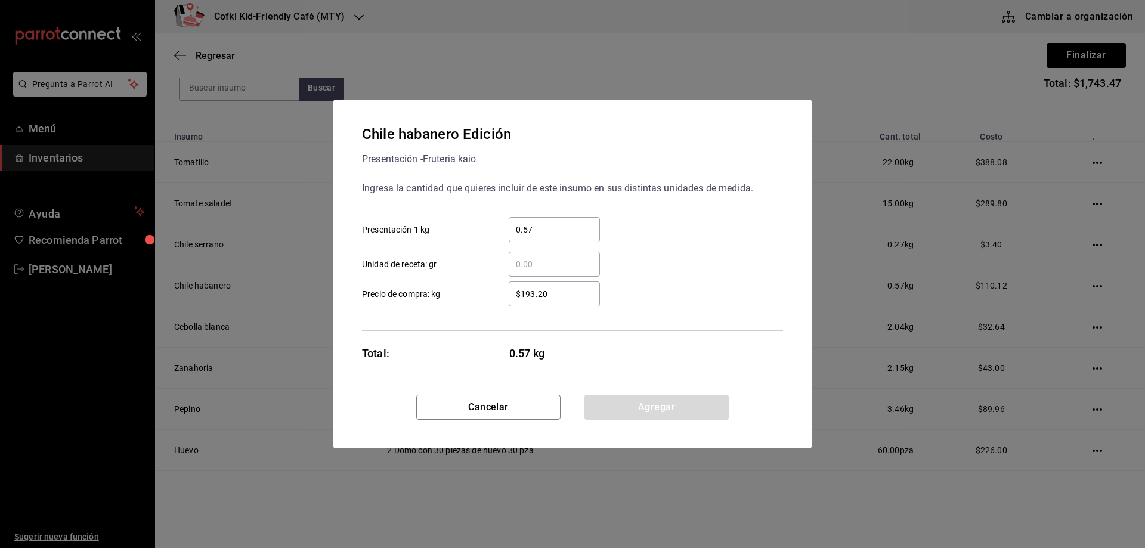
drag, startPoint x: 557, startPoint y: 295, endPoint x: 513, endPoint y: 293, distance: 44.2
click at [513, 293] on input "$193.20" at bounding box center [554, 294] width 91 height 14
type input "$104"
click at [702, 286] on div "$104 ​ Precio de compra: kg" at bounding box center [567, 289] width 430 height 35
click at [686, 400] on button "Agregar" at bounding box center [656, 407] width 144 height 25
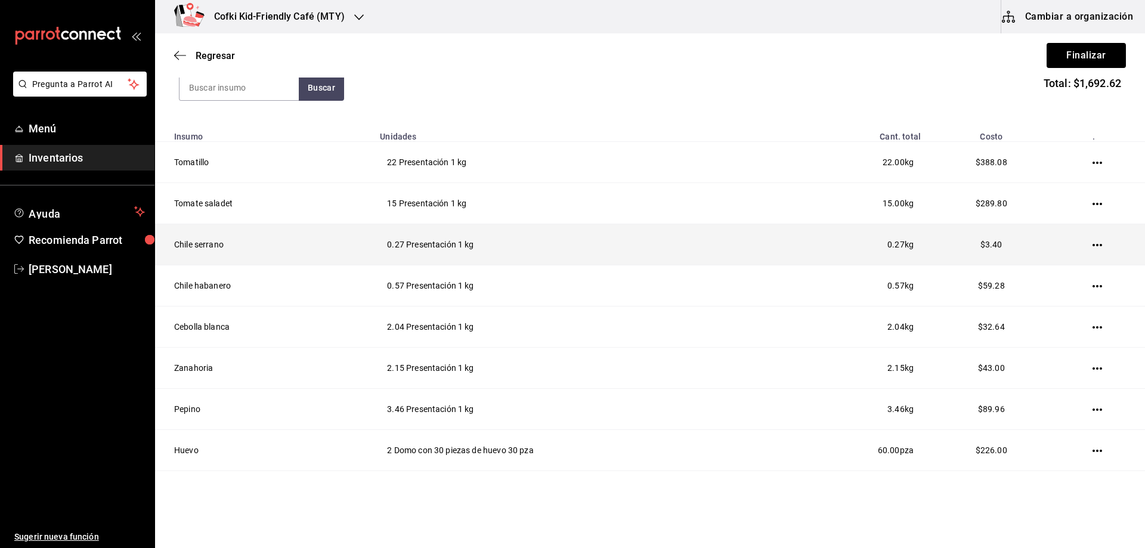
click at [1092, 248] on icon "button" at bounding box center [1097, 245] width 10 height 10
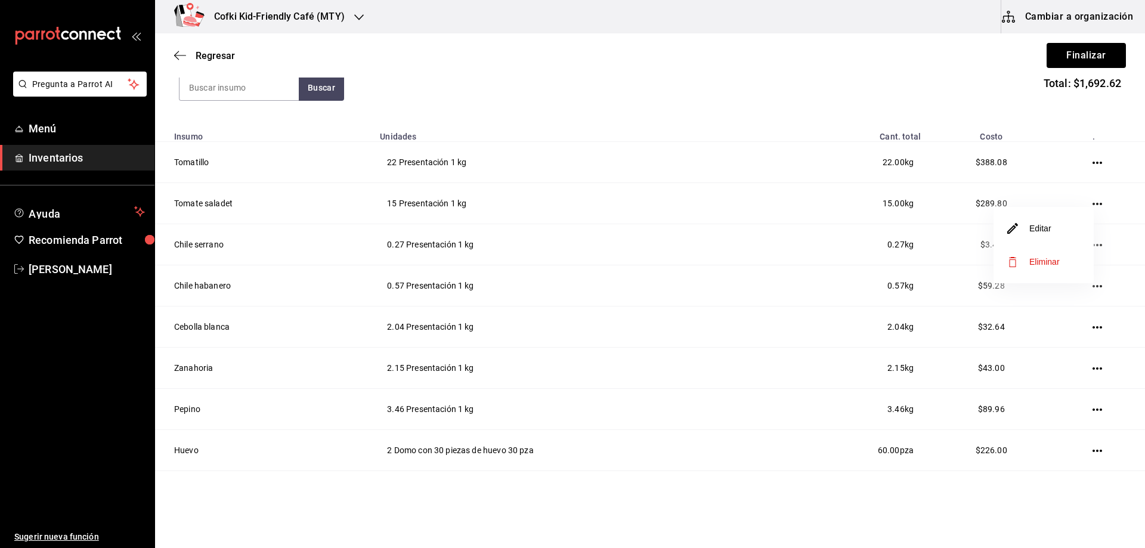
click at [1038, 238] on li "Editar" at bounding box center [1043, 228] width 100 height 33
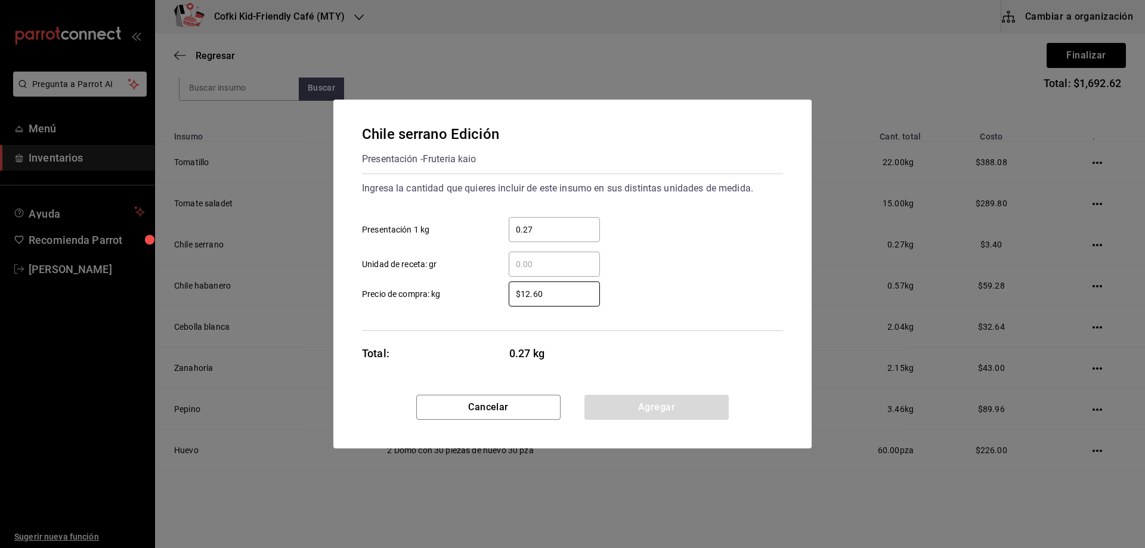
drag, startPoint x: 569, startPoint y: 297, endPoint x: 499, endPoint y: 298, distance: 70.3
click at [499, 298] on div "$12.60 ​" at bounding box center [544, 293] width 110 height 25
type input "$39"
click at [695, 284] on div "$39 ​ Precio de compra: kg" at bounding box center [567, 289] width 430 height 35
click at [652, 404] on button "Agregar" at bounding box center [656, 407] width 144 height 25
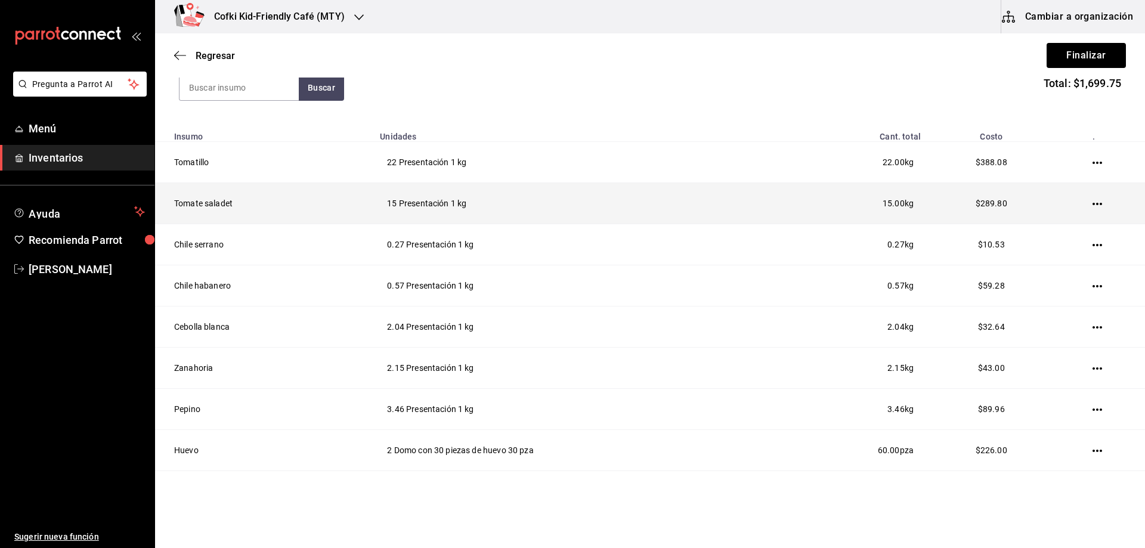
click at [1079, 206] on td at bounding box center [1100, 203] width 90 height 41
click at [1082, 205] on td at bounding box center [1100, 203] width 90 height 41
click at [1092, 204] on icon "button" at bounding box center [1097, 204] width 10 height 2
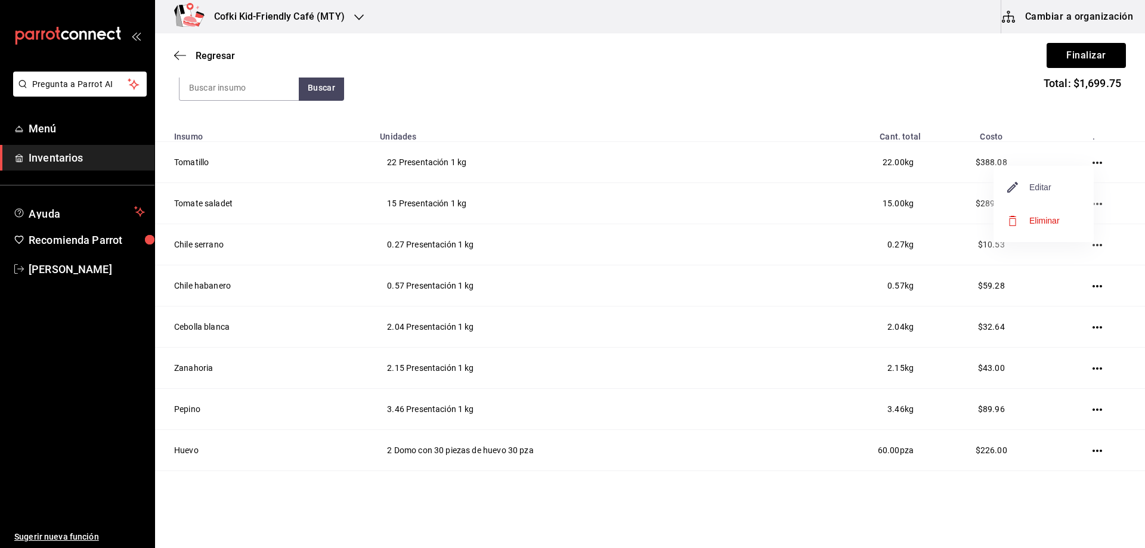
click at [1049, 191] on span "Editar" at bounding box center [1029, 187] width 44 height 14
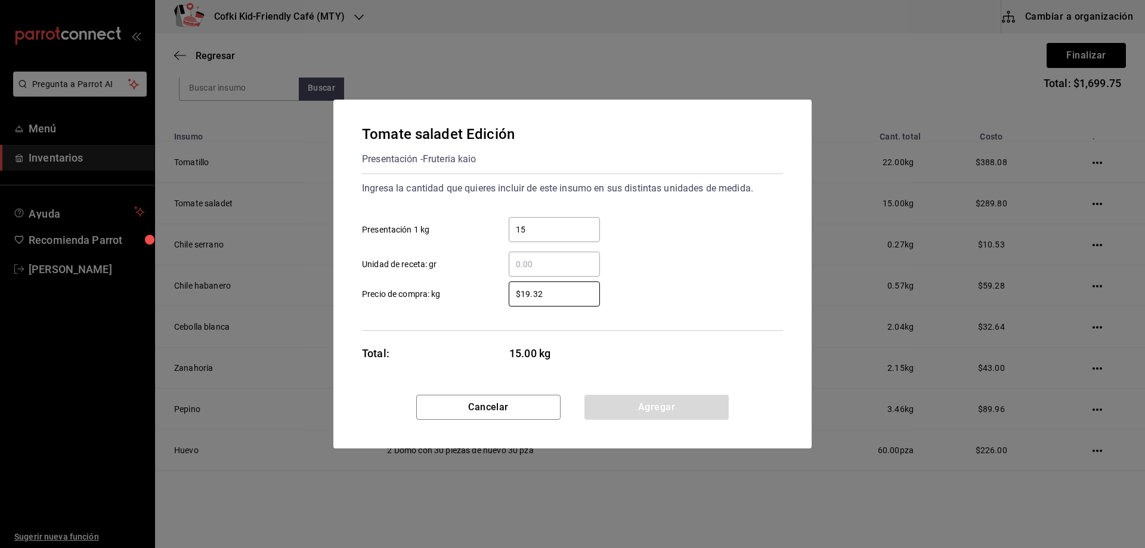
drag, startPoint x: 559, startPoint y: 288, endPoint x: 504, endPoint y: 288, distance: 54.8
click at [504, 288] on div "$19.32 ​" at bounding box center [544, 293] width 110 height 25
type input "$15"
click at [634, 272] on div "$15 ​ Precio de compra: kg" at bounding box center [567, 289] width 430 height 35
click at [650, 400] on button "Agregar" at bounding box center [656, 407] width 144 height 25
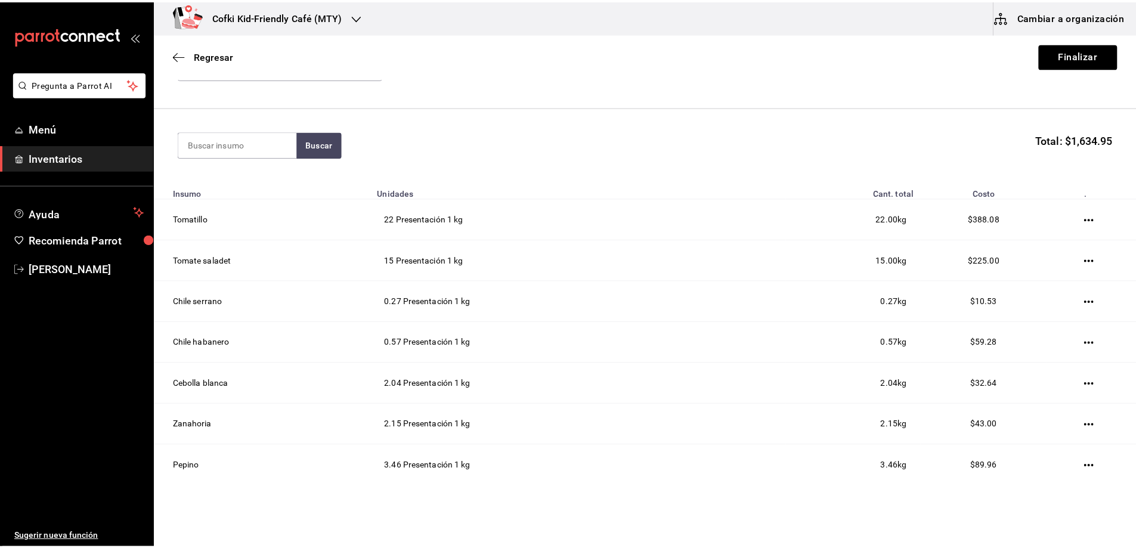
scroll to position [29, 0]
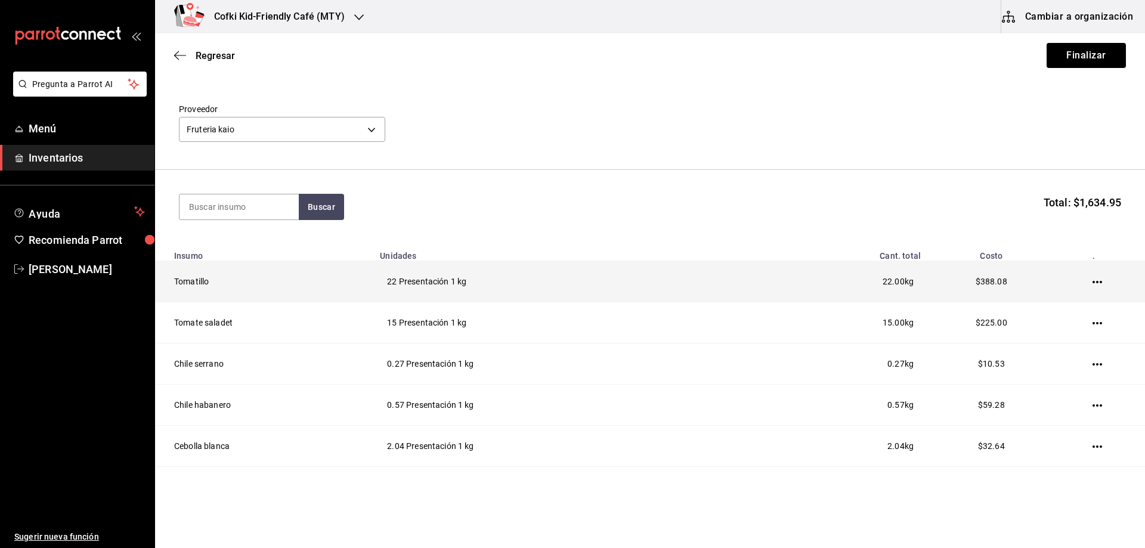
click at [1092, 283] on icon "button" at bounding box center [1097, 282] width 10 height 2
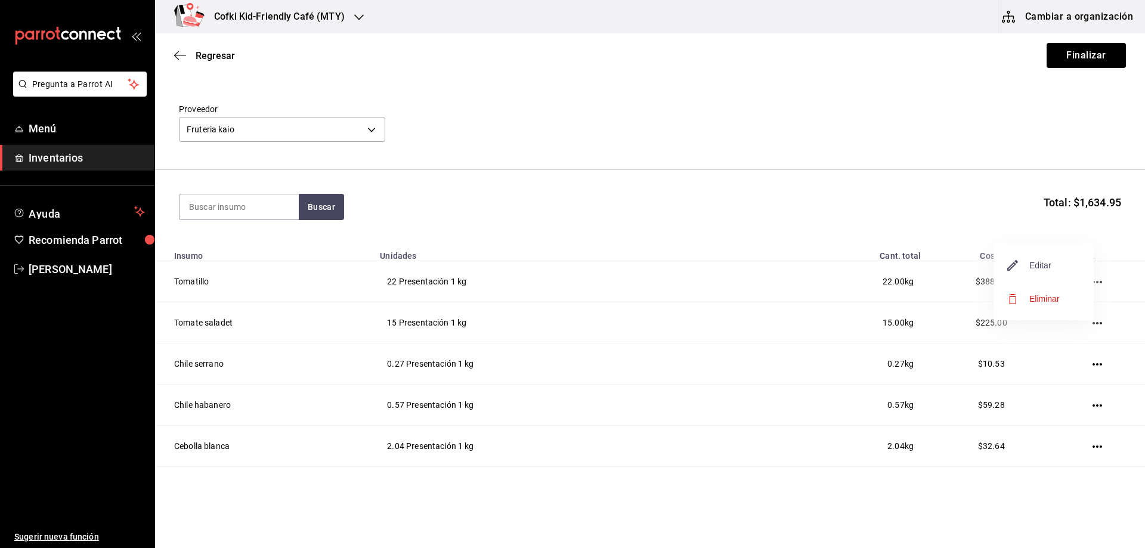
click at [1032, 270] on span "Editar" at bounding box center [1029, 265] width 44 height 14
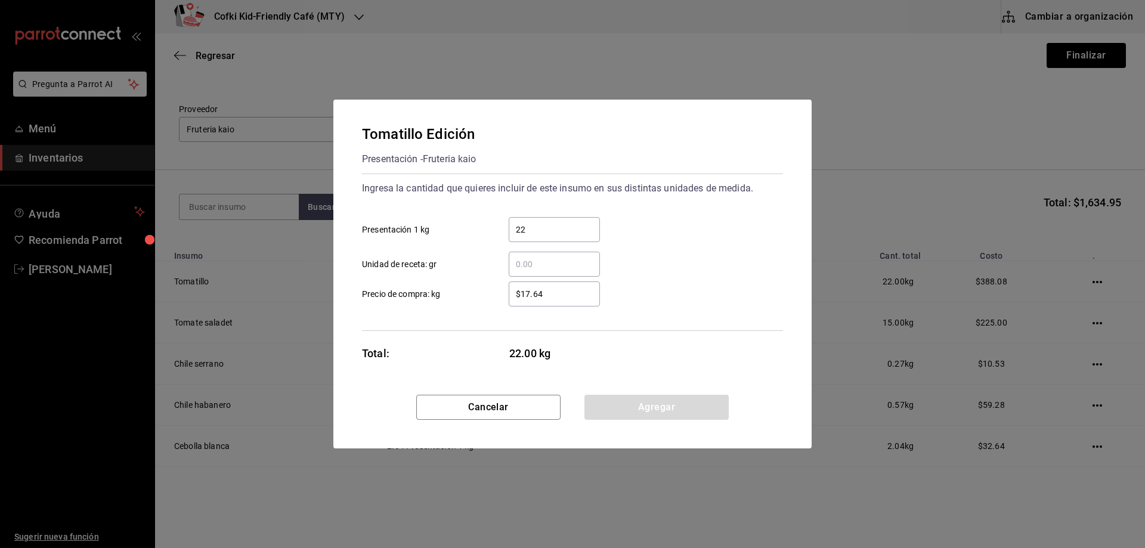
drag, startPoint x: 556, startPoint y: 295, endPoint x: 514, endPoint y: 296, distance: 41.2
click at [514, 296] on input "$17.64" at bounding box center [554, 294] width 91 height 14
type input "$31"
click at [621, 292] on div "$31 ​ Precio de compra: kg" at bounding box center [567, 289] width 430 height 35
click at [647, 412] on button "Agregar" at bounding box center [656, 407] width 144 height 25
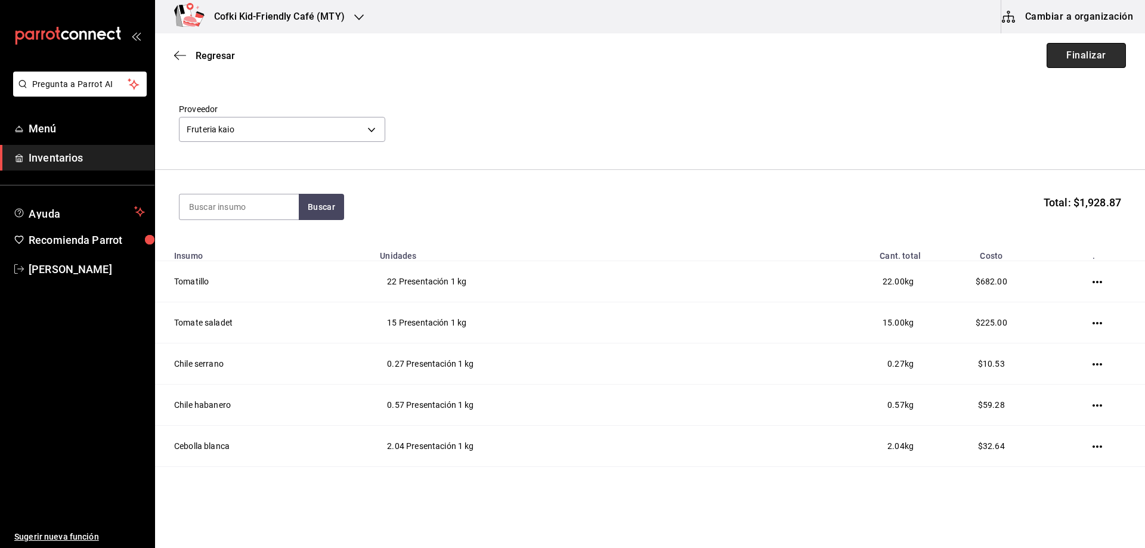
click at [1075, 60] on button "Finalizar" at bounding box center [1085, 55] width 79 height 25
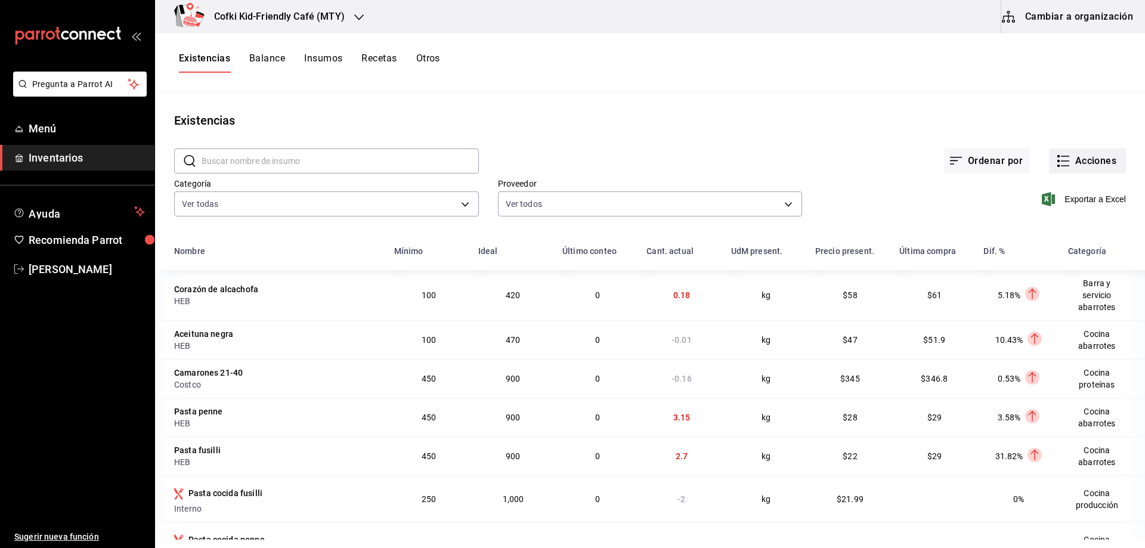
click at [1095, 160] on button "Acciones" at bounding box center [1087, 160] width 77 height 25
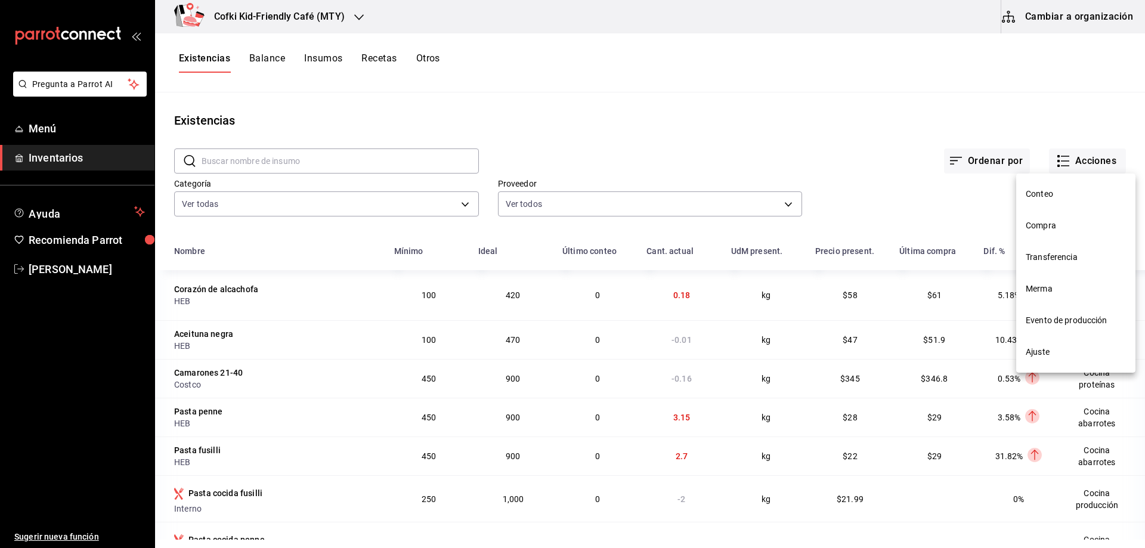
click at [1071, 227] on span "Compra" at bounding box center [1075, 225] width 100 height 13
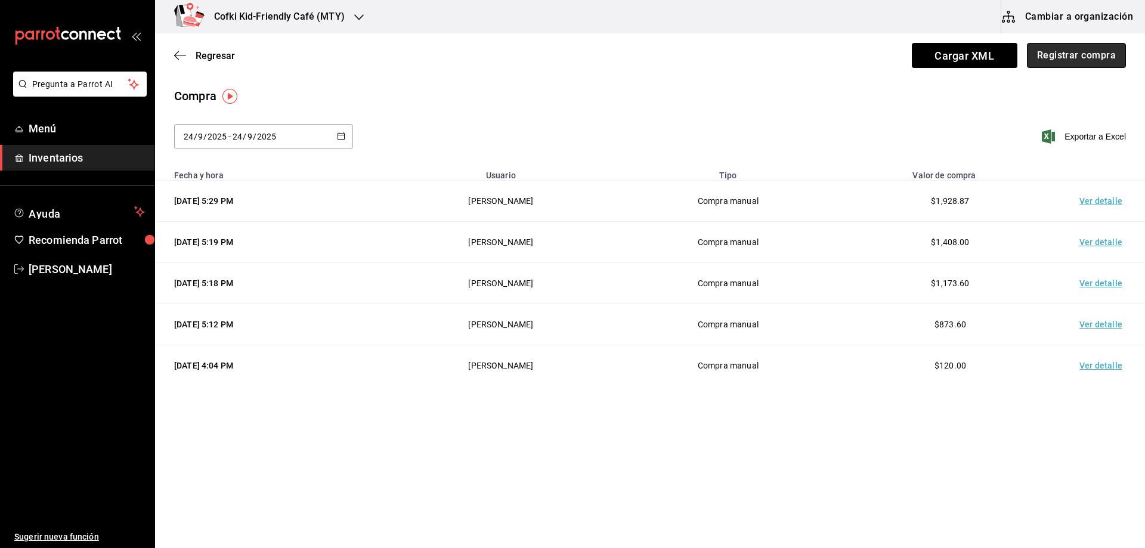
click at [1047, 58] on button "Registrar compra" at bounding box center [1076, 55] width 99 height 25
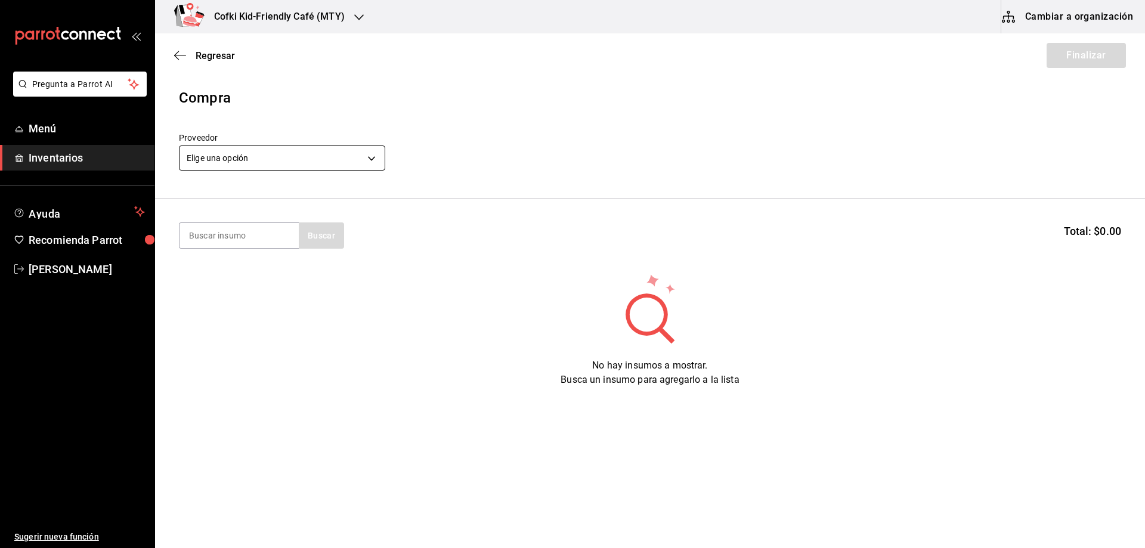
click at [290, 155] on body "Pregunta a Parrot AI Menú Inventarios Ayuda Recomienda Parrot Oscar Aguilar Sug…" at bounding box center [572, 240] width 1145 height 480
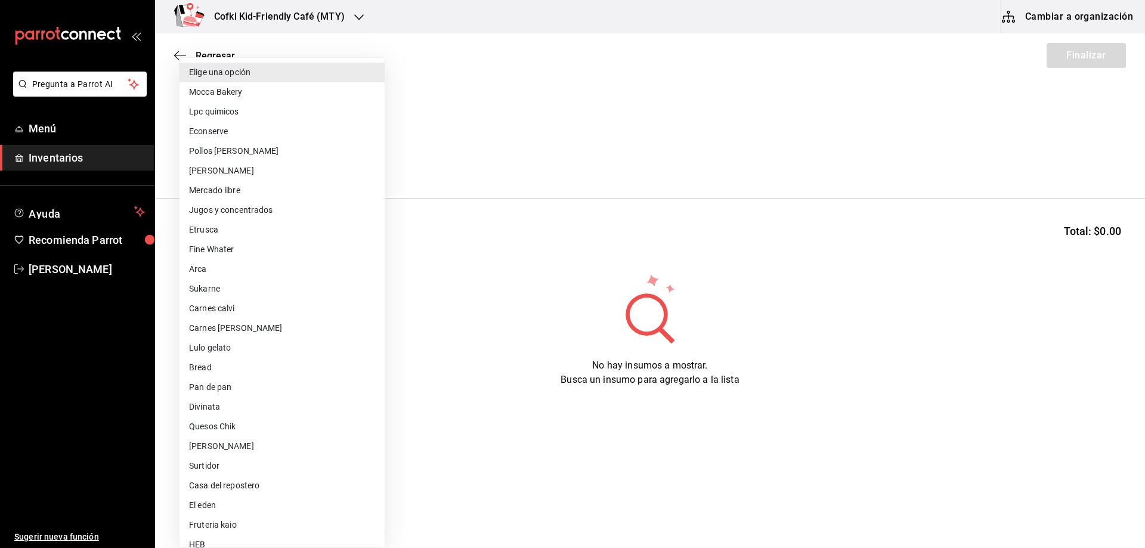
click at [220, 270] on li "Arca" at bounding box center [281, 269] width 205 height 20
type input "22fa42fb-fdc8-48ba-8e81-68699bfcbc70"
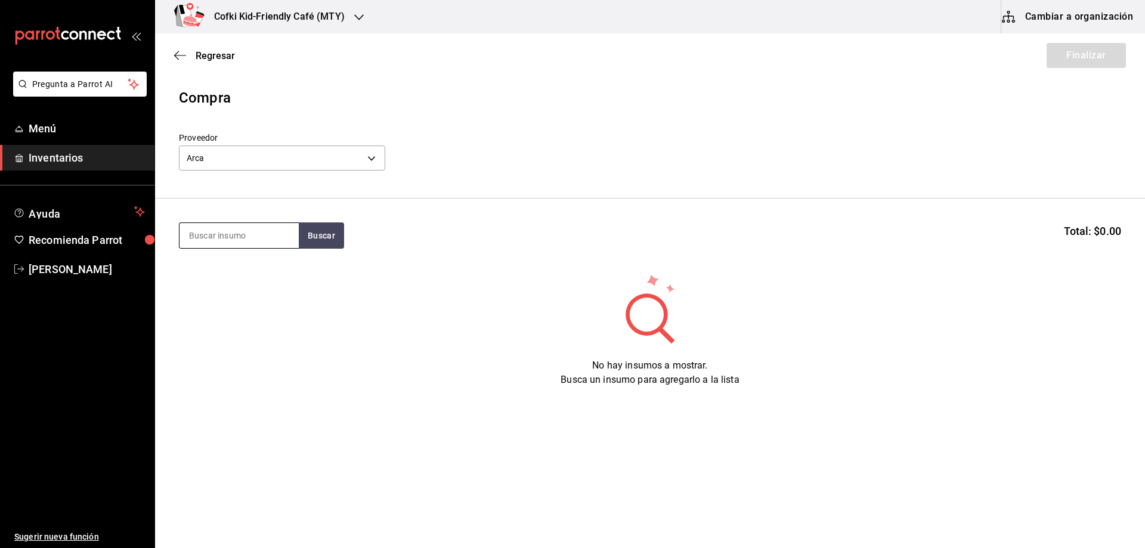
click at [283, 233] on input at bounding box center [238, 235] width 119 height 25
click at [308, 230] on button "Buscar" at bounding box center [321, 235] width 45 height 26
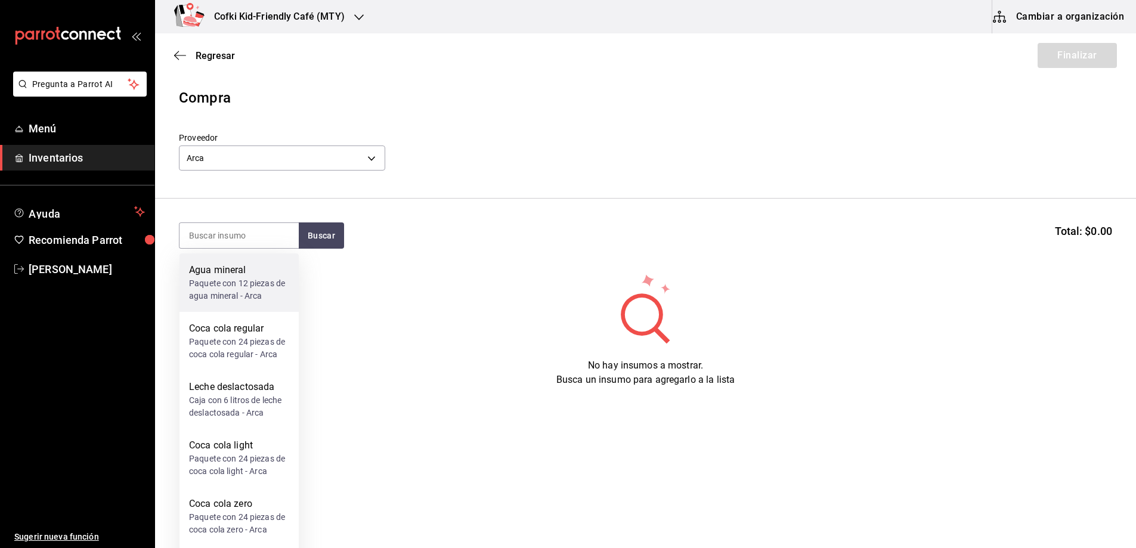
click at [251, 275] on div "Agua mineral" at bounding box center [239, 270] width 100 height 14
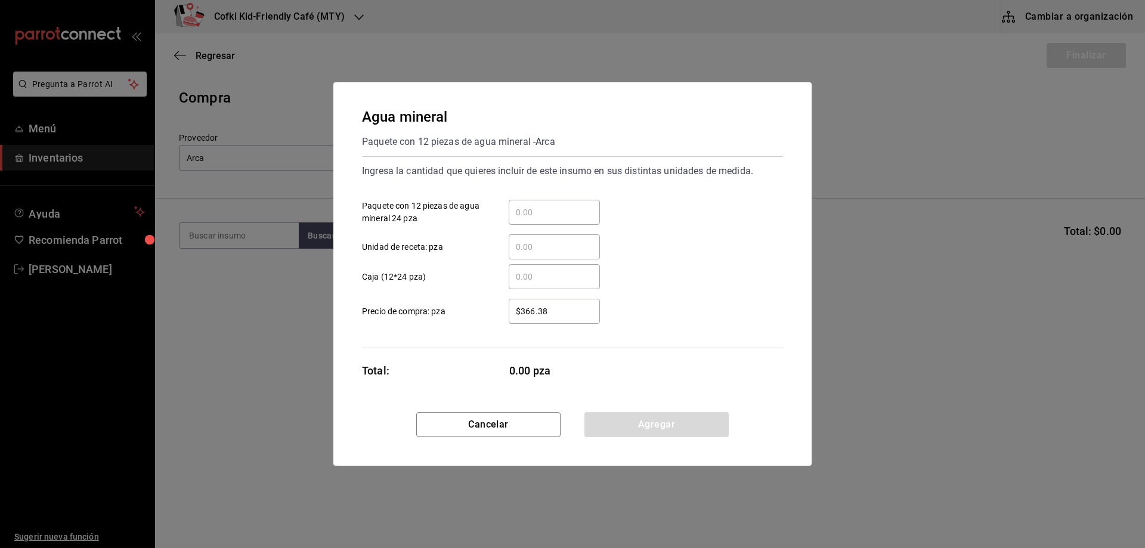
click at [544, 252] on input "​ Unidad de receta: pza" at bounding box center [554, 247] width 91 height 14
type input "12"
click at [727, 242] on div "12 ​ Unidad de receta: pza" at bounding box center [567, 242] width 430 height 35
drag, startPoint x: 569, startPoint y: 311, endPoint x: 489, endPoint y: 310, distance: 80.5
click at [489, 310] on label "$366.38 ​ Precio de compra: pza" at bounding box center [481, 311] width 238 height 25
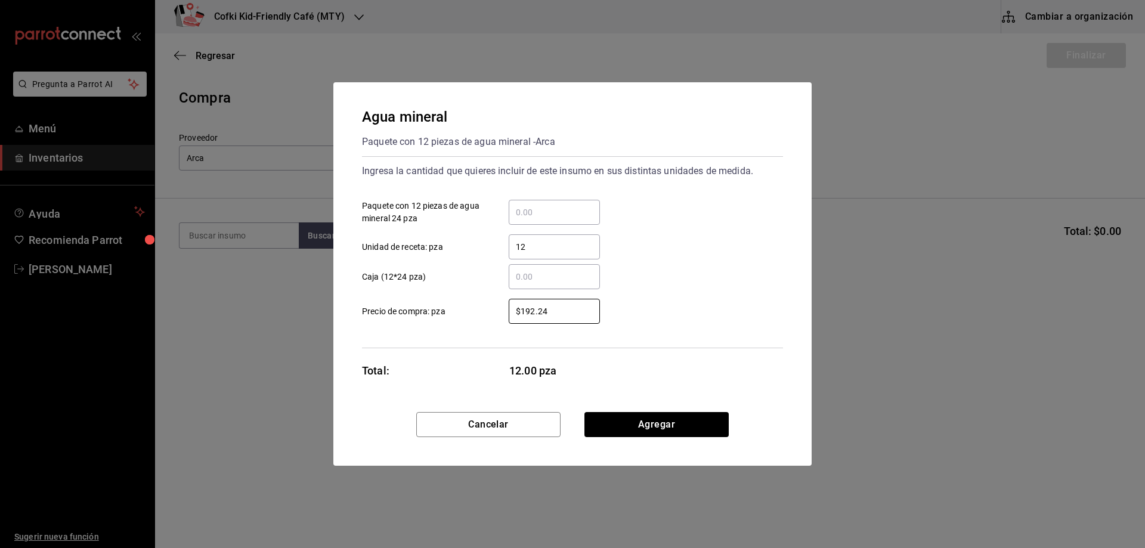
type input "$192.24"
click at [704, 305] on div "$192.24 ​ Precio de compra: pza" at bounding box center [567, 306] width 430 height 35
click at [664, 426] on button "Agregar" at bounding box center [656, 424] width 144 height 25
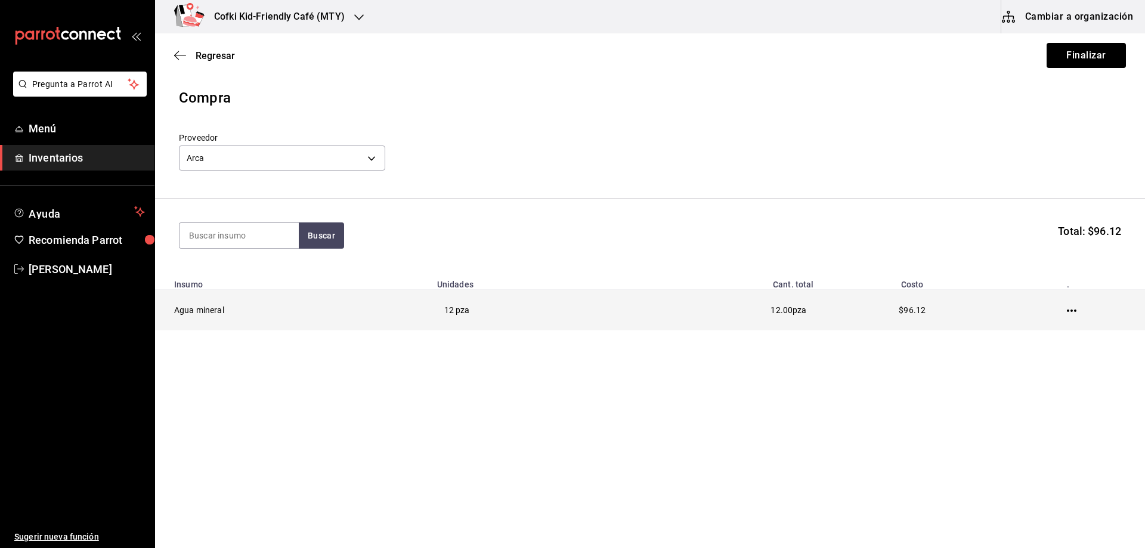
click at [1074, 312] on icon "button" at bounding box center [1072, 311] width 10 height 10
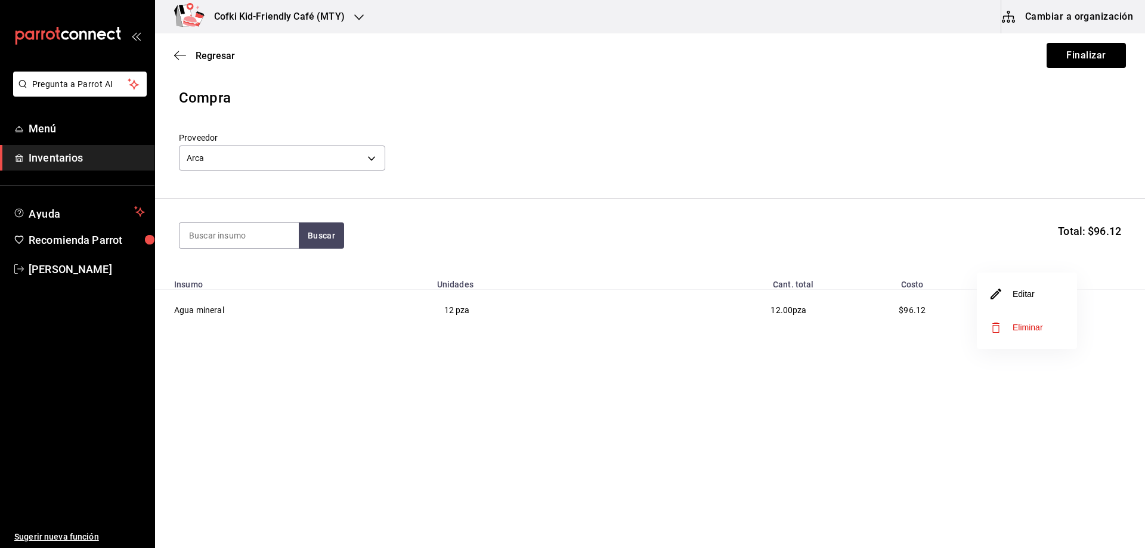
click at [1035, 290] on li "Editar" at bounding box center [1026, 293] width 100 height 33
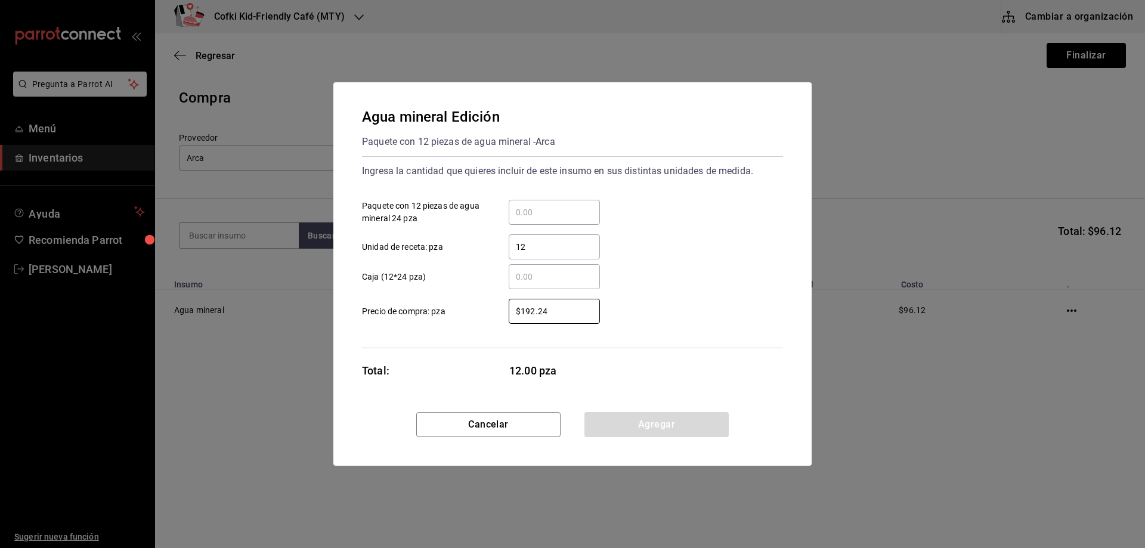
drag, startPoint x: 566, startPoint y: 314, endPoint x: 502, endPoint y: 314, distance: 64.4
click at [502, 314] on div "$192.24 ​" at bounding box center [544, 311] width 110 height 25
type input "$384.48"
click at [695, 298] on div "$384.48 ​ Precio de compra: pza" at bounding box center [567, 306] width 430 height 35
click at [678, 413] on button "Agregar" at bounding box center [656, 424] width 144 height 25
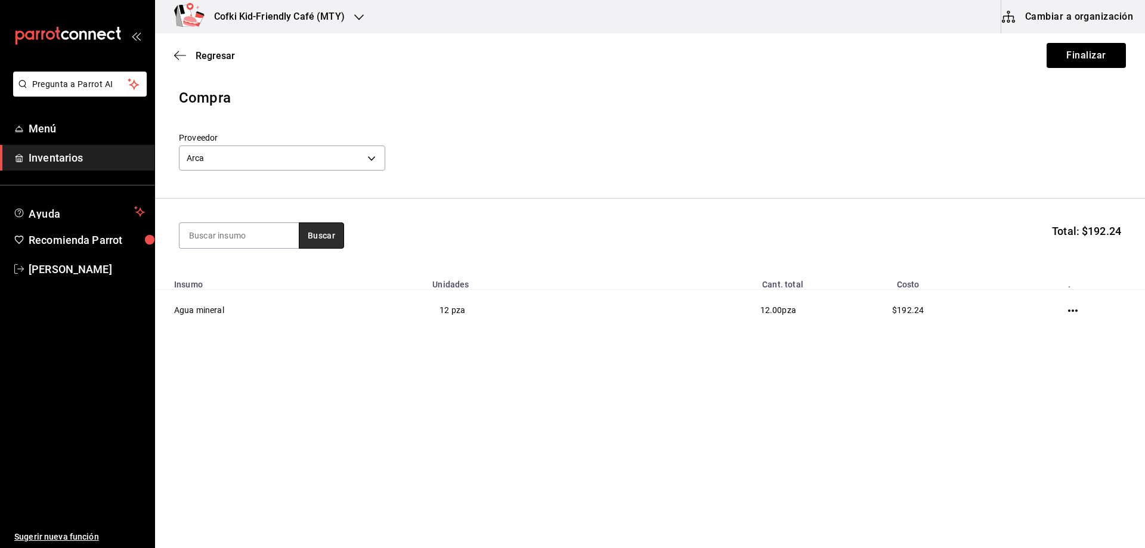
click at [327, 248] on button "Buscar" at bounding box center [321, 235] width 45 height 26
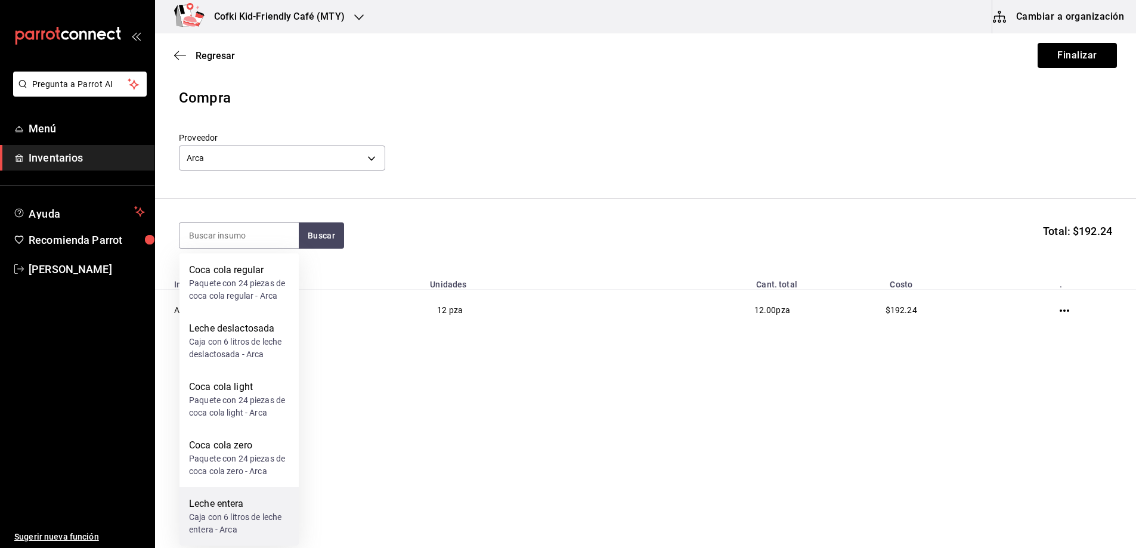
click at [218, 513] on div "Caja con 6 litros de leche entera - Arca" at bounding box center [239, 523] width 100 height 25
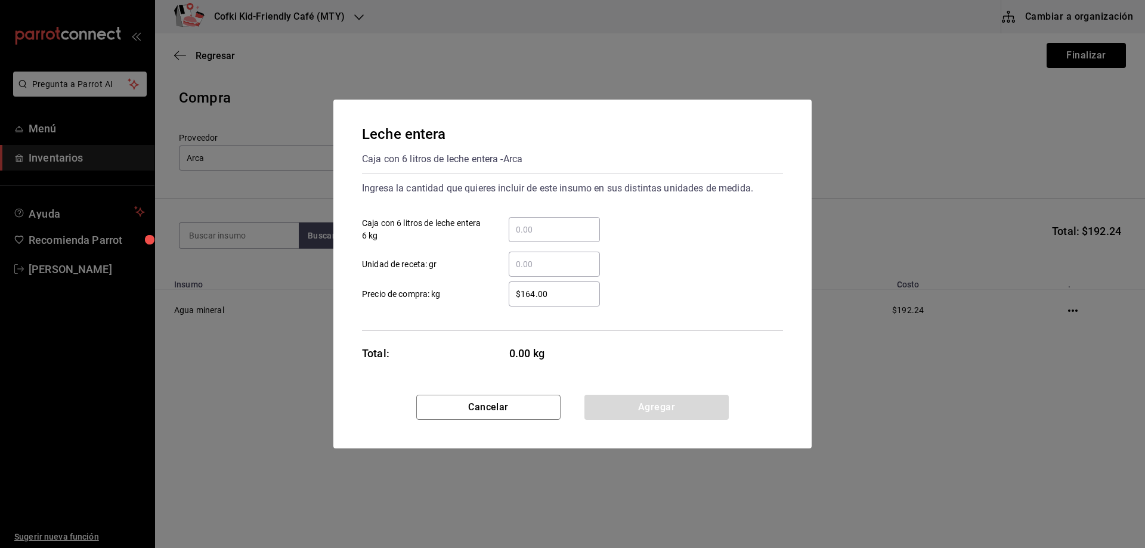
click at [534, 231] on input "​ Caja con 6 litros de leche entera 6 kg" at bounding box center [554, 229] width 91 height 14
type input "4"
drag, startPoint x: 666, startPoint y: 212, endPoint x: 612, endPoint y: 287, distance: 93.1
click at [666, 212] on div "4 ​ Caja con 6 litros de leche entera 6 kg" at bounding box center [567, 224] width 430 height 35
drag, startPoint x: 562, startPoint y: 292, endPoint x: 487, endPoint y: 293, distance: 75.1
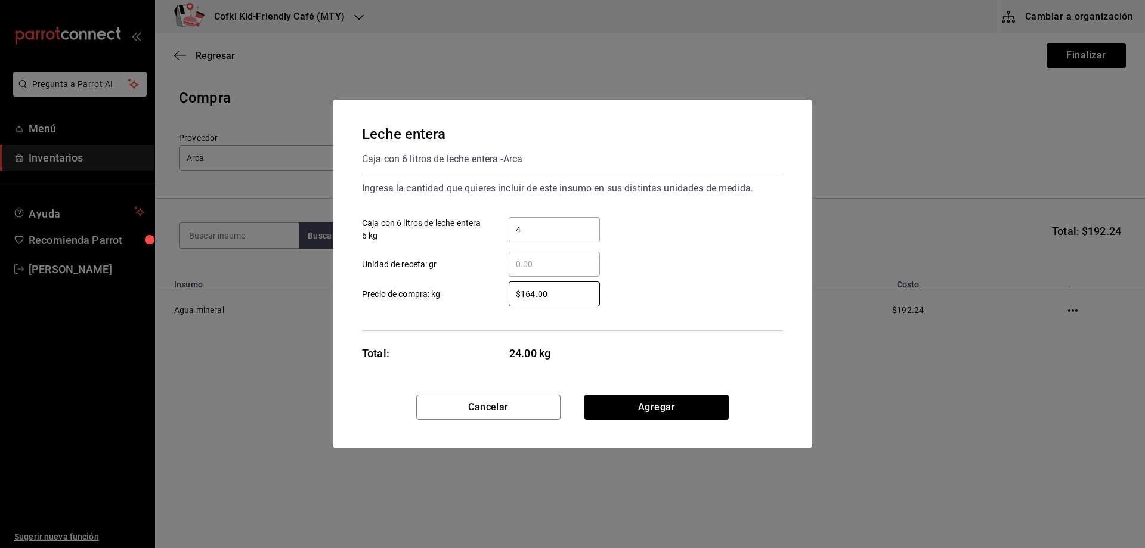
click at [487, 293] on label "$164.00 ​ Precio de compra: kg" at bounding box center [481, 293] width 238 height 25
type input "$164.00"
click at [683, 331] on div "Leche entera Caja con 6 litros de leche entera - Arca Ingresa la cantidad que q…" at bounding box center [572, 247] width 478 height 295
click at [665, 399] on button "Agregar" at bounding box center [656, 407] width 144 height 25
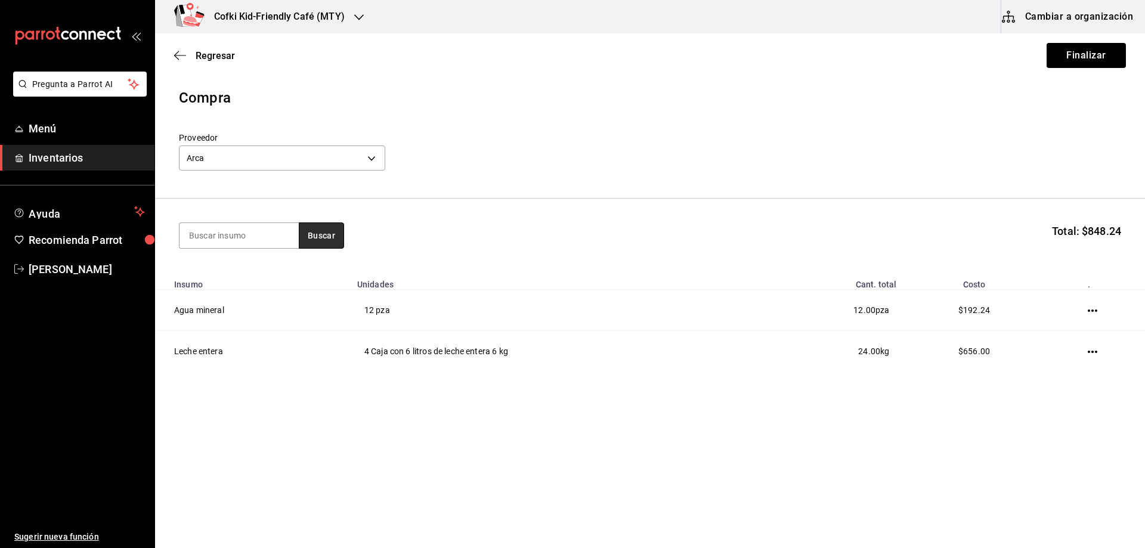
click at [308, 238] on button "Buscar" at bounding box center [321, 235] width 45 height 26
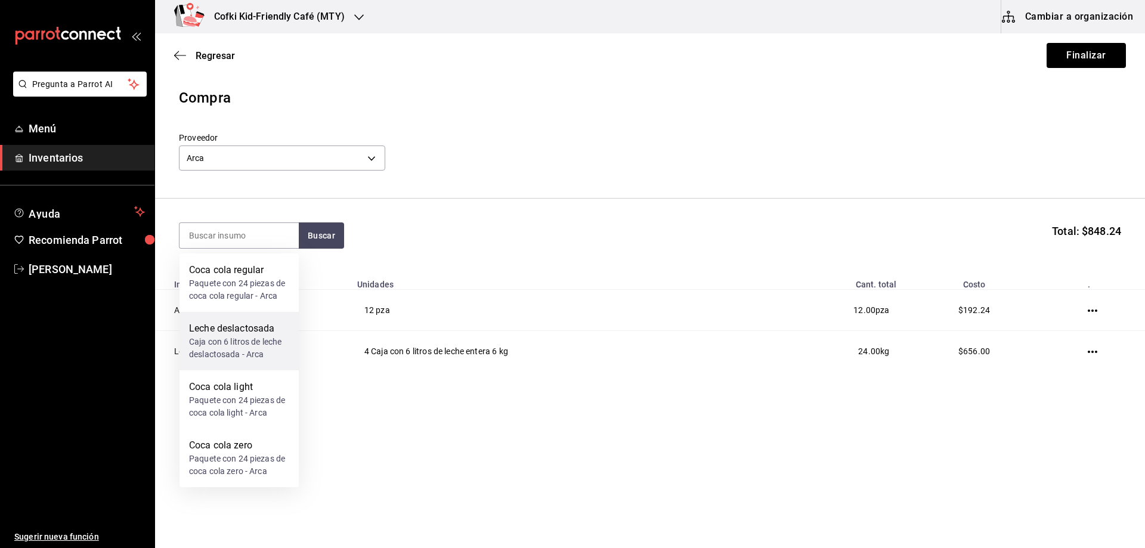
click at [242, 328] on div "Leche deslactosada" at bounding box center [239, 328] width 100 height 14
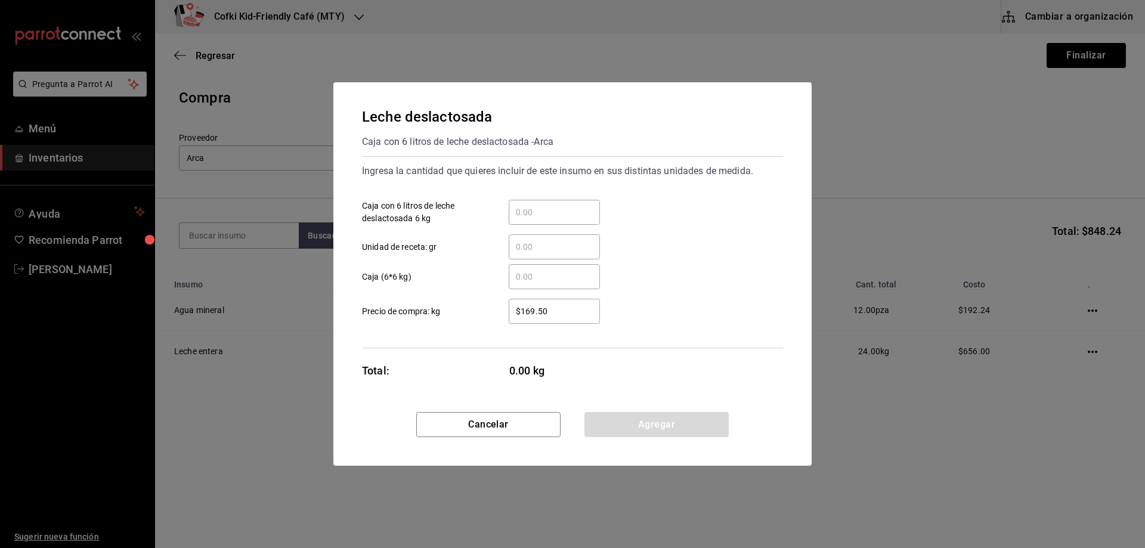
click at [546, 214] on input "​ Caja con 6 litros de leche deslactosada 6 kg" at bounding box center [554, 212] width 91 height 14
type input "6"
click at [745, 231] on div "​ Unidad de receta: gr" at bounding box center [567, 242] width 430 height 35
drag, startPoint x: 566, startPoint y: 306, endPoint x: 491, endPoint y: 306, distance: 75.1
click at [491, 306] on div "$169.50 ​" at bounding box center [544, 311] width 110 height 25
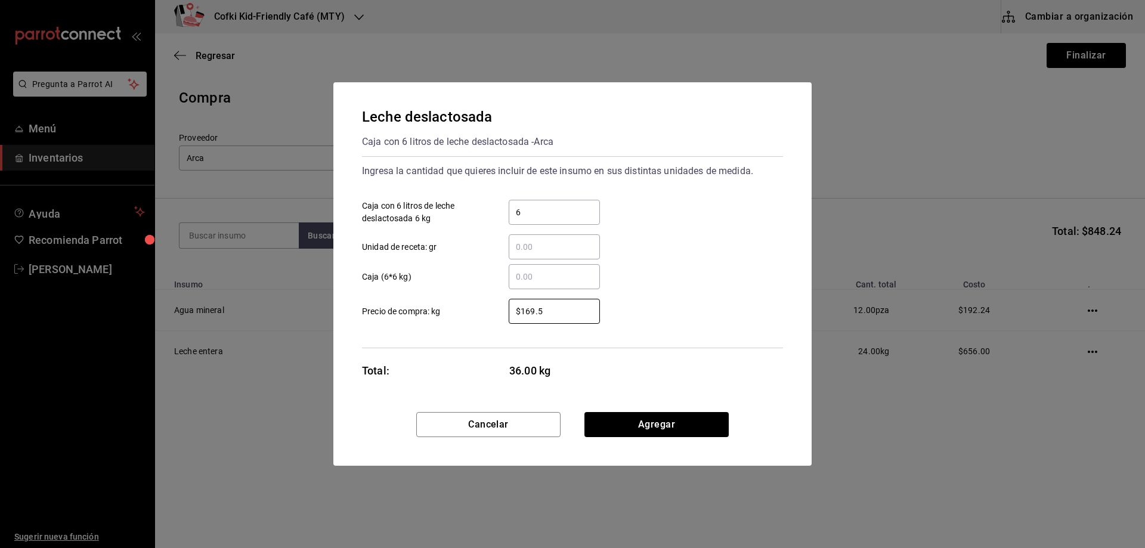
type input "$169.5"
click at [651, 299] on div "$169.5 ​ Precio de compra: kg" at bounding box center [567, 306] width 430 height 35
click at [658, 425] on button "Agregar" at bounding box center [656, 424] width 144 height 25
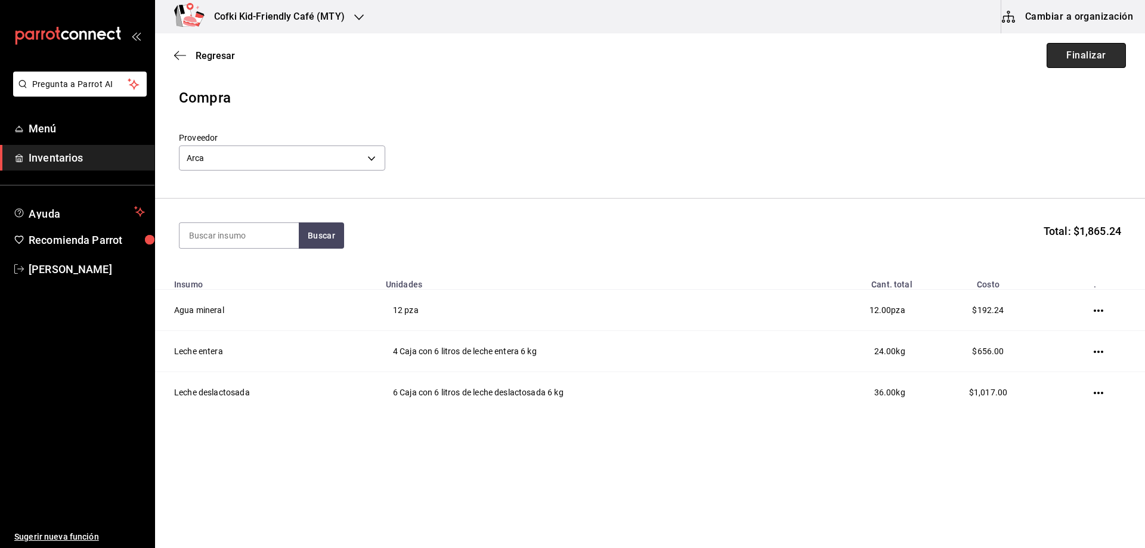
click at [1074, 54] on button "Finalizar" at bounding box center [1085, 55] width 79 height 25
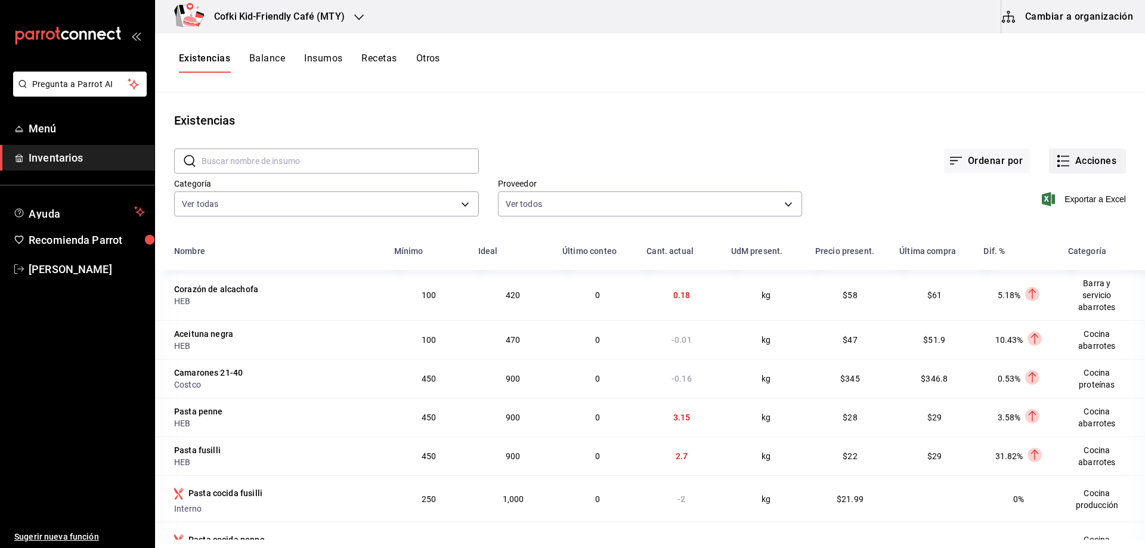
click at [1096, 168] on button "Acciones" at bounding box center [1087, 160] width 77 height 25
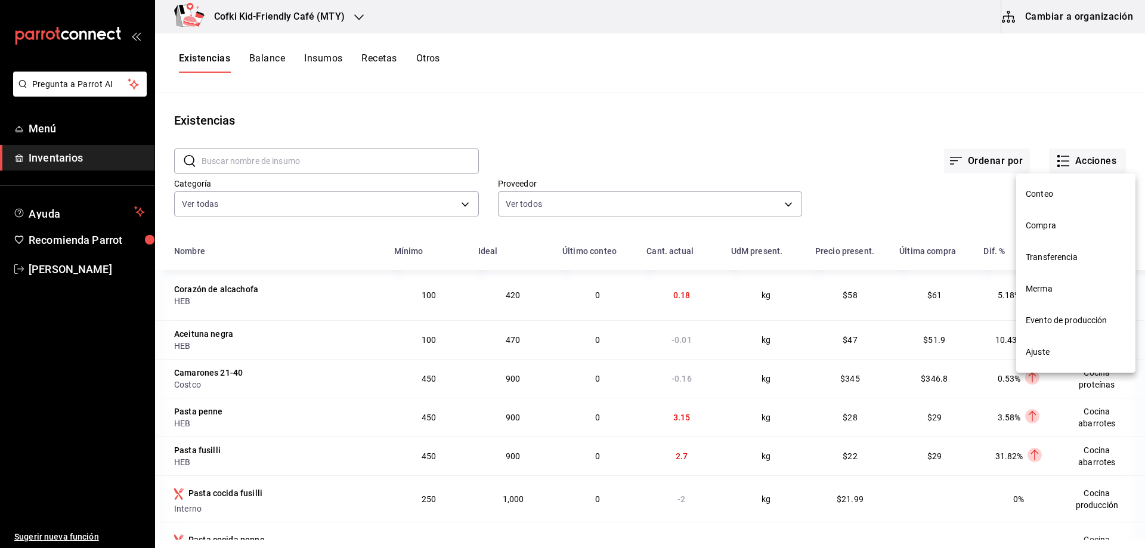
click at [1044, 216] on li "Compra" at bounding box center [1075, 226] width 119 height 32
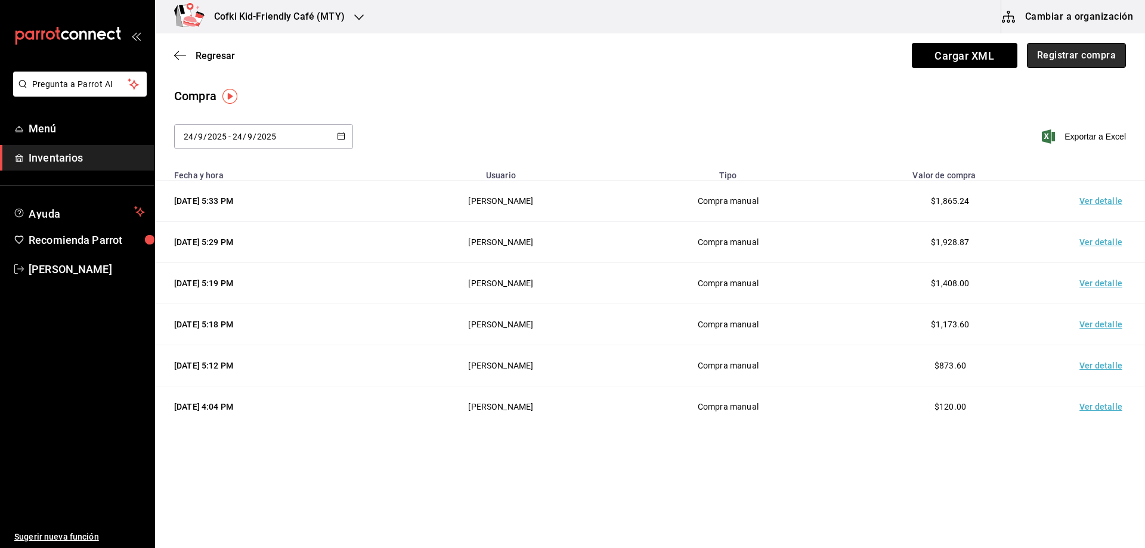
click at [1074, 67] on button "Registrar compra" at bounding box center [1076, 55] width 99 height 25
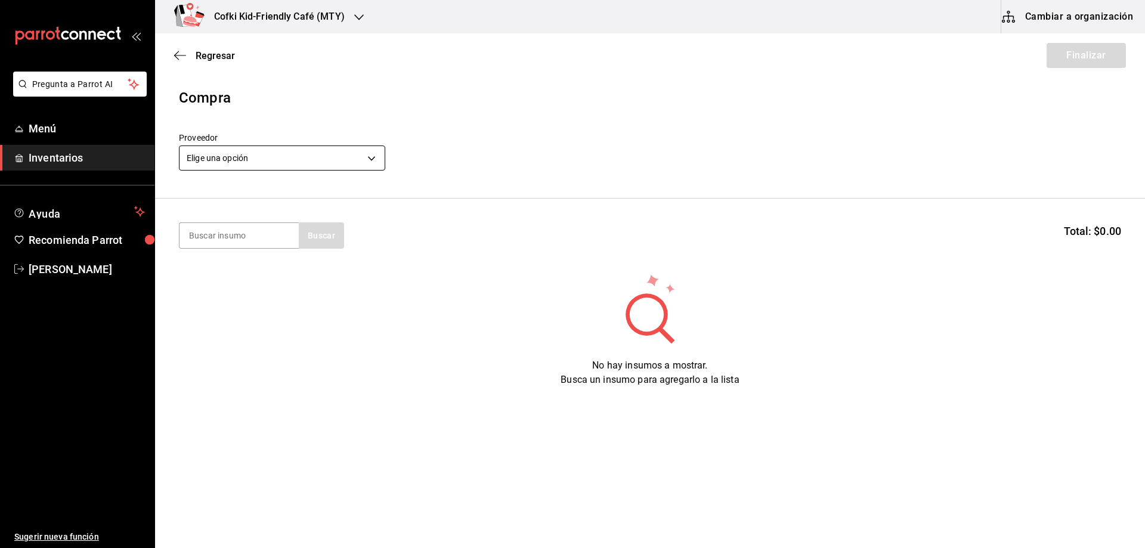
click at [331, 154] on body "Pregunta a Parrot AI Menú Inventarios Ayuda Recomienda Parrot Oscar Aguilar Sug…" at bounding box center [572, 240] width 1145 height 480
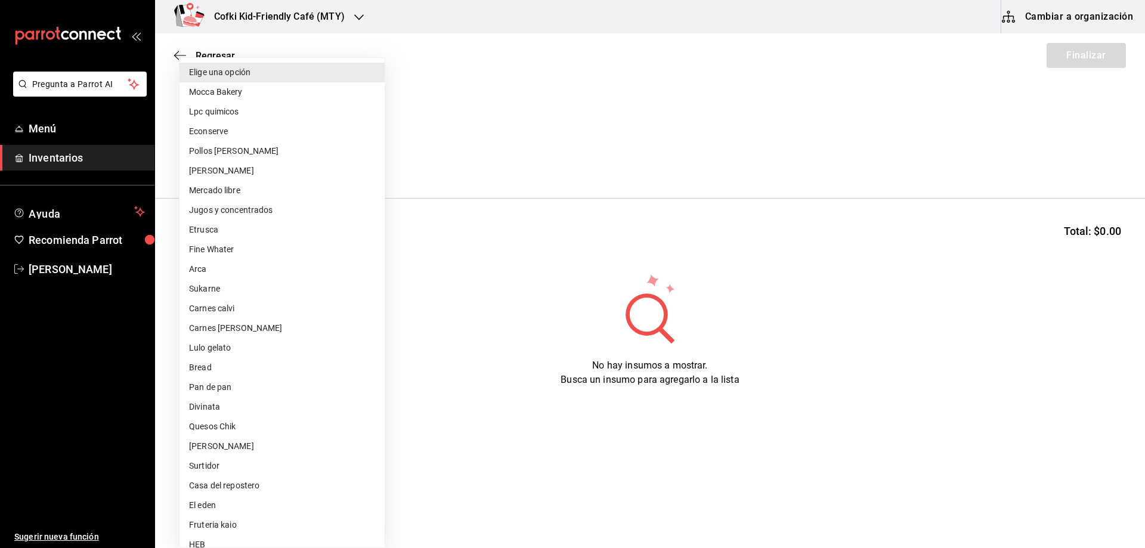
click at [247, 133] on li "Econserve" at bounding box center [281, 132] width 205 height 20
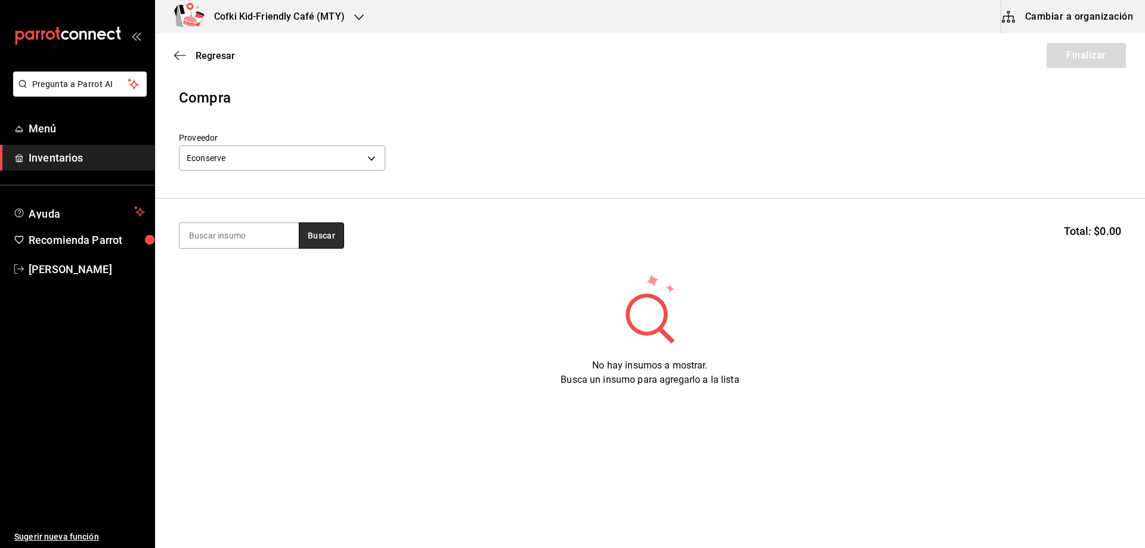
click at [326, 238] on button "Buscar" at bounding box center [321, 235] width 45 height 26
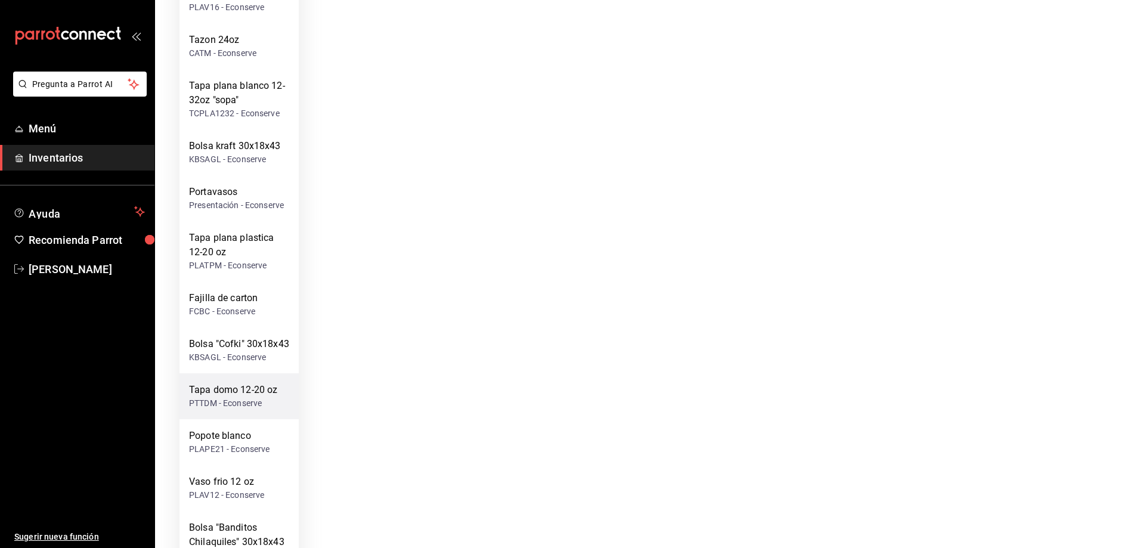
scroll to position [656, 0]
click at [253, 336] on div "Bolsa "Cofki" 30x18x43" at bounding box center [239, 343] width 100 height 14
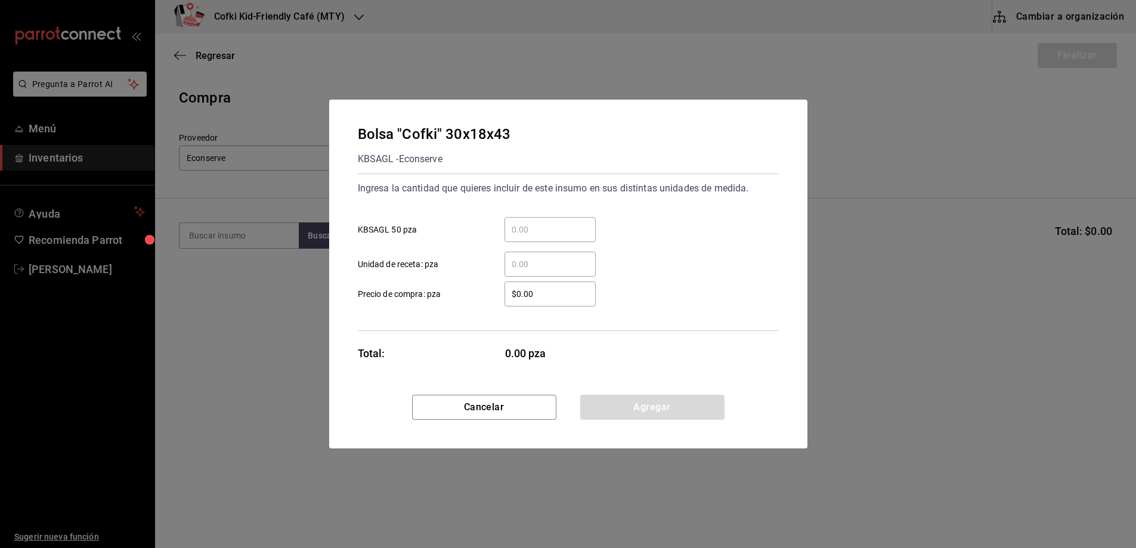
scroll to position [0, 0]
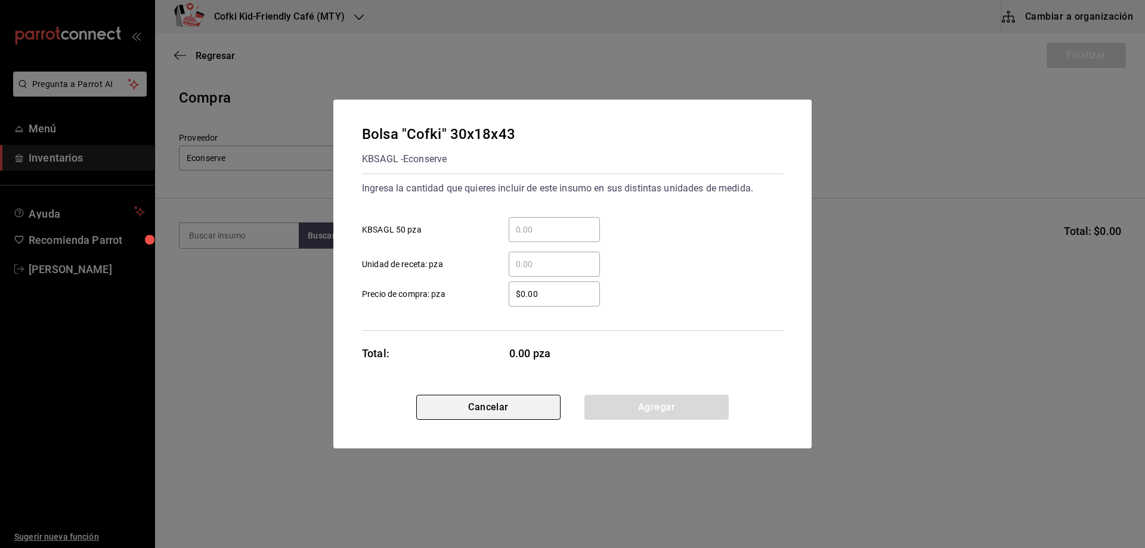
click at [516, 405] on button "Cancelar" at bounding box center [488, 407] width 144 height 25
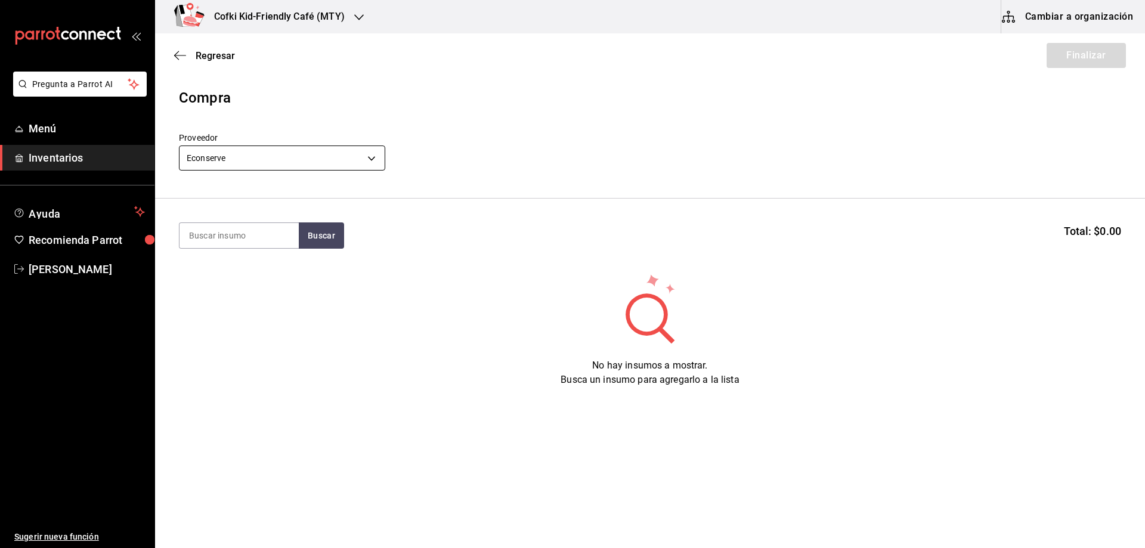
click at [370, 161] on body "Pregunta a Parrot AI Menú Inventarios Ayuda Recomienda Parrot Oscar Aguilar Sug…" at bounding box center [572, 240] width 1145 height 480
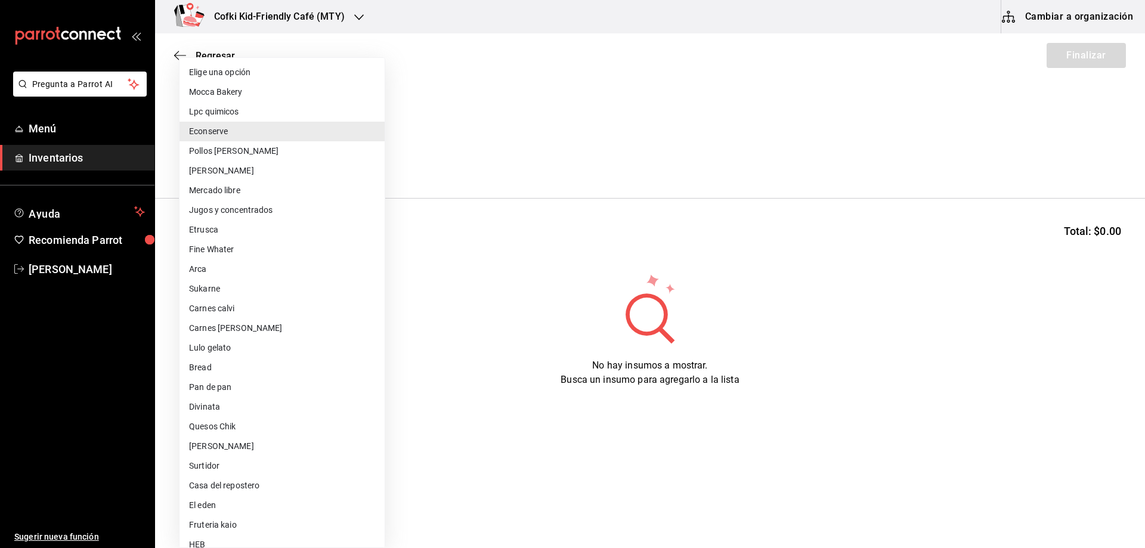
click at [228, 231] on li "Etrusca" at bounding box center [281, 230] width 205 height 20
type input "48282d04-883e-4c32-ad3f-6db1f82ab55b"
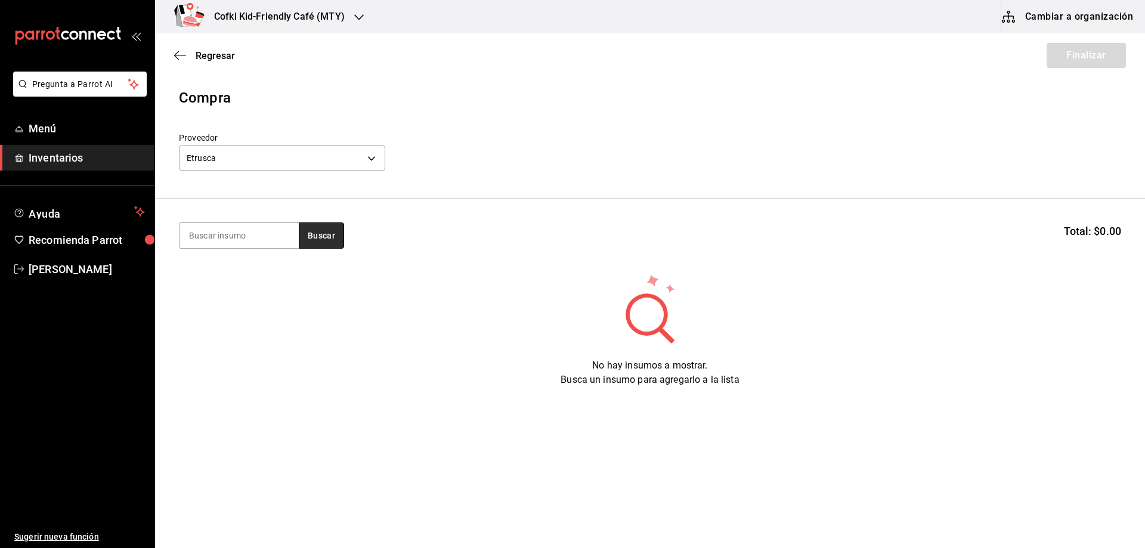
click at [307, 228] on button "Buscar" at bounding box center [321, 235] width 45 height 26
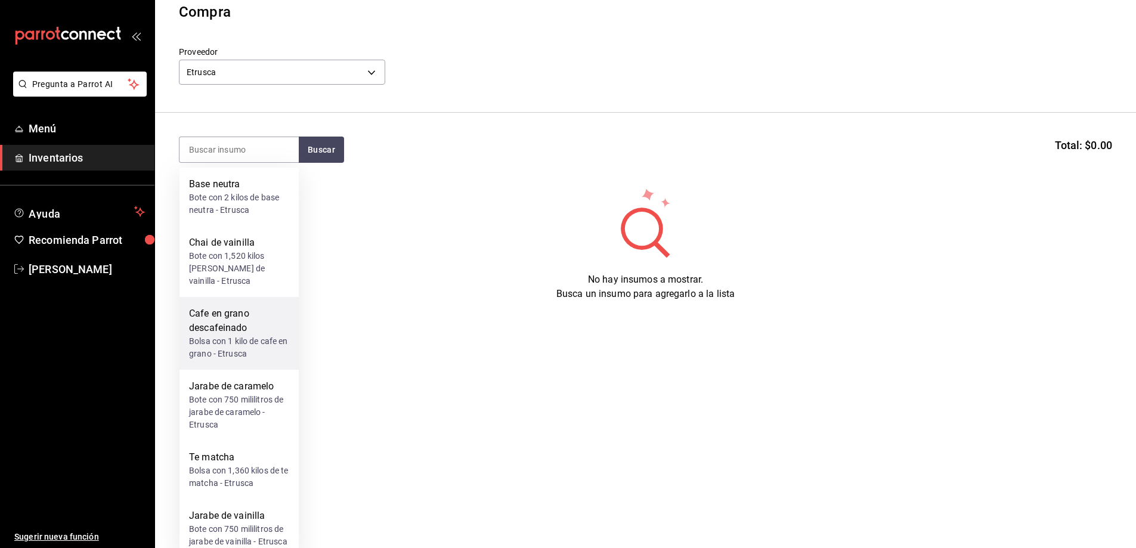
scroll to position [88, 0]
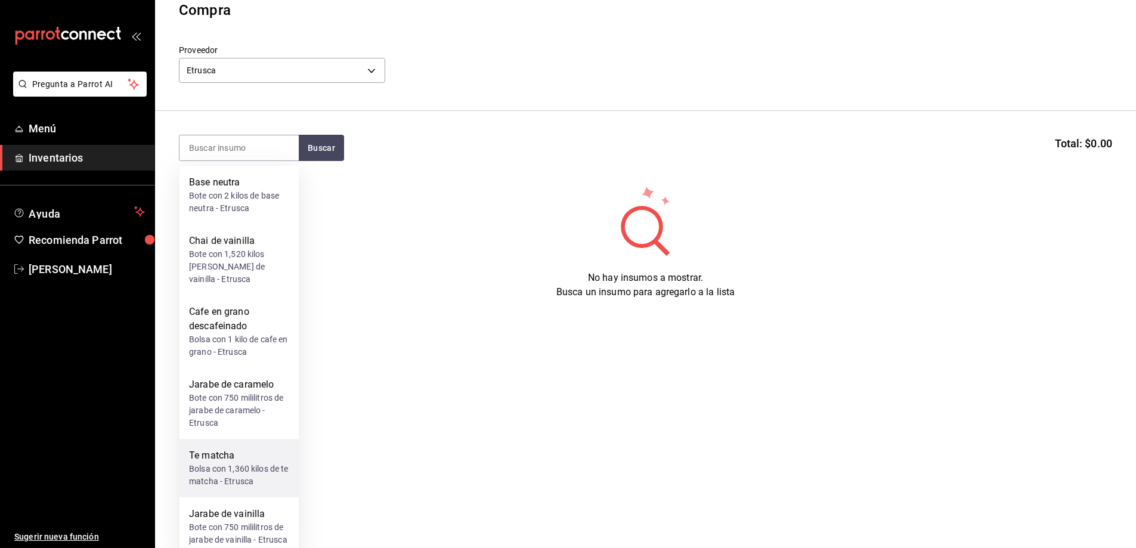
click at [244, 448] on div "Te matcha" at bounding box center [239, 455] width 100 height 14
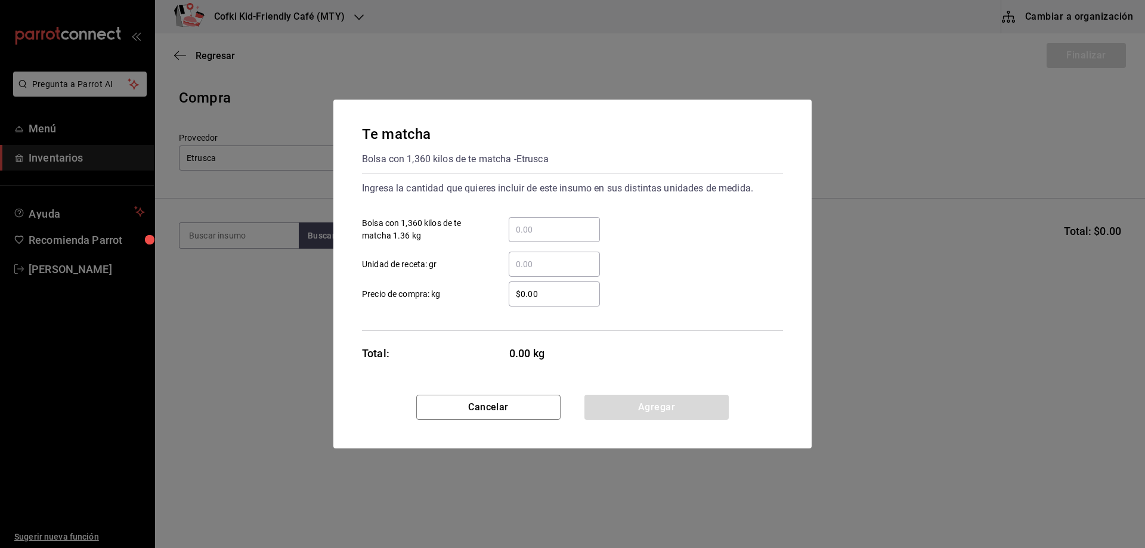
click at [548, 229] on input "​ Bolsa con 1,360 kilos de te matcha 1.36 kg" at bounding box center [554, 229] width 91 height 14
type input "2"
click at [662, 226] on div "2 ​ Bolsa con 1,360 kilos de te matcha 1.36 kg" at bounding box center [567, 224] width 430 height 35
drag, startPoint x: 538, startPoint y: 290, endPoint x: 521, endPoint y: 290, distance: 16.7
click at [522, 290] on input "$0.00" at bounding box center [554, 294] width 91 height 14
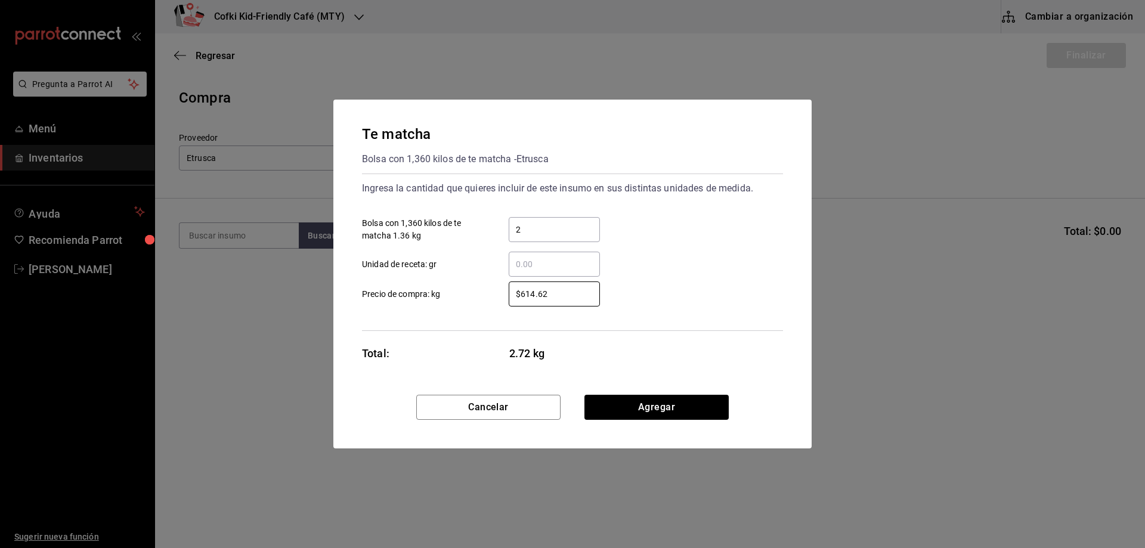
type input "$614.62"
click at [683, 277] on div "$614.62 ​ Precio de compra: kg" at bounding box center [567, 289] width 430 height 35
click at [675, 406] on button "Agregar" at bounding box center [656, 407] width 144 height 25
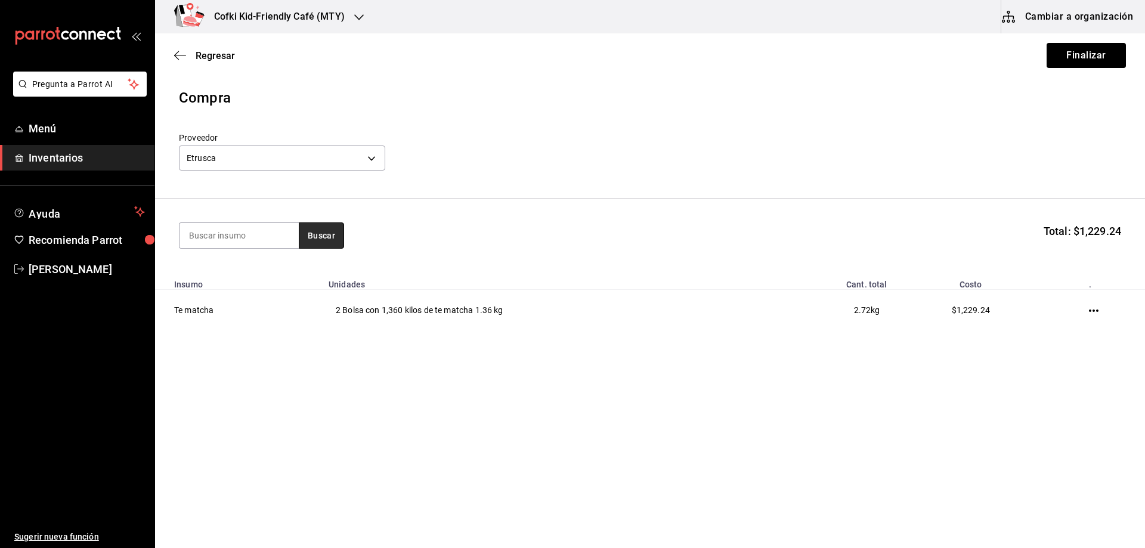
click at [314, 228] on button "Buscar" at bounding box center [321, 235] width 45 height 26
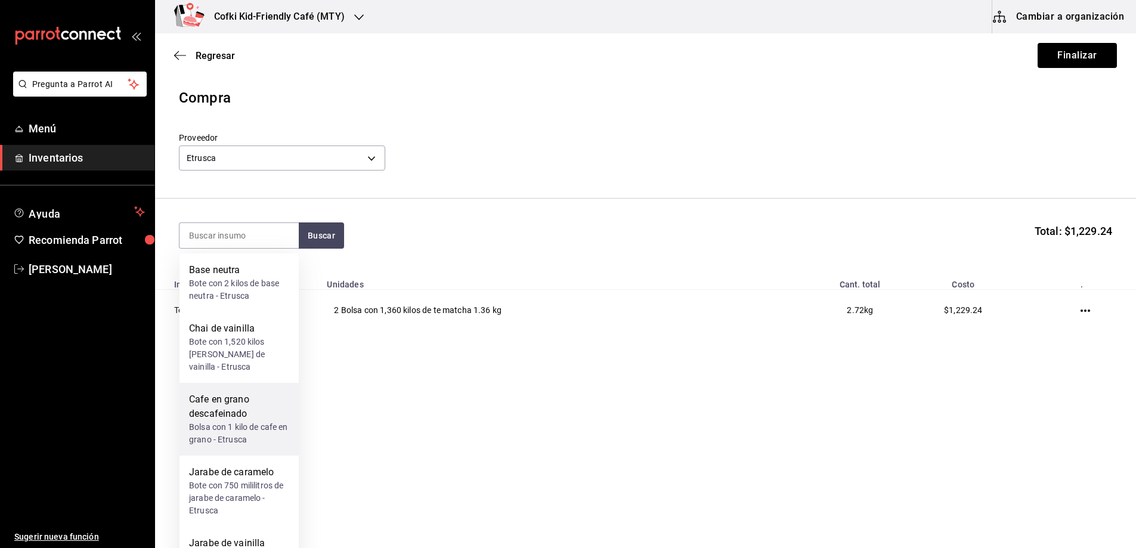
scroll to position [29, 0]
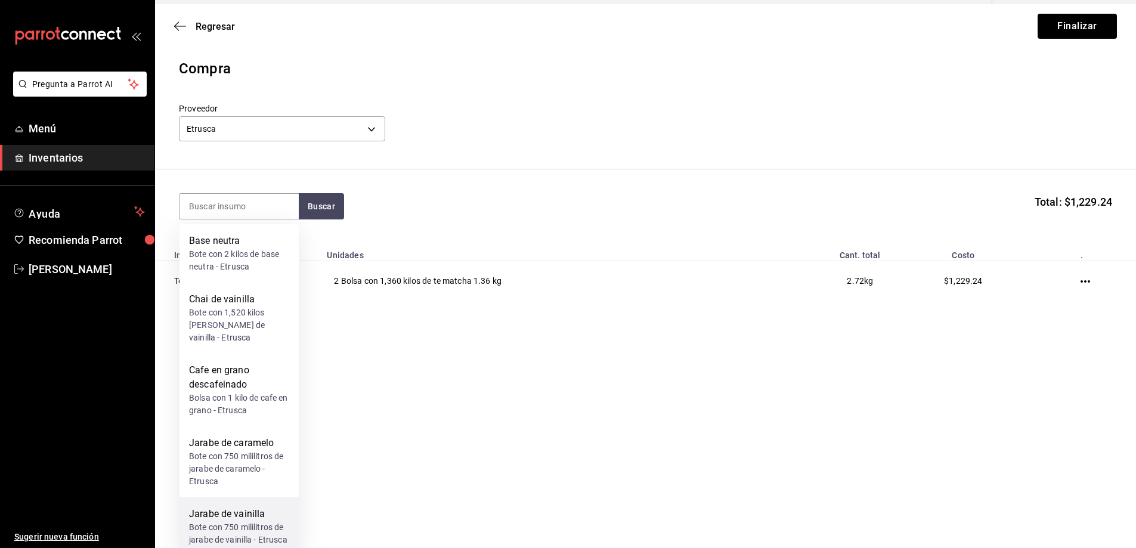
click at [247, 507] on div "Jarabe de vainilla" at bounding box center [239, 514] width 100 height 14
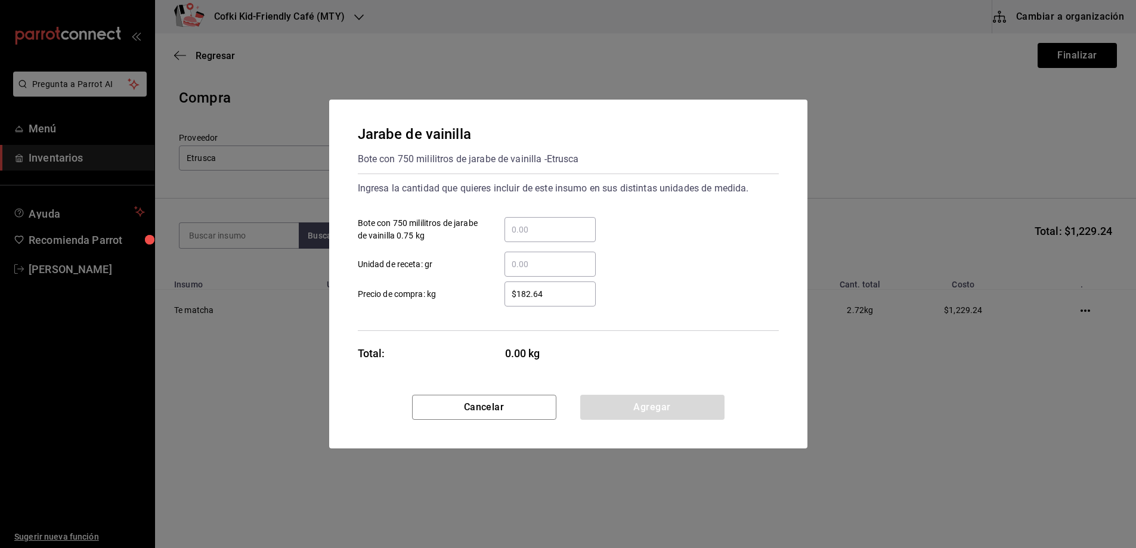
scroll to position [0, 0]
click at [556, 240] on div "​" at bounding box center [554, 229] width 91 height 25
click at [556, 237] on input "​ Bote con 750 mililitros de jarabe de vainilla 0.75 kg" at bounding box center [554, 229] width 91 height 14
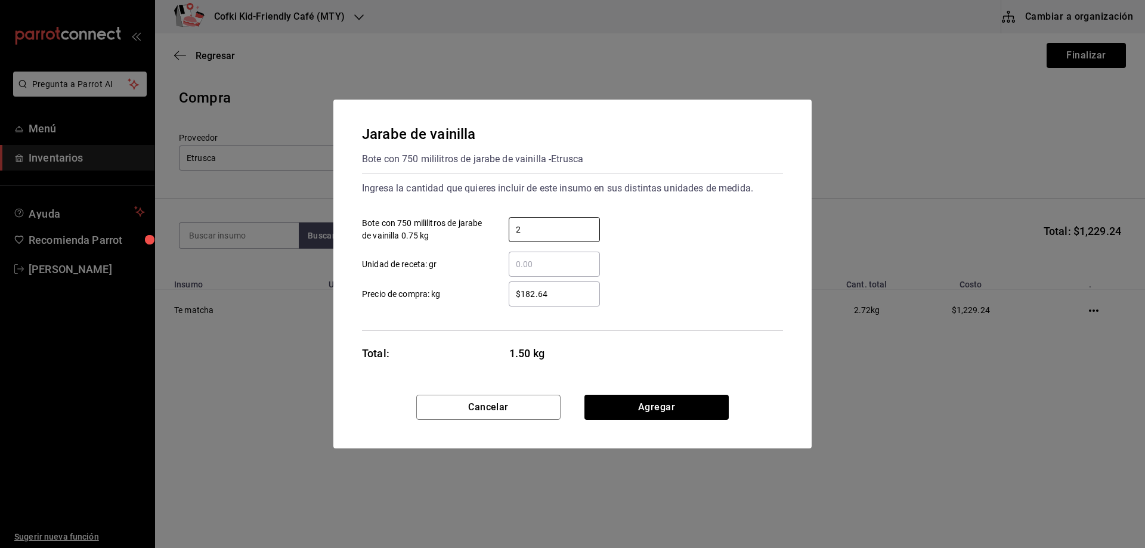
type input "2"
click at [684, 234] on div "2 ​ Bote con 750 mililitros de jarabe de vainilla 0.75 kg" at bounding box center [567, 224] width 430 height 35
click at [559, 298] on div "$182.64 ​" at bounding box center [554, 293] width 91 height 25
click at [559, 298] on input "$182.64" at bounding box center [554, 294] width 91 height 14
drag, startPoint x: 557, startPoint y: 293, endPoint x: 488, endPoint y: 292, distance: 69.2
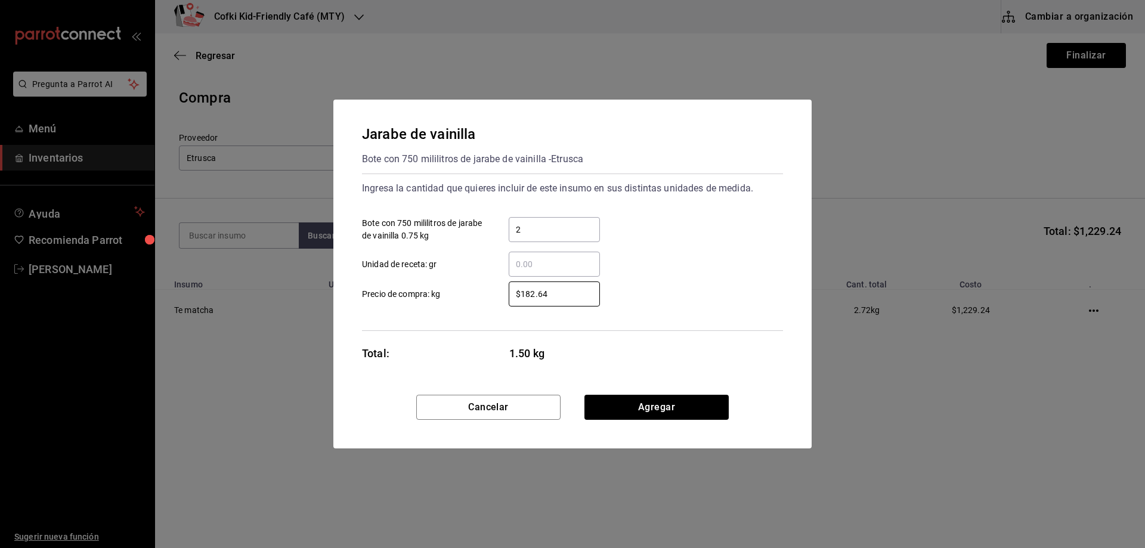
click at [488, 292] on label "$182.64 ​ Precio de compra: kg" at bounding box center [481, 293] width 238 height 25
type input "$187.87"
click at [674, 294] on div "$187.87 ​ Precio de compra: kg" at bounding box center [567, 289] width 430 height 35
click at [672, 408] on button "Agregar" at bounding box center [656, 407] width 144 height 25
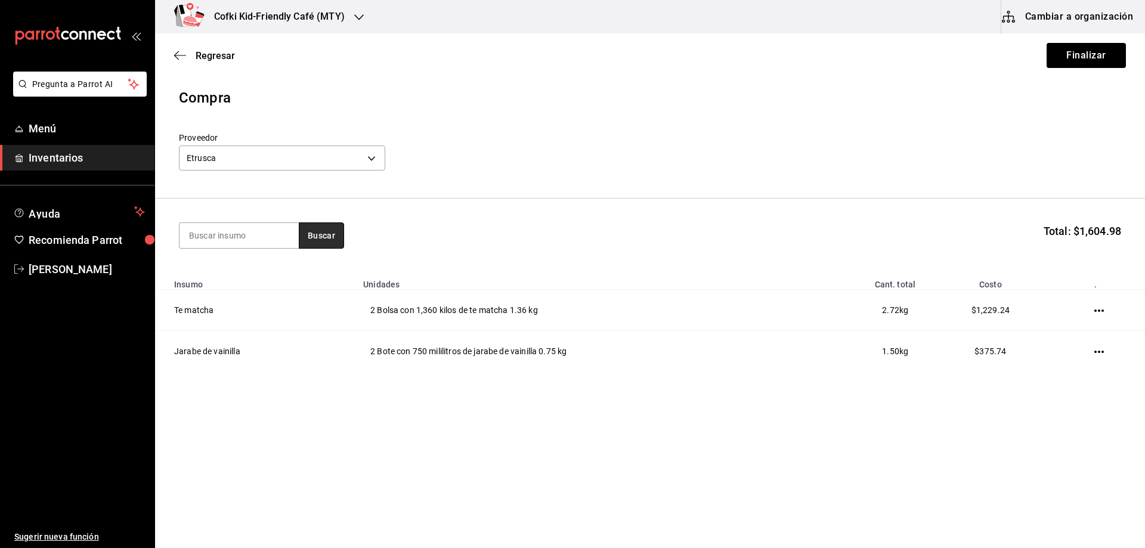
click at [314, 239] on button "Buscar" at bounding box center [321, 235] width 45 height 26
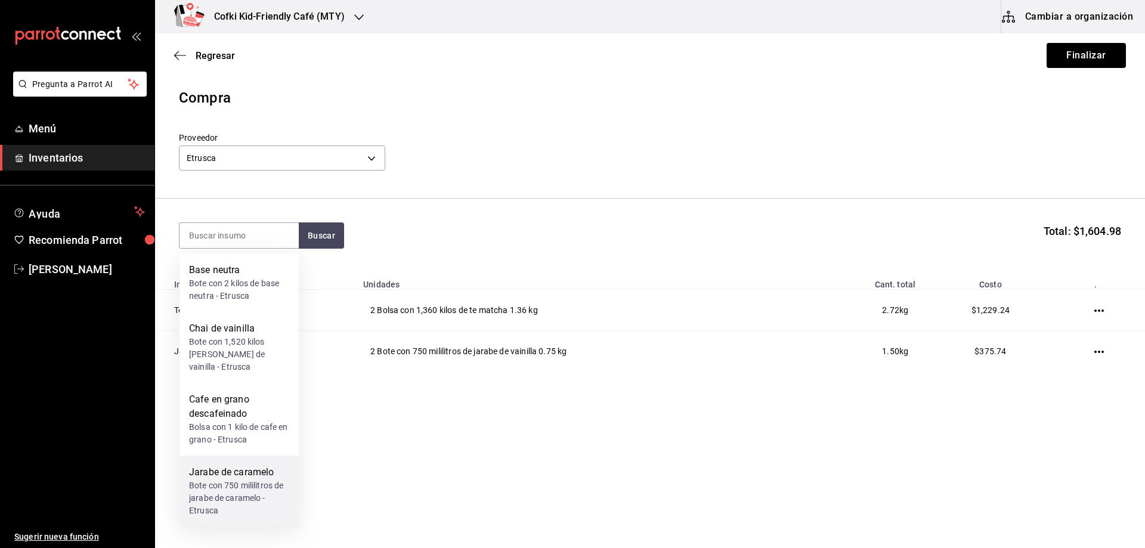
click at [264, 479] on div "Bote con 750 mililitros de jarabe de caramelo - Etrusca" at bounding box center [239, 498] width 100 height 38
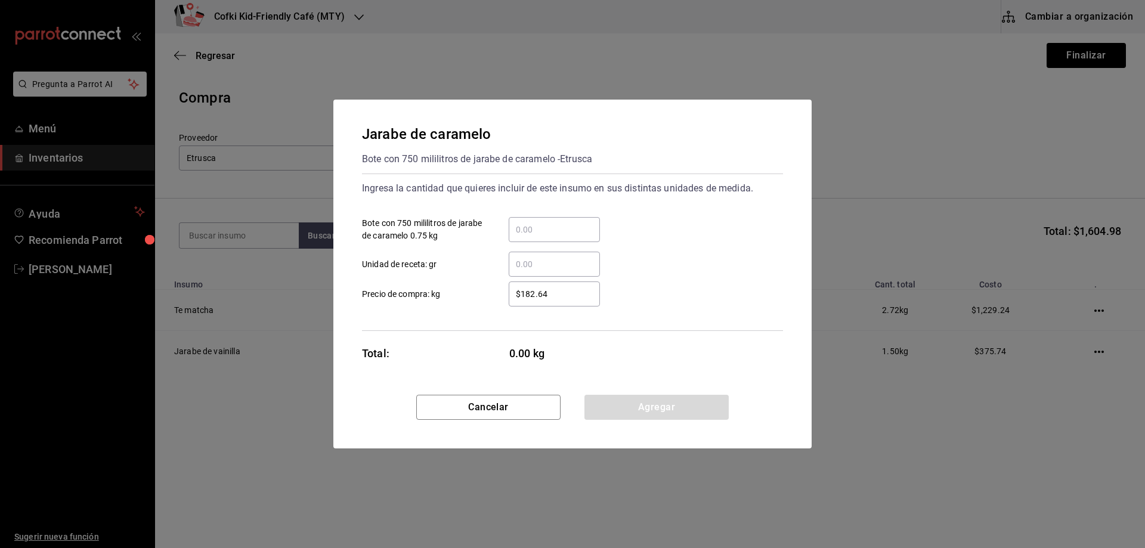
click at [551, 229] on input "​ Bote con 750 mililitros de jarabe de caramelo 0.75 kg" at bounding box center [554, 229] width 91 height 14
type input "1"
click at [650, 226] on div "1 ​ Bote con 750 mililitros de jarabe de caramelo 0.75 kg" at bounding box center [567, 224] width 430 height 35
drag, startPoint x: 572, startPoint y: 297, endPoint x: 489, endPoint y: 296, distance: 82.3
click at [489, 296] on div "$182.64 ​" at bounding box center [544, 293] width 110 height 25
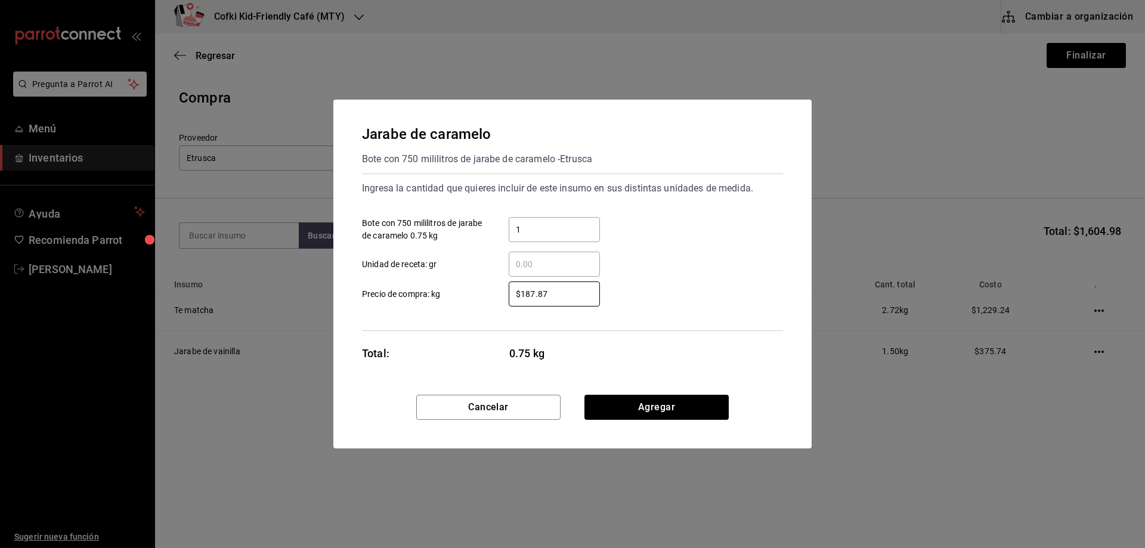
type input "$187.87"
click at [681, 293] on div "$187.87 ​ Precio de compra: kg" at bounding box center [567, 289] width 430 height 35
drag, startPoint x: 659, startPoint y: 385, endPoint x: 659, endPoint y: 401, distance: 15.5
click at [659, 389] on div "Jarabe de caramelo Bote con 750 mililitros de jarabe de caramelo - Etrusca Ingr…" at bounding box center [572, 247] width 478 height 295
click at [659, 402] on button "Agregar" at bounding box center [656, 407] width 144 height 25
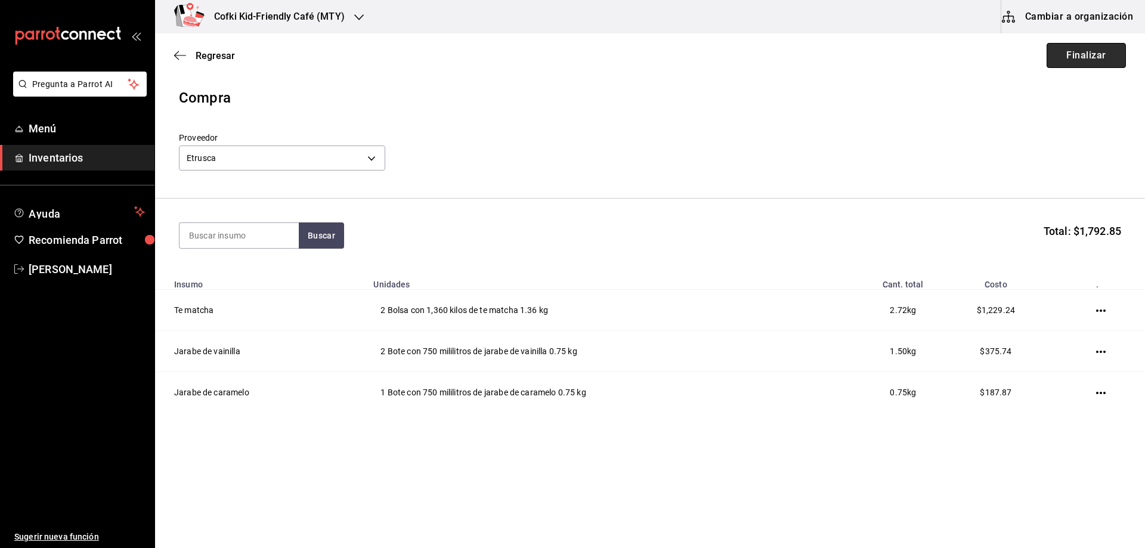
click at [1092, 54] on button "Finalizar" at bounding box center [1085, 55] width 79 height 25
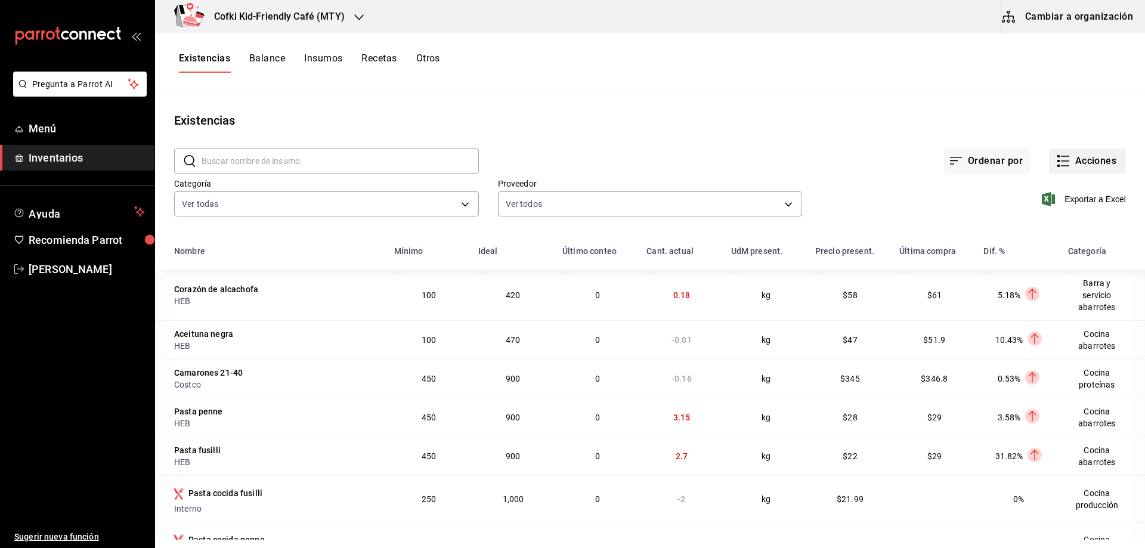
click at [1081, 152] on button "Acciones" at bounding box center [1087, 160] width 77 height 25
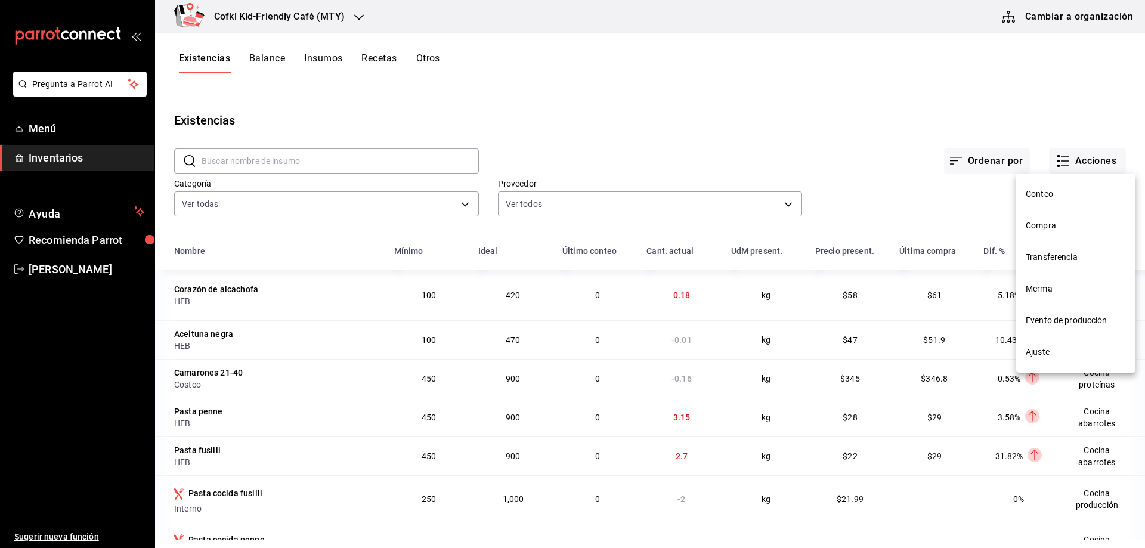
click at [1057, 224] on span "Compra" at bounding box center [1075, 225] width 100 height 13
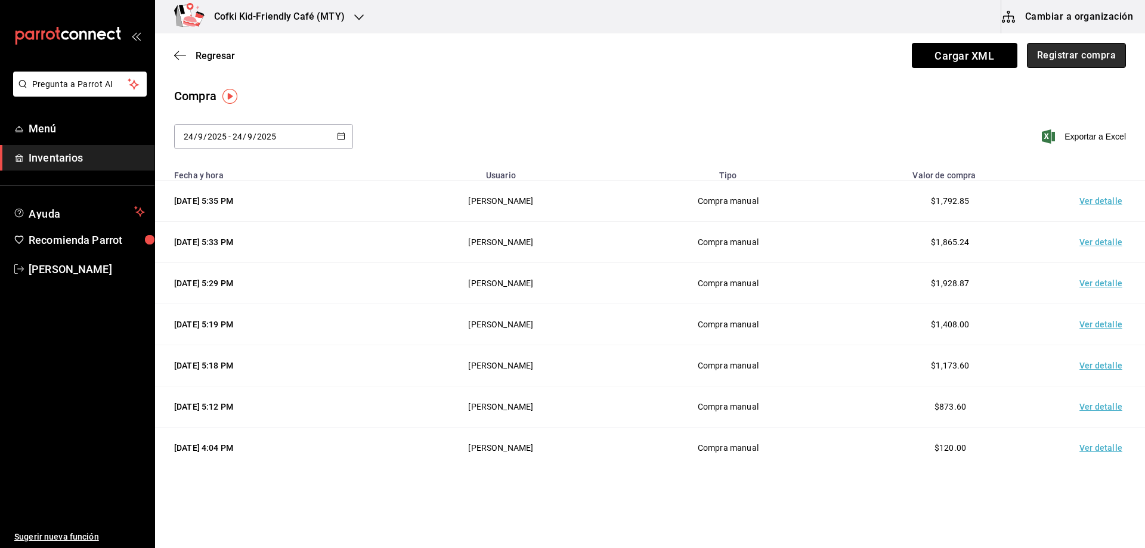
click at [1047, 63] on button "Registrar compra" at bounding box center [1076, 55] width 99 height 25
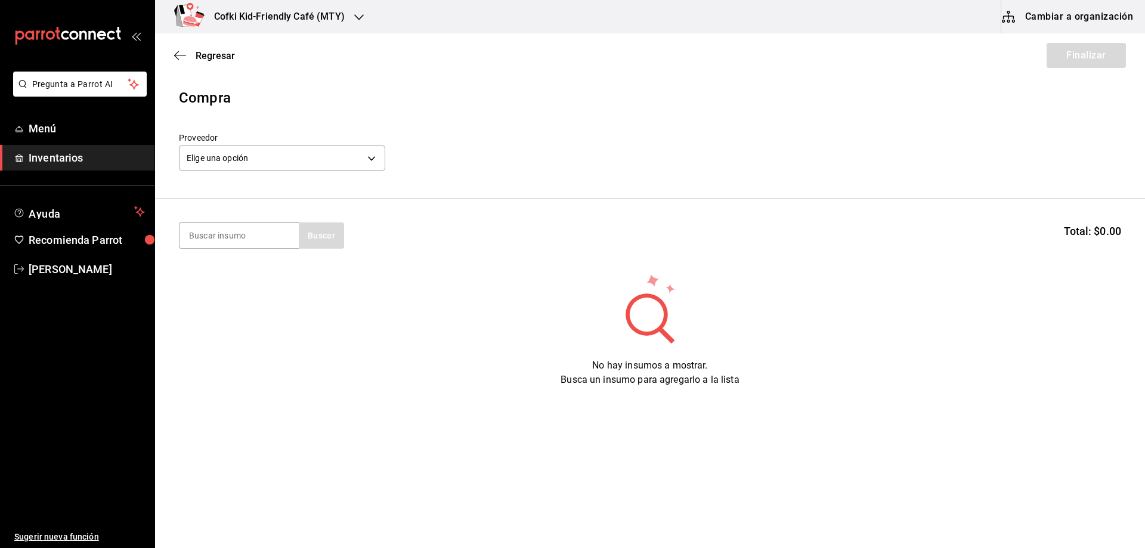
click at [340, 139] on label "Proveedor" at bounding box center [282, 138] width 206 height 8
click at [339, 151] on body "Pregunta a Parrot AI Menú Inventarios Ayuda Recomienda Parrot Oscar Aguilar Sug…" at bounding box center [572, 240] width 1145 height 480
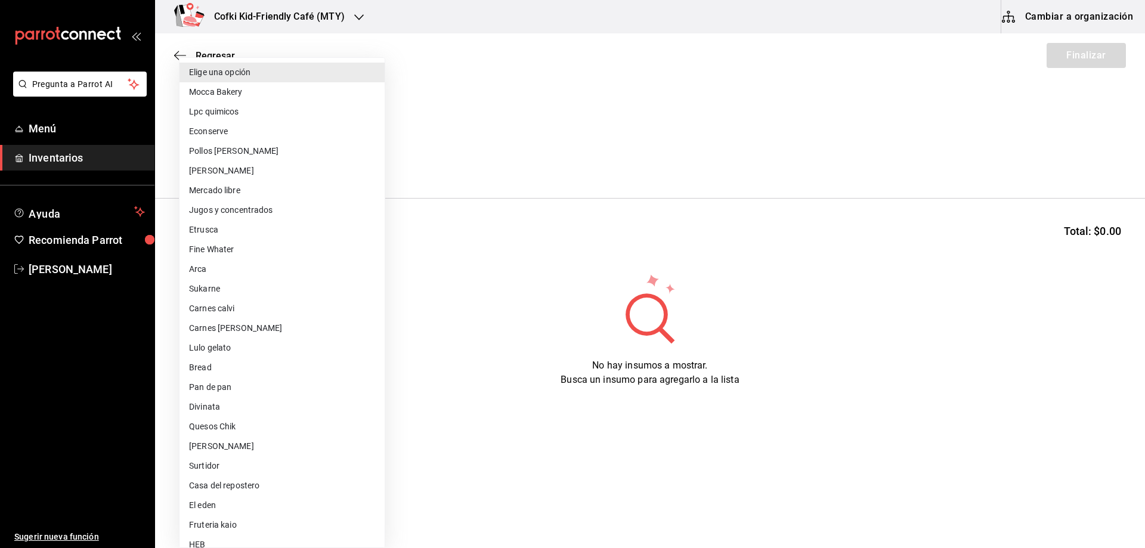
click at [259, 215] on li "Jugos y concentrados" at bounding box center [281, 210] width 205 height 20
type input "f428fb33-e53f-4945-bdf0-c91a4767c660"
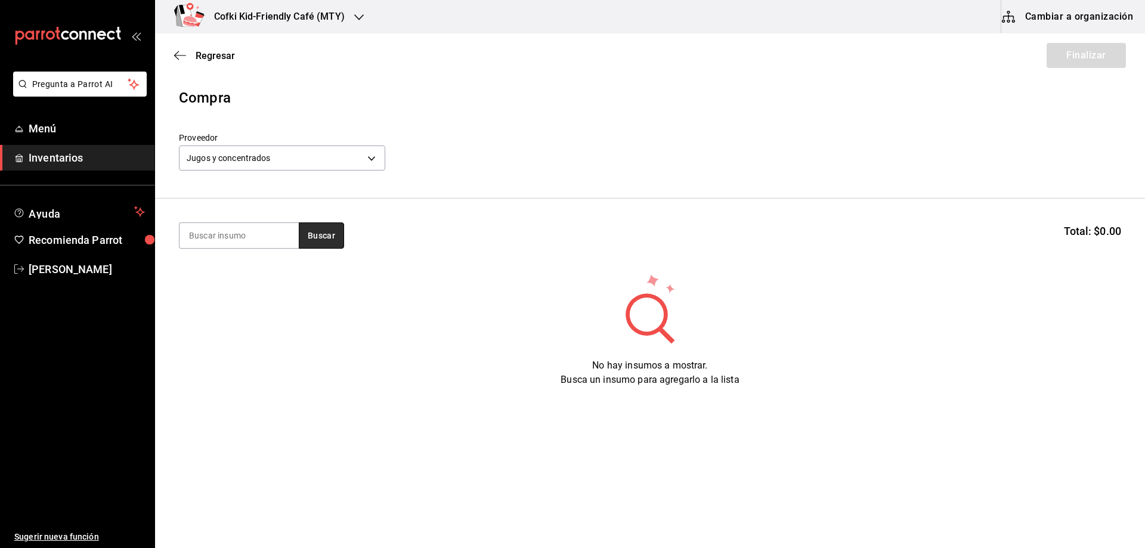
click at [328, 232] on button "Buscar" at bounding box center [321, 235] width 45 height 26
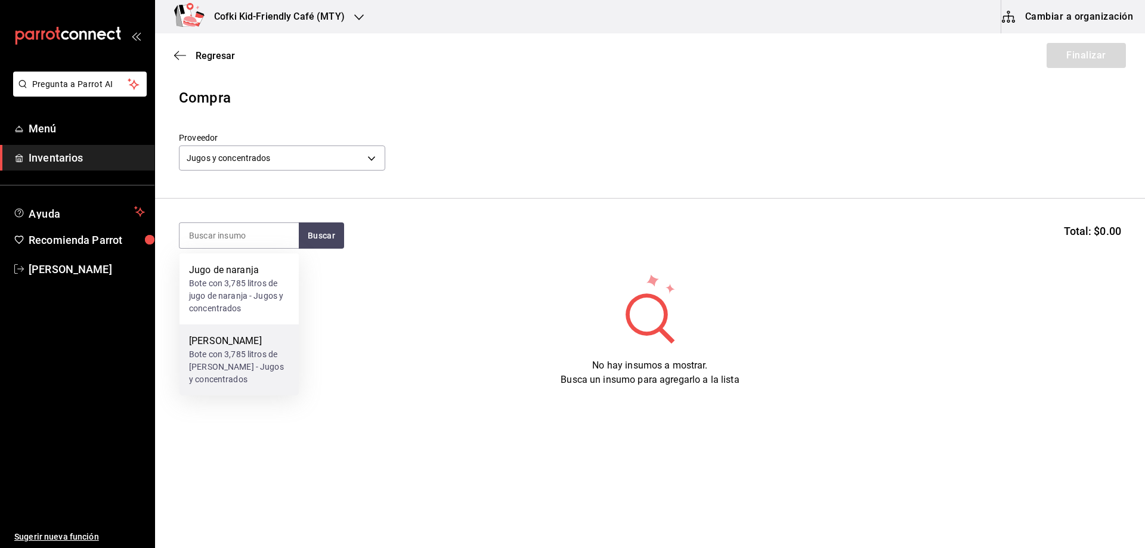
click at [225, 365] on div "Bote con 3,785 litros de jugo de limon - Jugos y concentrados" at bounding box center [239, 367] width 100 height 38
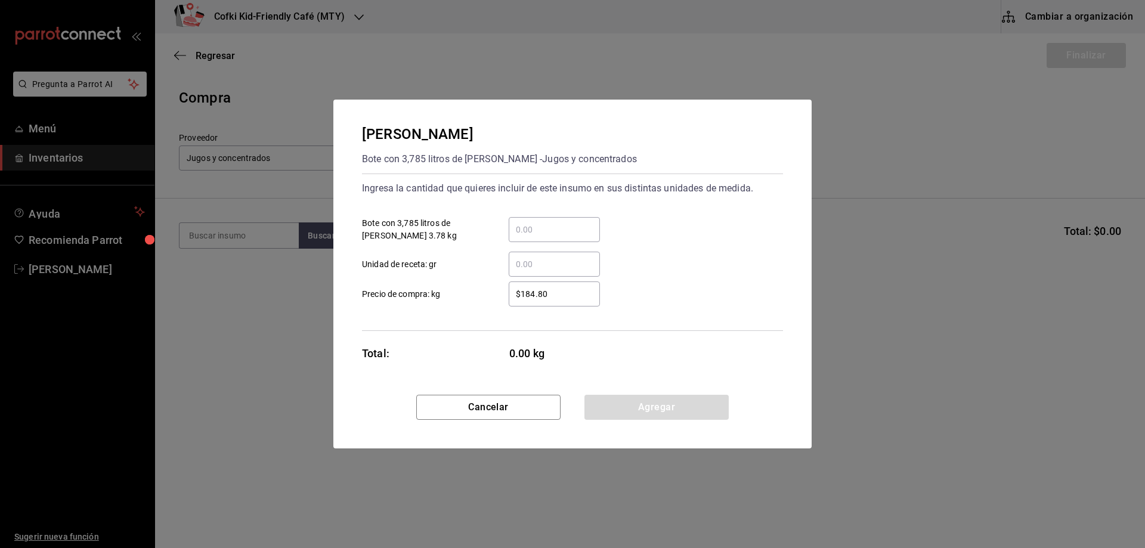
click at [550, 238] on div "​" at bounding box center [554, 229] width 91 height 25
click at [550, 237] on input "​ Bote con 3,785 litros de jugo de limon 3.78 kg" at bounding box center [554, 229] width 91 height 14
type input "3"
type input "1"
click at [658, 248] on div "​ Unidad de receta: gr" at bounding box center [567, 259] width 430 height 35
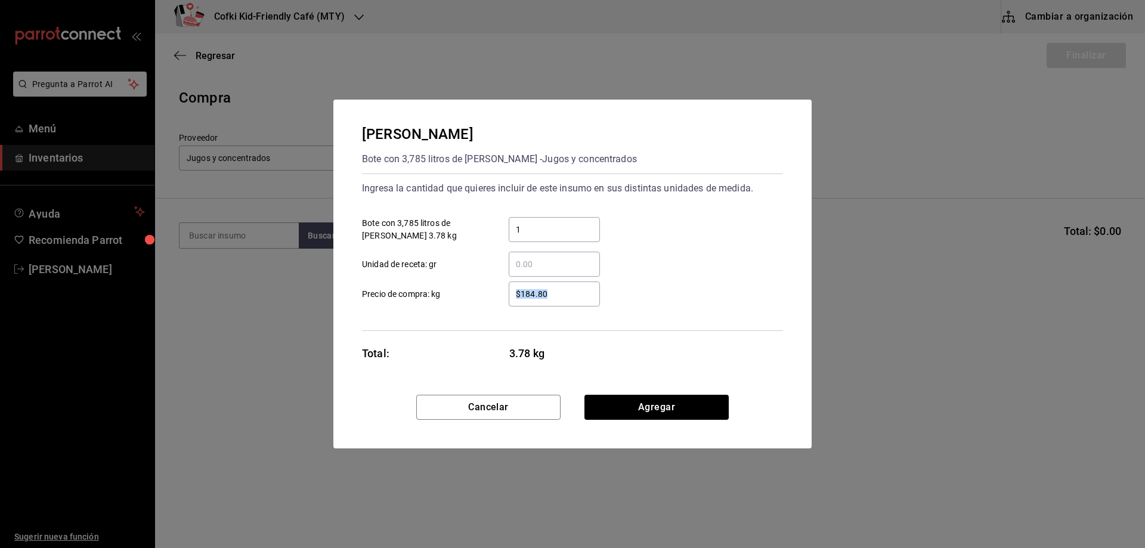
drag, startPoint x: 534, startPoint y: 299, endPoint x: 497, endPoint y: 296, distance: 37.7
click at [497, 296] on div "$184.80 ​" at bounding box center [544, 293] width 110 height 25
click at [559, 296] on input "$184.80" at bounding box center [554, 294] width 91 height 14
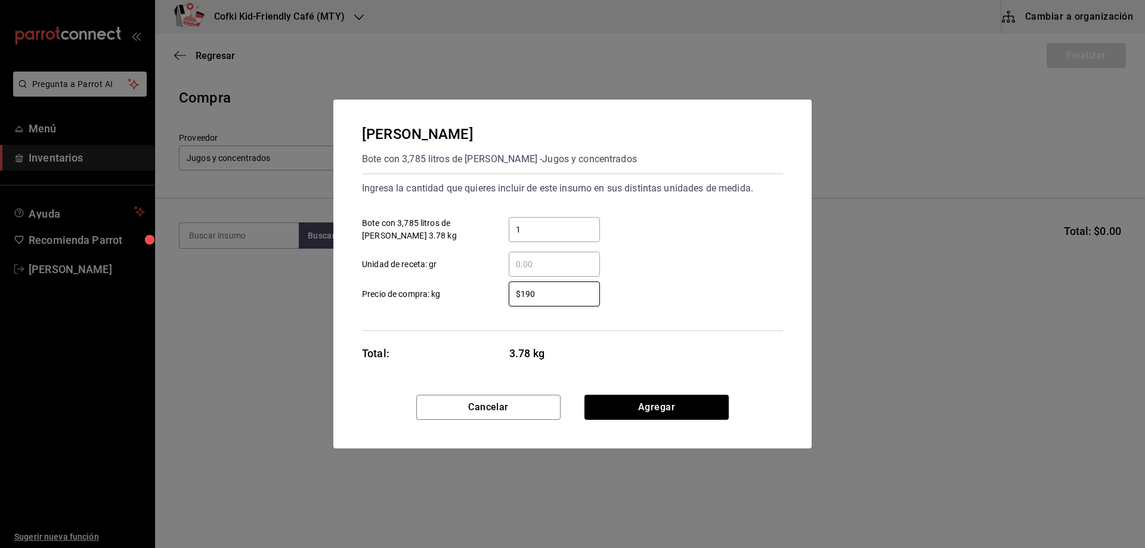
type input "$190"
click at [661, 282] on div "$190 ​ Precio de compra: kg" at bounding box center [567, 289] width 430 height 35
click at [640, 396] on button "Agregar" at bounding box center [656, 407] width 144 height 25
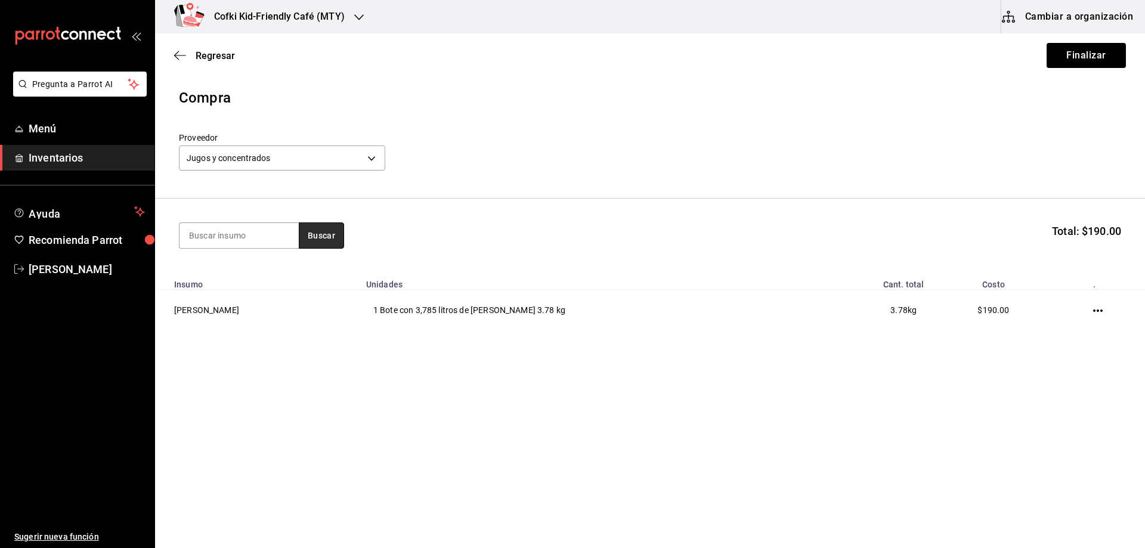
click at [316, 238] on button "Buscar" at bounding box center [321, 235] width 45 height 26
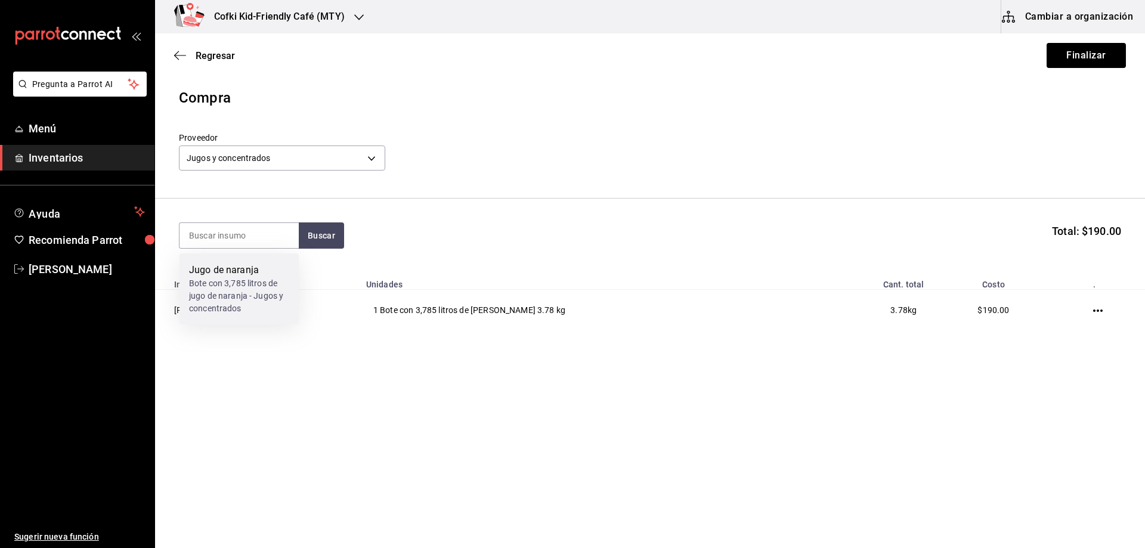
click at [242, 281] on div "Bote con 3,785 litros de jugo de naranja - Jugos y concentrados" at bounding box center [239, 296] width 100 height 38
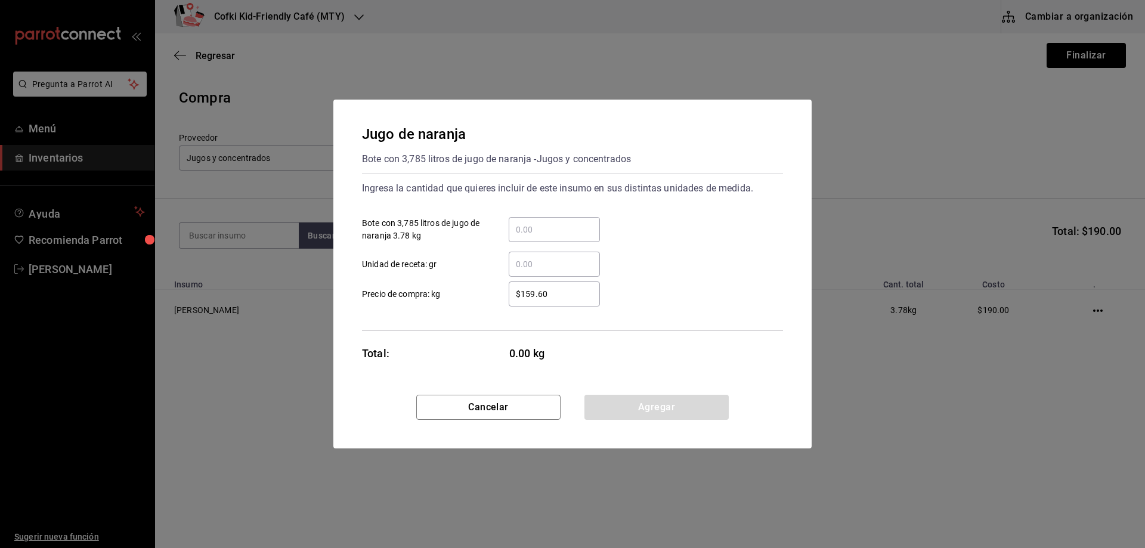
click at [537, 227] on input "​ Bote con 3,785 litros de jugo de naranja 3.78 kg" at bounding box center [554, 229] width 91 height 14
type input "3"
click at [757, 228] on div "3 ​ Bote con 3,785 litros de jugo de naranja 3.78 kg" at bounding box center [567, 224] width 430 height 35
drag, startPoint x: 568, startPoint y: 294, endPoint x: 494, endPoint y: 295, distance: 73.9
click at [494, 295] on div "$159.60 ​" at bounding box center [544, 293] width 110 height 25
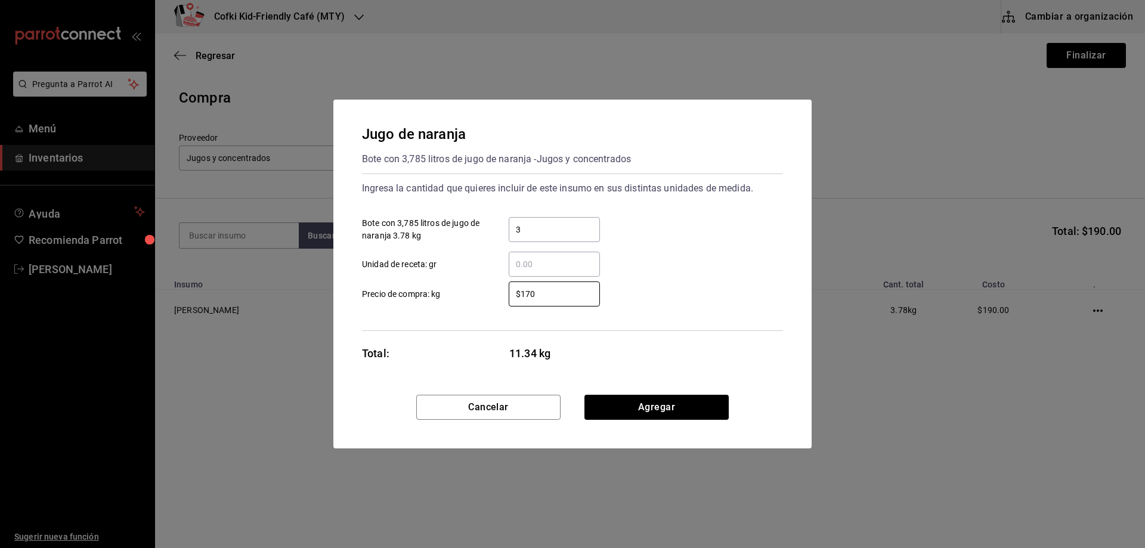
type input "$170"
click at [674, 287] on div "$170 ​ Precio de compra: kg" at bounding box center [567, 289] width 430 height 35
click at [665, 399] on button "Agregar" at bounding box center [656, 407] width 144 height 25
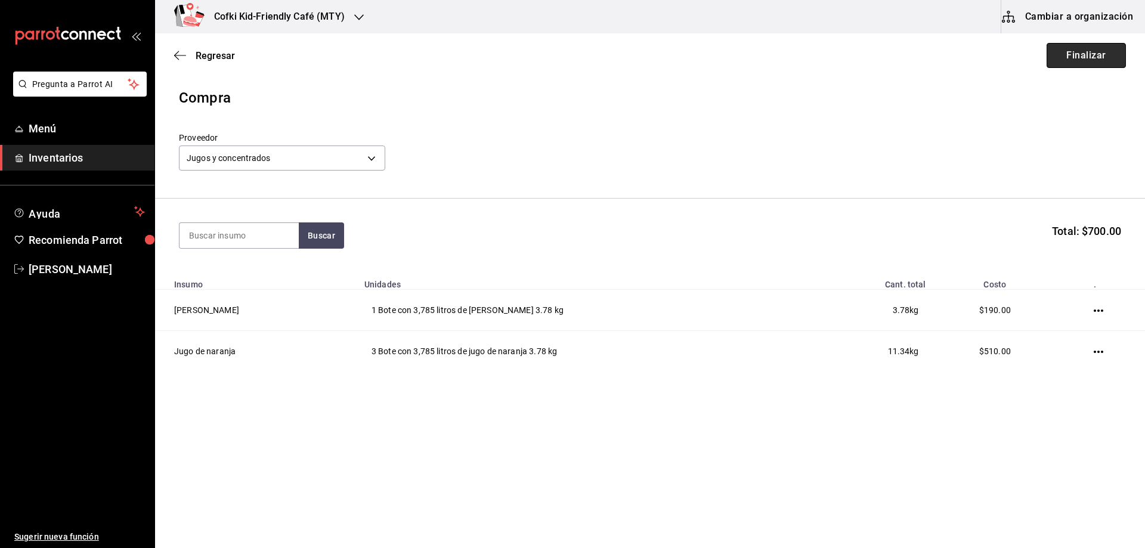
click at [1080, 46] on button "Finalizar" at bounding box center [1085, 55] width 79 height 25
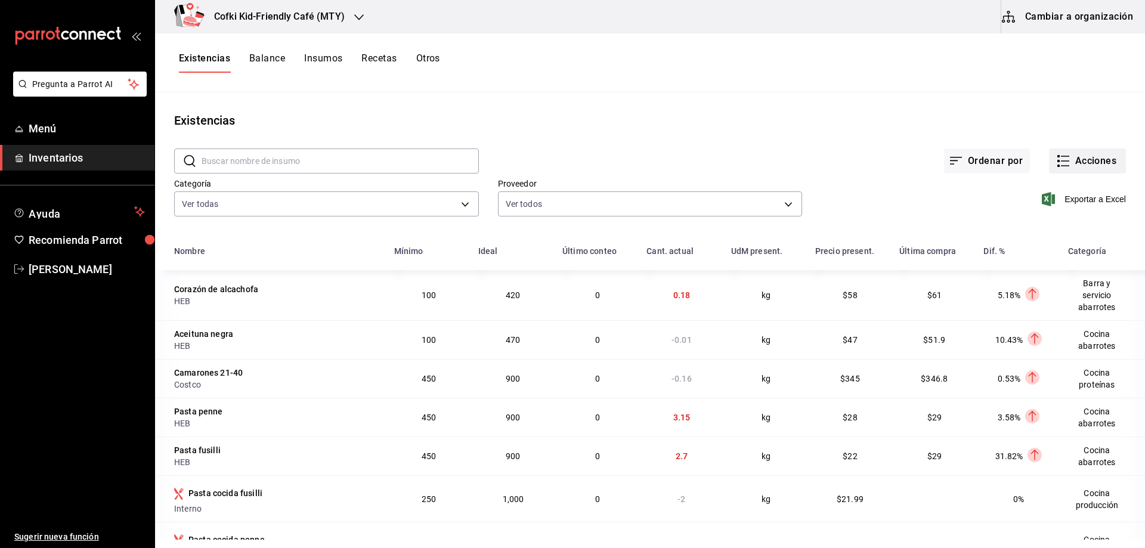
click at [1049, 160] on button "Acciones" at bounding box center [1087, 160] width 77 height 25
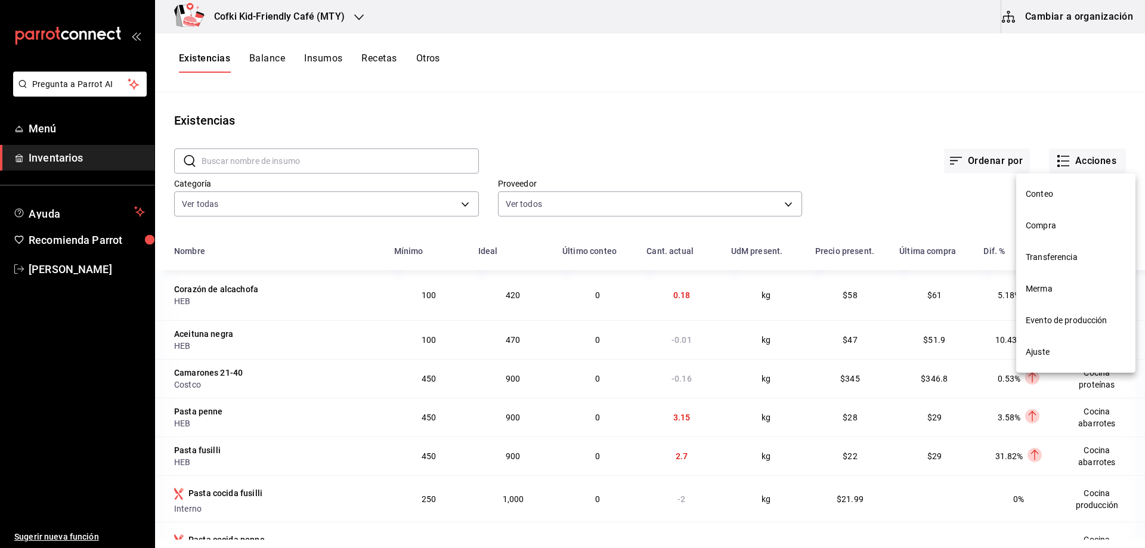
click at [1067, 221] on span "Compra" at bounding box center [1075, 225] width 100 height 13
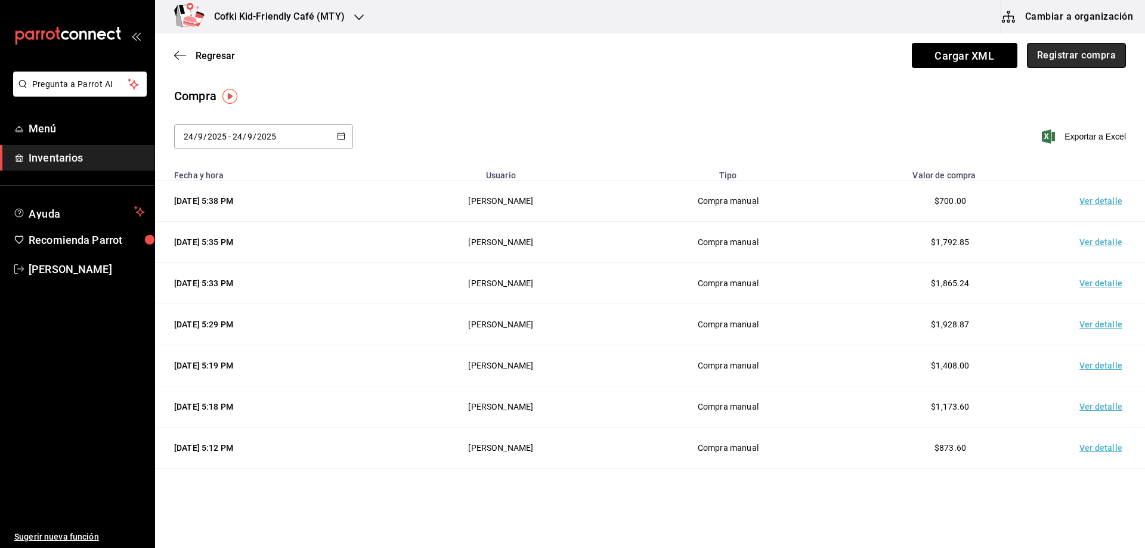
click at [1065, 64] on button "Registrar compra" at bounding box center [1076, 55] width 99 height 25
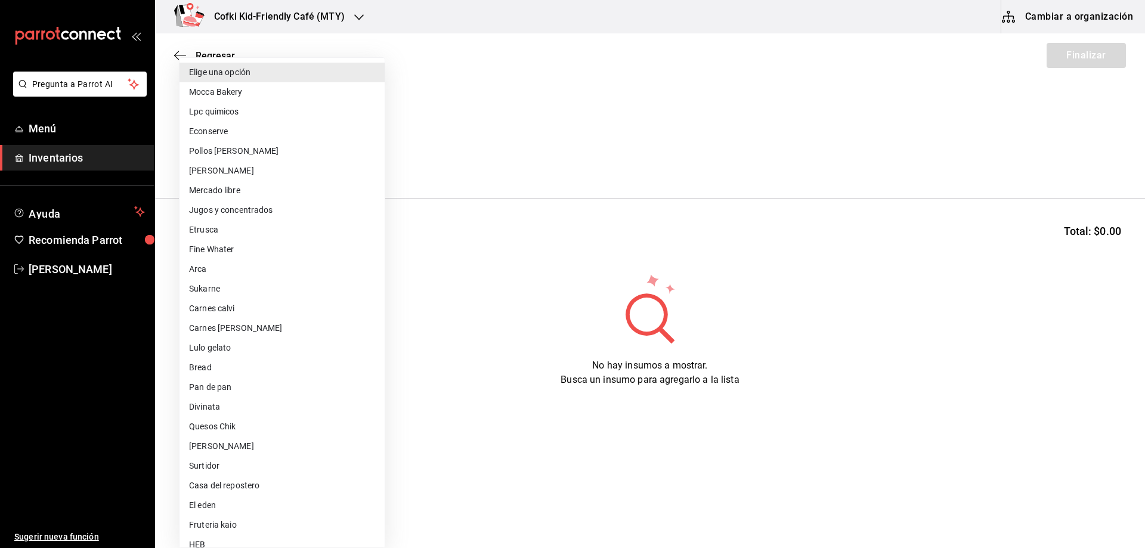
click at [296, 162] on body "Pregunta a Parrot AI Menú Inventarios Ayuda Recomienda Parrot Oscar Aguilar Sug…" at bounding box center [572, 240] width 1145 height 480
click at [238, 505] on li "El eden" at bounding box center [281, 505] width 205 height 20
type input "e4d077a9-1449-4856-9c58-da9147a0ae06"
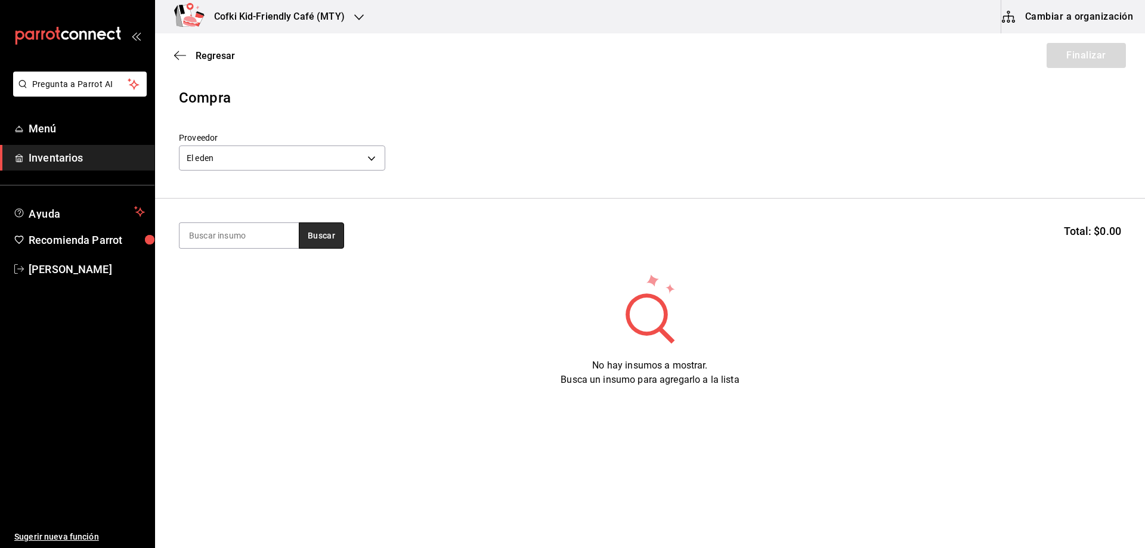
click at [309, 235] on button "Buscar" at bounding box center [321, 235] width 45 height 26
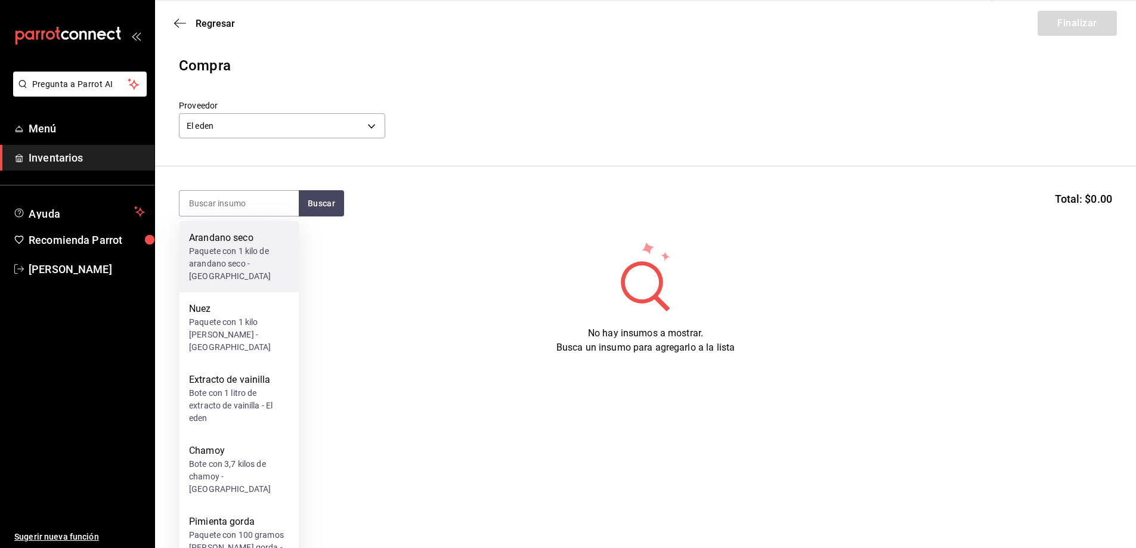
scroll to position [17, 0]
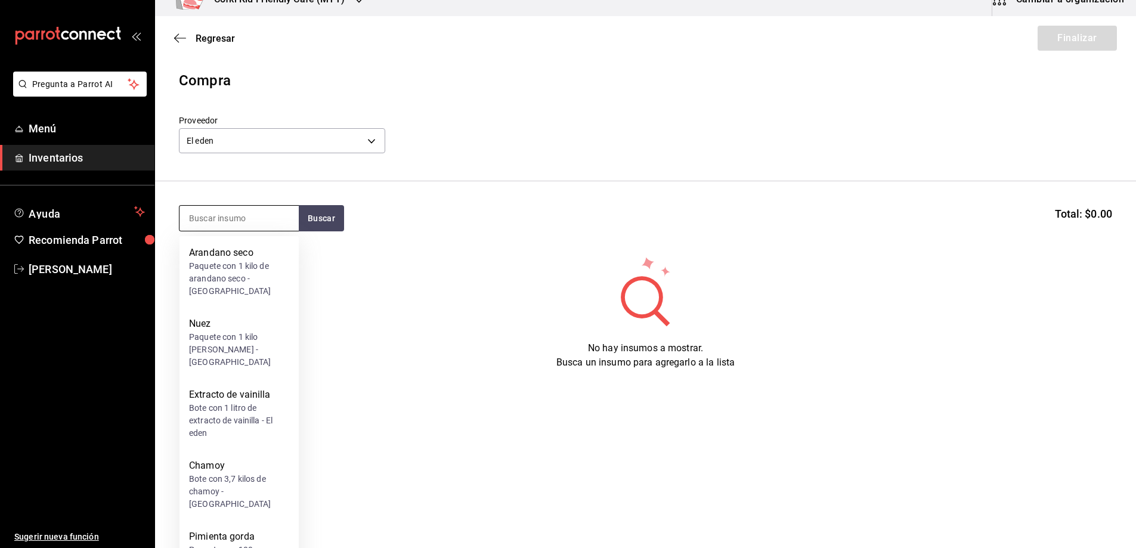
click at [218, 214] on input at bounding box center [238, 218] width 119 height 25
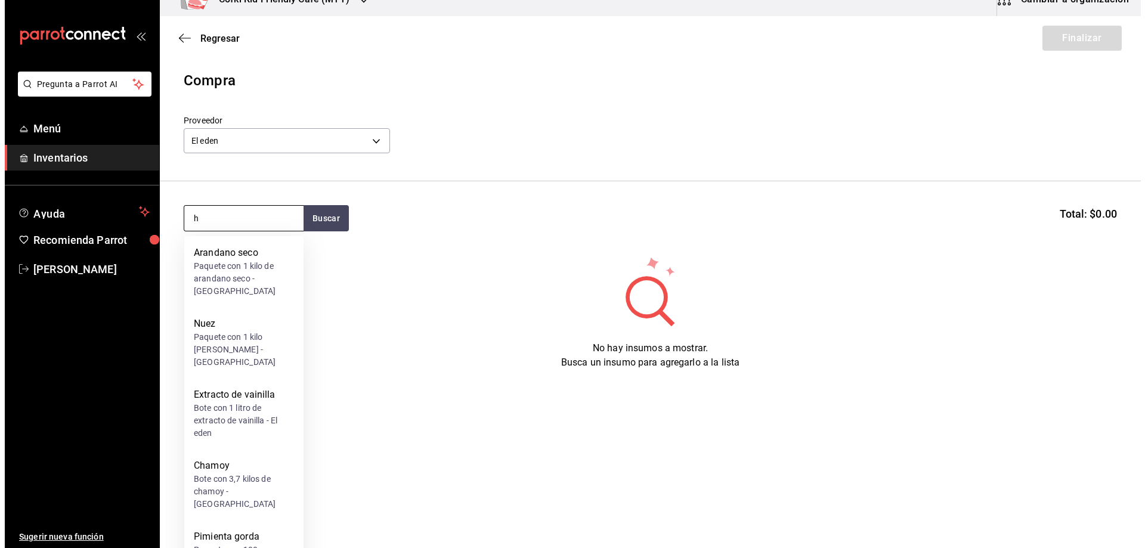
scroll to position [0, 0]
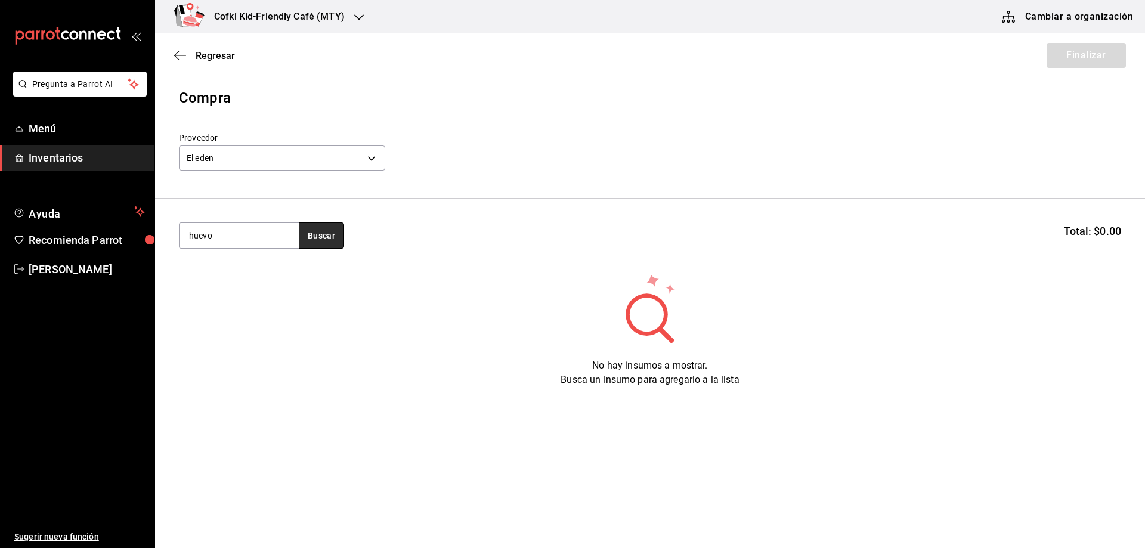
click at [324, 230] on button "Buscar" at bounding box center [321, 235] width 45 height 26
click at [283, 232] on input "huevo" at bounding box center [238, 235] width 119 height 25
click at [321, 234] on button "Buscar" at bounding box center [321, 235] width 45 height 26
click at [266, 232] on input "hue" at bounding box center [238, 235] width 119 height 25
type input "h"
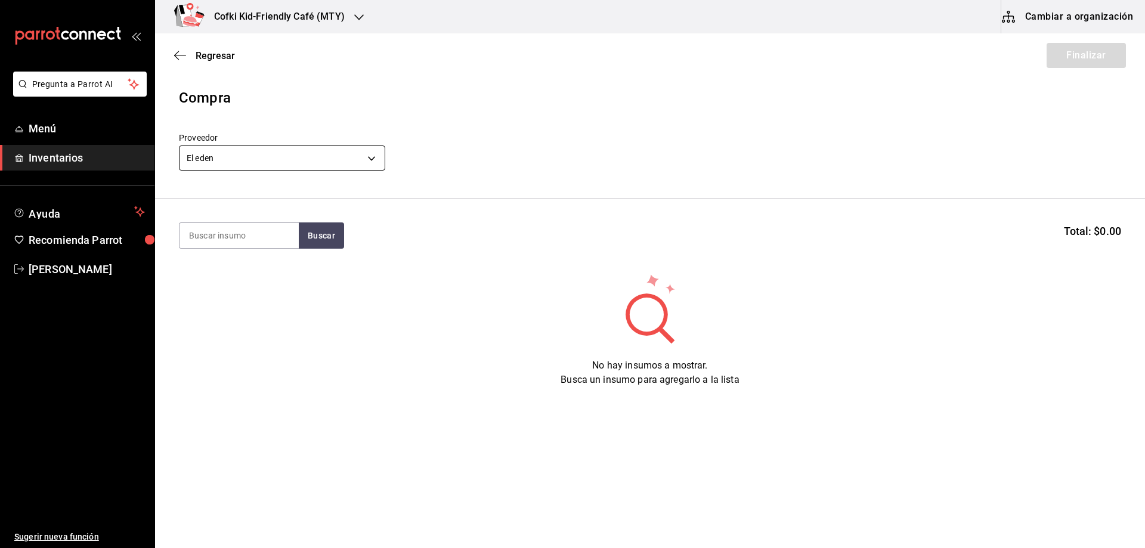
click at [360, 154] on body "Pregunta a Parrot AI Menú Inventarios Ayuda Recomienda Parrot Oscar Aguilar Sug…" at bounding box center [572, 240] width 1145 height 480
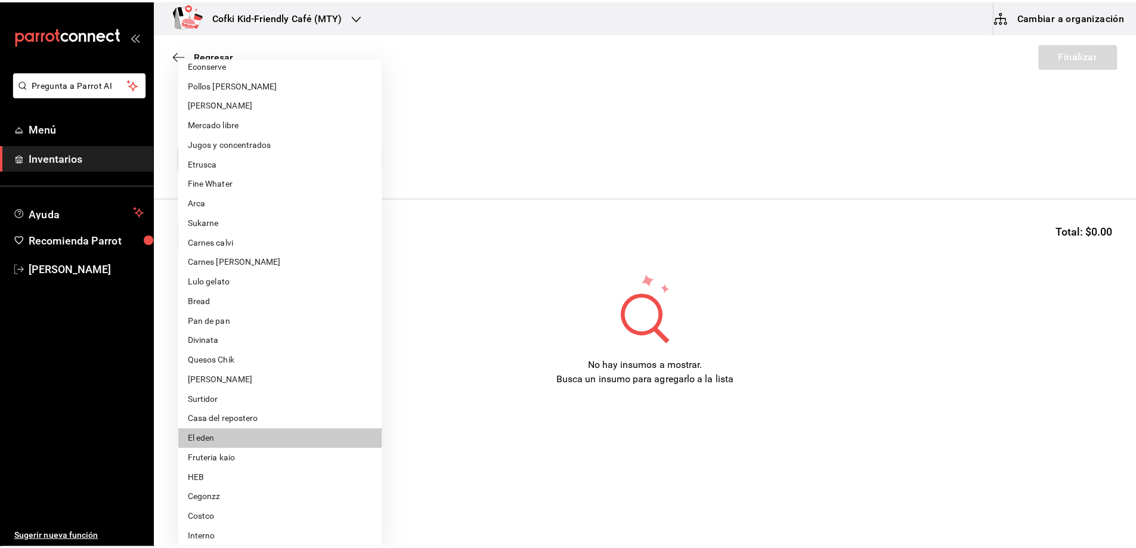
scroll to position [71, 0]
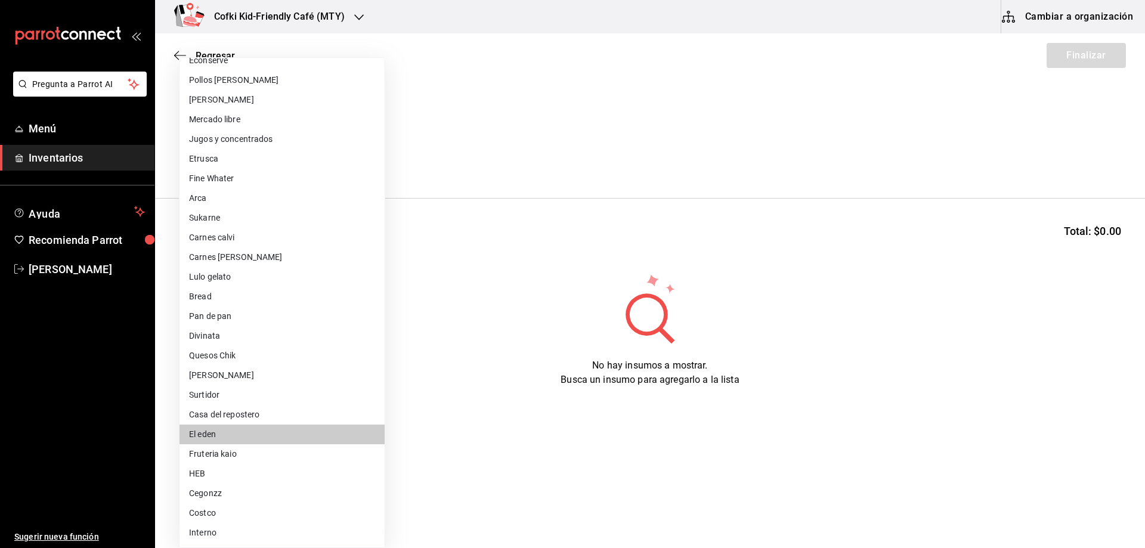
click at [259, 455] on li "Fruteria kaio" at bounding box center [281, 454] width 205 height 20
type input "9879f438-935c-4600-9fdc-ceea3fe8ffa7"
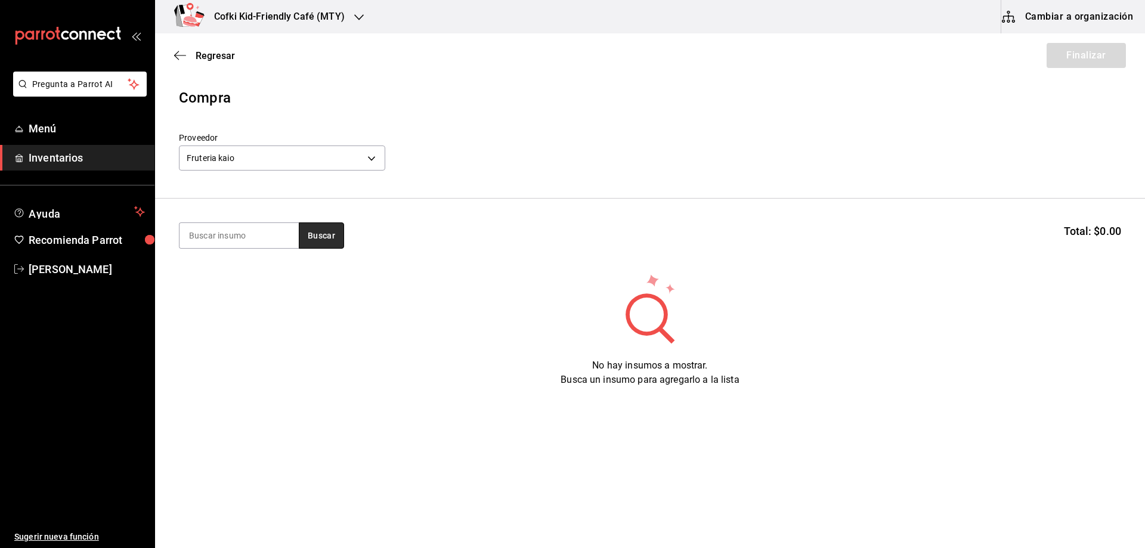
click at [325, 228] on button "Buscar" at bounding box center [321, 235] width 45 height 26
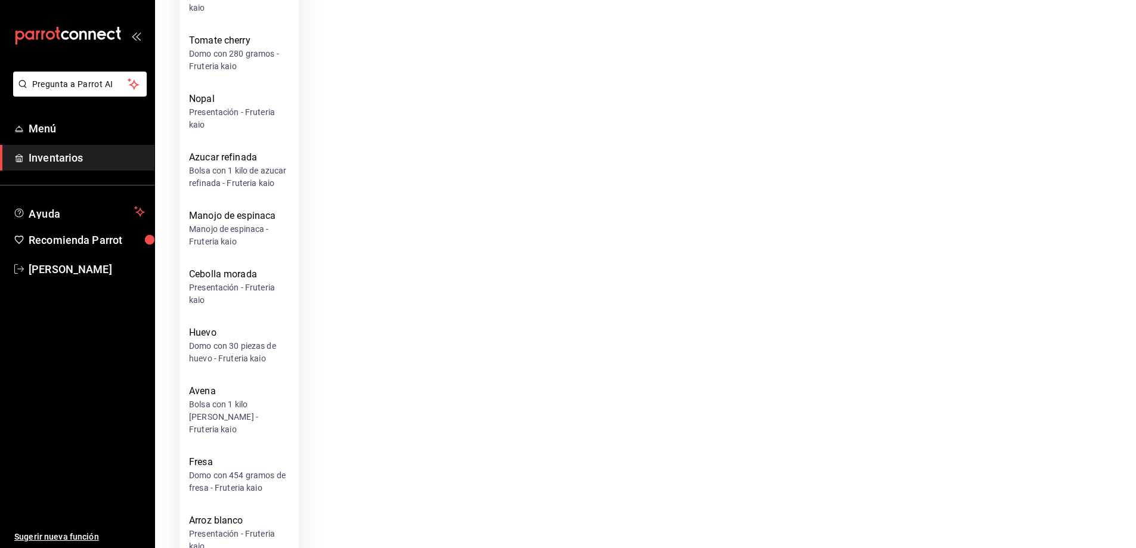
scroll to position [1729, 0]
click at [248, 354] on div "Domo con 30 piezas de huevo - Fruteria kaio" at bounding box center [239, 351] width 100 height 25
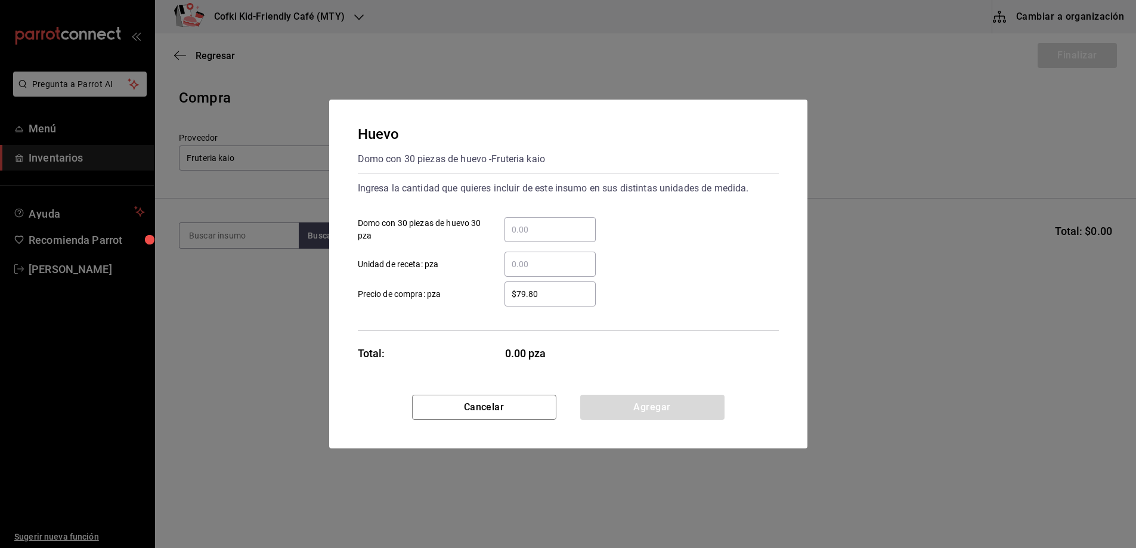
scroll to position [0, 0]
click at [515, 237] on div "​" at bounding box center [554, 229] width 91 height 25
click at [515, 237] on input "​ Domo con 30 piezas de huevo 30 pza" at bounding box center [554, 229] width 91 height 14
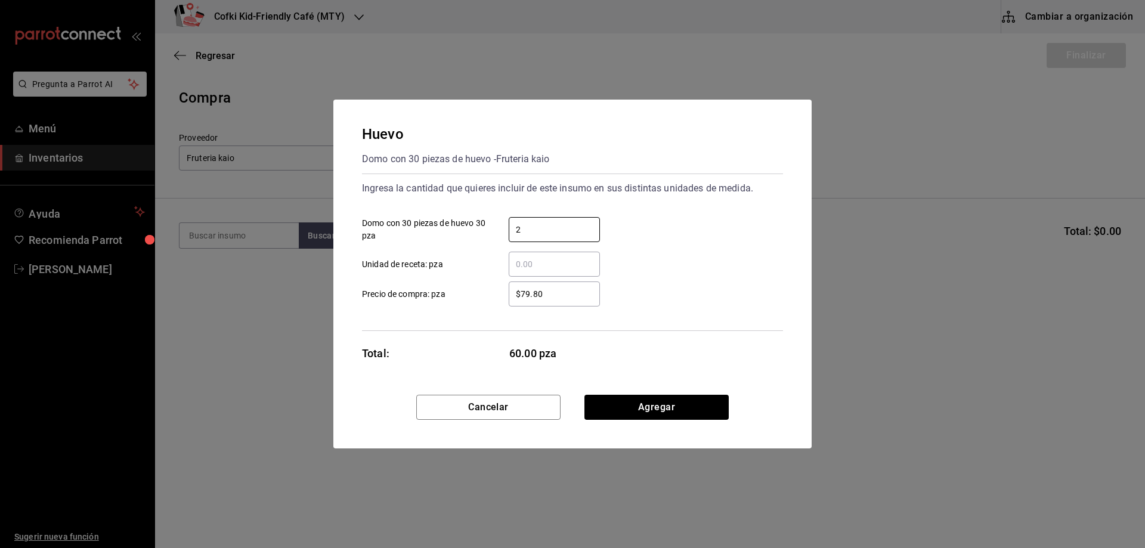
type input "2"
click at [641, 229] on div "2 ​ Domo con 30 piezas de huevo 30 pza" at bounding box center [567, 224] width 430 height 35
drag, startPoint x: 554, startPoint y: 294, endPoint x: 504, endPoint y: 293, distance: 50.1
click at [504, 293] on div "$79.80 ​" at bounding box center [544, 293] width 110 height 25
type input "$113"
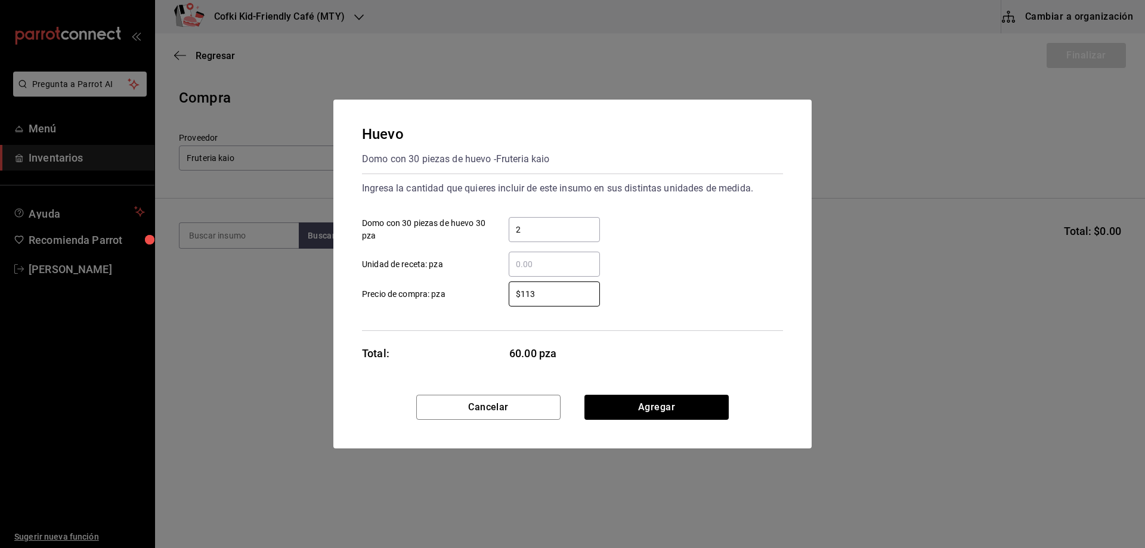
click at [638, 281] on div "$113 ​ Precio de compra: pza" at bounding box center [567, 289] width 430 height 35
click at [648, 404] on button "Agregar" at bounding box center [656, 407] width 144 height 25
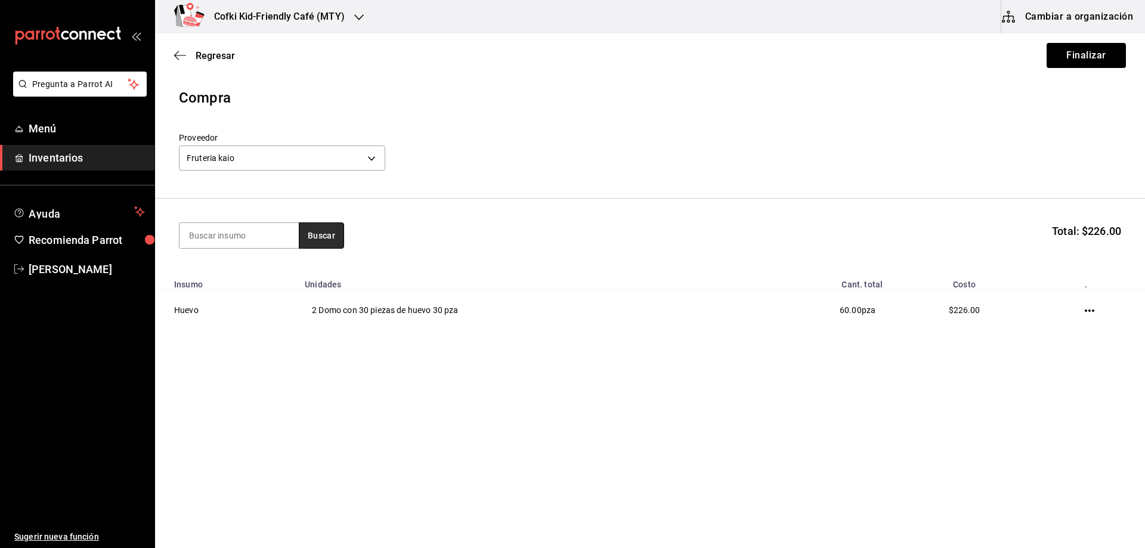
click at [328, 237] on button "Buscar" at bounding box center [321, 235] width 45 height 26
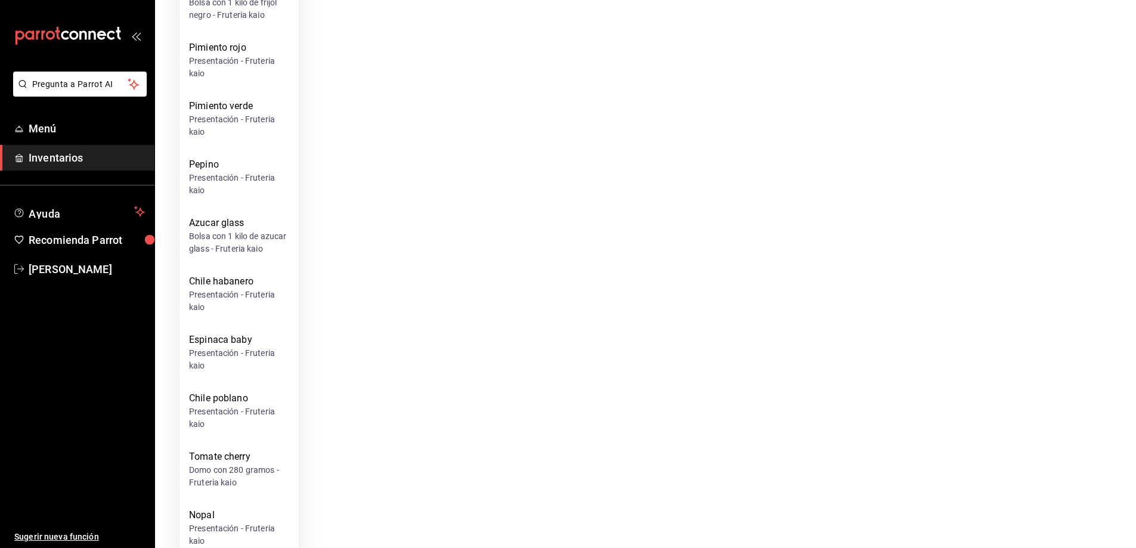
scroll to position [1371, 0]
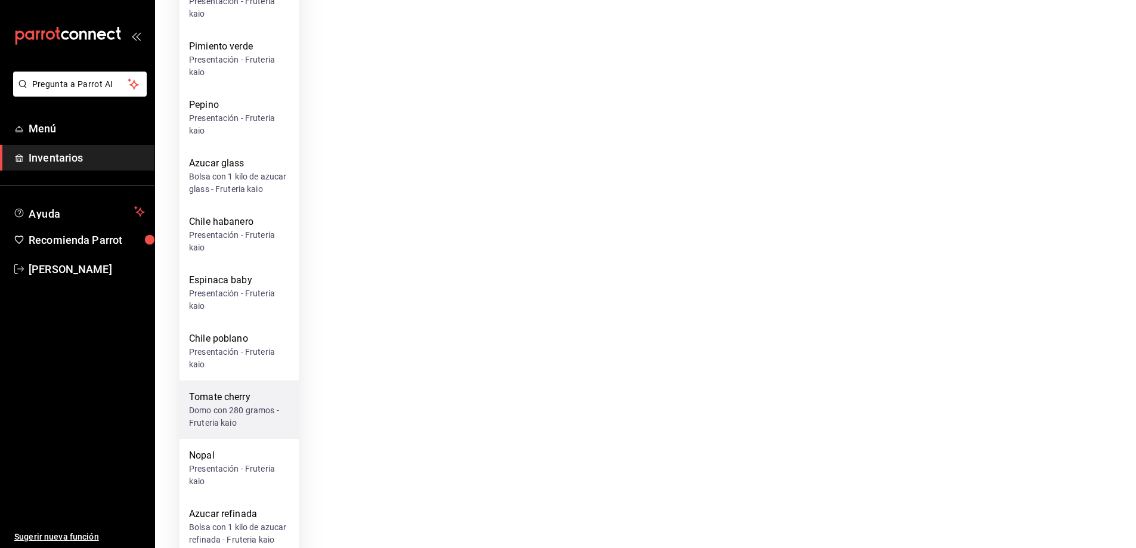
click at [240, 400] on div "Tomate cherry" at bounding box center [239, 397] width 100 height 14
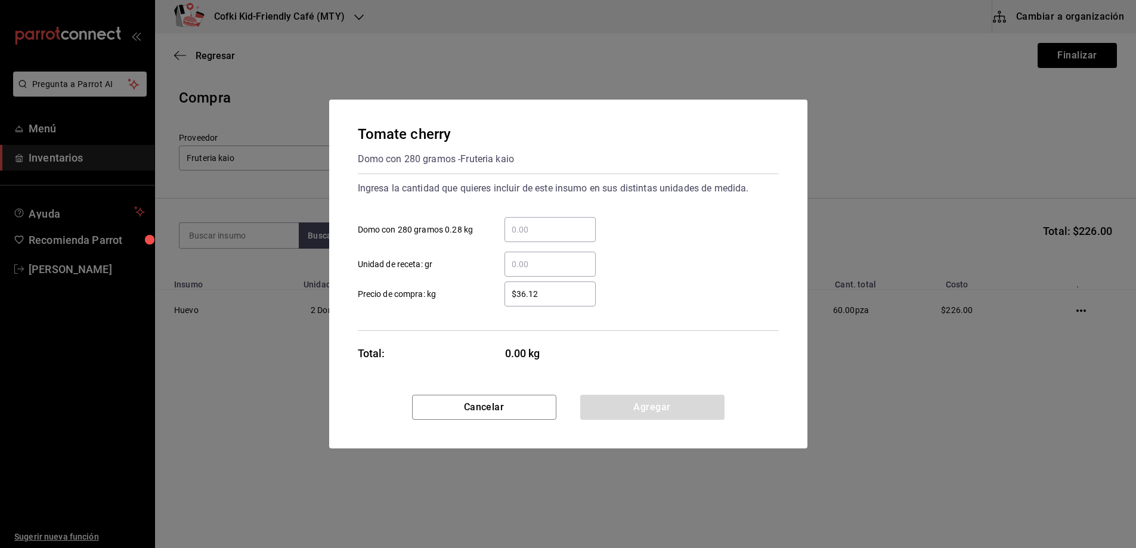
scroll to position [0, 0]
click at [553, 223] on input "​ Domo con 280 gramos 0.28 kg" at bounding box center [554, 229] width 91 height 14
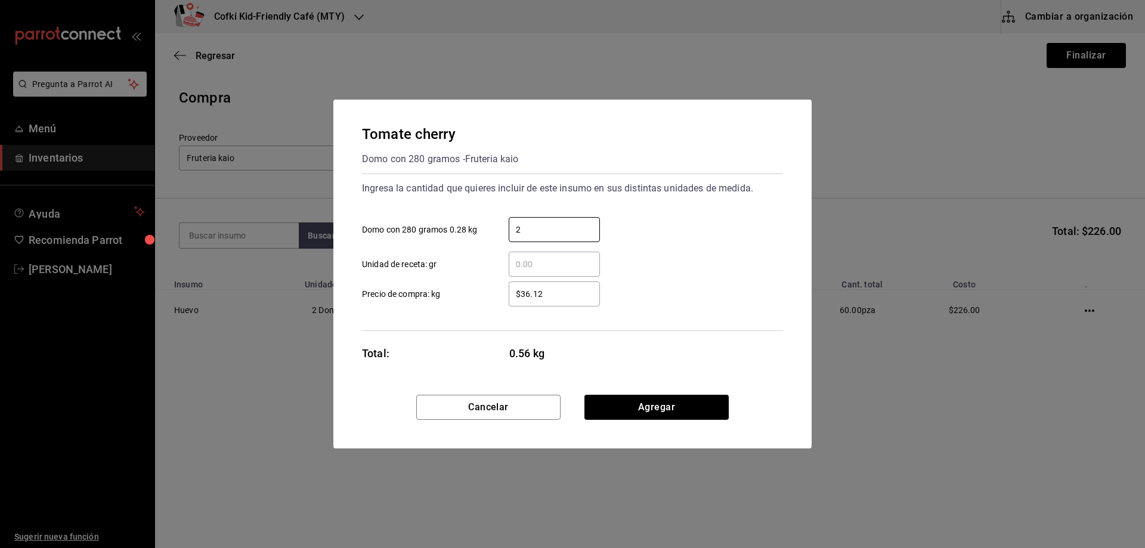
type input "2"
click at [661, 224] on div "2 ​ Domo con 280 gramos 0.28 kg" at bounding box center [567, 224] width 430 height 35
drag, startPoint x: 559, startPoint y: 293, endPoint x: 513, endPoint y: 293, distance: 45.9
click at [513, 293] on input "$36.12" at bounding box center [554, 294] width 91 height 14
type input "$39"
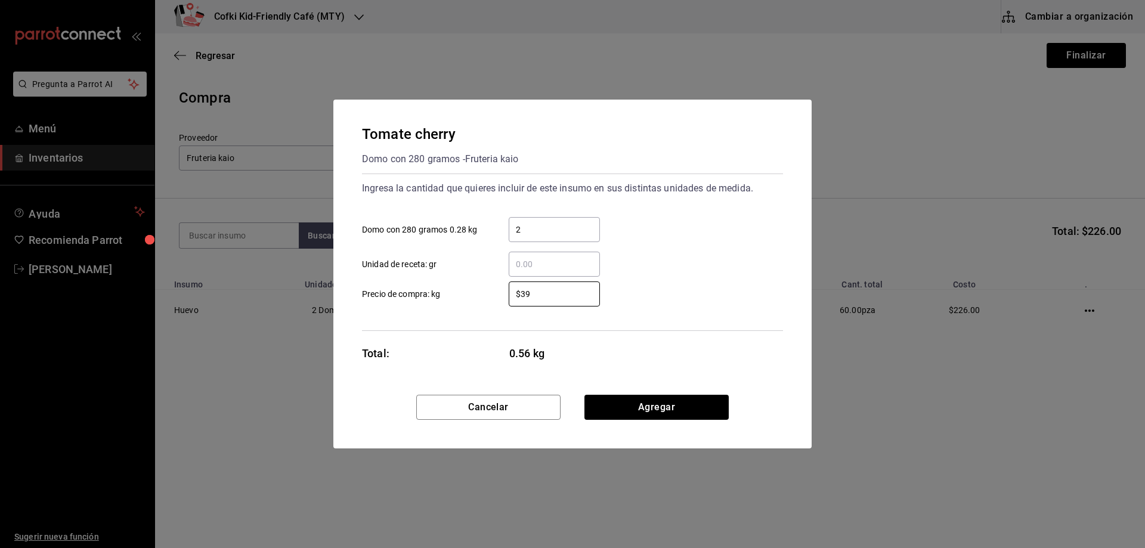
click at [678, 272] on div "$39 ​ Precio de compra: kg" at bounding box center [567, 289] width 430 height 35
click at [658, 403] on button "Agregar" at bounding box center [656, 407] width 144 height 25
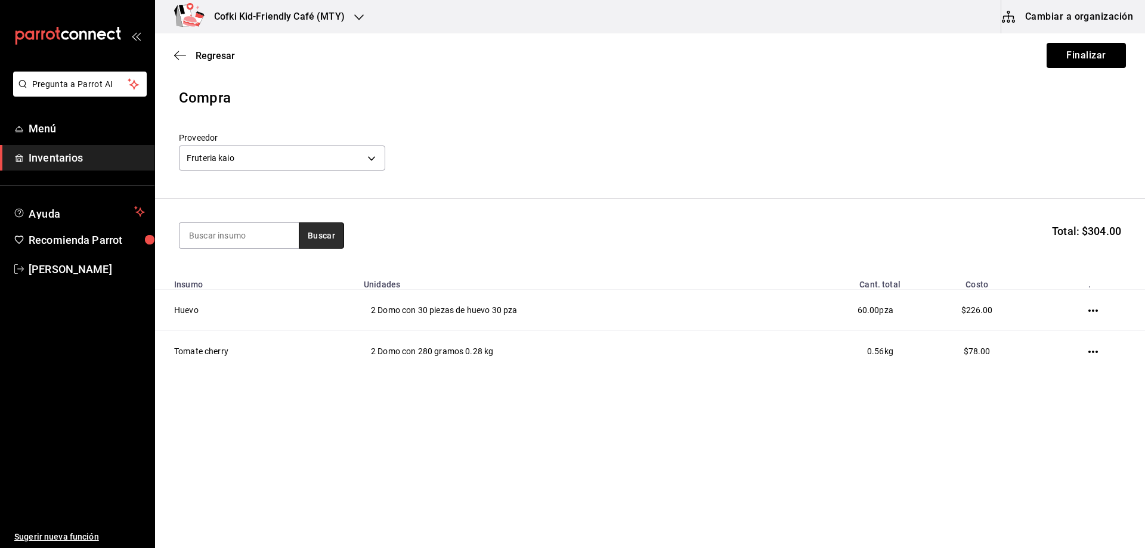
click at [308, 238] on button "Buscar" at bounding box center [321, 235] width 45 height 26
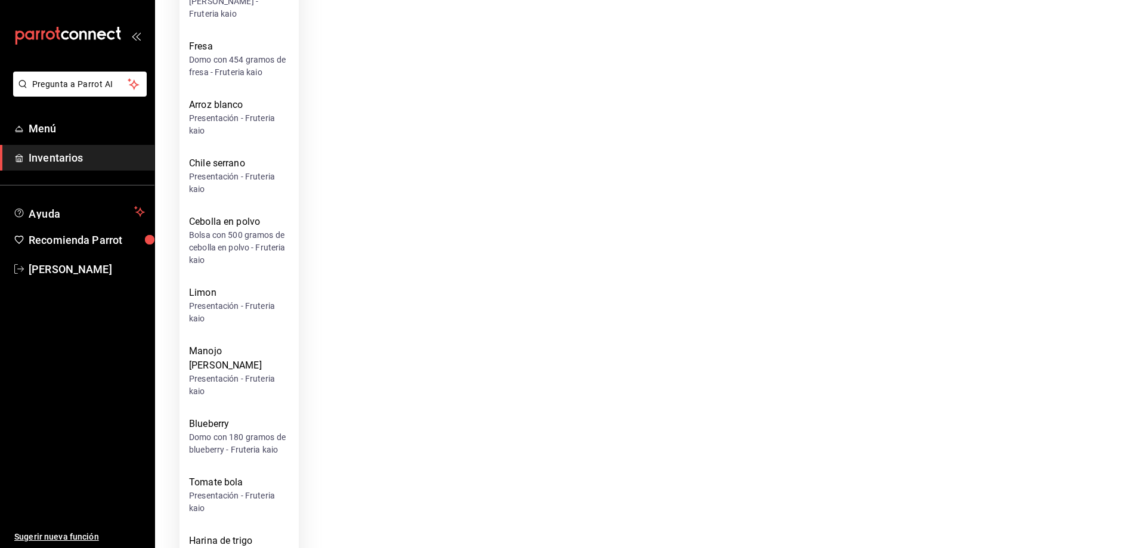
scroll to position [2027, 0]
click at [248, 430] on div "Domo con 180 gramos de blueberry - Fruteria kaio" at bounding box center [239, 442] width 100 height 25
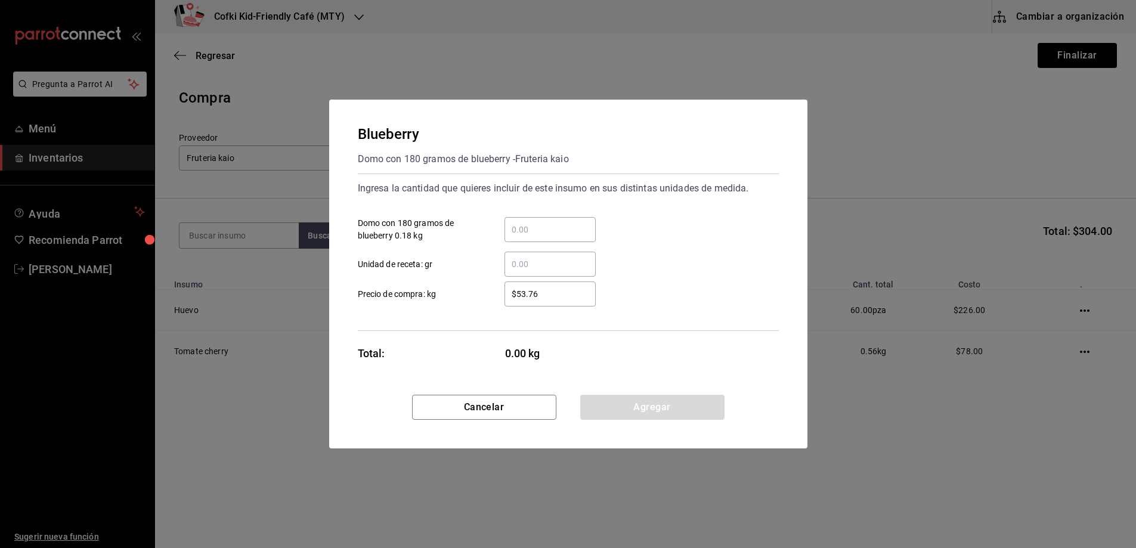
scroll to position [0, 0]
click at [563, 233] on input "​ Domo con 180 gramos de blueberry 0.18 kg" at bounding box center [554, 229] width 91 height 14
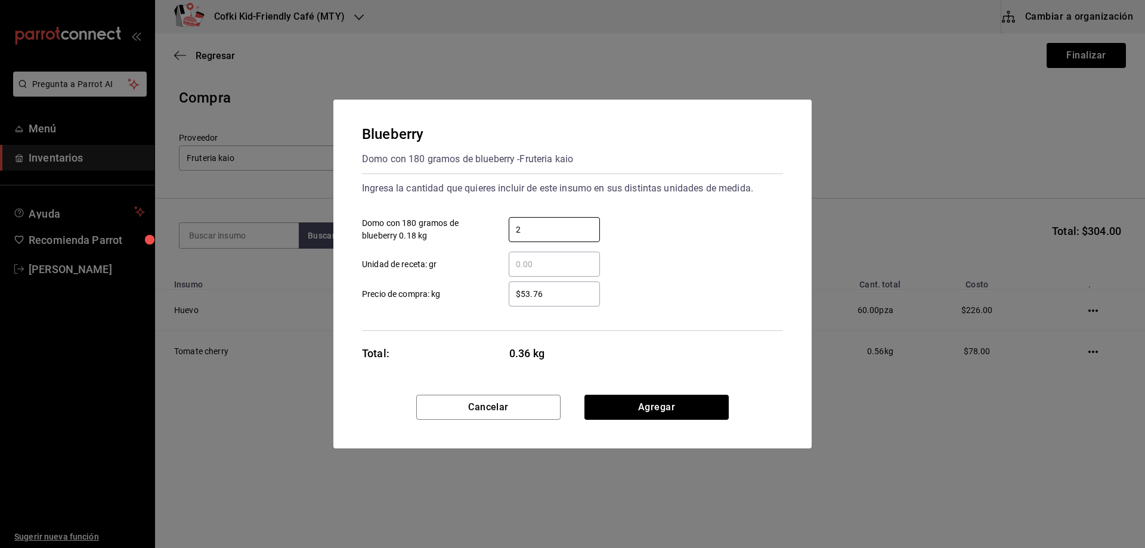
type input "2"
click at [677, 262] on div "​ Unidad de receta: gr" at bounding box center [567, 259] width 430 height 35
drag, startPoint x: 566, startPoint y: 292, endPoint x: 494, endPoint y: 292, distance: 71.5
click at [495, 292] on div "$53.76 ​" at bounding box center [544, 293] width 110 height 25
click at [494, 292] on div "$53.76 ​" at bounding box center [544, 293] width 110 height 25
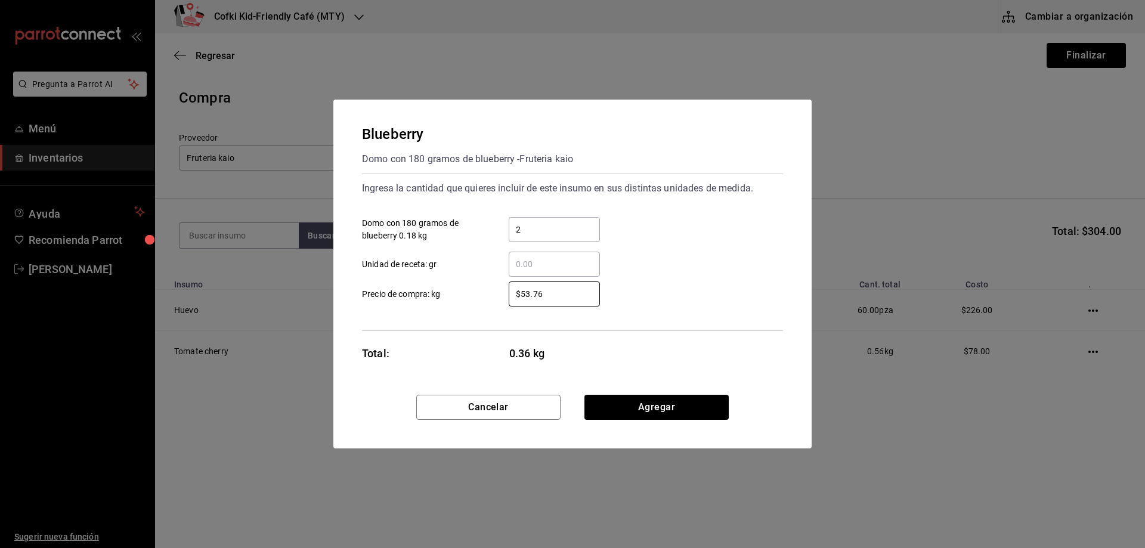
click at [509, 292] on input "$53.76" at bounding box center [554, 294] width 91 height 14
type input "$68"
click at [644, 282] on div "$68 ​ Precio de compra: kg" at bounding box center [567, 289] width 430 height 35
click at [661, 408] on button "Agregar" at bounding box center [656, 407] width 144 height 25
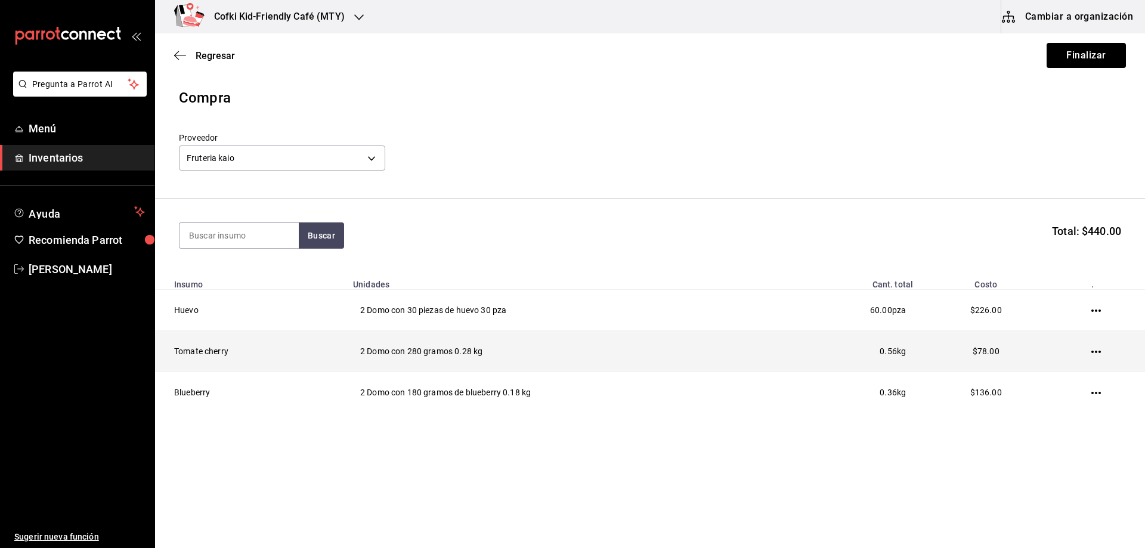
click at [1094, 351] on icon "button" at bounding box center [1096, 352] width 10 height 10
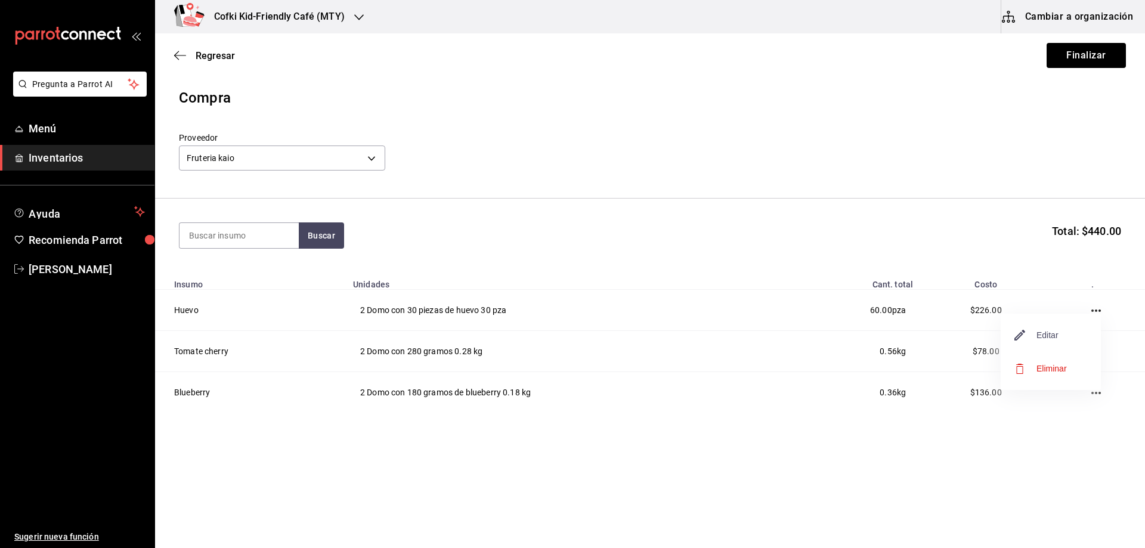
click at [1048, 332] on span "Editar" at bounding box center [1037, 335] width 44 height 14
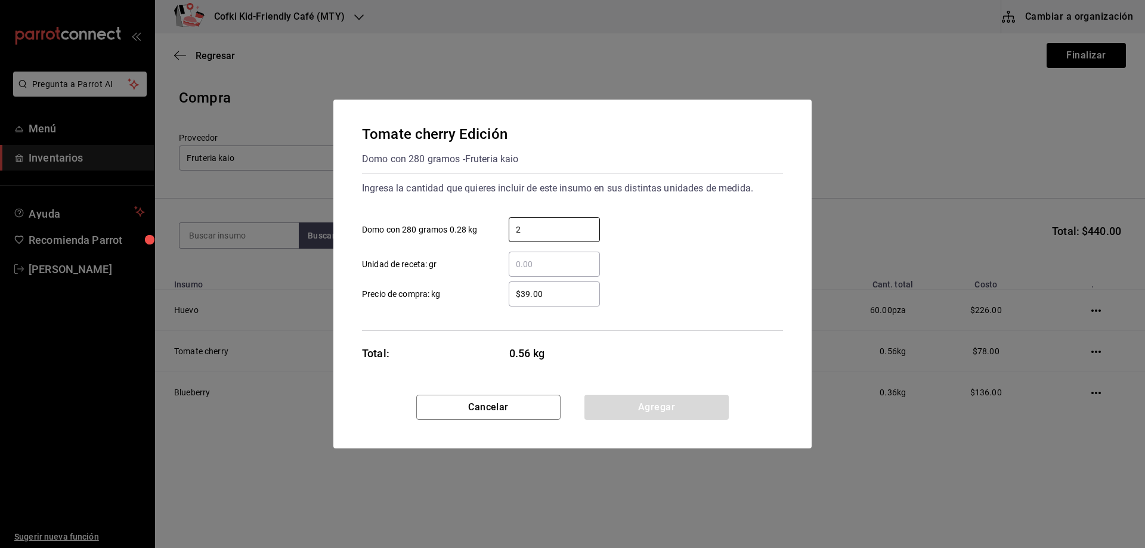
drag, startPoint x: 548, startPoint y: 233, endPoint x: 482, endPoint y: 232, distance: 65.6
click at [482, 232] on label "2 ​ Domo con 280 gramos 0.28 kg" at bounding box center [481, 229] width 238 height 25
type input "4"
click at [723, 224] on div "4 ​ Domo con 280 gramos 0.28 kg" at bounding box center [567, 224] width 430 height 35
click at [655, 401] on button "Agregar" at bounding box center [656, 407] width 144 height 25
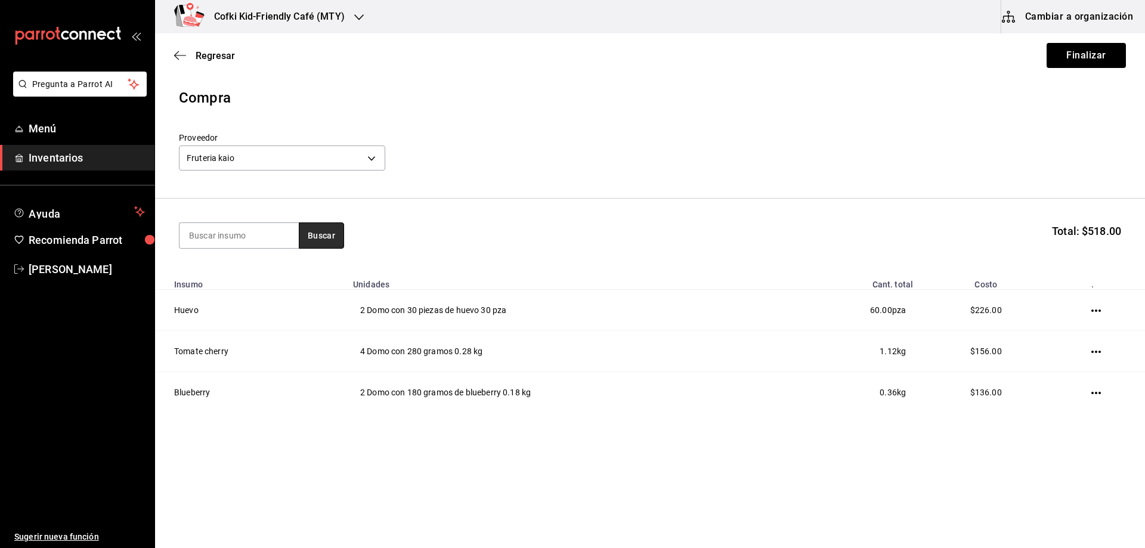
click at [336, 241] on button "Buscar" at bounding box center [321, 235] width 45 height 26
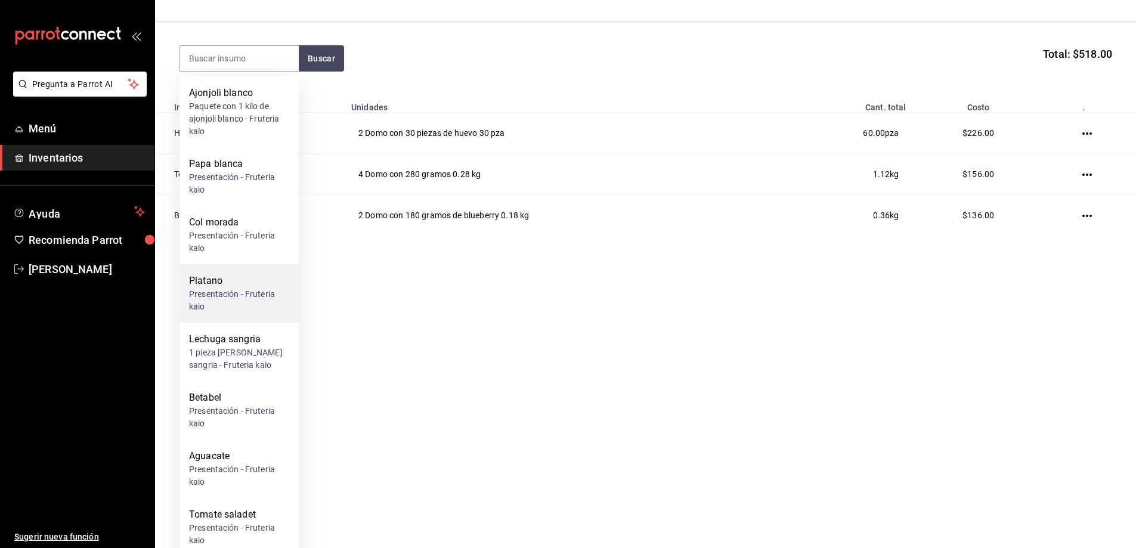
scroll to position [179, 0]
click at [244, 271] on div "Platano Presentación - Fruteria kaio" at bounding box center [238, 291] width 119 height 58
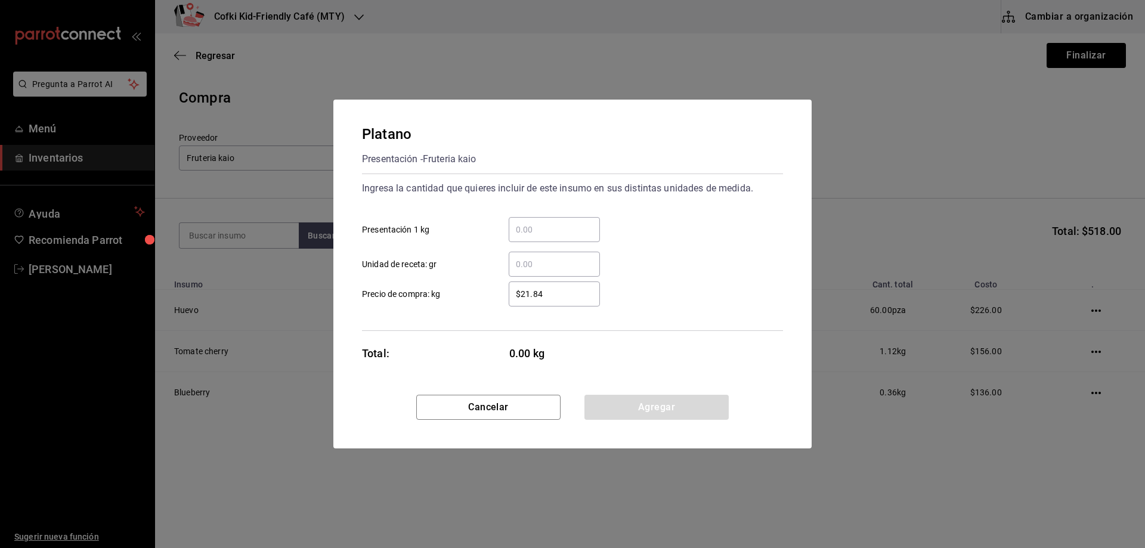
click at [558, 237] on div "​" at bounding box center [554, 229] width 91 height 25
click at [558, 237] on input "​ Presentación 1 kg" at bounding box center [554, 229] width 91 height 14
type input "0.62"
drag, startPoint x: 557, startPoint y: 293, endPoint x: 493, endPoint y: 292, distance: 63.8
click at [493, 292] on div "$21.84 ​" at bounding box center [544, 293] width 110 height 25
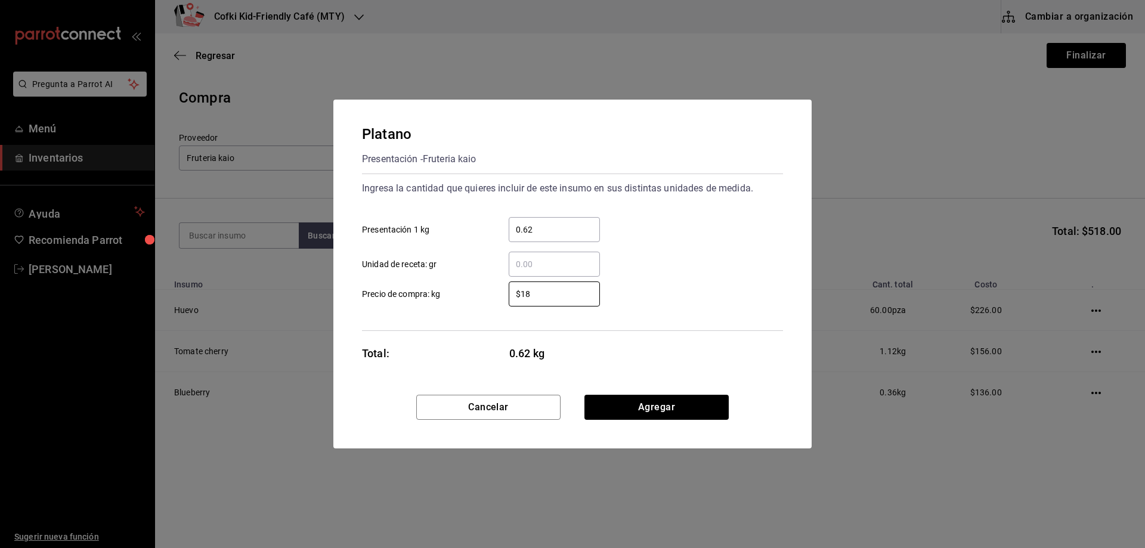
type input "$18"
click at [640, 263] on div "​ Unidad de receta: gr" at bounding box center [567, 259] width 430 height 35
click at [650, 404] on button "Agregar" at bounding box center [656, 407] width 144 height 25
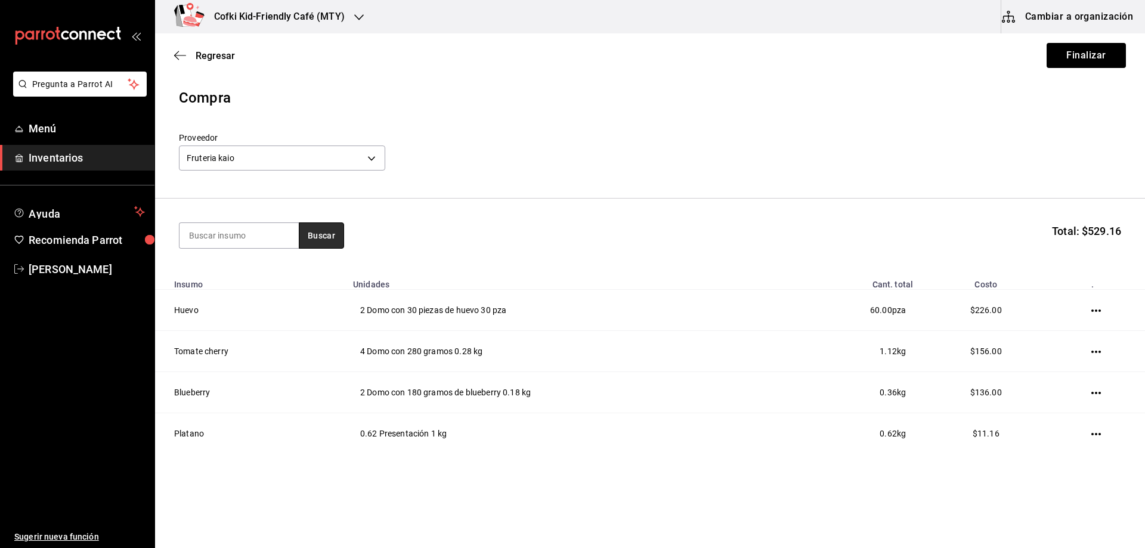
click at [311, 230] on button "Buscar" at bounding box center [321, 235] width 45 height 26
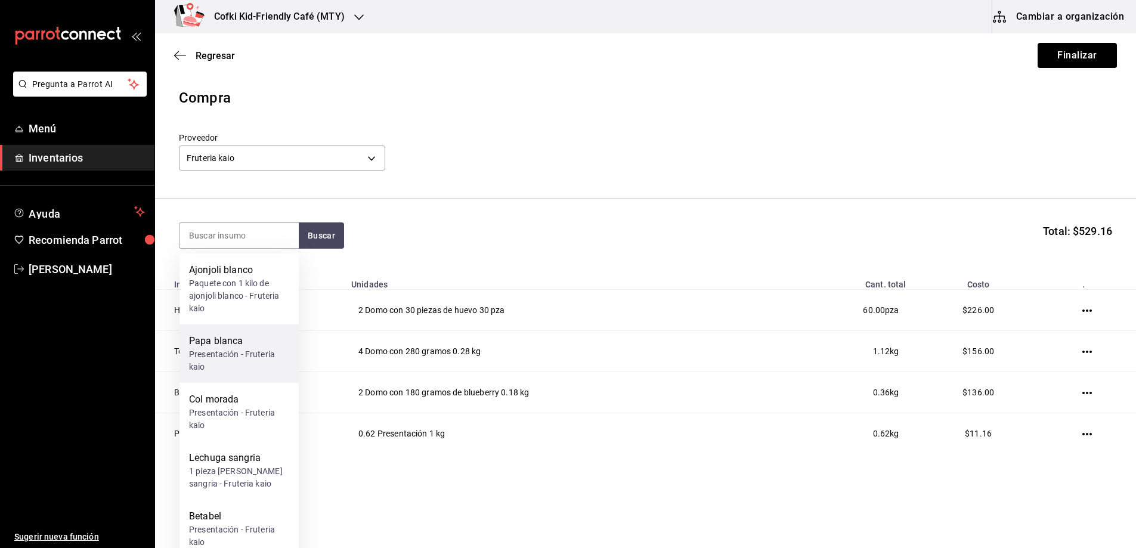
click at [231, 348] on div "Papa blanca" at bounding box center [239, 341] width 100 height 14
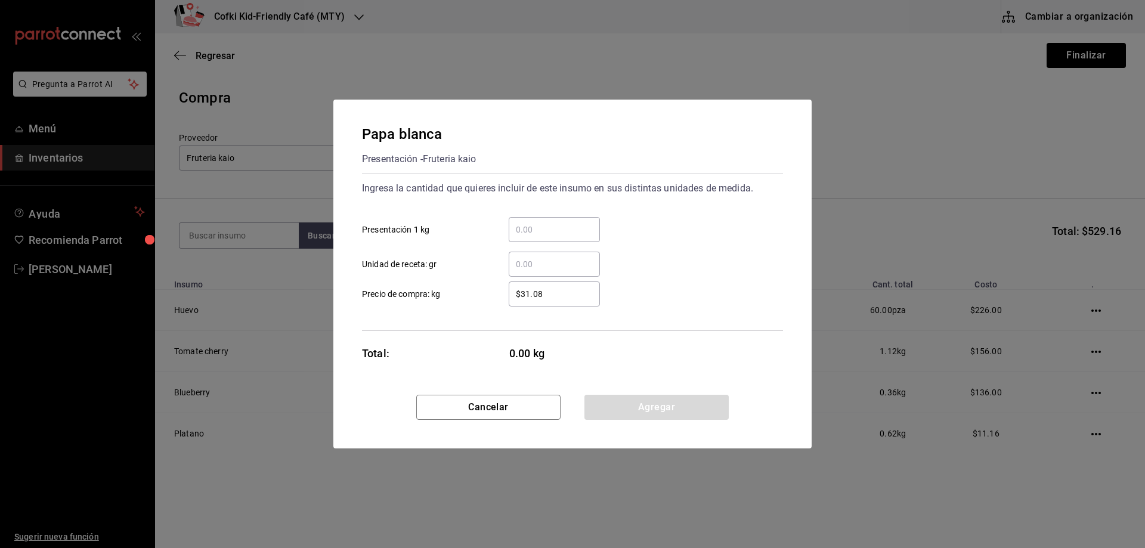
click at [543, 232] on input "​ Presentación 1 kg" at bounding box center [554, 229] width 91 height 14
type input "1.85"
click at [695, 243] on div "​ Unidad de receta: gr" at bounding box center [567, 259] width 430 height 35
drag, startPoint x: 567, startPoint y: 293, endPoint x: 492, endPoint y: 293, distance: 74.5
click at [492, 293] on div "$31.08 ​" at bounding box center [544, 293] width 110 height 25
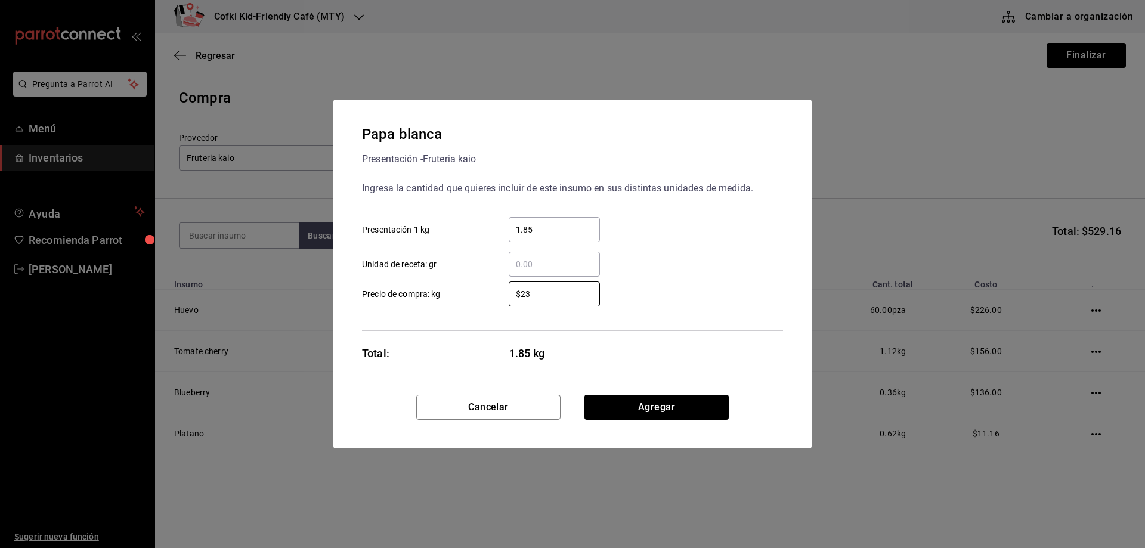
type input "$23"
click at [648, 258] on div "​ Unidad de receta: gr" at bounding box center [567, 259] width 430 height 35
click at [649, 405] on button "Agregar" at bounding box center [656, 407] width 144 height 25
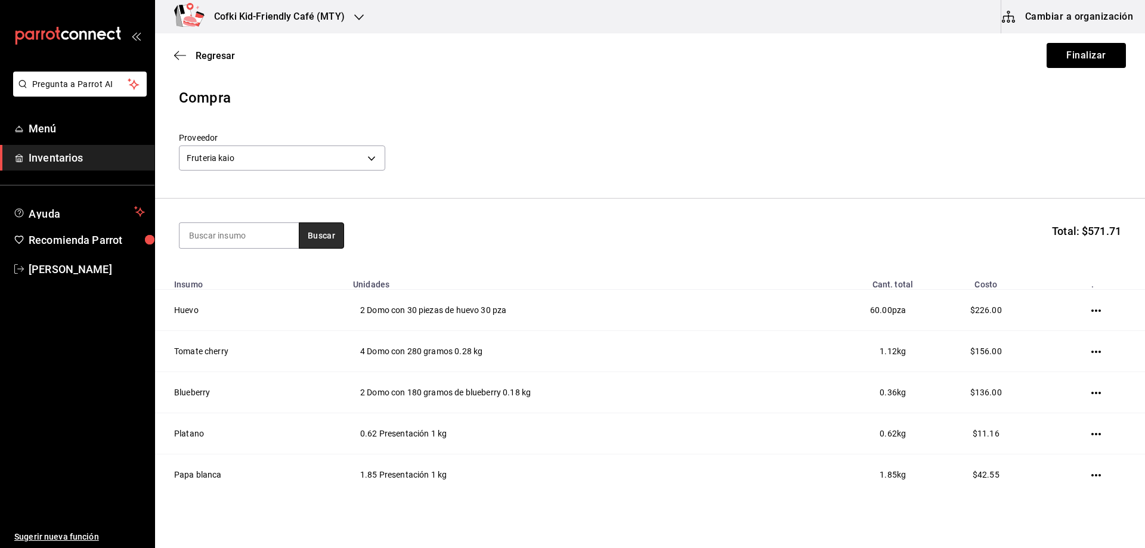
click at [318, 234] on button "Buscar" at bounding box center [321, 235] width 45 height 26
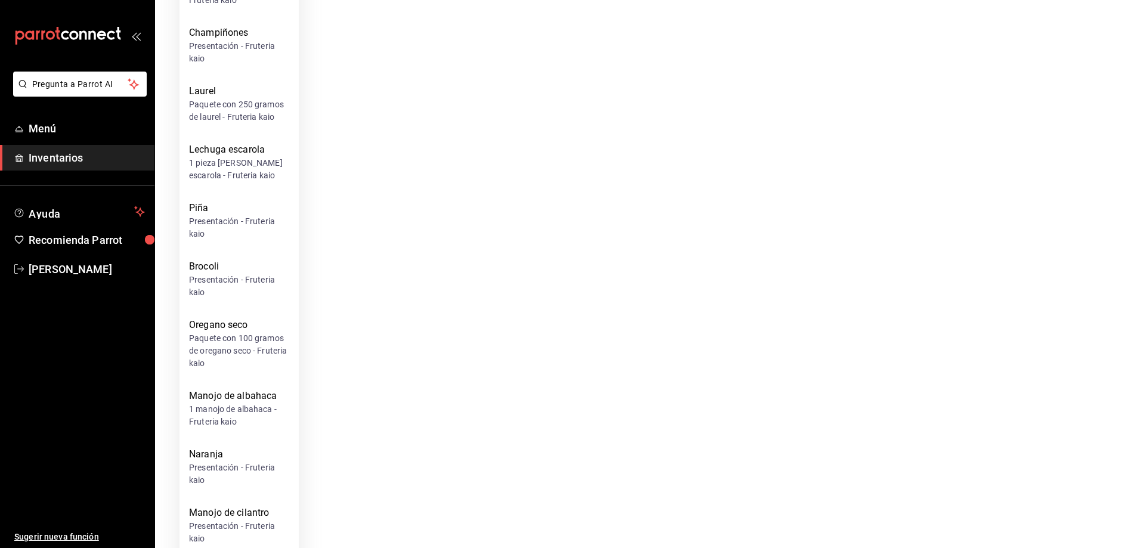
scroll to position [2683, 0]
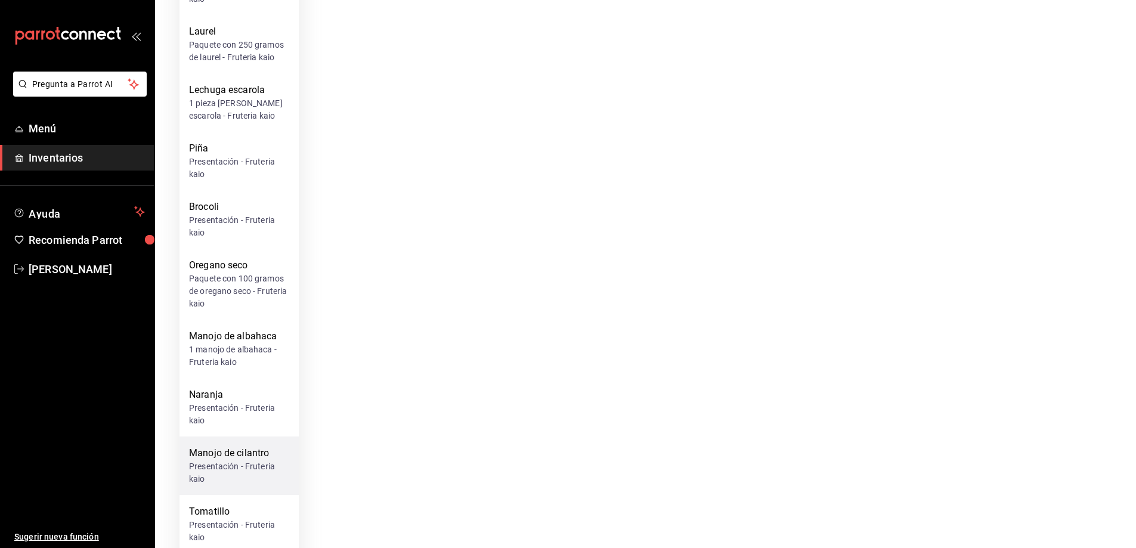
click at [261, 446] on div "Manojo de cilantro" at bounding box center [239, 453] width 100 height 14
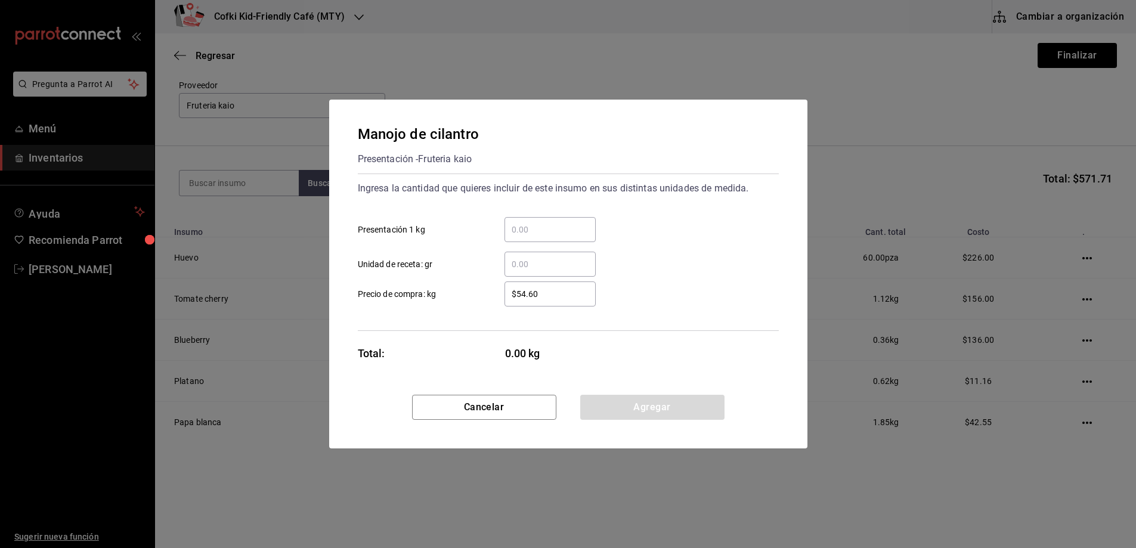
scroll to position [0, 0]
click at [522, 231] on input "​ Presentación 1 kg" at bounding box center [554, 229] width 91 height 14
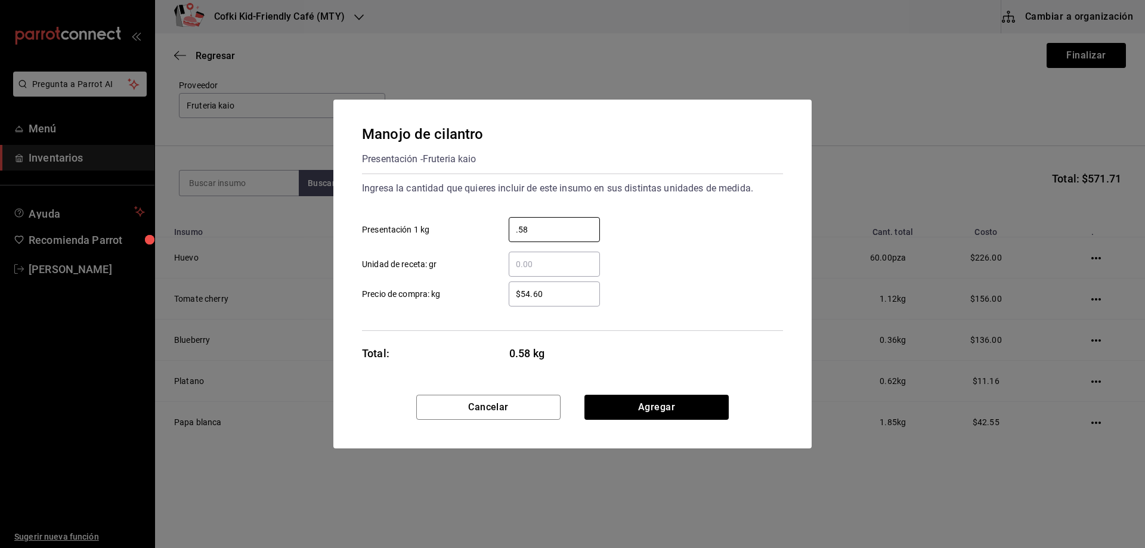
type input "0.58"
click at [540, 293] on input "$54.60" at bounding box center [554, 294] width 91 height 14
drag, startPoint x: 554, startPoint y: 292, endPoint x: 494, endPoint y: 292, distance: 60.2
click at [494, 292] on div "$54.60 ​" at bounding box center [544, 293] width 110 height 25
type input "$56"
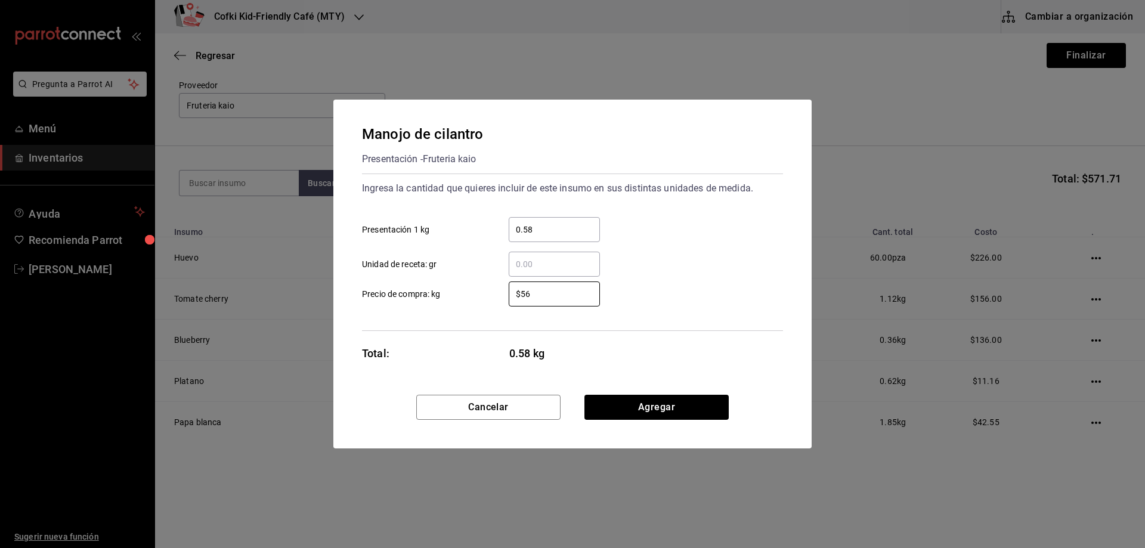
click at [656, 277] on div "$56 ​ Precio de compra: kg" at bounding box center [567, 289] width 430 height 35
click at [648, 408] on button "Agregar" at bounding box center [656, 407] width 144 height 25
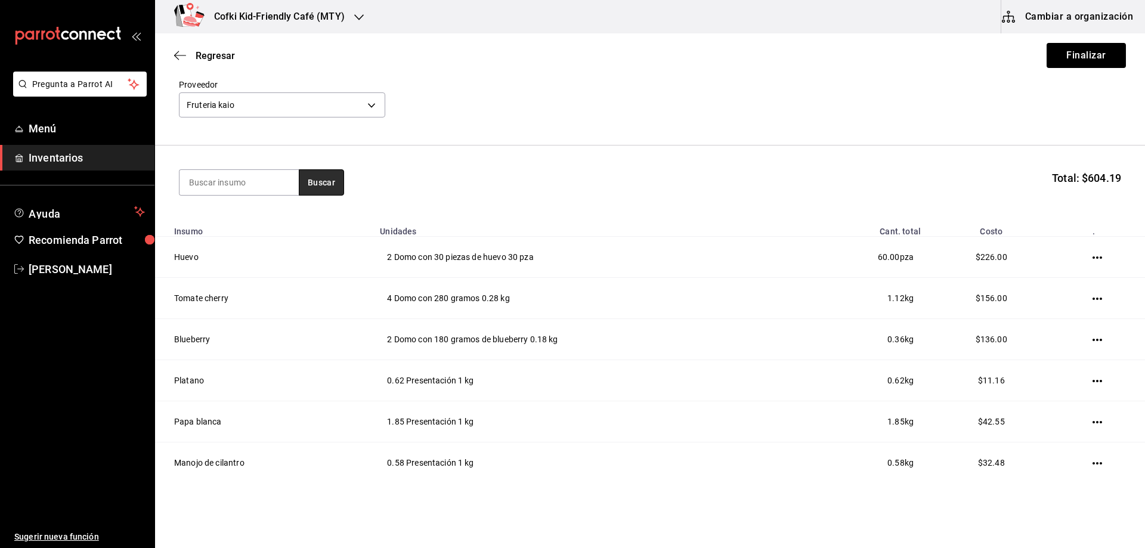
click at [322, 180] on button "Buscar" at bounding box center [321, 182] width 45 height 26
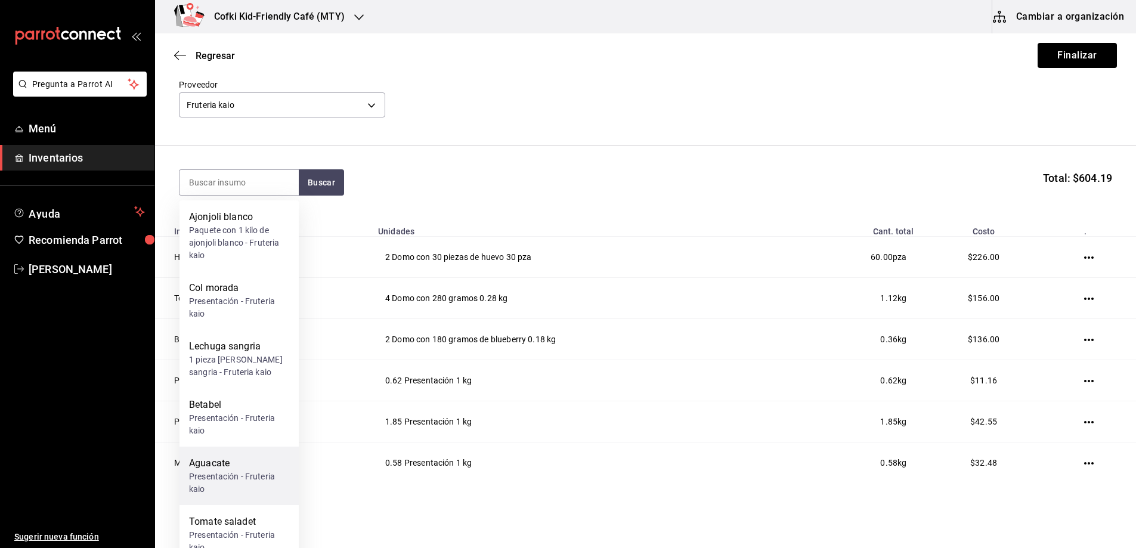
click at [247, 472] on div "Presentación - Fruteria kaio" at bounding box center [239, 482] width 100 height 25
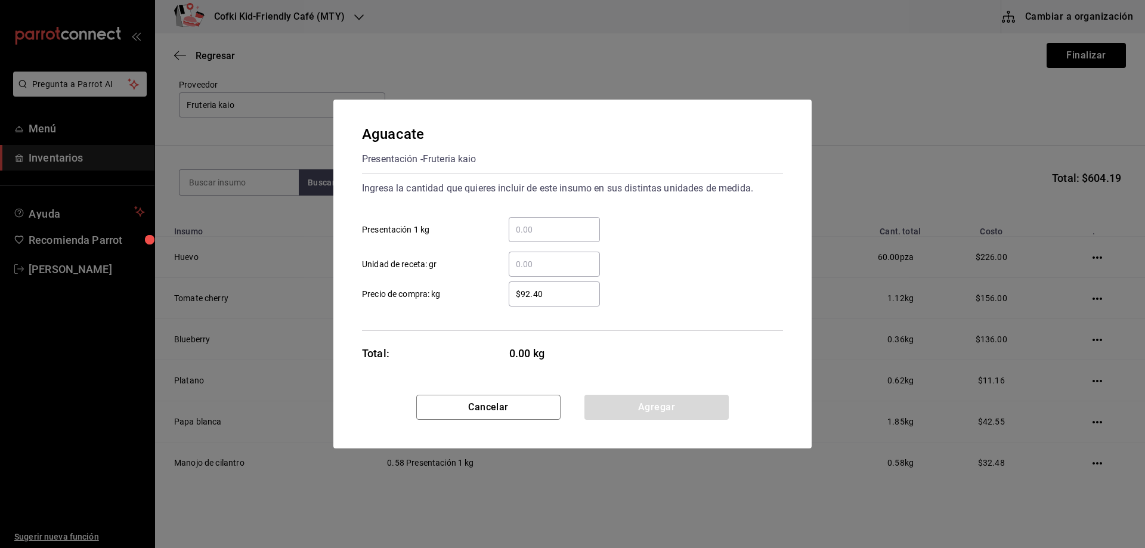
click at [576, 224] on input "​ Presentación 1 kg" at bounding box center [554, 229] width 91 height 14
type input "2.18"
drag, startPoint x: 563, startPoint y: 293, endPoint x: 504, endPoint y: 294, distance: 59.0
click at [504, 294] on div "$92.40 ​" at bounding box center [544, 293] width 110 height 25
type input "$58"
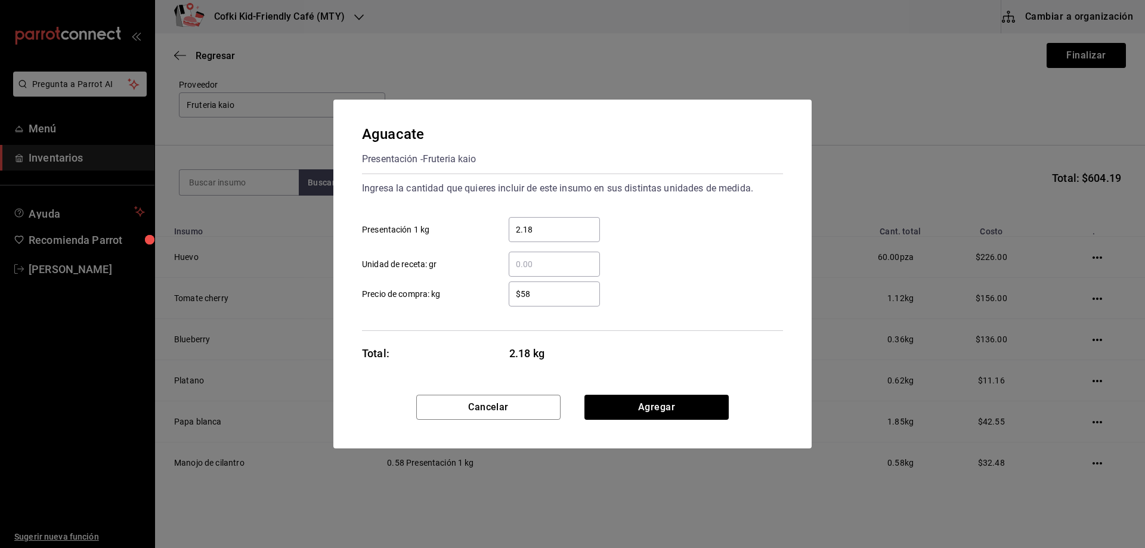
click at [672, 290] on div "$58 ​ Precio de compra: kg" at bounding box center [567, 289] width 430 height 35
click at [666, 399] on button "Agregar" at bounding box center [656, 407] width 144 height 25
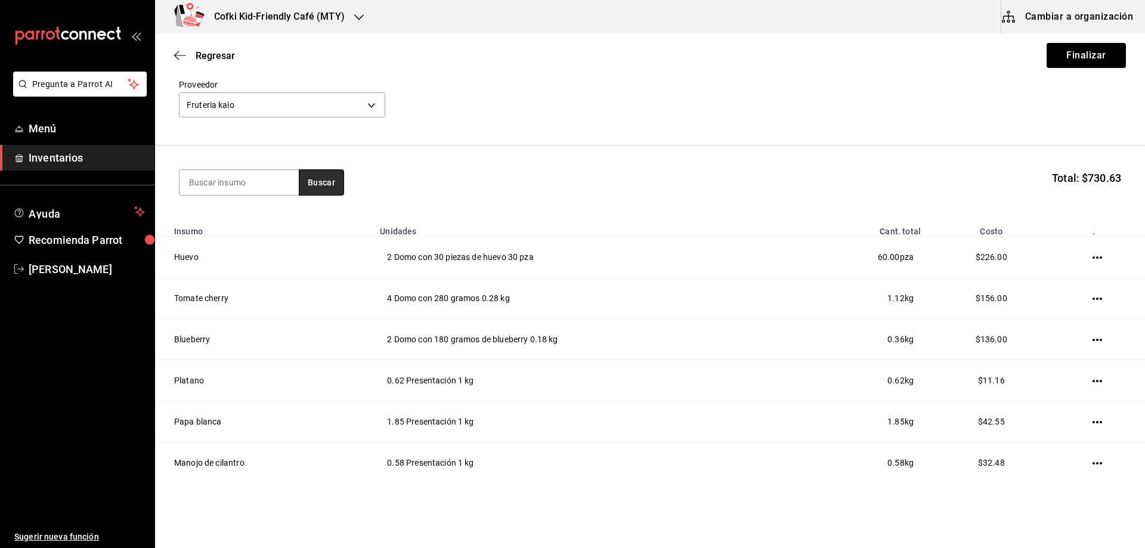
click at [305, 179] on button "Buscar" at bounding box center [321, 182] width 45 height 26
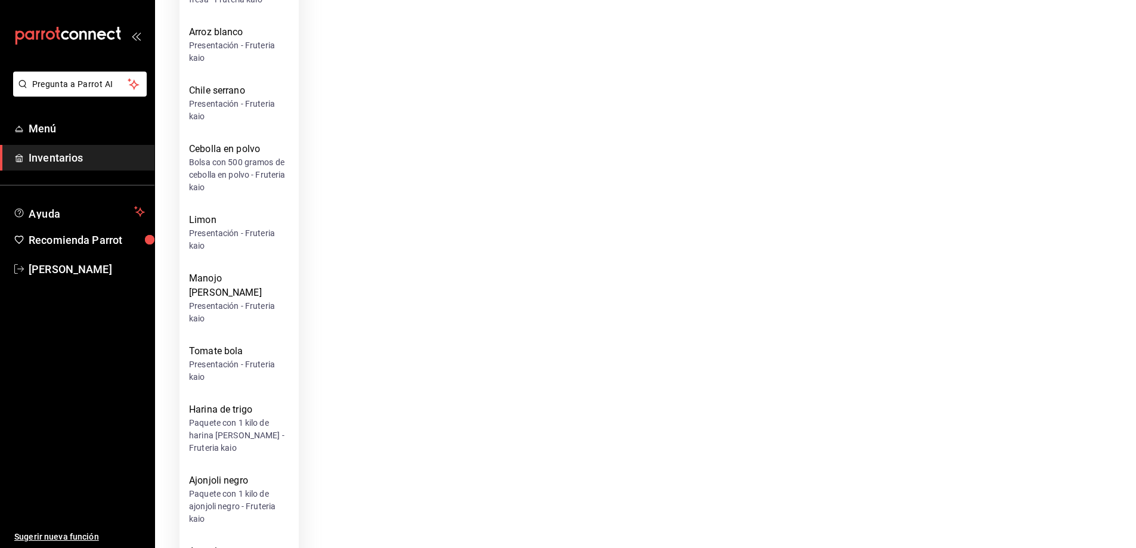
scroll to position [1908, 0]
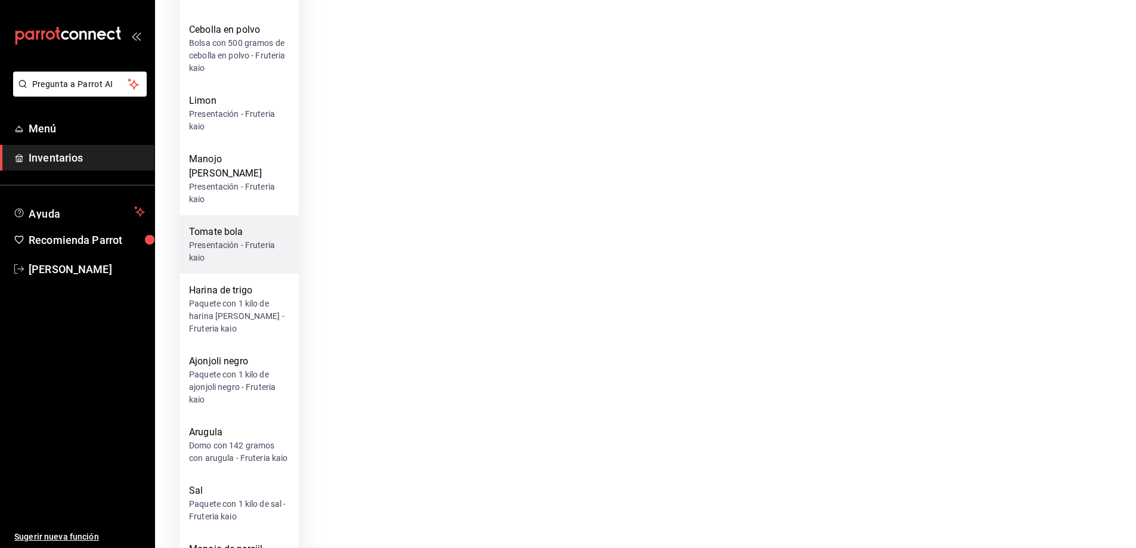
click at [238, 239] on div "Presentación - Fruteria kaio" at bounding box center [239, 251] width 100 height 25
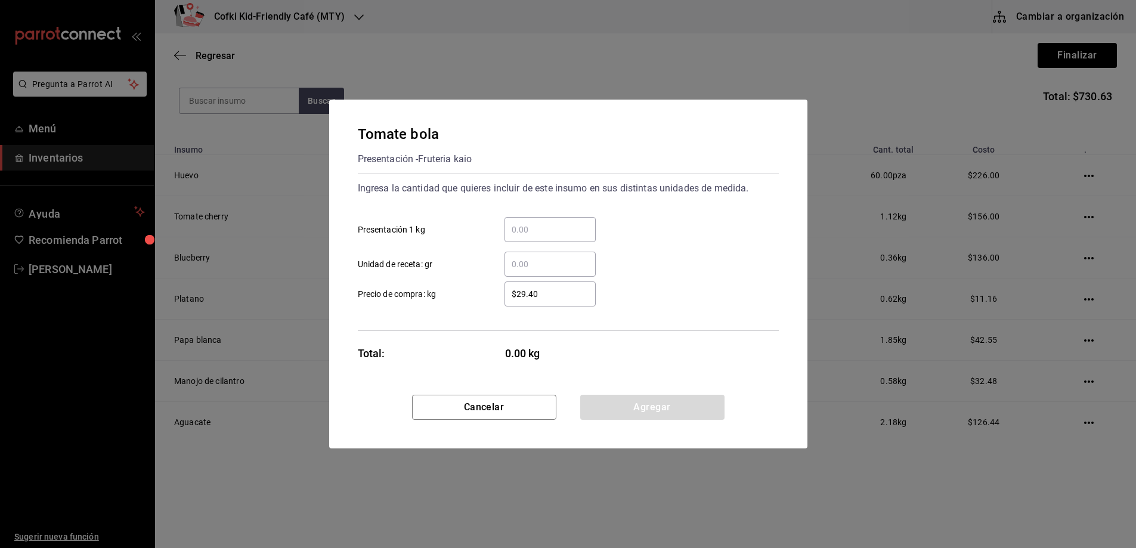
scroll to position [0, 0]
click at [548, 225] on input "​ Presentación 1 kg" at bounding box center [554, 229] width 91 height 14
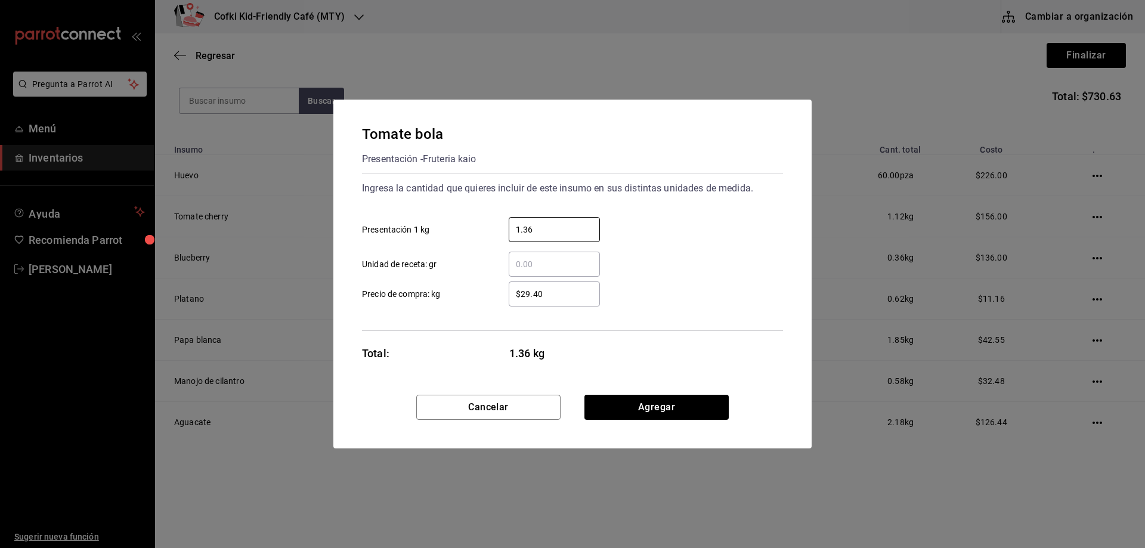
type input "1.36"
click at [686, 278] on div "$29.40 ​ Precio de compra: kg" at bounding box center [567, 289] width 430 height 35
drag, startPoint x: 552, startPoint y: 296, endPoint x: 514, endPoint y: 294, distance: 37.6
click at [514, 294] on input "$29.40" at bounding box center [554, 294] width 91 height 14
type input "$21"
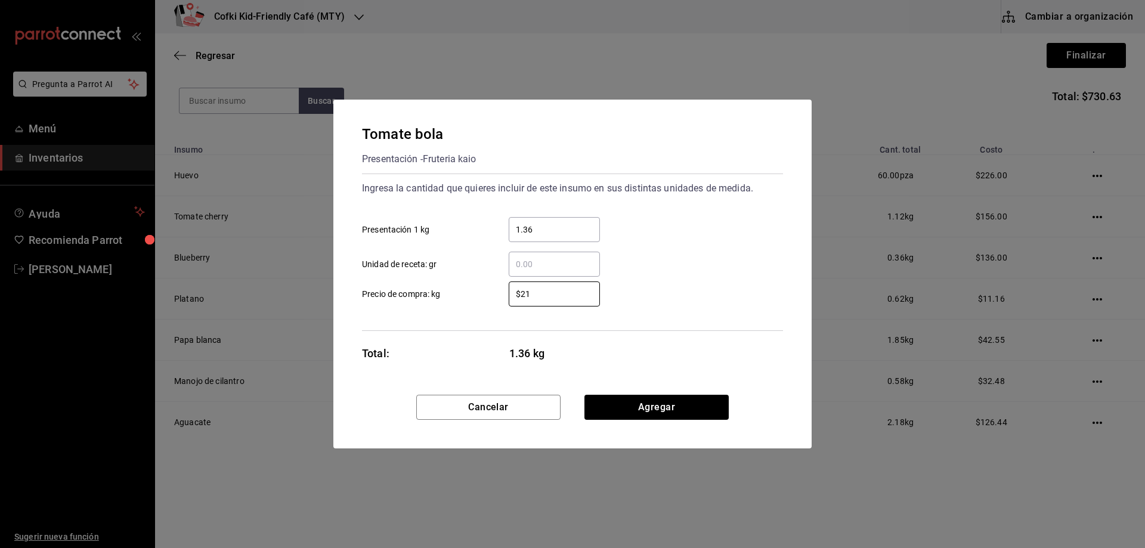
click at [678, 284] on div "$21 ​ Precio de compra: kg" at bounding box center [567, 289] width 430 height 35
click at [678, 402] on button "Agregar" at bounding box center [656, 407] width 144 height 25
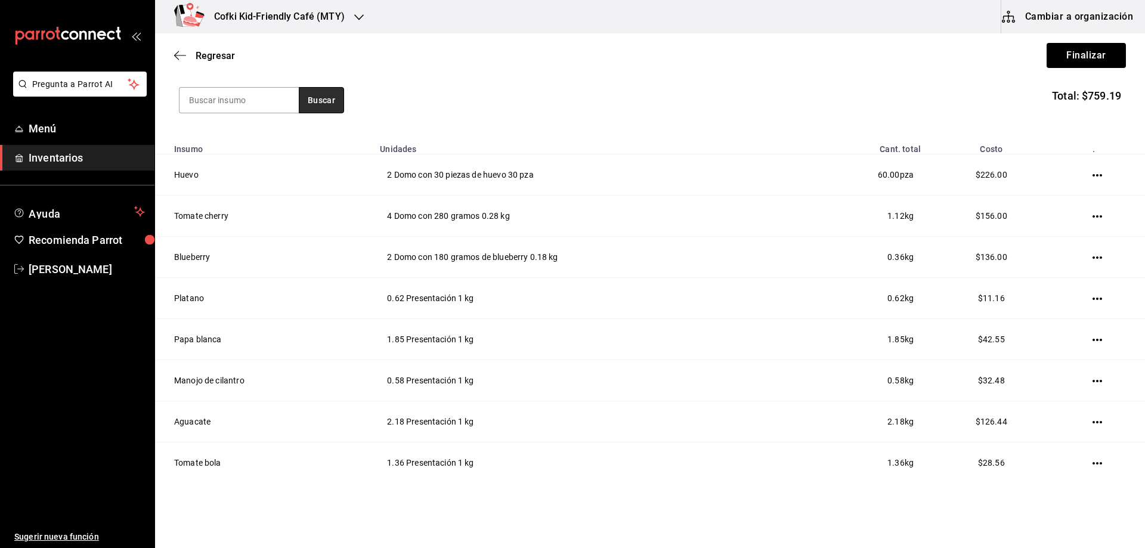
click at [321, 97] on button "Buscar" at bounding box center [321, 100] width 45 height 26
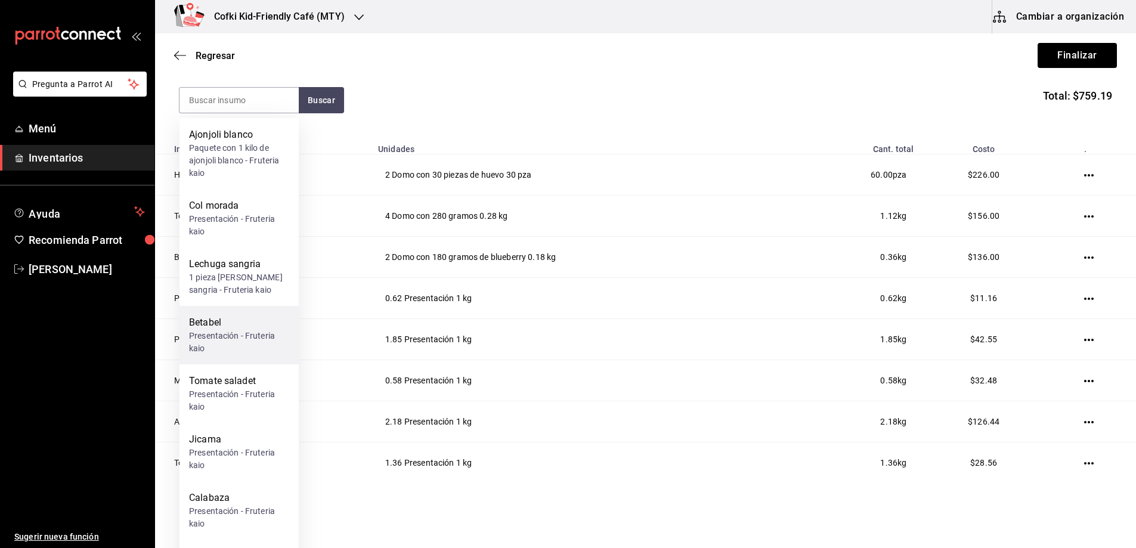
click at [237, 336] on div "Presentación - Fruteria kaio" at bounding box center [239, 342] width 100 height 25
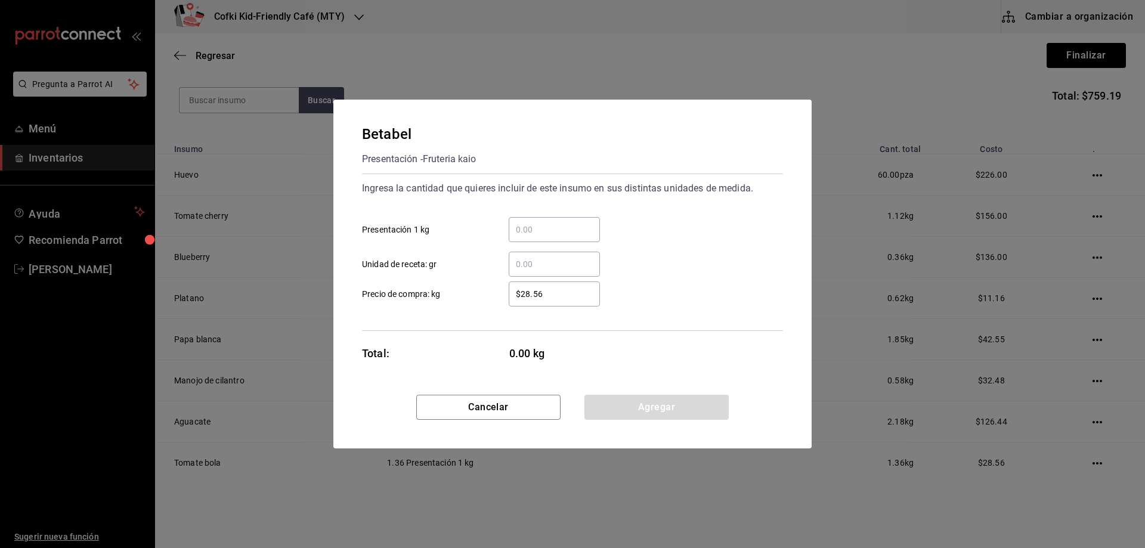
click at [575, 228] on input "​ Presentación 1 kg" at bounding box center [554, 229] width 91 height 14
type input "2.07"
drag, startPoint x: 657, startPoint y: 229, endPoint x: 610, endPoint y: 274, distance: 64.5
click at [657, 230] on div "2.07 ​ Presentación 1 kg" at bounding box center [567, 224] width 430 height 35
drag, startPoint x: 569, startPoint y: 293, endPoint x: 515, endPoint y: 293, distance: 53.7
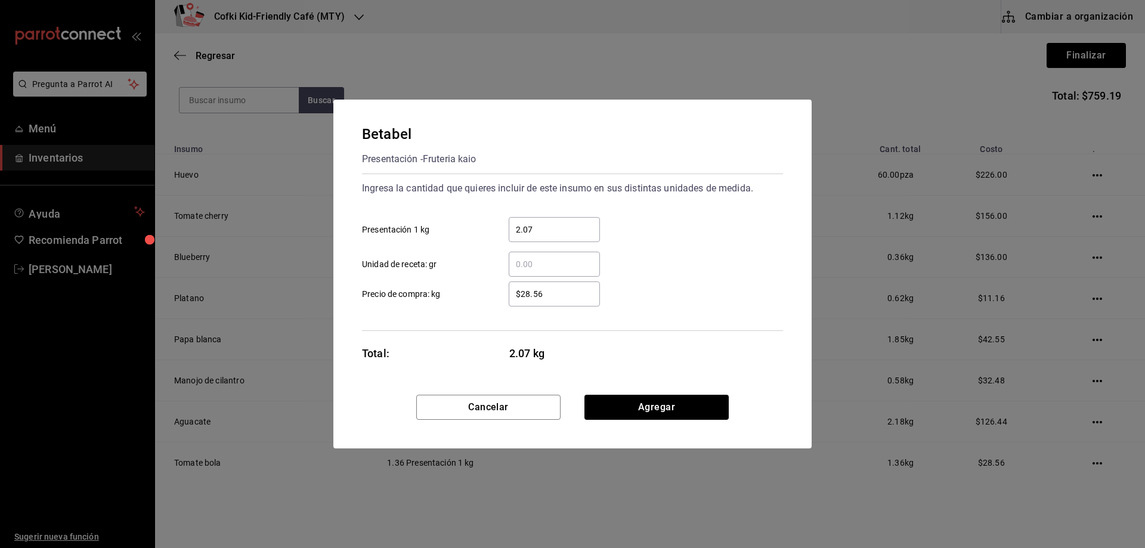
click at [515, 293] on input "$28.56" at bounding box center [554, 294] width 91 height 14
type input "$42"
click at [639, 274] on div "$42 ​ Precio de compra: kg" at bounding box center [567, 289] width 430 height 35
click at [649, 407] on button "Agregar" at bounding box center [656, 407] width 144 height 25
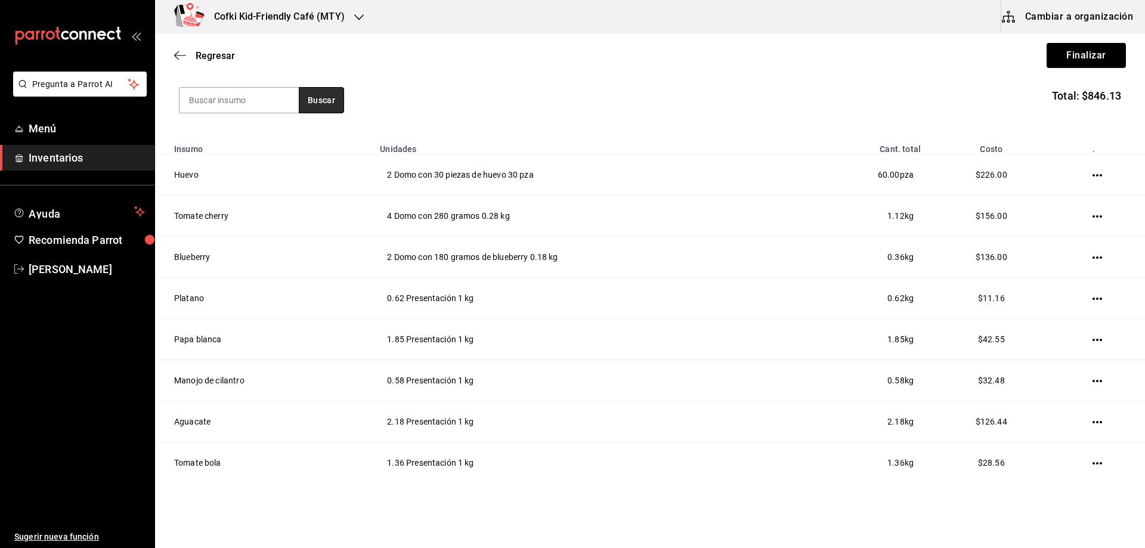
click at [309, 93] on button "Buscar" at bounding box center [321, 100] width 45 height 26
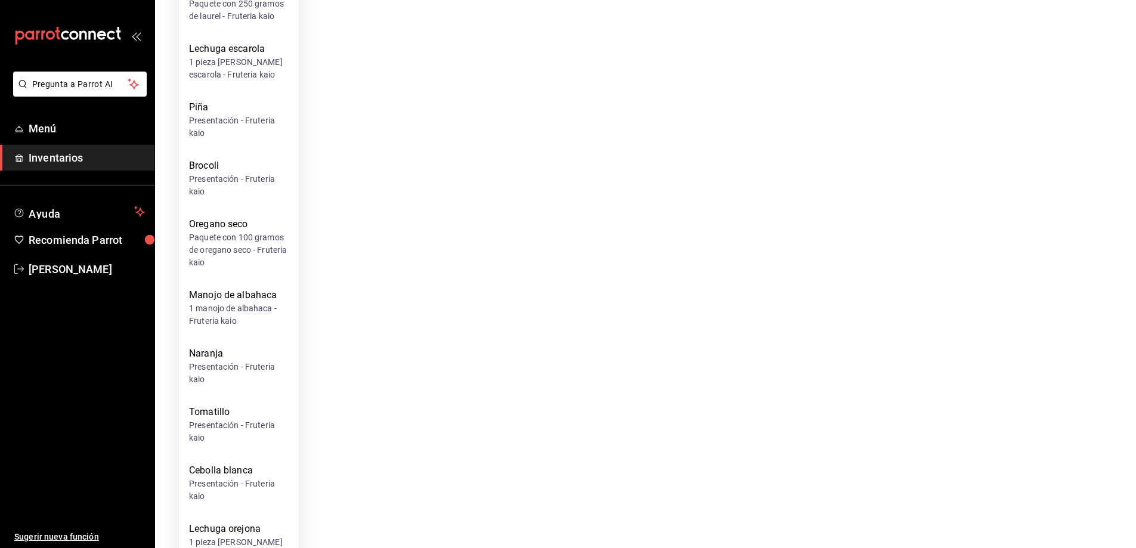
scroll to position [2385, 0]
click at [242, 521] on div "Lechuga orejona" at bounding box center [239, 528] width 100 height 14
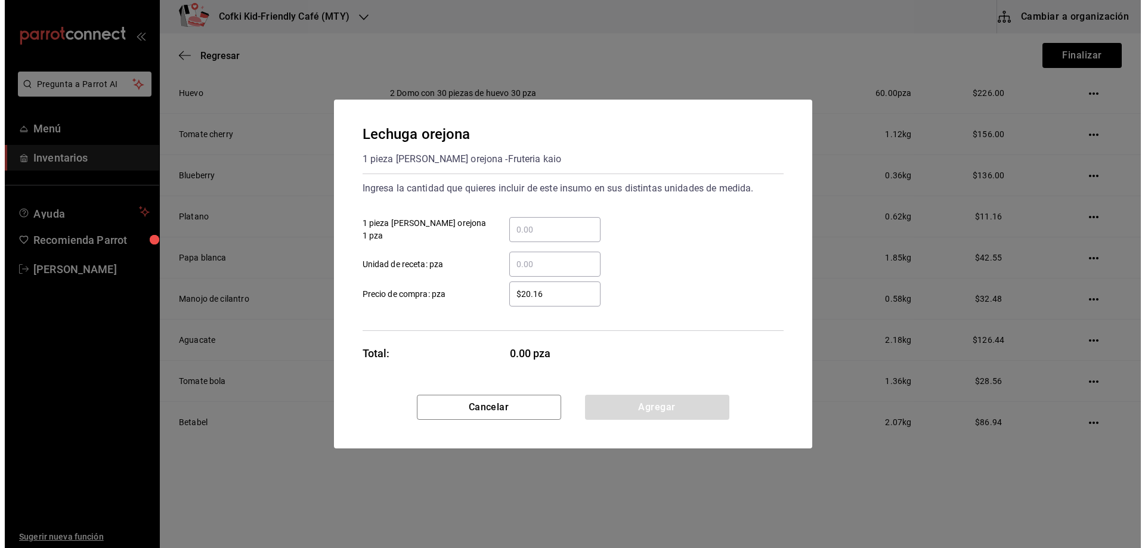
scroll to position [0, 0]
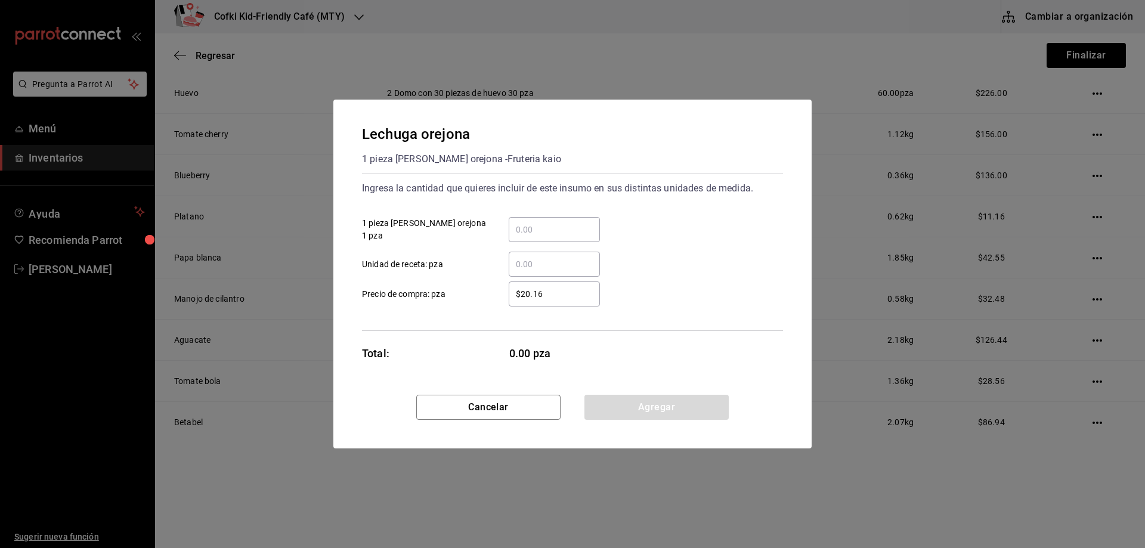
click at [552, 221] on div "​" at bounding box center [554, 229] width 91 height 25
click at [552, 222] on input "​ 1 pieza de lechuga orejona 1 pza" at bounding box center [554, 229] width 91 height 14
type input "2"
click at [655, 222] on div "2 ​ 1 pieza de lechuga orejona 1 pza" at bounding box center [567, 224] width 430 height 35
drag, startPoint x: 555, startPoint y: 297, endPoint x: 510, endPoint y: 297, distance: 45.3
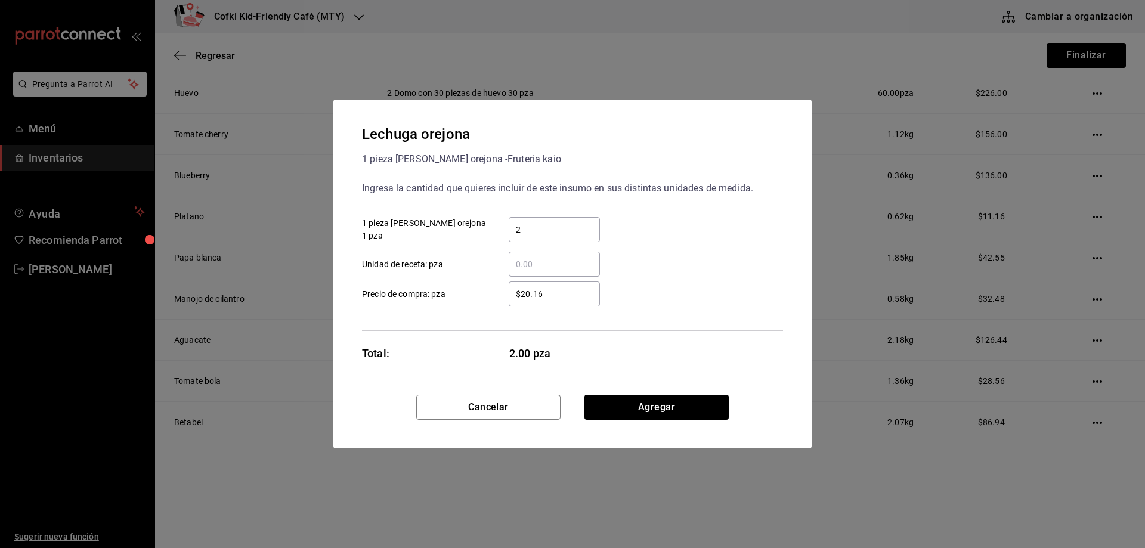
click at [510, 297] on input "$20.16" at bounding box center [554, 294] width 91 height 14
type input "$20"
click at [619, 275] on div "$20 ​ Precio de compra: pza" at bounding box center [567, 289] width 430 height 35
click at [666, 408] on button "Agregar" at bounding box center [656, 407] width 144 height 25
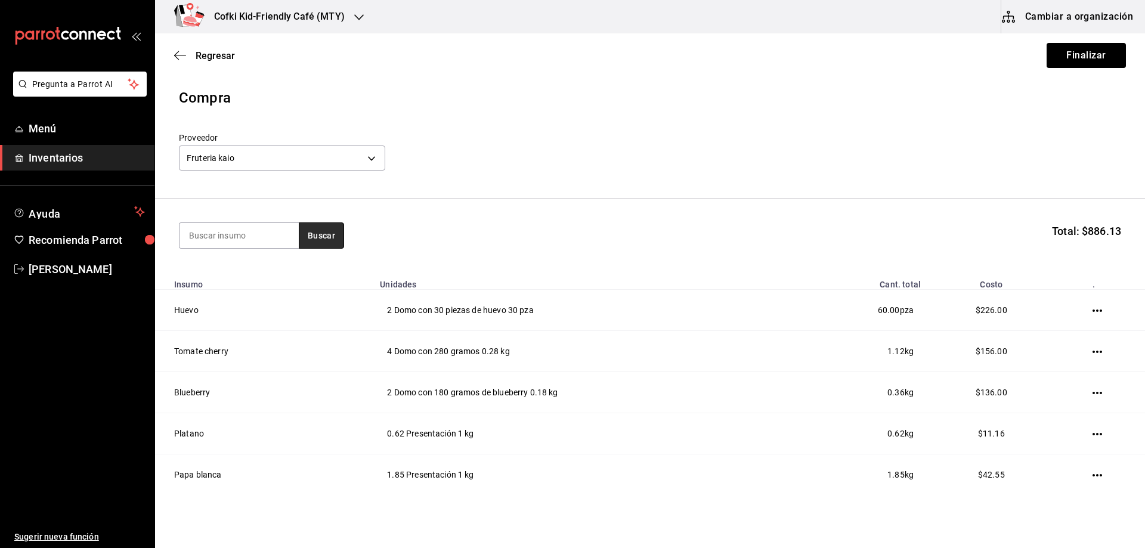
click at [304, 235] on button "Buscar" at bounding box center [321, 235] width 45 height 26
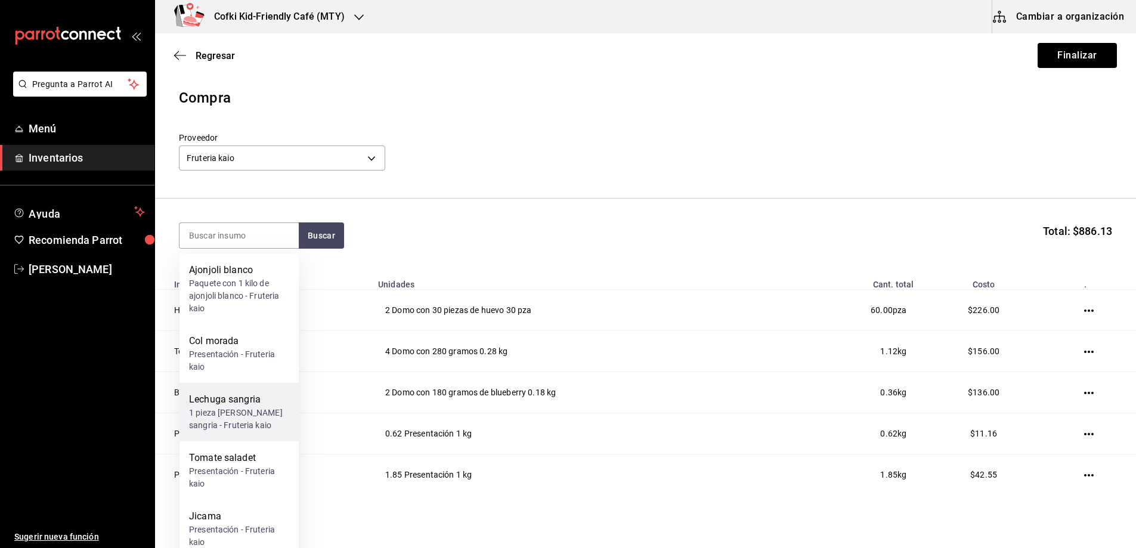
click at [244, 405] on div "Lechuga sangria" at bounding box center [239, 399] width 100 height 14
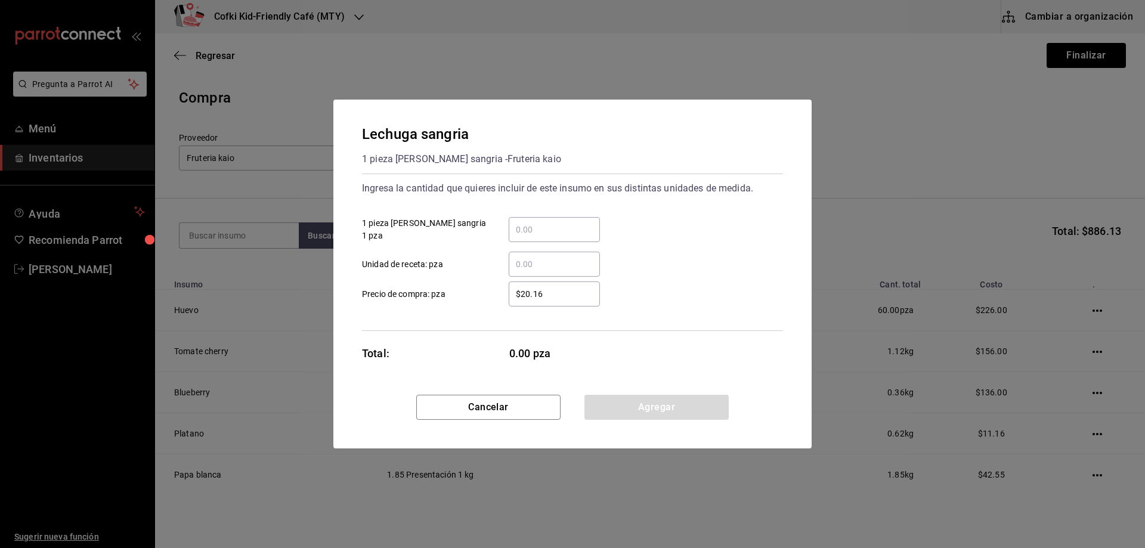
click at [537, 239] on div "​" at bounding box center [554, 229] width 91 height 25
click at [537, 237] on input "​ 1 pieza de lechuga sangria 1 pza" at bounding box center [554, 229] width 91 height 14
type input "2"
click at [641, 221] on div "2 ​ 1 pieza de lechuga sangria 1 pza" at bounding box center [567, 224] width 430 height 35
drag, startPoint x: 557, startPoint y: 292, endPoint x: 507, endPoint y: 290, distance: 50.1
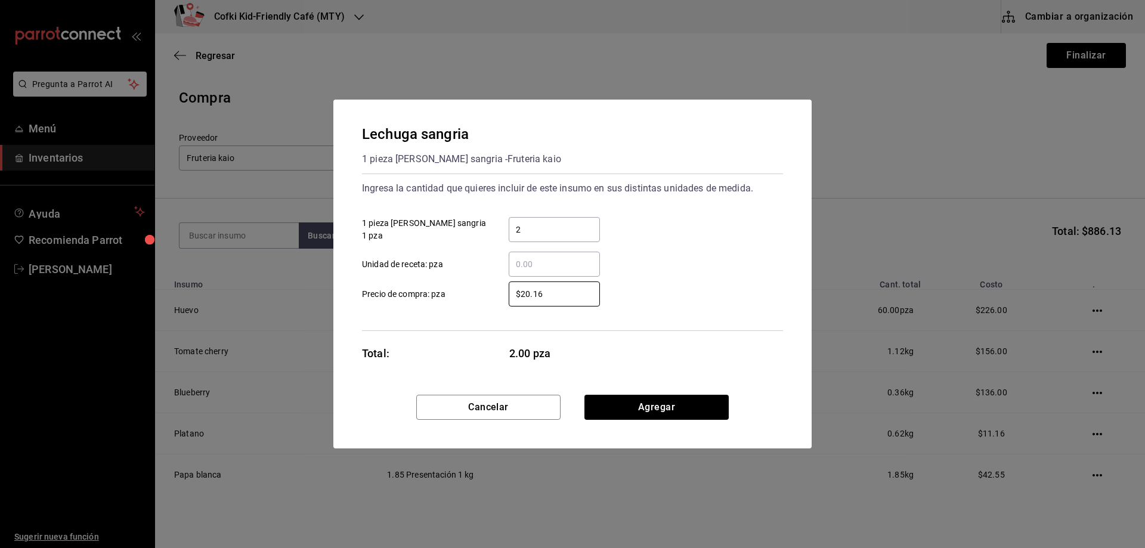
click at [507, 290] on div "$20.16 ​" at bounding box center [544, 293] width 110 height 25
click at [669, 400] on button "Agregar" at bounding box center [656, 407] width 144 height 25
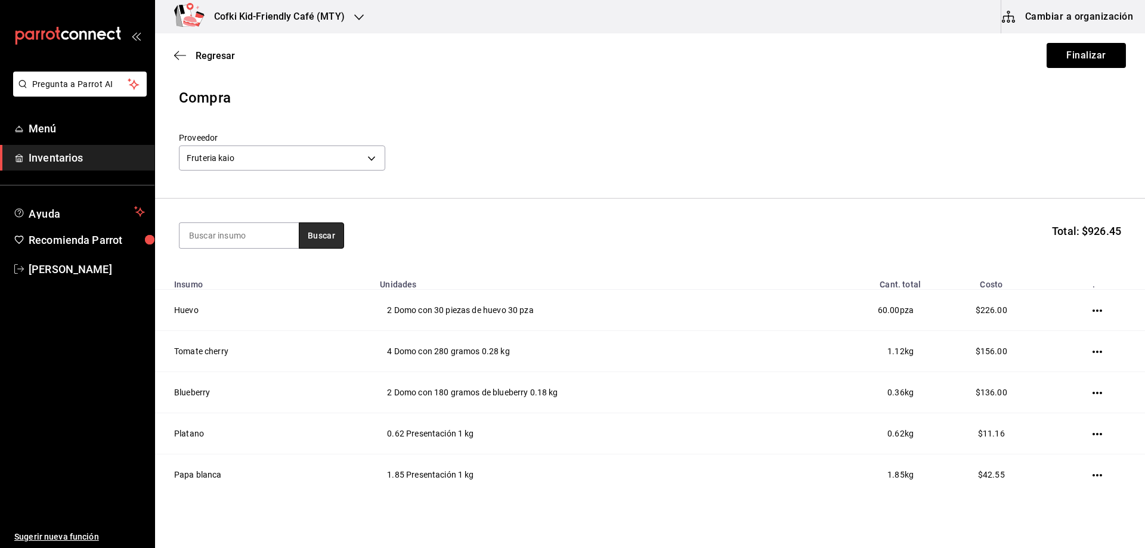
click at [311, 234] on button "Buscar" at bounding box center [321, 235] width 45 height 26
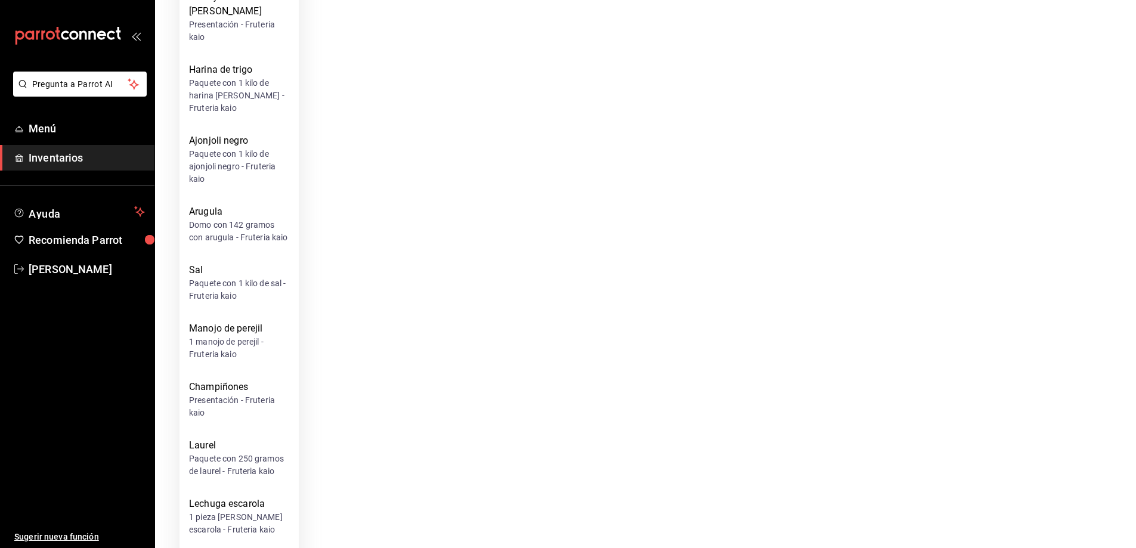
scroll to position [1848, 0]
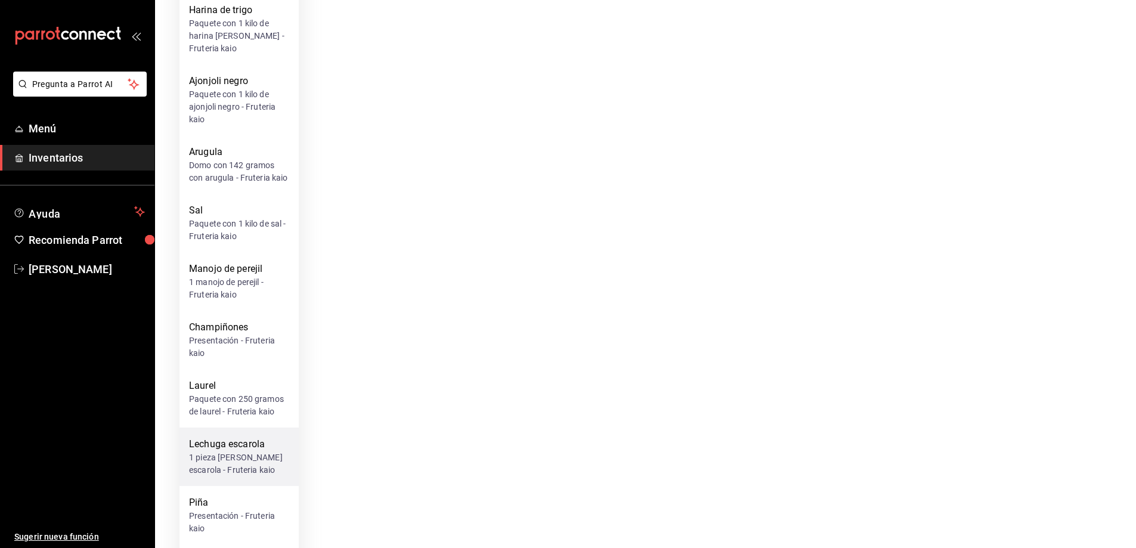
click at [261, 437] on div "Lechuga escarola" at bounding box center [239, 444] width 100 height 14
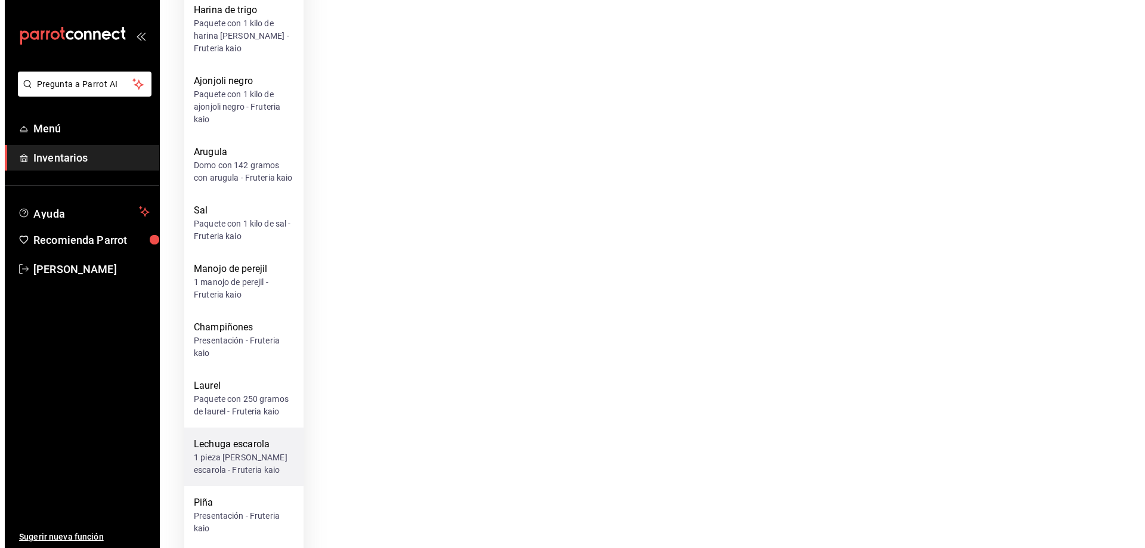
scroll to position [0, 0]
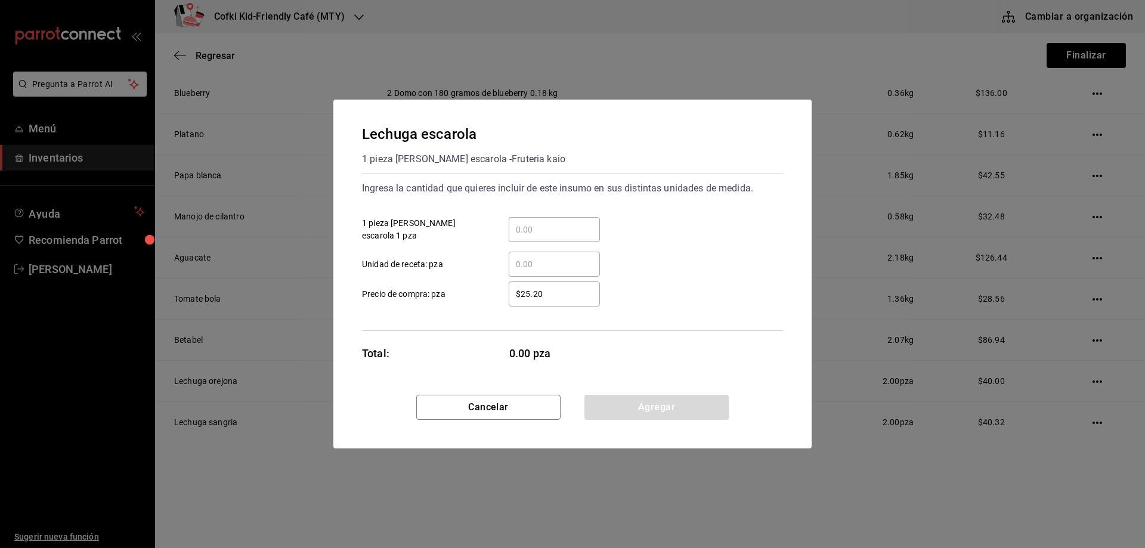
click at [563, 234] on input "​ 1 pieza de lechuga escarola 1 pza" at bounding box center [554, 229] width 91 height 14
type input "2"
click at [664, 234] on div "2 ​ 1 pieza de lechuga escarola 1 pza" at bounding box center [567, 224] width 430 height 35
drag, startPoint x: 562, startPoint y: 294, endPoint x: 511, endPoint y: 292, distance: 50.7
click at [511, 292] on input "$25.20" at bounding box center [554, 294] width 91 height 14
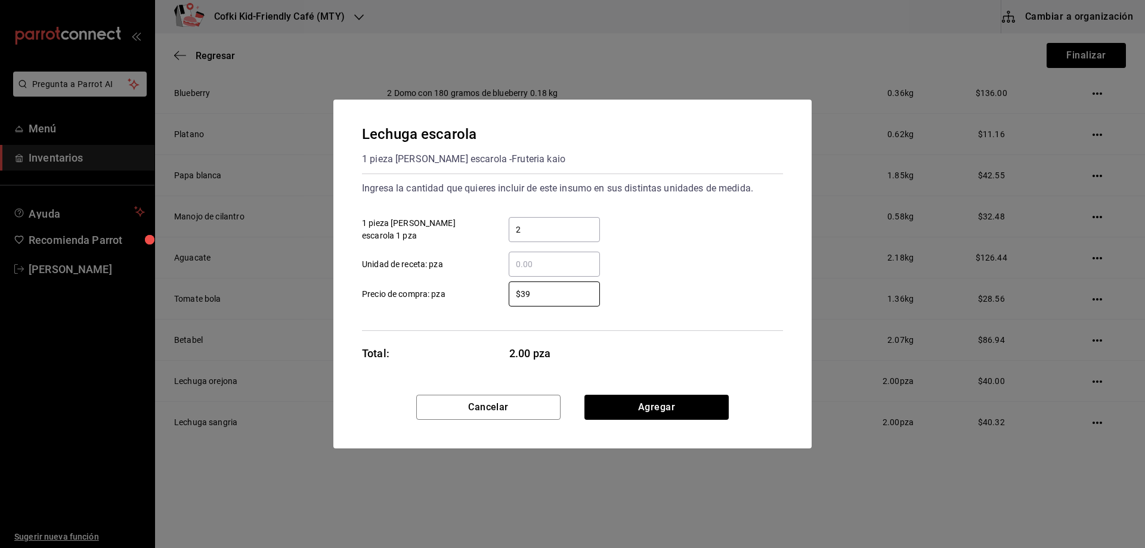
type input "$39"
click at [671, 283] on div "$39 ​ Precio de compra: pza" at bounding box center [567, 289] width 430 height 35
click at [662, 399] on button "Agregar" at bounding box center [656, 407] width 144 height 25
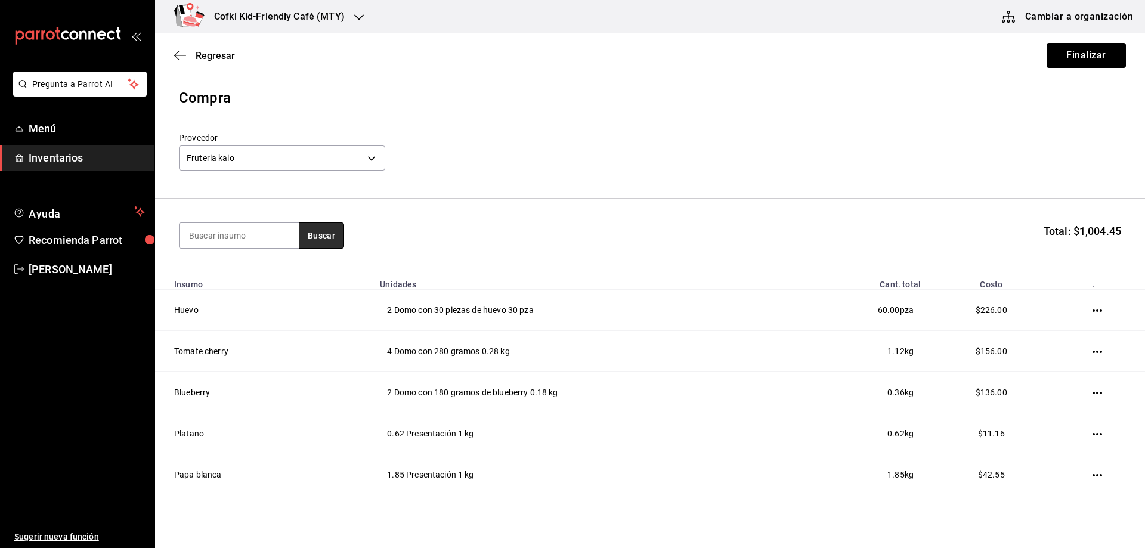
click at [320, 238] on button "Buscar" at bounding box center [321, 235] width 45 height 26
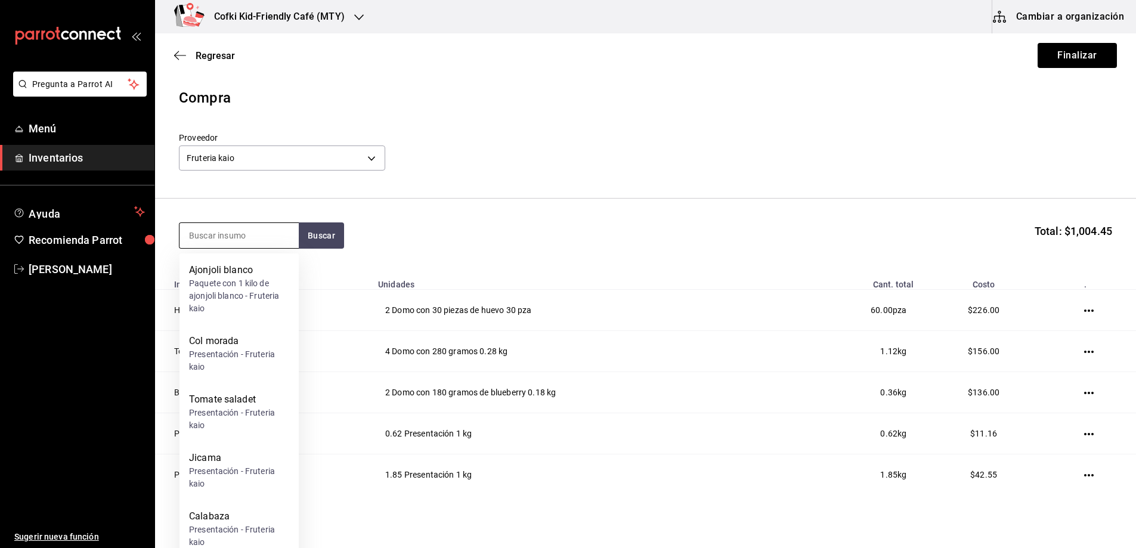
click at [268, 241] on input at bounding box center [238, 235] width 119 height 25
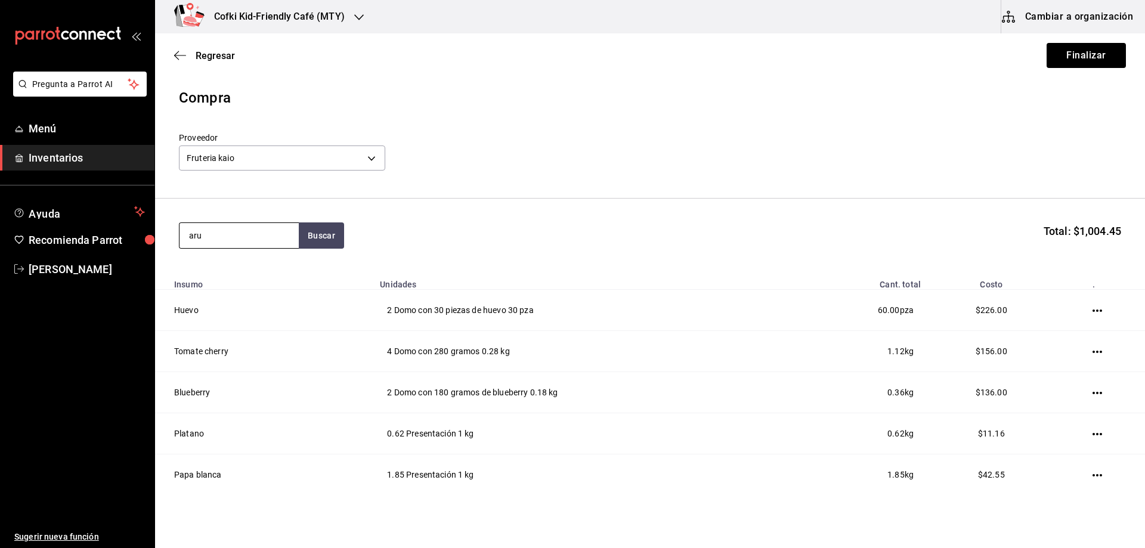
type input "aru"
click at [250, 278] on div "Domo con 142 gramos con arugula - Fruteria kaio" at bounding box center [239, 289] width 100 height 25
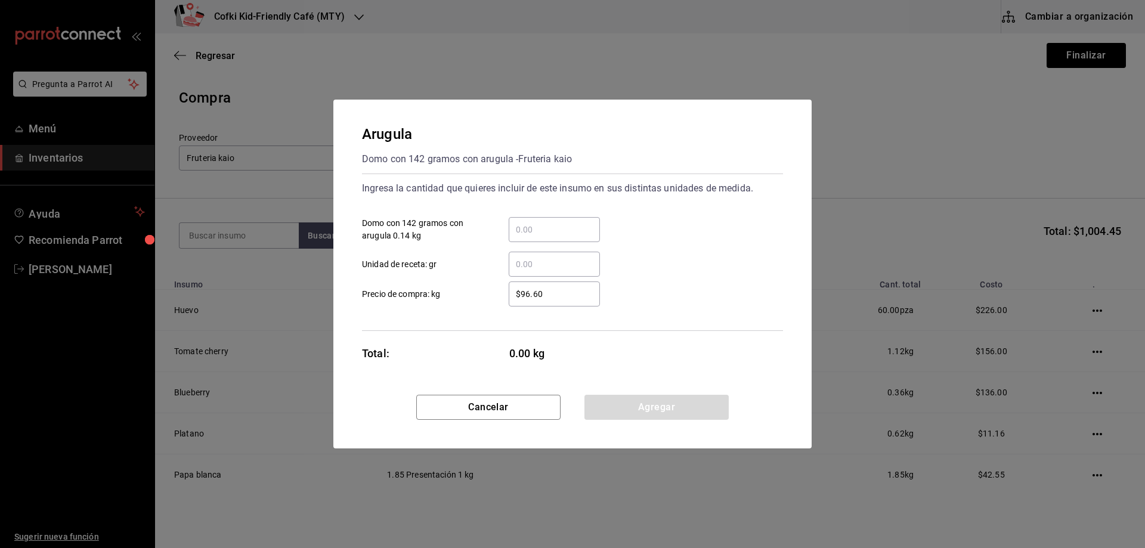
click at [528, 231] on input "​ Domo con 142 gramos con arugula 0.14 kg" at bounding box center [554, 229] width 91 height 14
type input "2"
click at [672, 225] on div "2 ​ Domo con 142 gramos con arugula 0.14 kg" at bounding box center [567, 224] width 430 height 35
drag, startPoint x: 561, startPoint y: 288, endPoint x: 501, endPoint y: 288, distance: 59.6
click at [501, 288] on div "$96.60 ​" at bounding box center [544, 293] width 110 height 25
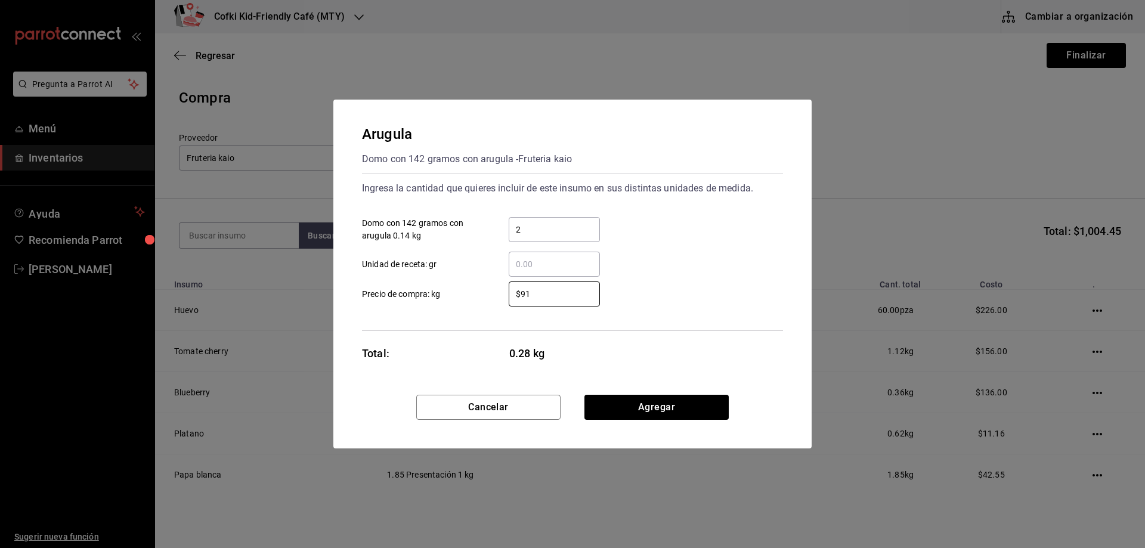
type input "$91"
click at [685, 259] on div "​ Unidad de receta: gr" at bounding box center [567, 259] width 430 height 35
click at [671, 408] on button "Agregar" at bounding box center [656, 407] width 144 height 25
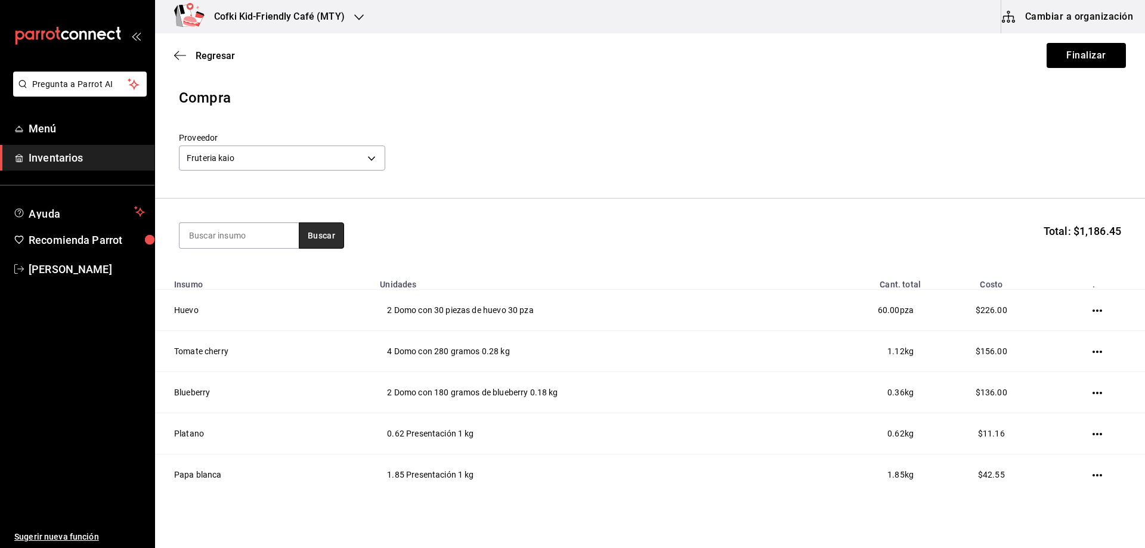
click at [319, 240] on button "Buscar" at bounding box center [321, 235] width 45 height 26
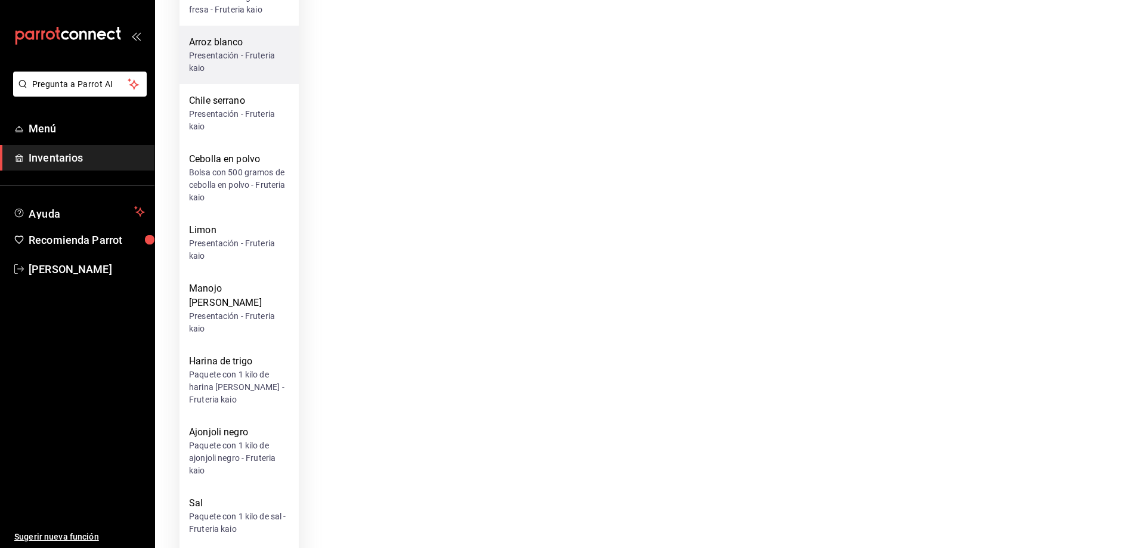
scroll to position [1431, 0]
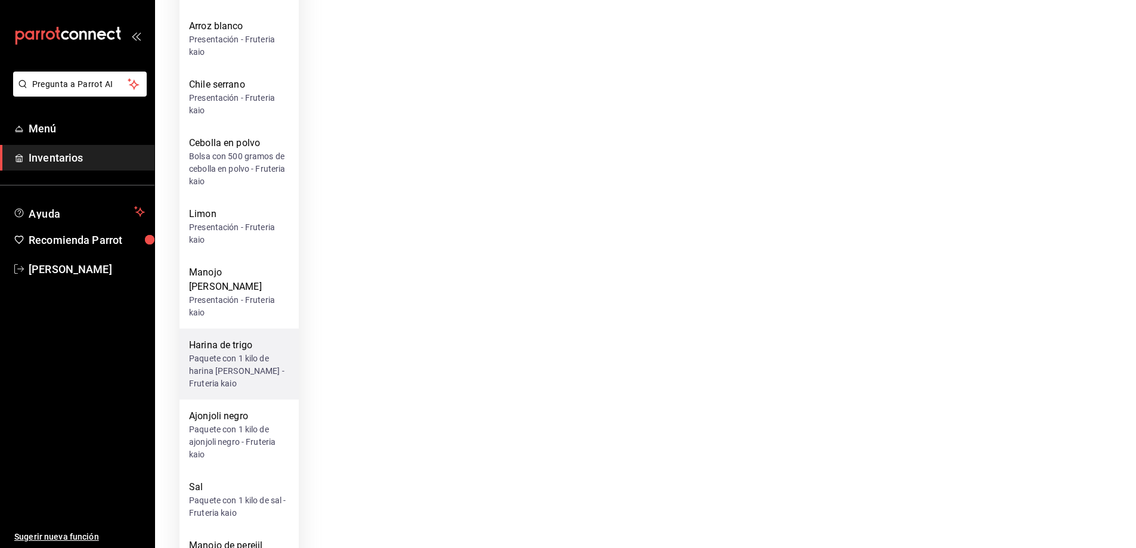
click at [228, 338] on div "Harina de trigo" at bounding box center [239, 345] width 100 height 14
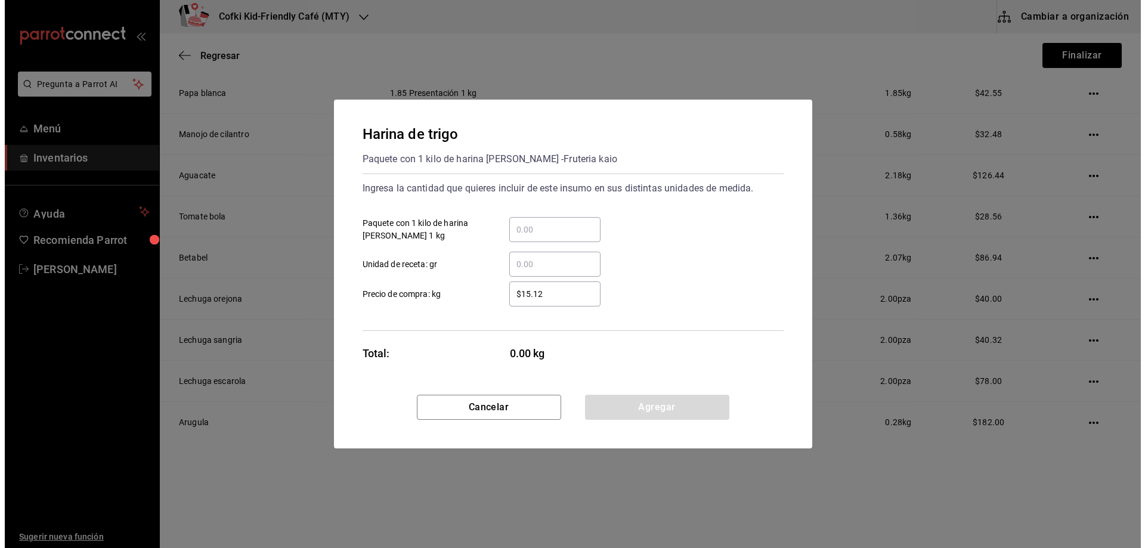
scroll to position [0, 0]
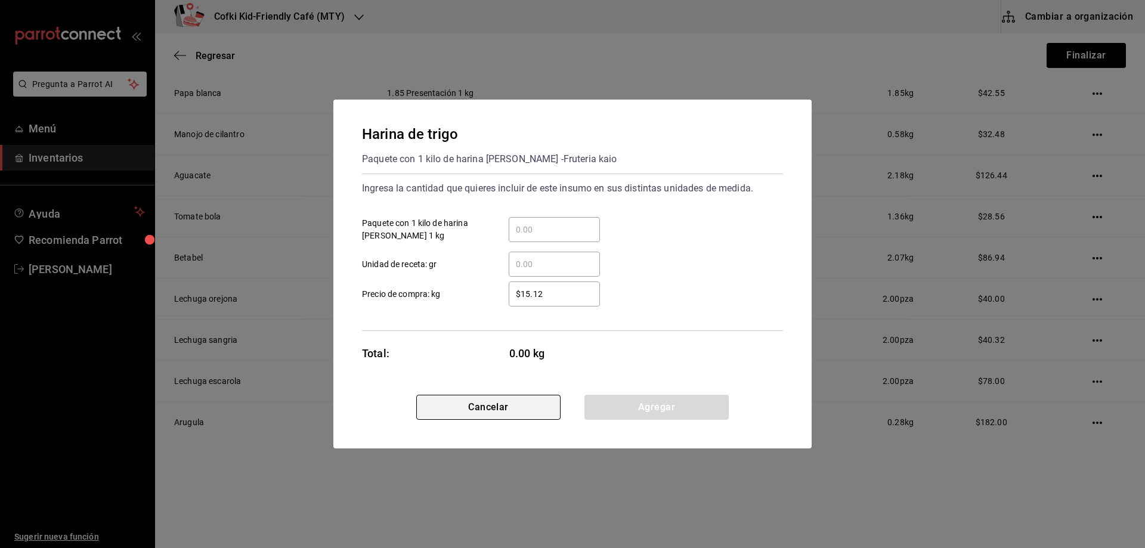
click at [527, 402] on button "Cancelar" at bounding box center [488, 407] width 144 height 25
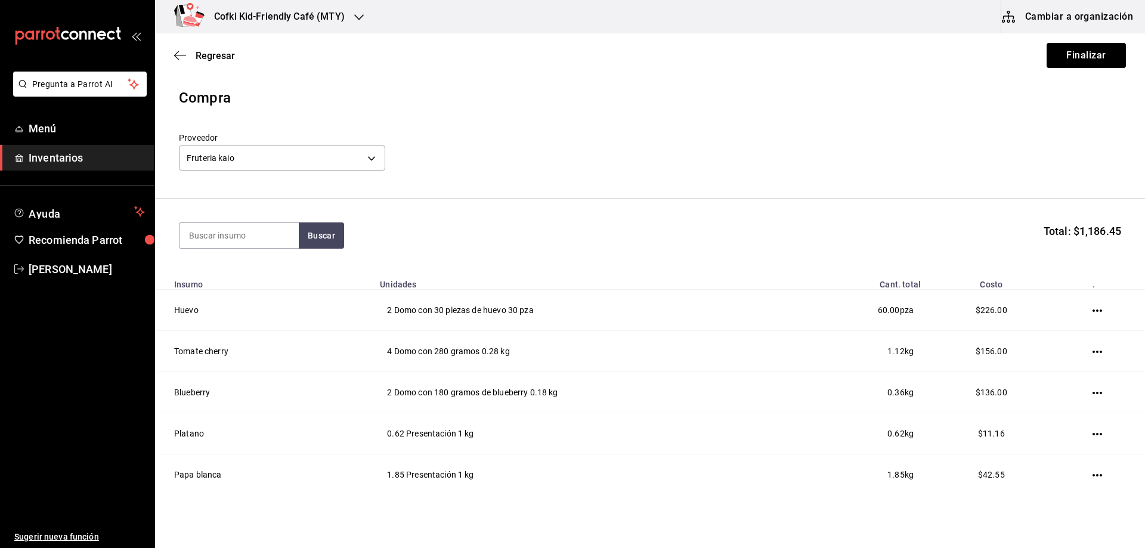
click at [332, 253] on section "Buscar Total: $1,186.45" at bounding box center [650, 236] width 990 height 74
click at [324, 235] on button "Buscar" at bounding box center [321, 235] width 45 height 26
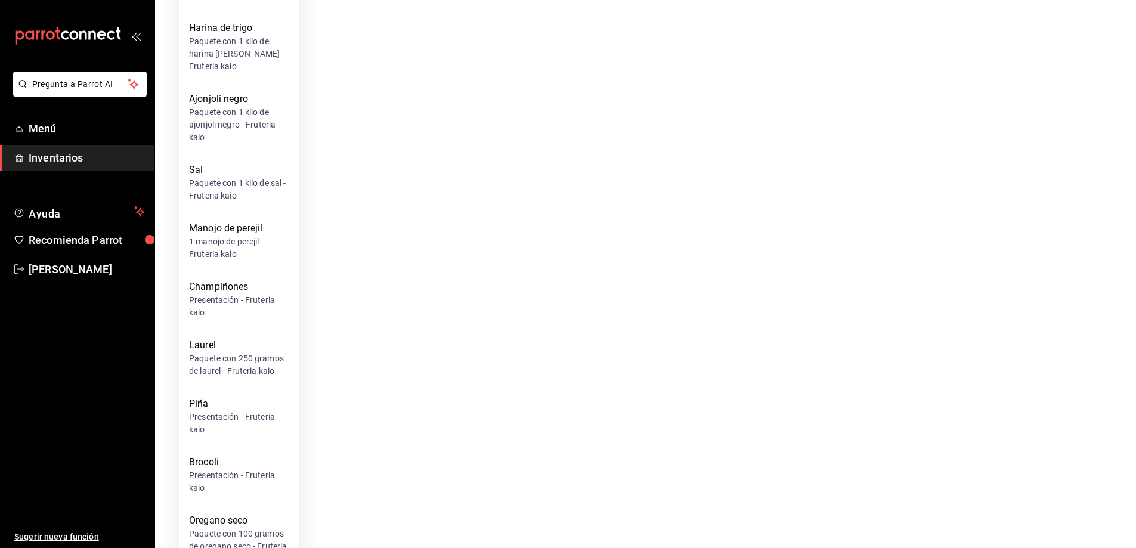
scroll to position [1450, 0]
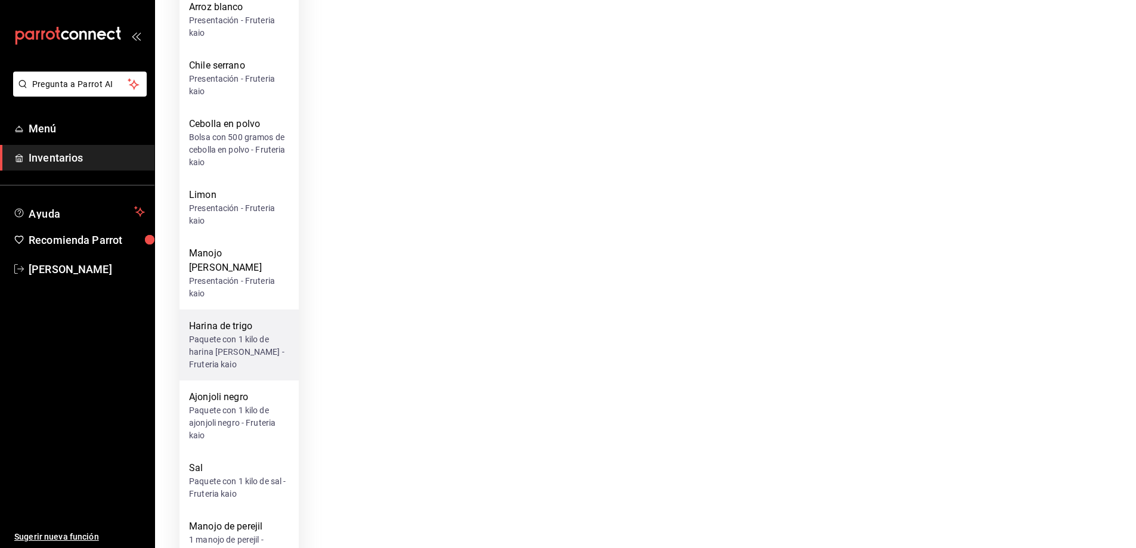
click at [250, 333] on div "Paquete con 1 kilo de harina de trigo - Fruteria kaio" at bounding box center [239, 352] width 100 height 38
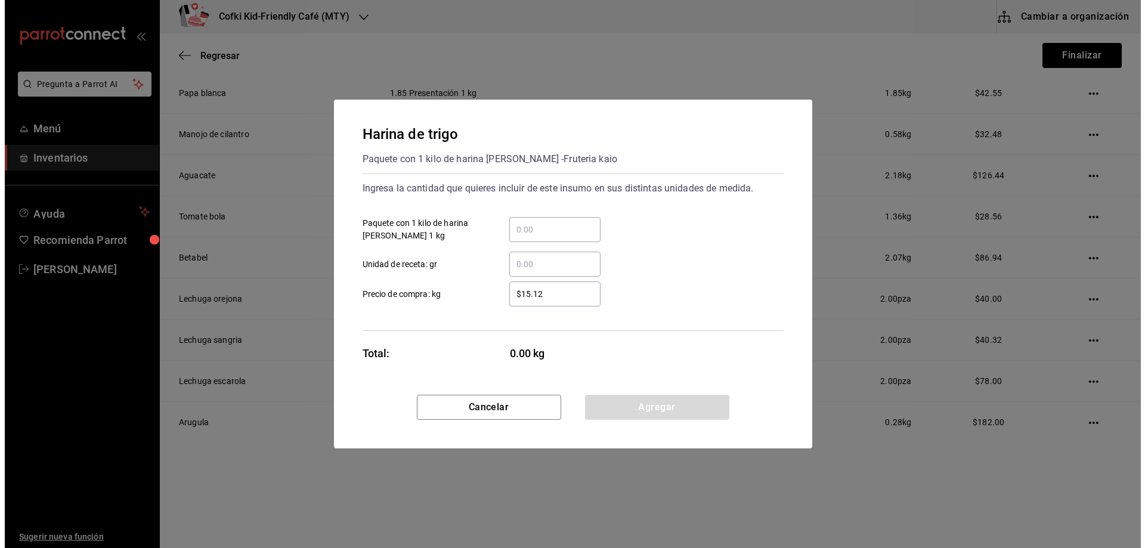
scroll to position [0, 0]
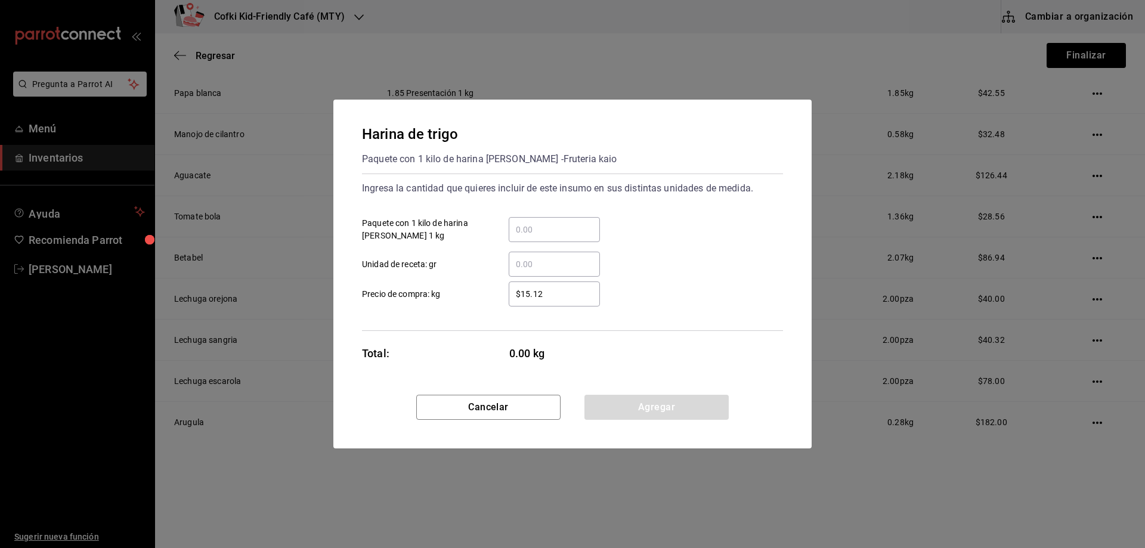
click at [540, 235] on input "​ Paquete con 1 kilo de harina de trigo 1 kg" at bounding box center [554, 229] width 91 height 14
type input "3"
click at [714, 238] on div "3 ​ Paquete con 1 kilo de harina de trigo 1 kg" at bounding box center [567, 224] width 430 height 35
drag, startPoint x: 553, startPoint y: 295, endPoint x: 513, endPoint y: 294, distance: 40.0
click at [513, 294] on input "$15.12" at bounding box center [554, 294] width 91 height 14
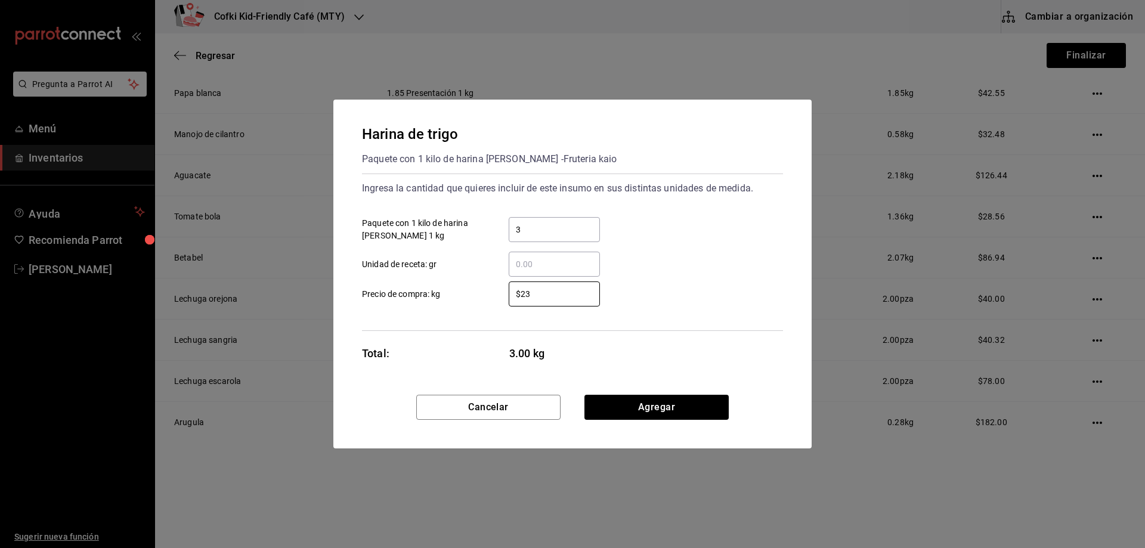
type input "$23"
click at [717, 276] on div "$23 ​ Precio de compra: kg" at bounding box center [567, 289] width 430 height 35
click at [661, 409] on button "Agregar" at bounding box center [656, 407] width 144 height 25
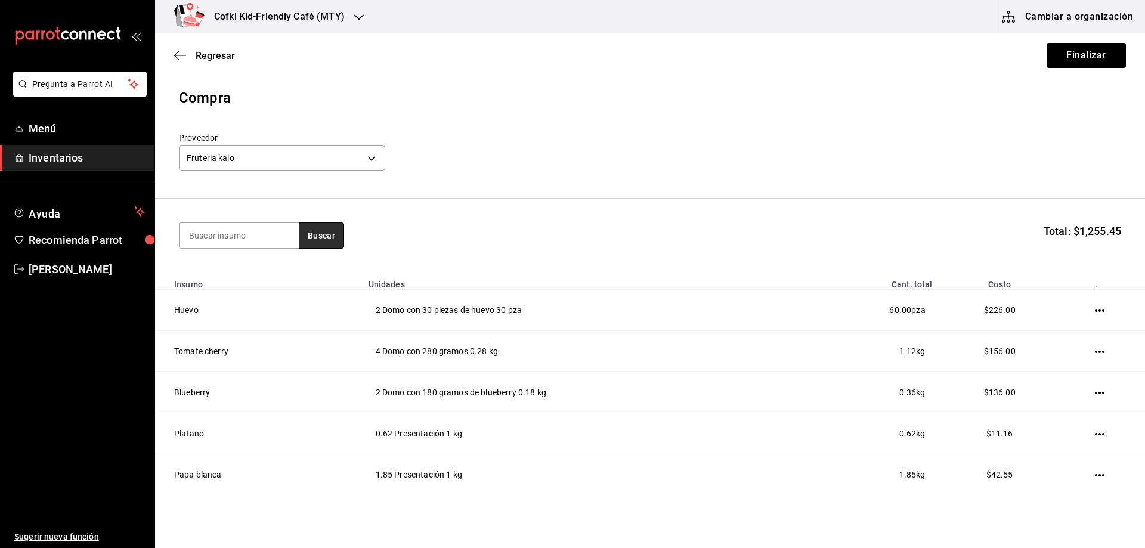
click at [321, 238] on button "Buscar" at bounding box center [321, 235] width 45 height 26
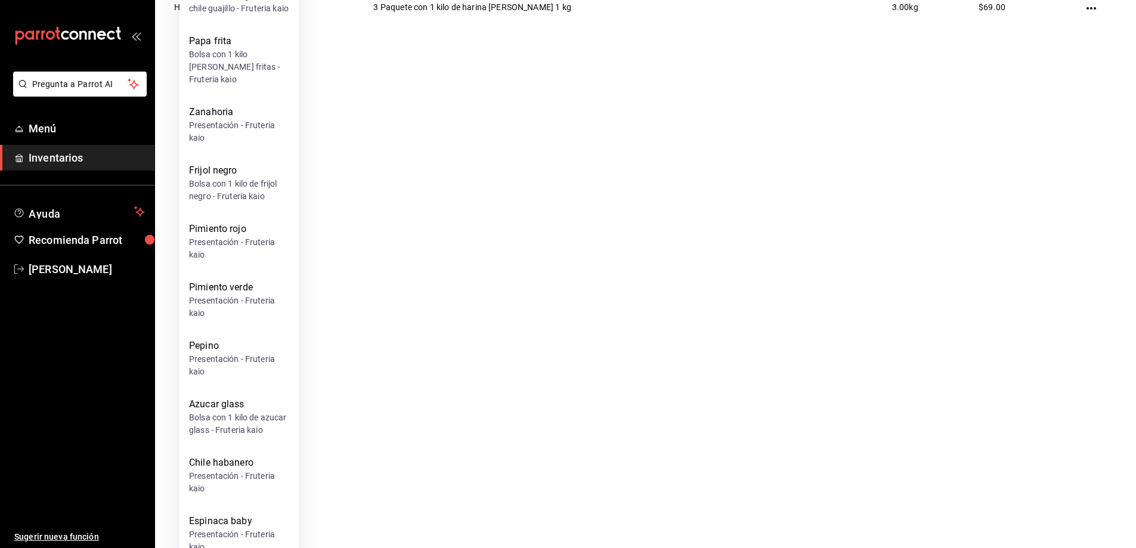
scroll to position [417, 0]
click at [257, 406] on div "Azucar glass" at bounding box center [239, 402] width 100 height 14
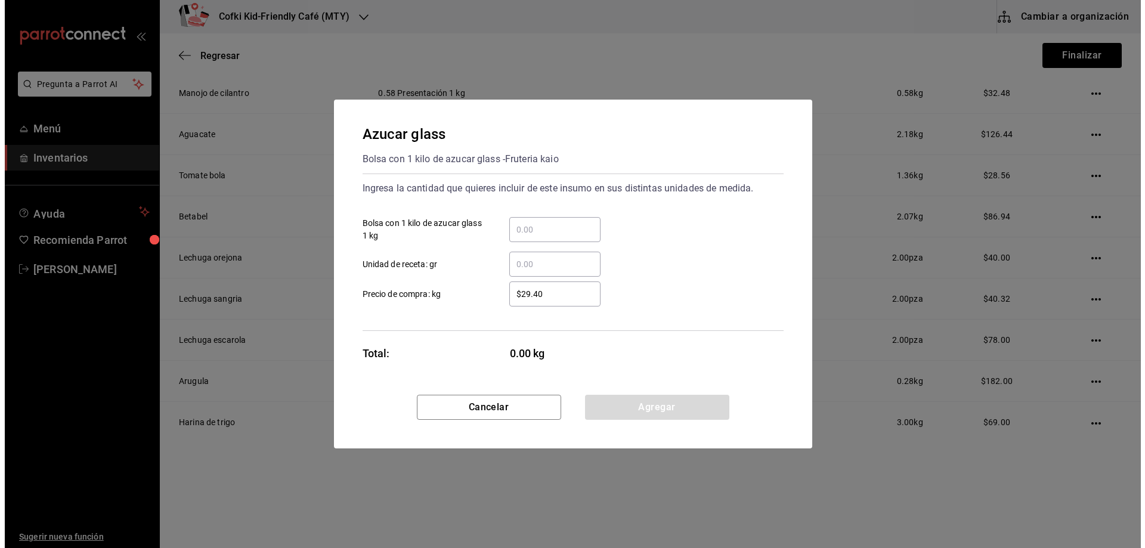
scroll to position [0, 0]
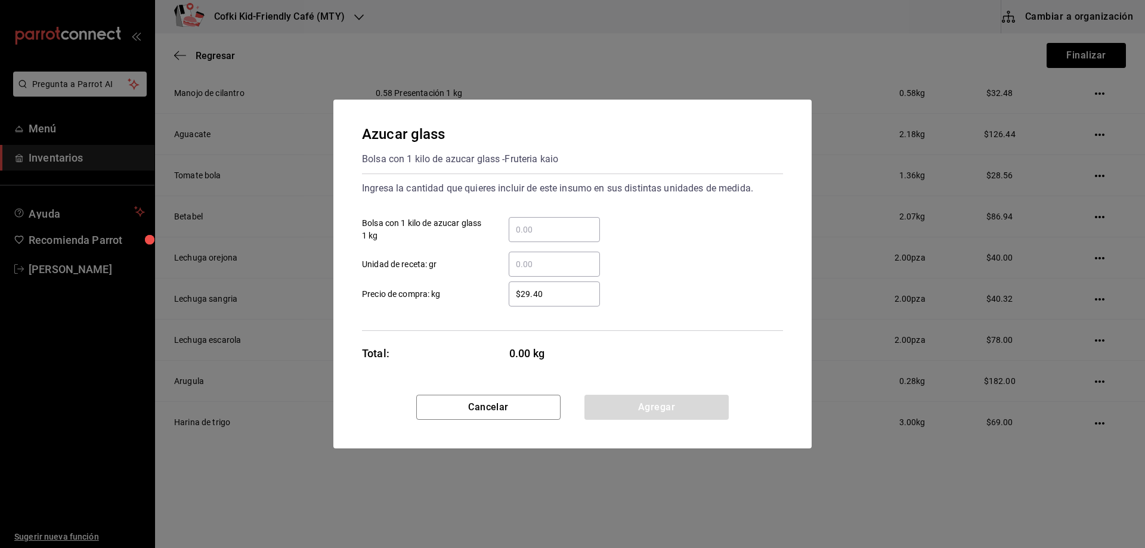
click at [537, 236] on input "​ Bolsa con 1 kilo de azucar glass 1 kg" at bounding box center [554, 229] width 91 height 14
type input "0.5"
click at [656, 227] on div "0.5 ​ Bolsa con 1 kilo de azucar glass 1 kg" at bounding box center [567, 224] width 430 height 35
drag, startPoint x: 563, startPoint y: 292, endPoint x: 506, endPoint y: 292, distance: 57.2
click at [506, 292] on div "$29.40 ​" at bounding box center [544, 293] width 110 height 25
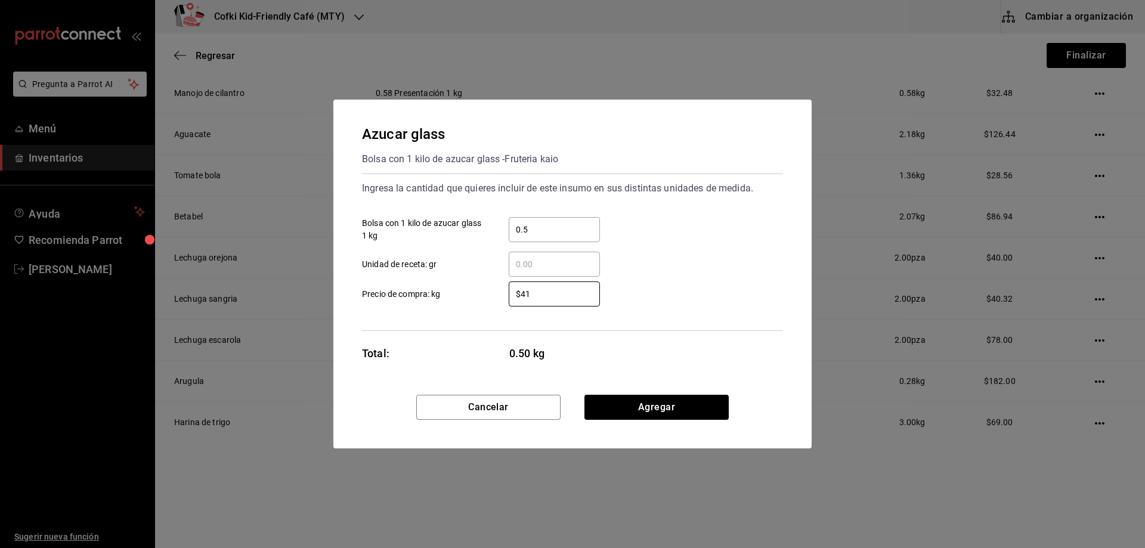
type input "$41"
click at [661, 263] on div "​ Unidad de receta: gr" at bounding box center [567, 259] width 430 height 35
click at [653, 401] on button "Agregar" at bounding box center [656, 407] width 144 height 25
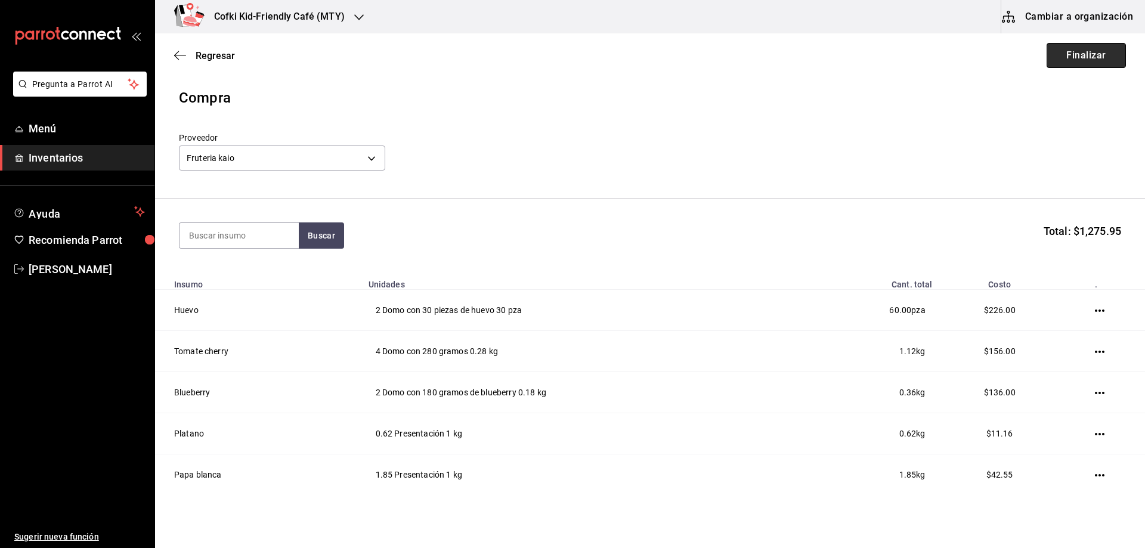
click at [1058, 51] on button "Finalizar" at bounding box center [1085, 55] width 79 height 25
